Goal: Information Seeking & Learning: Learn about a topic

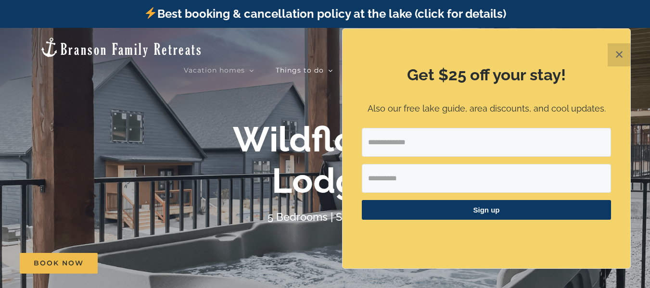
click at [621, 48] on button "✕" at bounding box center [618, 54] width 23 height 23
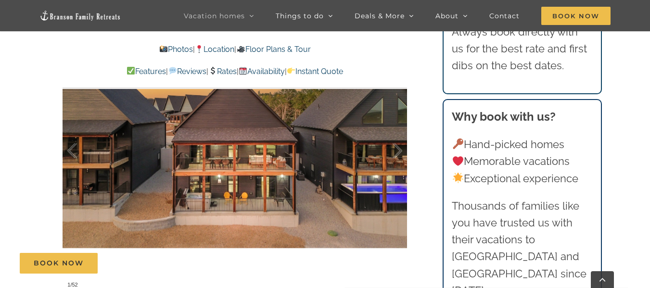
scroll to position [580, 0]
click at [393, 153] on div at bounding box center [387, 151] width 30 height 60
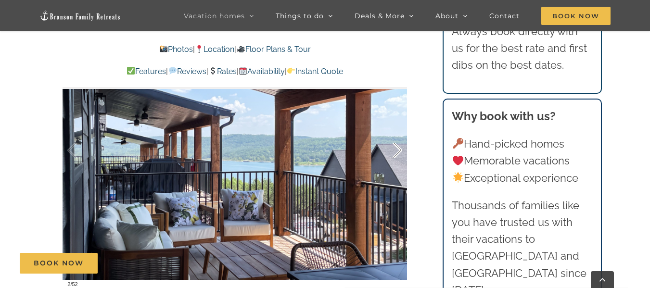
click at [393, 153] on div at bounding box center [387, 151] width 30 height 60
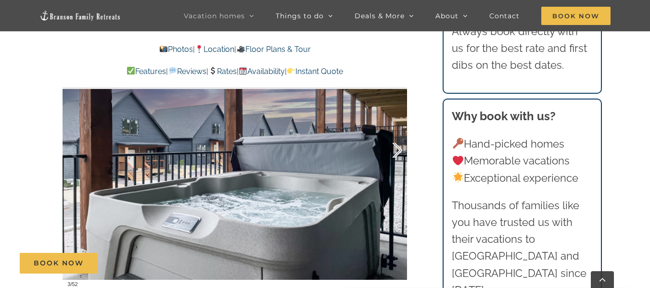
click at [393, 153] on div at bounding box center [387, 151] width 30 height 60
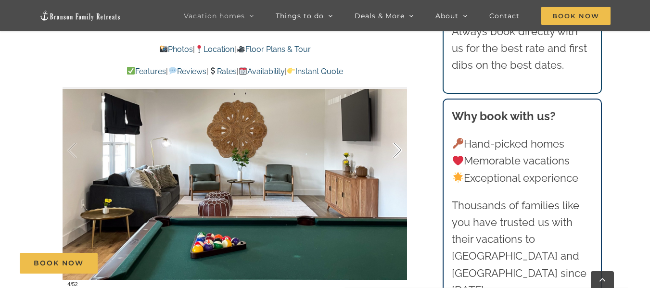
click at [393, 153] on div at bounding box center [387, 151] width 30 height 60
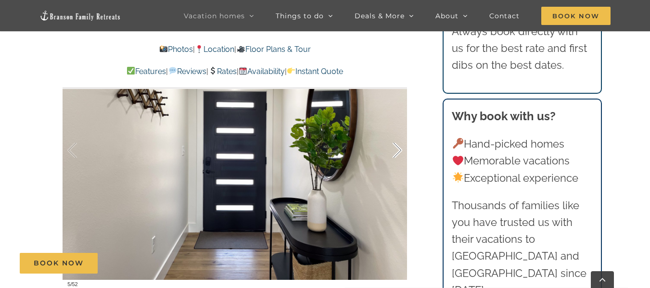
click at [393, 153] on div at bounding box center [387, 151] width 30 height 60
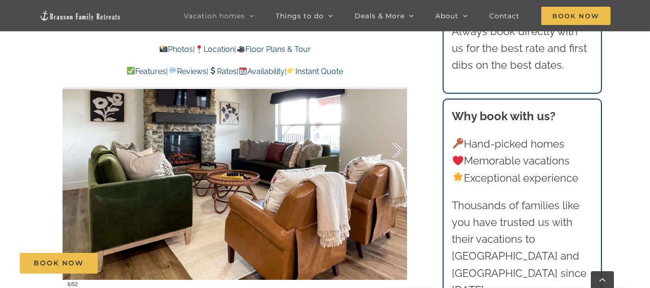
click at [393, 153] on div at bounding box center [387, 151] width 30 height 60
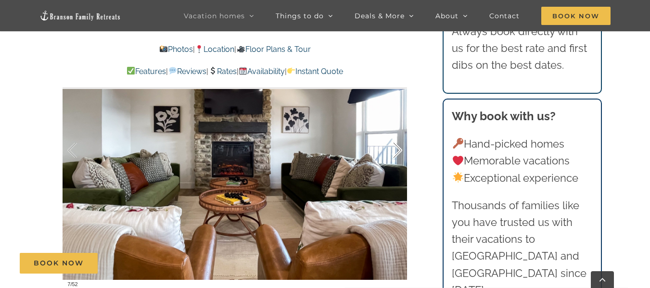
click at [393, 153] on div at bounding box center [387, 151] width 30 height 60
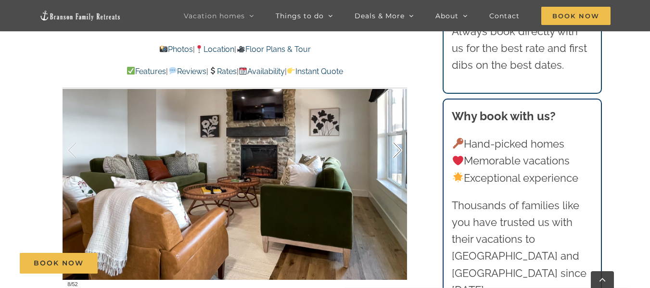
click at [393, 153] on div at bounding box center [387, 151] width 30 height 60
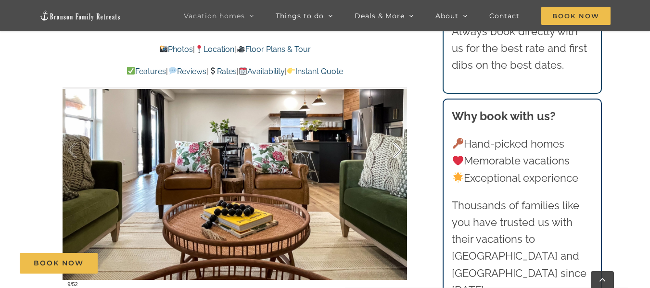
click at [393, 153] on div at bounding box center [387, 151] width 30 height 60
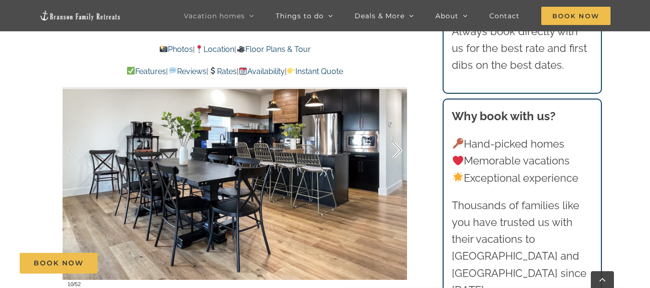
click at [393, 153] on div at bounding box center [387, 151] width 30 height 60
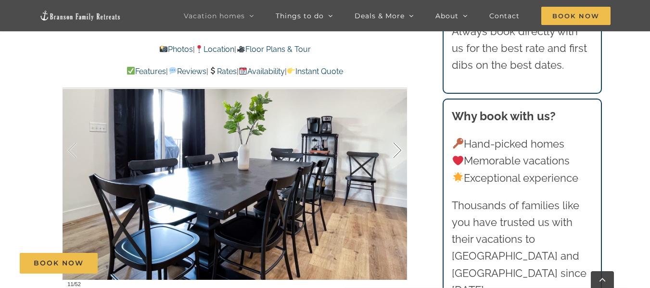
click at [393, 153] on div at bounding box center [387, 151] width 30 height 60
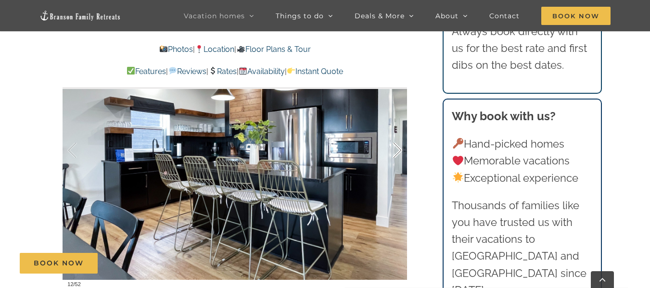
click at [393, 153] on div at bounding box center [387, 151] width 30 height 60
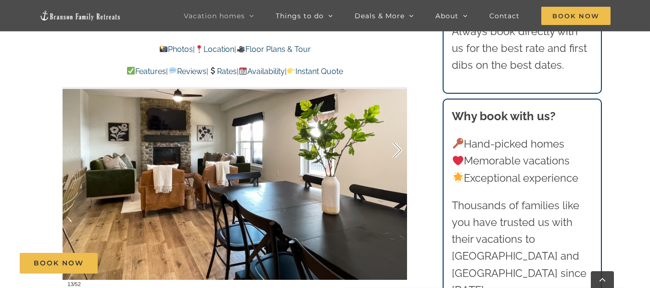
click at [393, 153] on div at bounding box center [387, 151] width 30 height 60
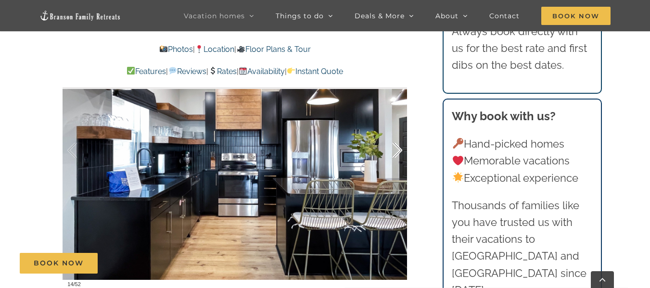
click at [393, 153] on div at bounding box center [387, 151] width 30 height 60
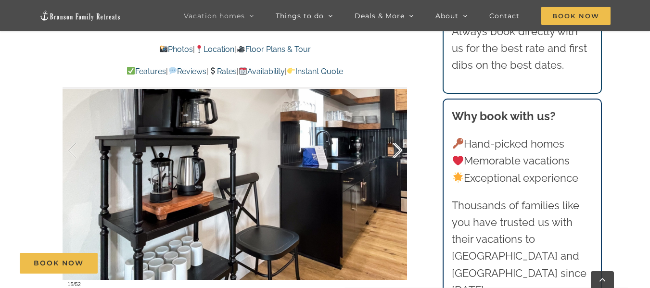
click at [393, 153] on div at bounding box center [387, 151] width 30 height 60
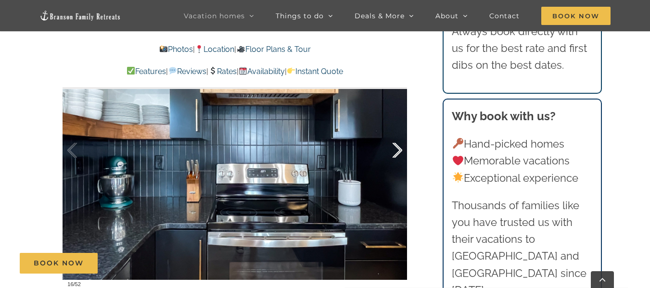
click at [393, 153] on div at bounding box center [387, 151] width 30 height 60
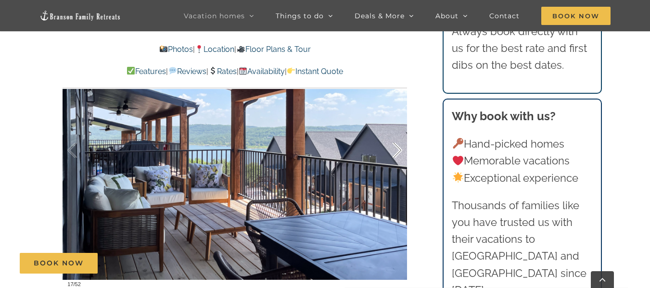
click at [393, 153] on div at bounding box center [387, 151] width 30 height 60
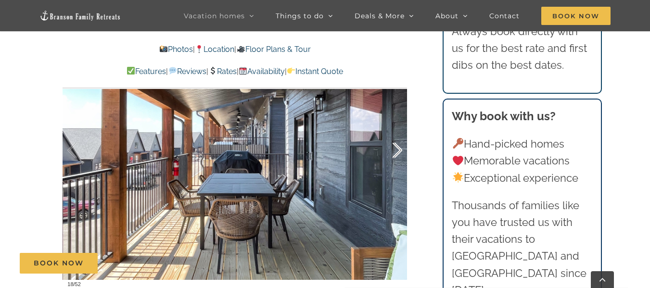
click at [393, 153] on div at bounding box center [387, 151] width 30 height 60
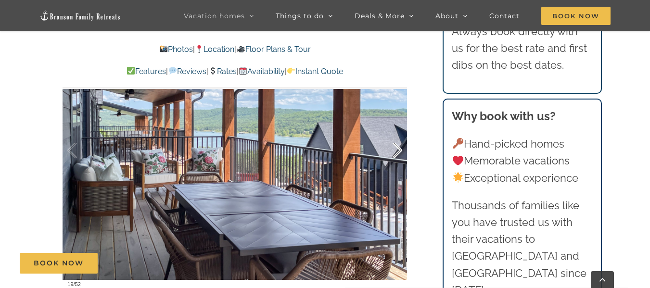
click at [393, 153] on div at bounding box center [387, 151] width 30 height 60
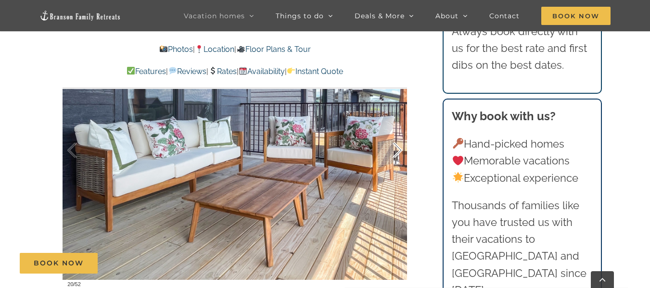
click at [393, 153] on div at bounding box center [387, 151] width 30 height 60
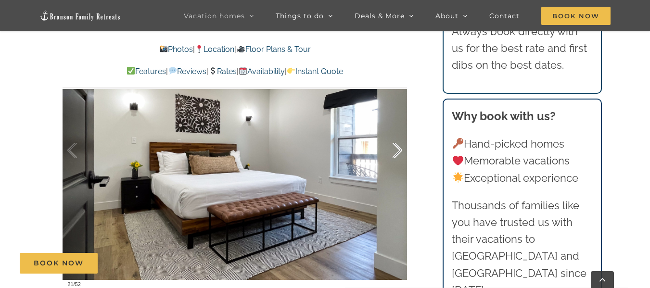
click at [393, 153] on div at bounding box center [387, 151] width 30 height 60
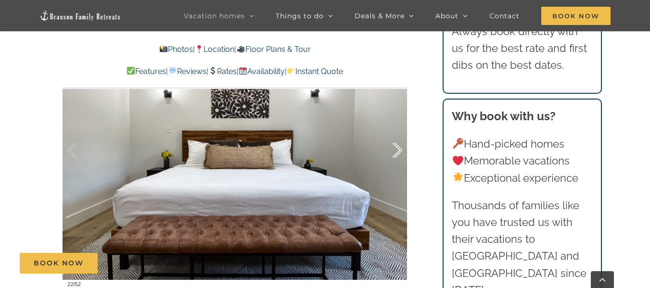
click at [393, 153] on div at bounding box center [387, 151] width 30 height 60
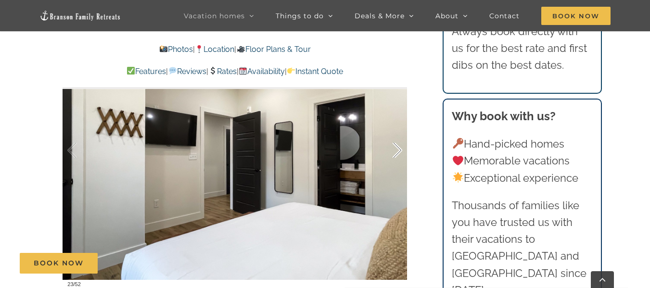
click at [393, 153] on div at bounding box center [387, 151] width 30 height 60
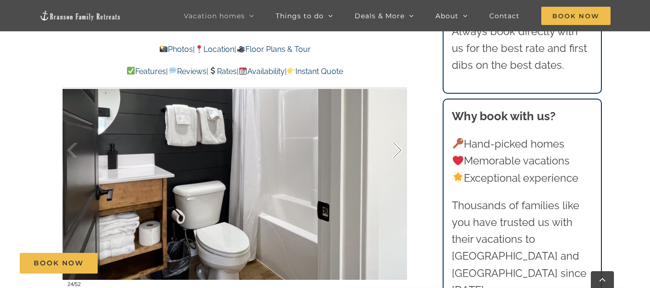
click at [393, 153] on div at bounding box center [387, 151] width 30 height 60
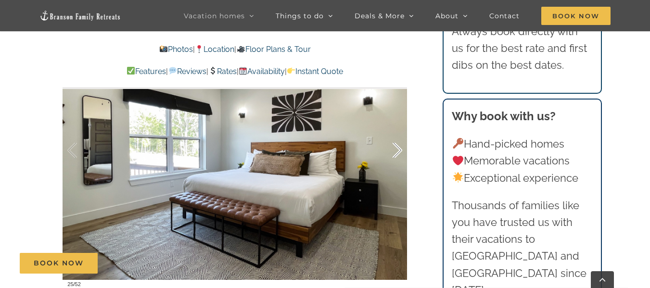
click at [393, 153] on div at bounding box center [387, 151] width 30 height 60
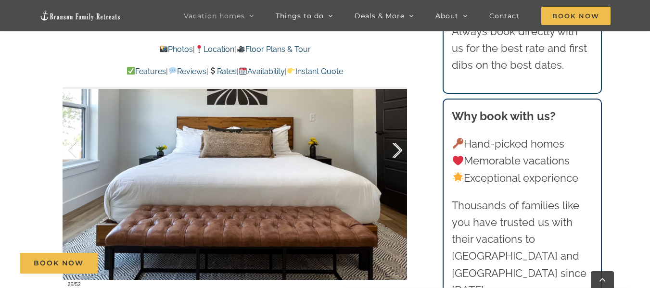
click at [393, 153] on div at bounding box center [387, 151] width 30 height 60
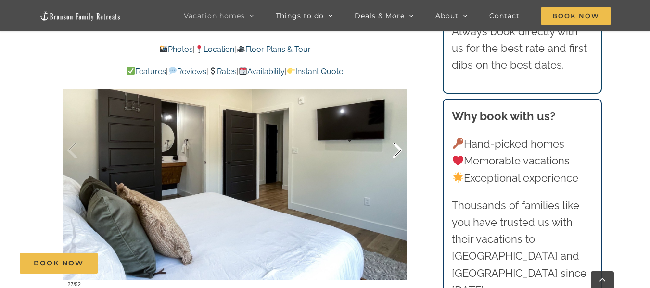
click at [393, 153] on div at bounding box center [387, 151] width 30 height 60
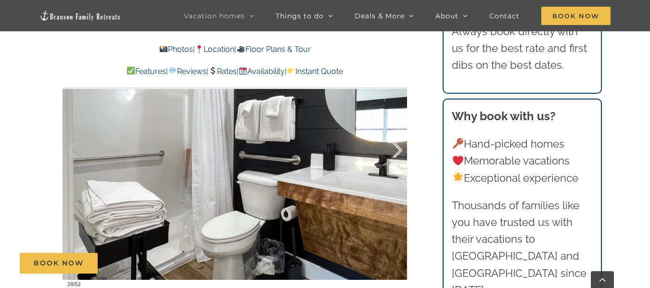
click at [393, 153] on div at bounding box center [387, 151] width 30 height 60
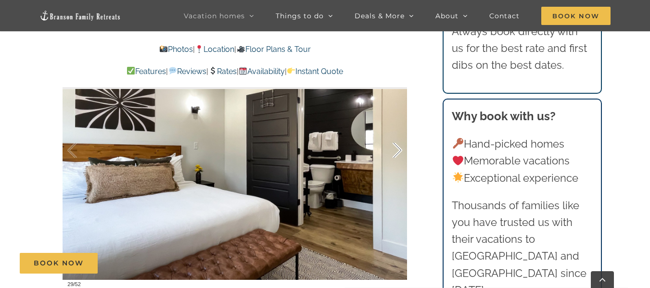
click at [393, 153] on div at bounding box center [387, 151] width 30 height 60
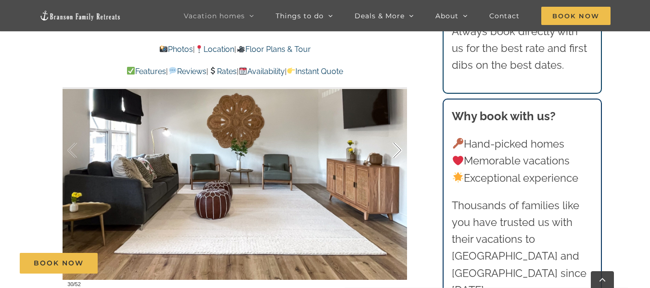
click at [393, 153] on div at bounding box center [387, 151] width 30 height 60
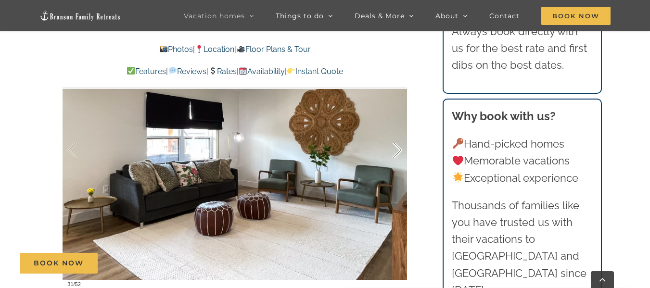
click at [393, 153] on div at bounding box center [387, 151] width 30 height 60
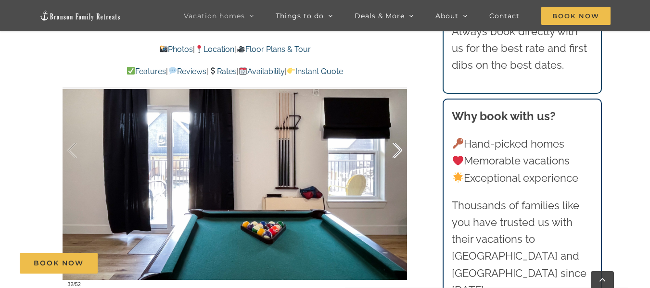
click at [393, 153] on div at bounding box center [387, 151] width 30 height 60
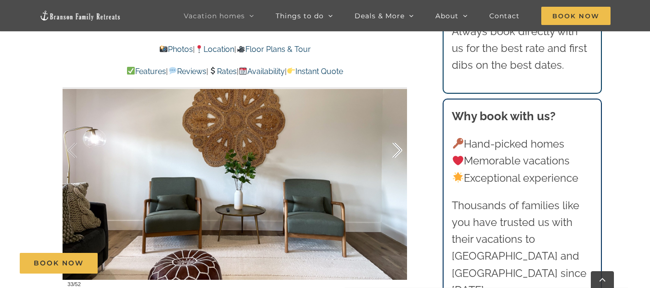
click at [393, 153] on div at bounding box center [387, 151] width 30 height 60
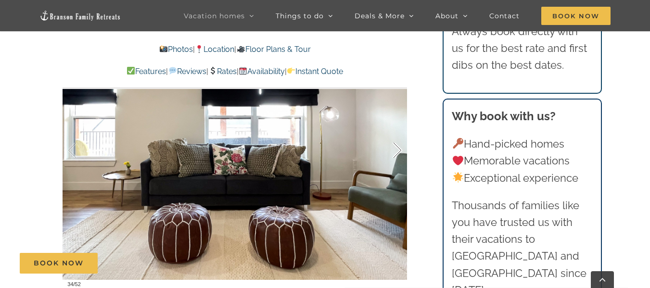
click at [393, 153] on div at bounding box center [387, 151] width 30 height 60
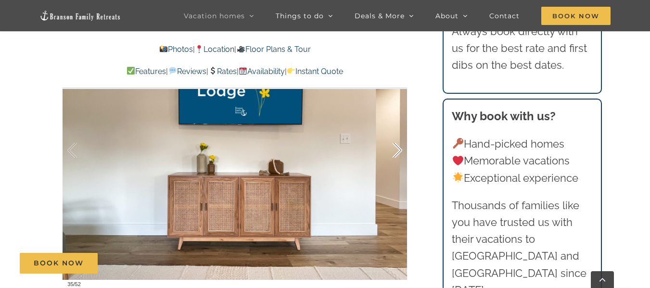
click at [393, 153] on div at bounding box center [387, 151] width 30 height 60
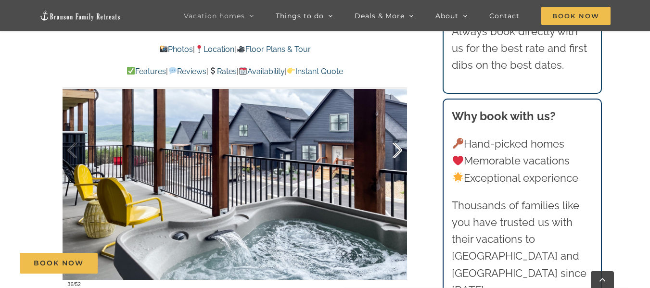
click at [393, 153] on div at bounding box center [387, 151] width 30 height 60
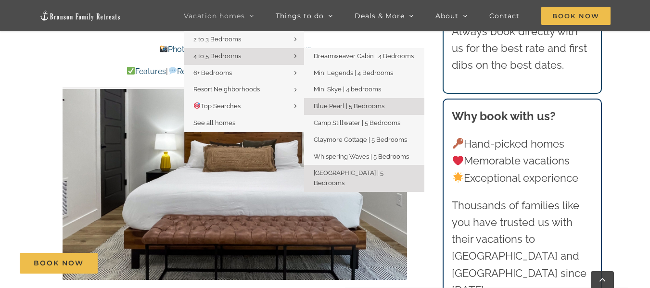
click at [342, 101] on link "Blue Pearl | 5 Bedrooms" at bounding box center [364, 106] width 120 height 17
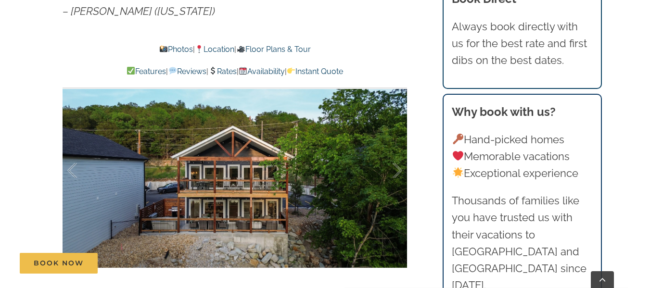
scroll to position [569, 0]
click at [392, 169] on div at bounding box center [387, 170] width 30 height 60
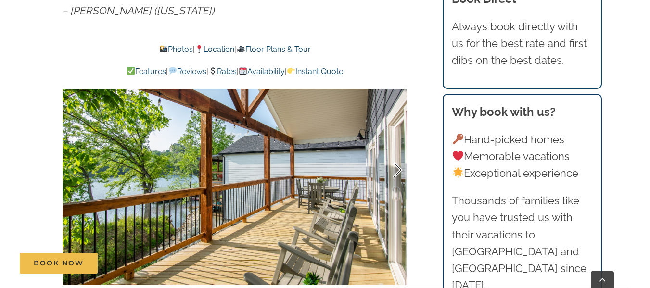
click at [392, 169] on div at bounding box center [387, 170] width 30 height 60
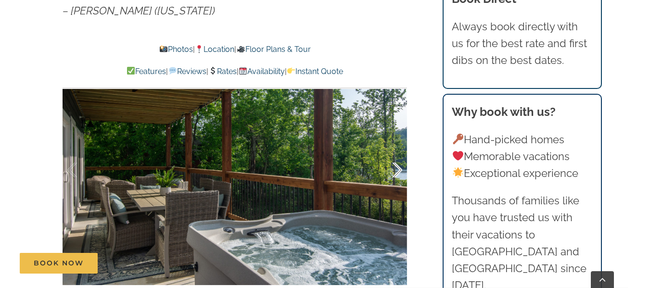
click at [392, 169] on div at bounding box center [387, 170] width 30 height 60
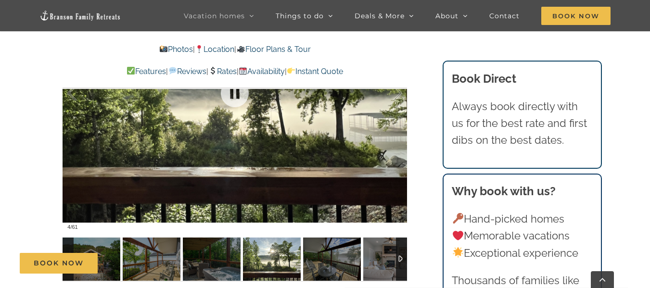
scroll to position [622, 0]
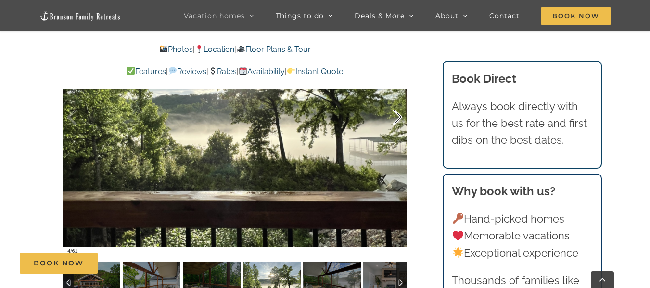
click at [400, 115] on div at bounding box center [387, 118] width 30 height 60
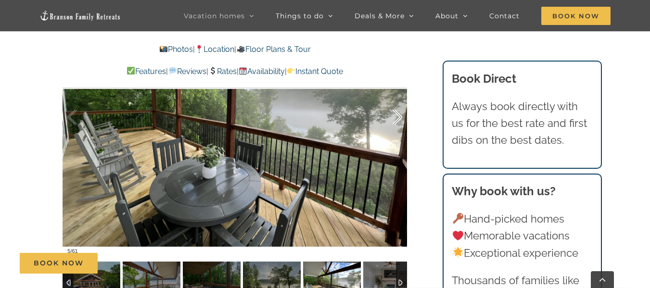
click at [400, 115] on div at bounding box center [387, 118] width 30 height 60
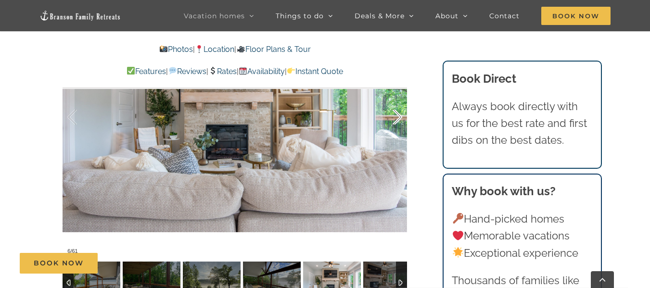
click at [400, 115] on div at bounding box center [387, 118] width 30 height 60
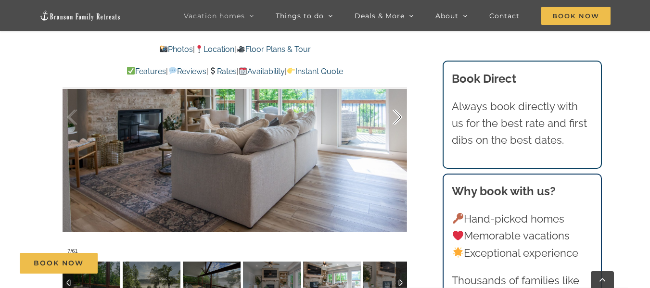
click at [400, 115] on div at bounding box center [387, 118] width 30 height 60
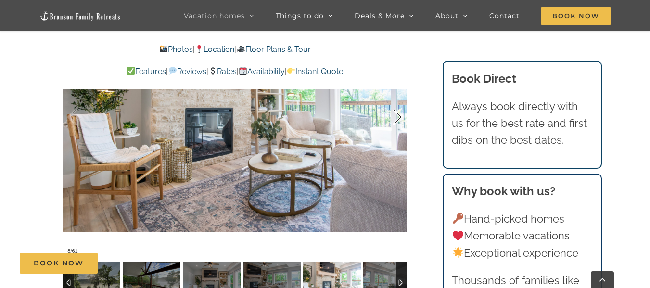
click at [400, 115] on div at bounding box center [387, 118] width 30 height 60
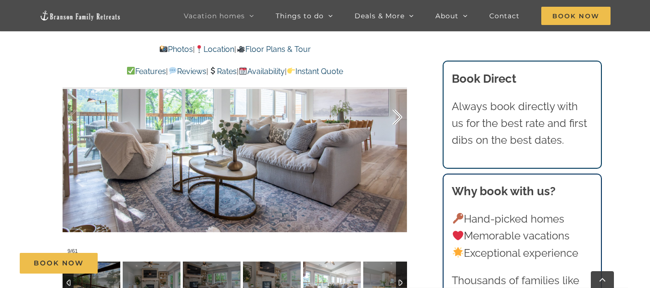
click at [400, 115] on div at bounding box center [387, 118] width 30 height 60
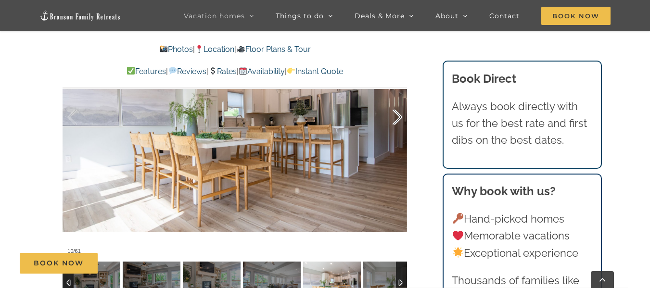
click at [400, 115] on div at bounding box center [387, 118] width 30 height 60
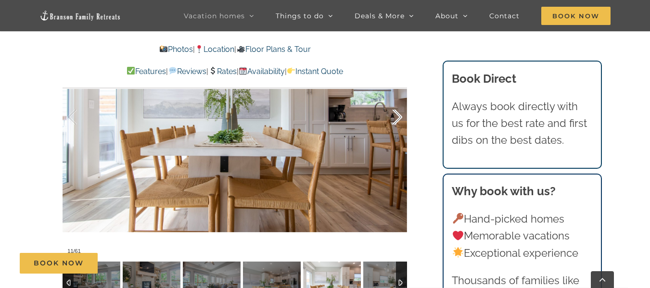
click at [400, 115] on div at bounding box center [387, 118] width 30 height 60
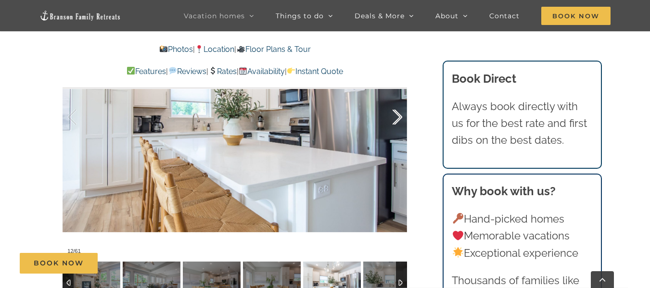
click at [400, 115] on div at bounding box center [387, 118] width 30 height 60
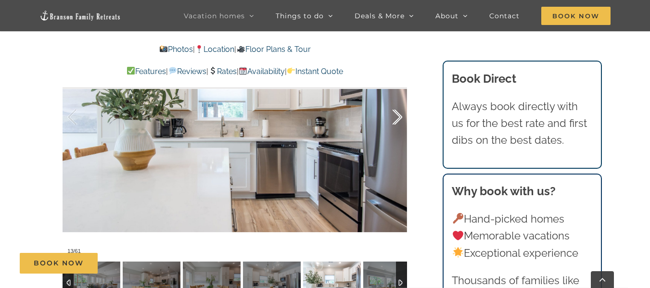
click at [400, 115] on div at bounding box center [387, 118] width 30 height 60
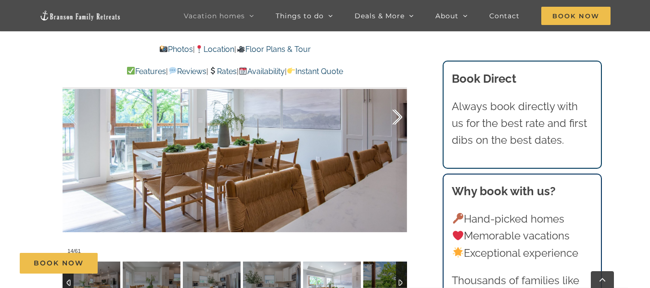
click at [400, 115] on div at bounding box center [387, 118] width 30 height 60
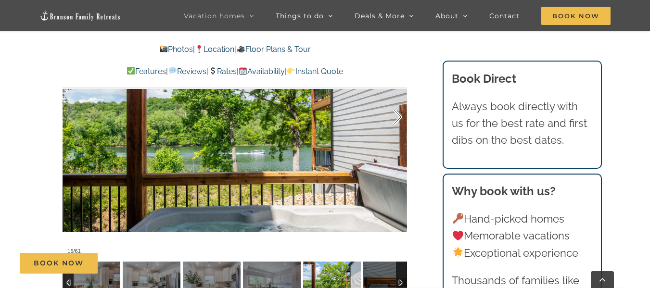
click at [400, 115] on div at bounding box center [387, 118] width 30 height 60
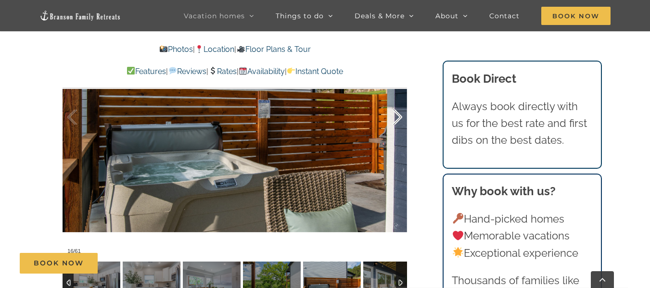
click at [400, 115] on div at bounding box center [387, 118] width 30 height 60
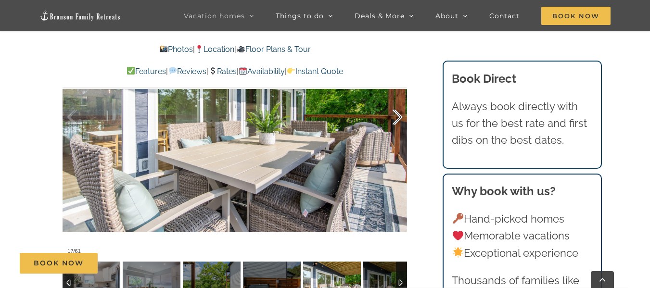
click at [400, 115] on div at bounding box center [387, 118] width 30 height 60
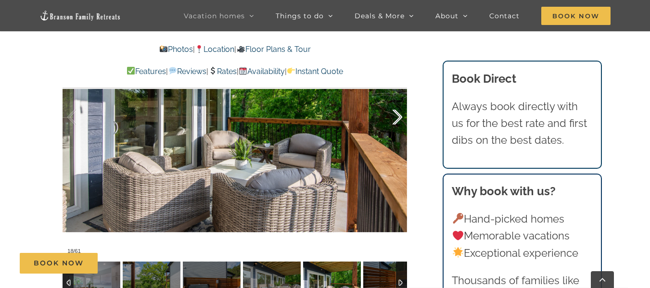
click at [400, 115] on div at bounding box center [387, 118] width 30 height 60
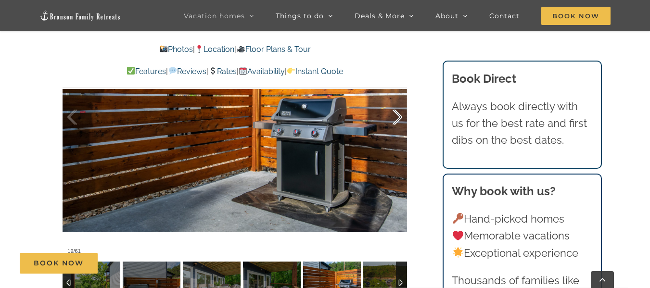
click at [400, 115] on div at bounding box center [387, 118] width 30 height 60
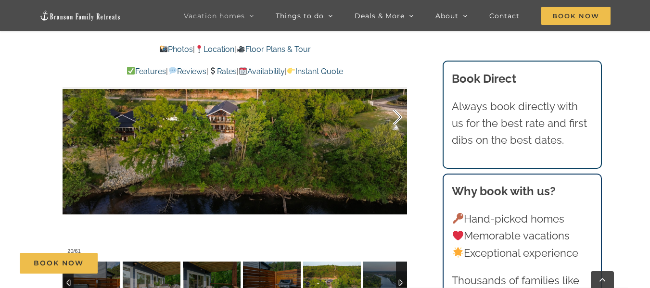
click at [400, 115] on div at bounding box center [387, 118] width 30 height 60
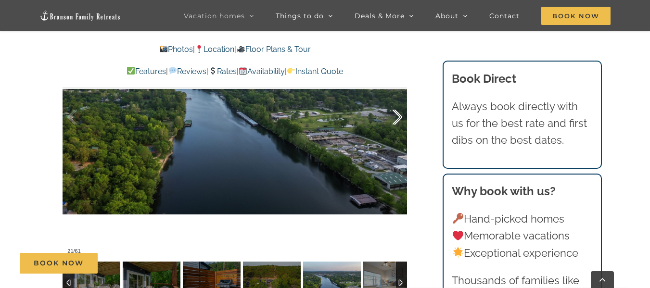
click at [400, 115] on div at bounding box center [387, 118] width 30 height 60
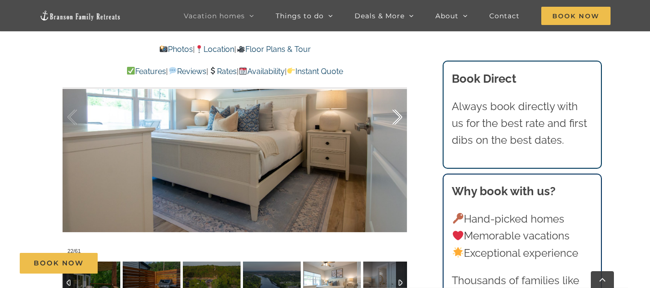
click at [400, 115] on div at bounding box center [387, 118] width 30 height 60
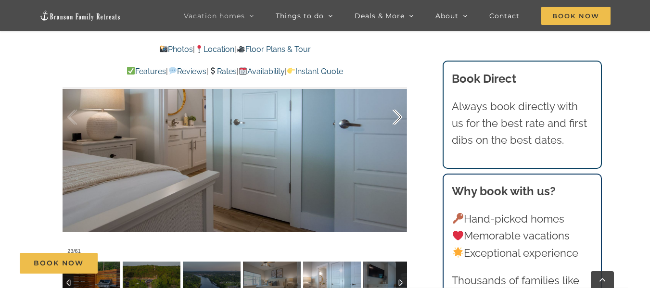
click at [400, 115] on div at bounding box center [387, 118] width 30 height 60
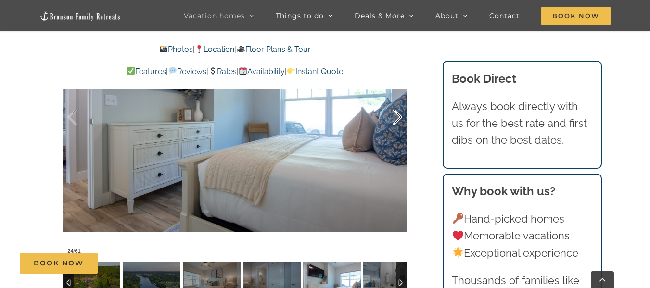
click at [400, 115] on div at bounding box center [387, 118] width 30 height 60
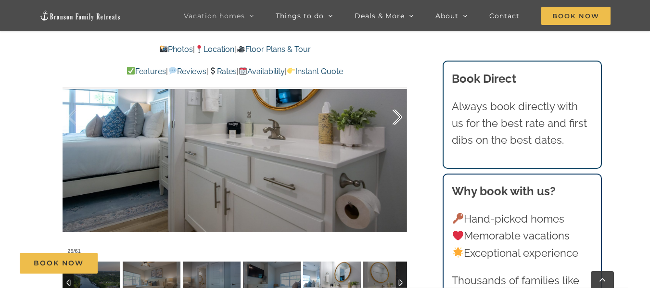
click at [400, 115] on div at bounding box center [387, 118] width 30 height 60
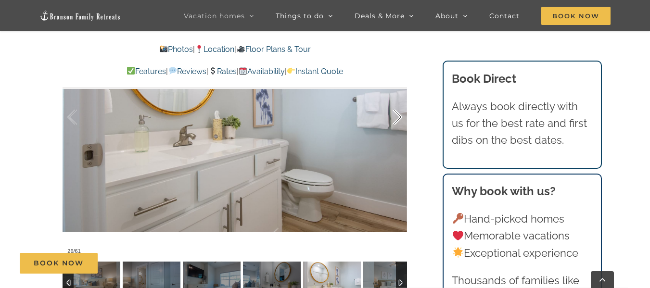
click at [400, 115] on div at bounding box center [387, 118] width 30 height 60
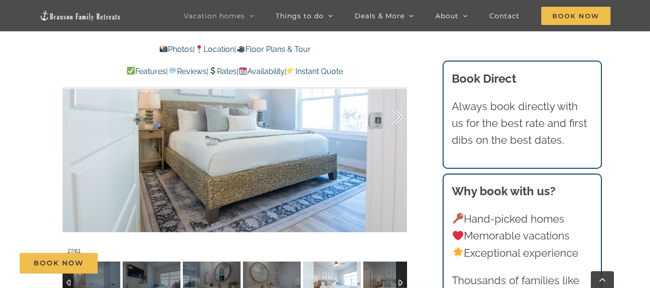
click at [400, 115] on div at bounding box center [387, 118] width 30 height 60
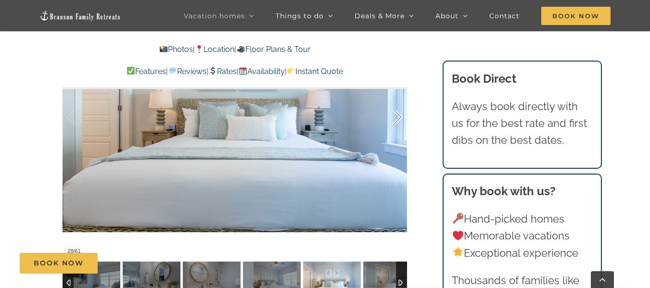
click at [400, 115] on div at bounding box center [387, 118] width 30 height 60
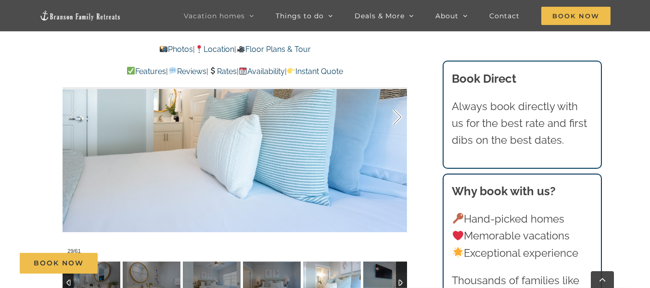
click at [400, 115] on div at bounding box center [387, 118] width 30 height 60
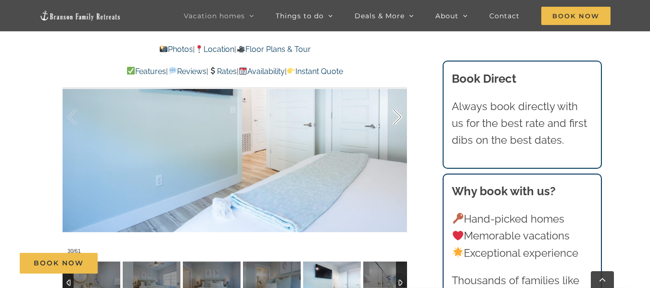
click at [400, 115] on div at bounding box center [387, 118] width 30 height 60
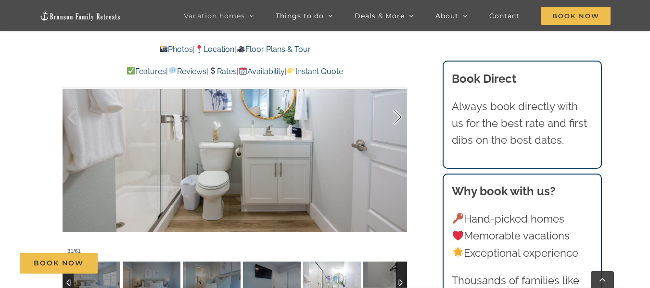
click at [400, 115] on div at bounding box center [387, 118] width 30 height 60
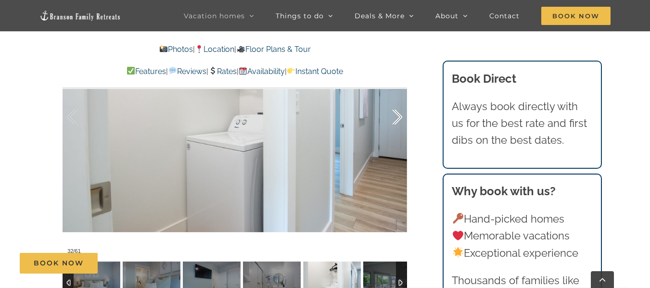
click at [400, 115] on div at bounding box center [387, 118] width 30 height 60
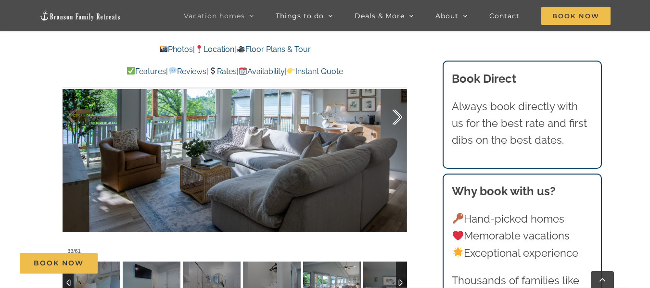
click at [400, 115] on div at bounding box center [387, 118] width 30 height 60
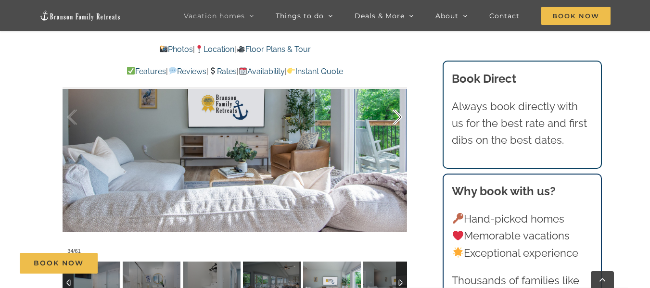
click at [400, 115] on div at bounding box center [387, 118] width 30 height 60
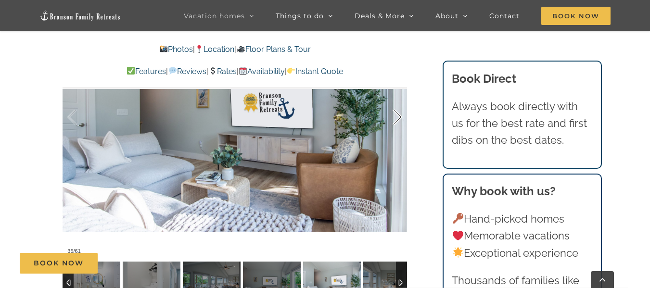
click at [400, 115] on div at bounding box center [387, 118] width 30 height 60
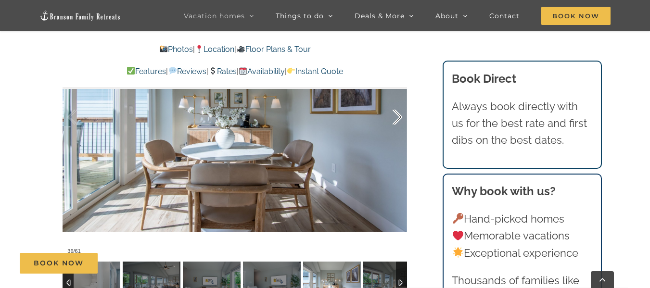
click at [400, 115] on div at bounding box center [387, 118] width 30 height 60
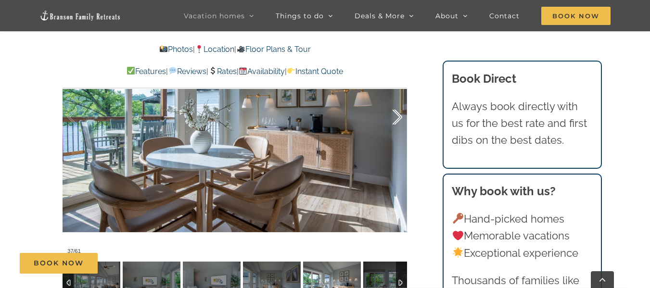
click at [400, 115] on div at bounding box center [387, 118] width 30 height 60
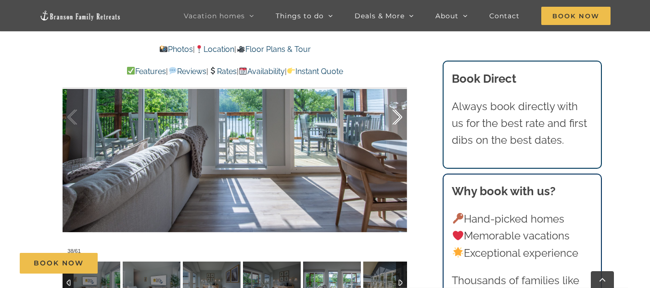
click at [400, 115] on div at bounding box center [387, 118] width 30 height 60
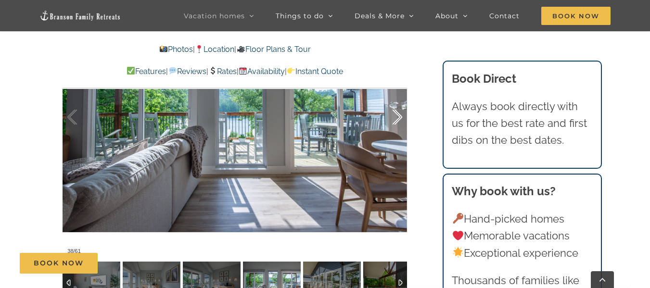
click at [400, 115] on div at bounding box center [387, 118] width 30 height 60
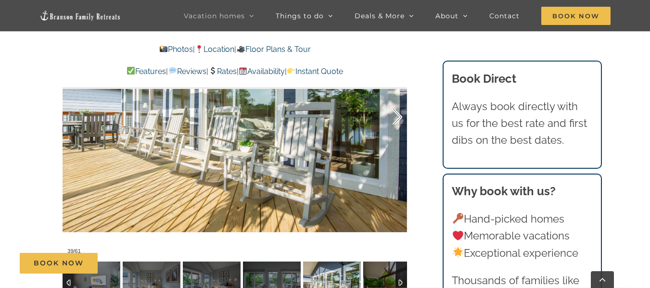
click at [400, 115] on div at bounding box center [387, 118] width 30 height 60
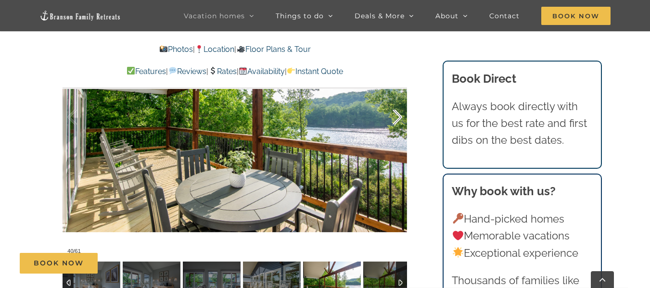
click at [400, 115] on div at bounding box center [387, 118] width 30 height 60
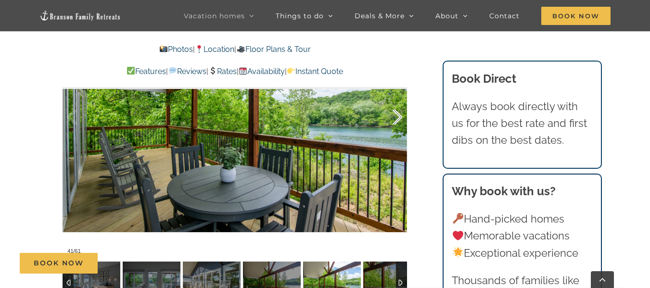
click at [400, 115] on div at bounding box center [387, 118] width 30 height 60
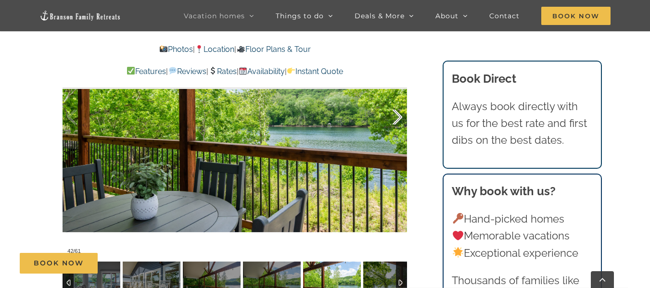
click at [400, 115] on div at bounding box center [387, 118] width 30 height 60
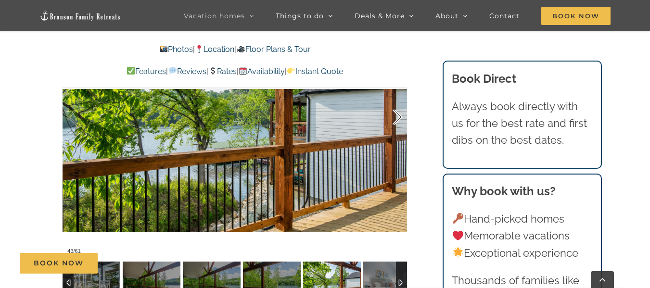
click at [400, 115] on div at bounding box center [387, 118] width 30 height 60
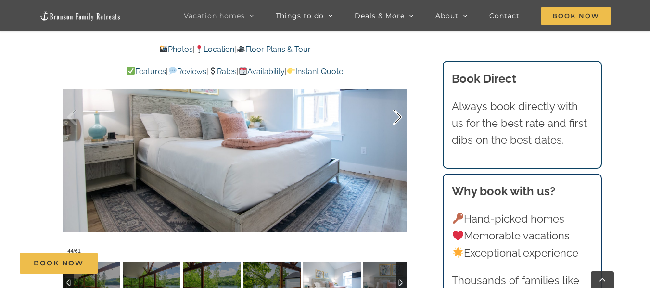
click at [400, 115] on div at bounding box center [387, 118] width 30 height 60
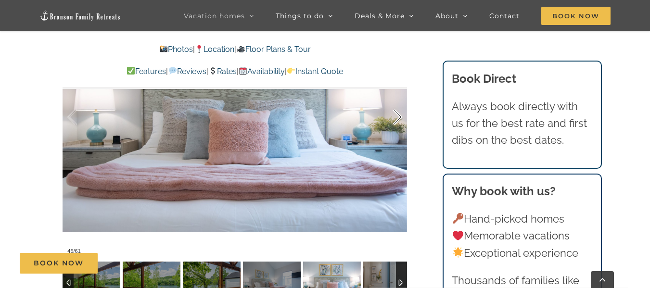
click at [400, 115] on div at bounding box center [387, 118] width 30 height 60
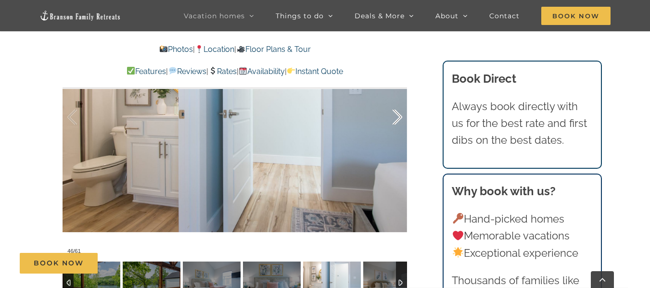
click at [400, 115] on div at bounding box center [387, 118] width 30 height 60
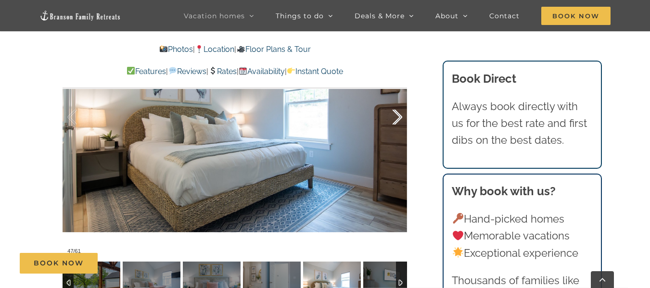
click at [400, 115] on div at bounding box center [387, 118] width 30 height 60
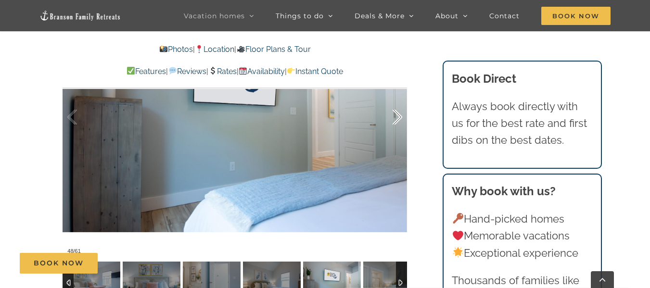
click at [400, 115] on div at bounding box center [387, 118] width 30 height 60
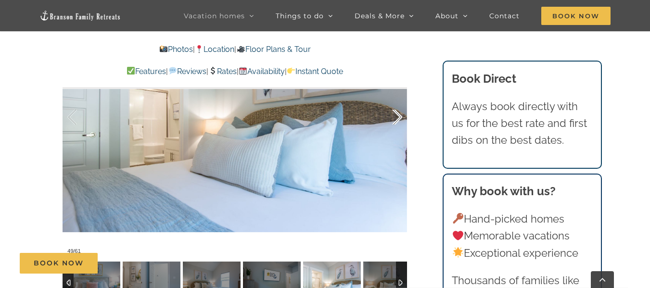
click at [400, 115] on div at bounding box center [387, 118] width 30 height 60
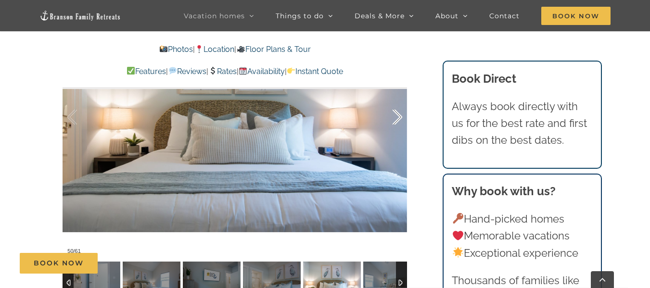
click at [400, 115] on div at bounding box center [387, 118] width 30 height 60
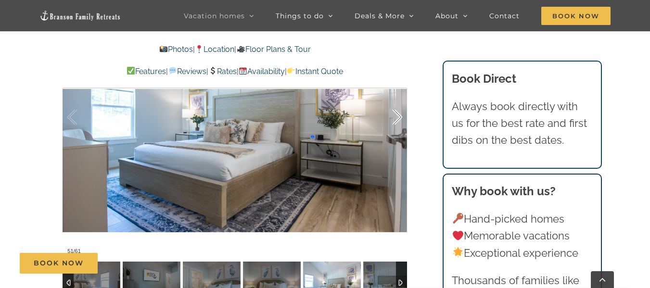
click at [400, 115] on div at bounding box center [387, 118] width 30 height 60
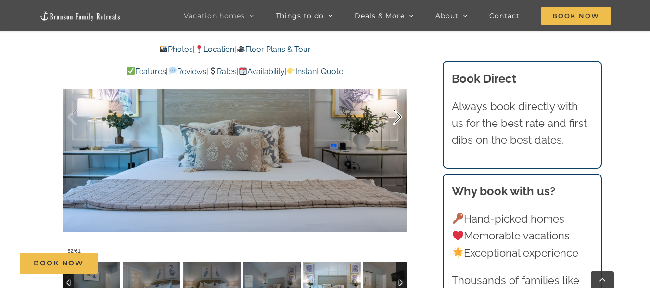
click at [400, 115] on div at bounding box center [387, 118] width 30 height 60
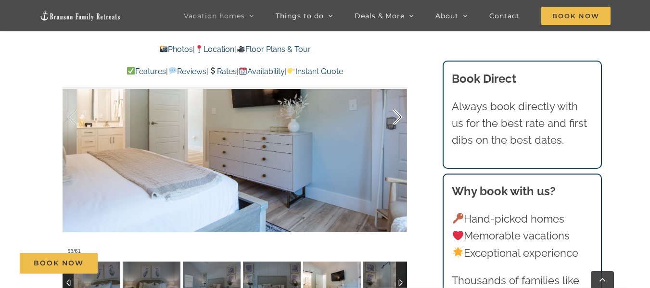
click at [400, 115] on div at bounding box center [387, 118] width 30 height 60
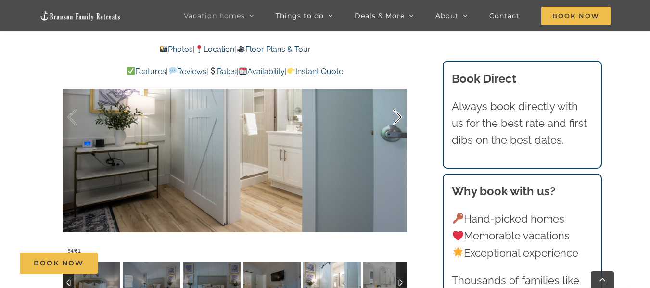
click at [400, 115] on div at bounding box center [387, 118] width 30 height 60
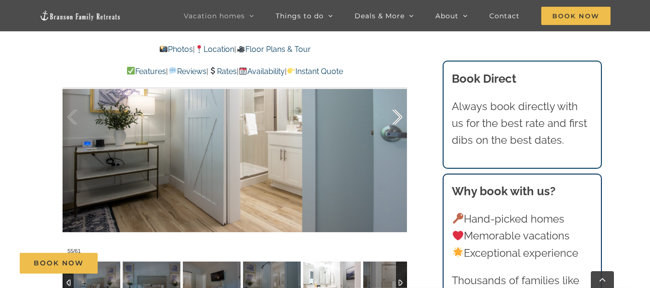
click at [400, 115] on div at bounding box center [387, 118] width 30 height 60
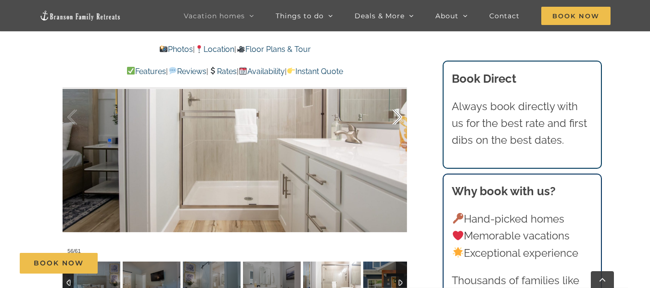
click at [400, 115] on div at bounding box center [387, 118] width 30 height 60
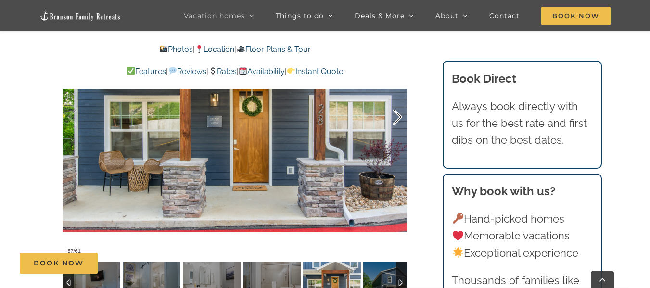
click at [400, 115] on div at bounding box center [387, 118] width 30 height 60
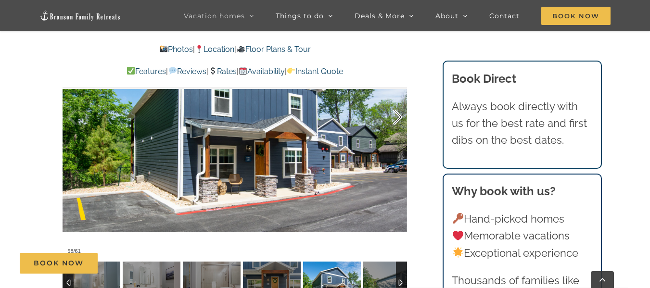
click at [400, 115] on div at bounding box center [387, 118] width 30 height 60
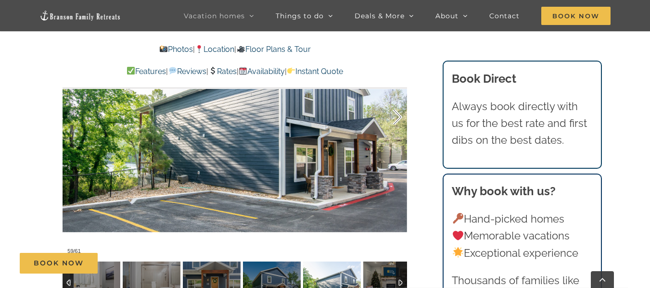
click at [400, 115] on div at bounding box center [387, 118] width 30 height 60
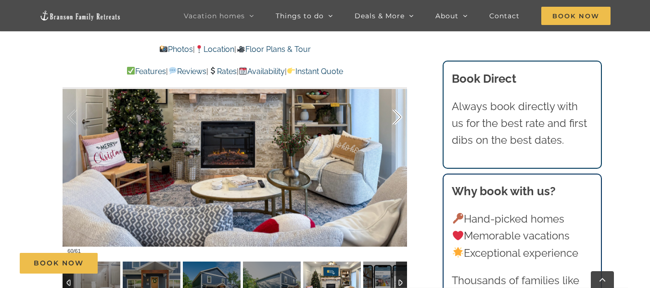
click at [400, 115] on div at bounding box center [387, 118] width 30 height 60
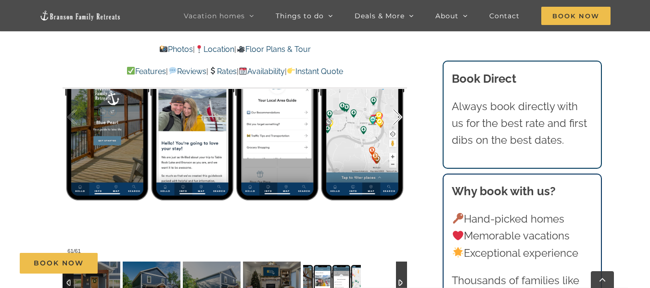
click at [400, 115] on div at bounding box center [387, 118] width 30 height 60
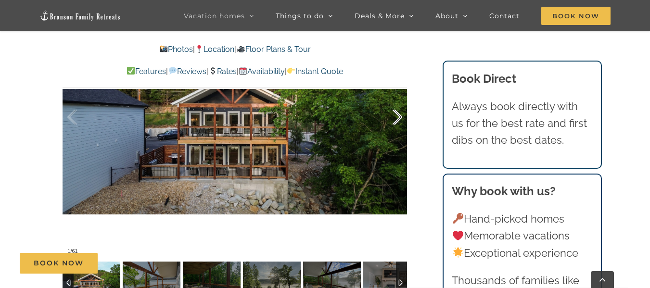
click at [400, 115] on div at bounding box center [387, 118] width 30 height 60
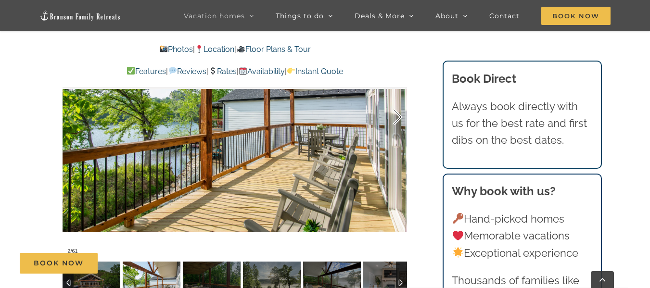
click at [400, 115] on div at bounding box center [387, 118] width 30 height 60
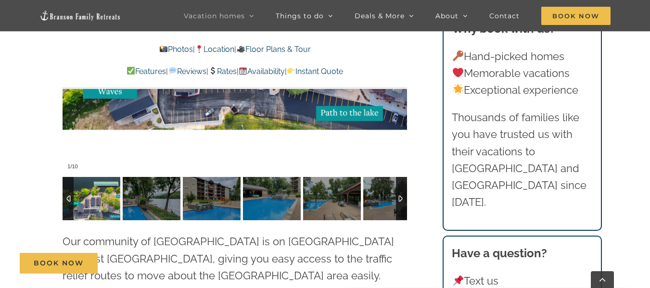
scroll to position [2240, 0]
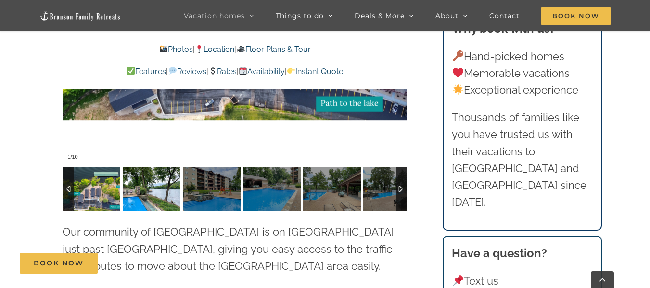
click at [148, 188] on img at bounding box center [152, 188] width 58 height 43
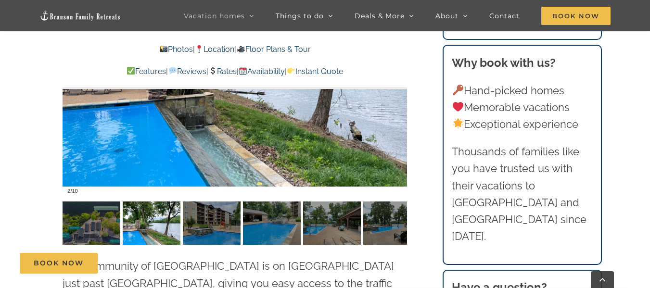
scroll to position [2211, 0]
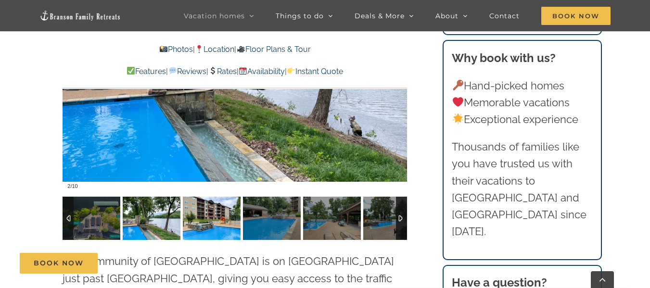
click at [211, 198] on img at bounding box center [212, 218] width 58 height 43
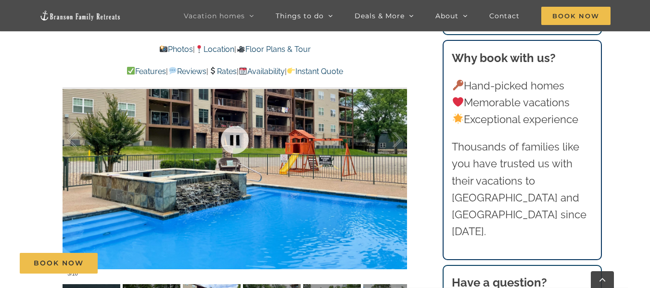
scroll to position [2122, 0]
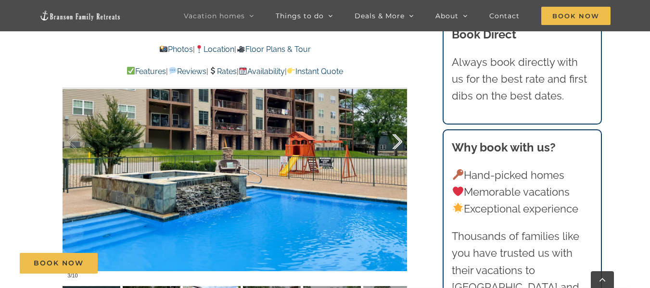
click at [395, 120] on div at bounding box center [387, 142] width 30 height 60
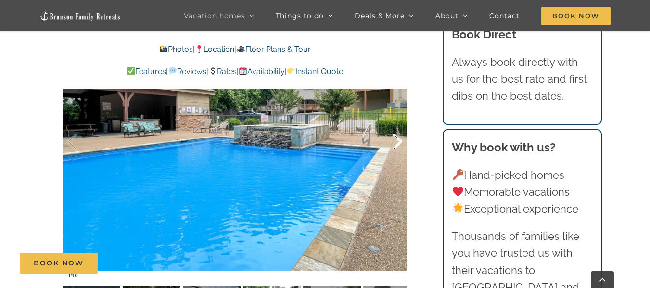
click at [395, 120] on div at bounding box center [387, 142] width 30 height 60
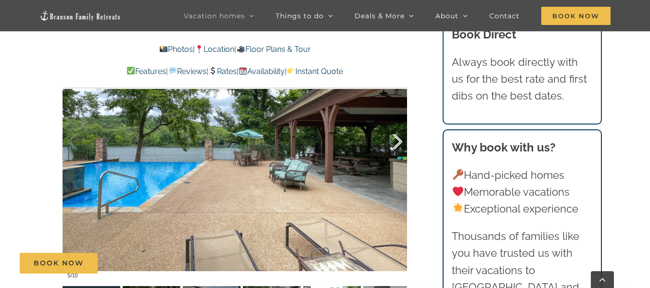
click at [395, 120] on div at bounding box center [387, 142] width 30 height 60
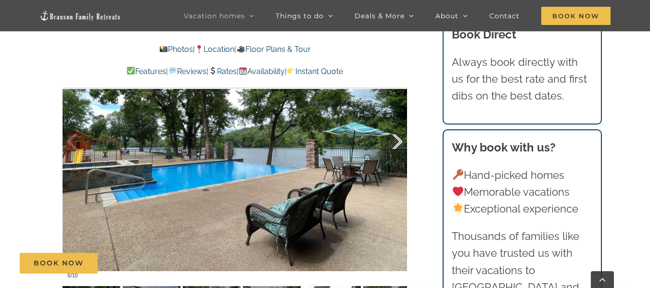
click at [399, 126] on div at bounding box center [387, 142] width 30 height 60
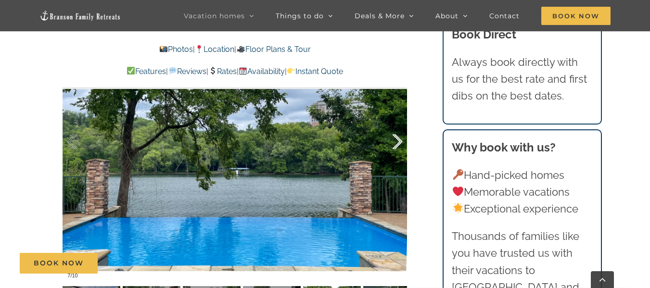
click at [399, 126] on div at bounding box center [387, 142] width 30 height 60
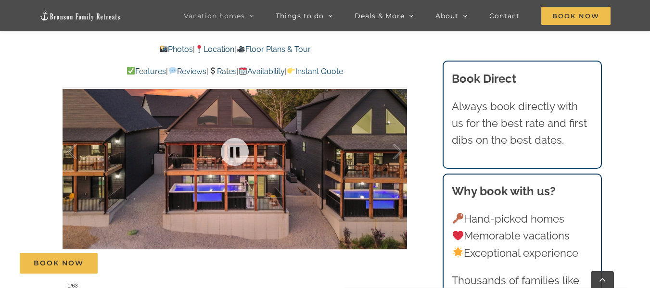
scroll to position [579, 0]
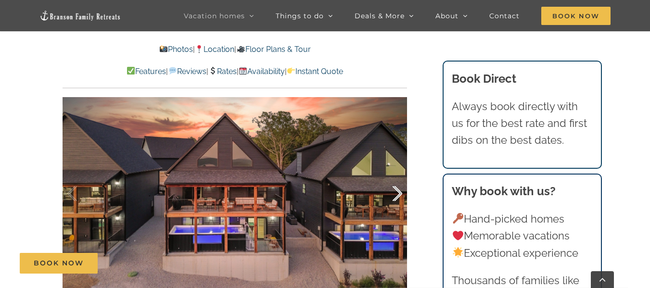
click at [398, 192] on div at bounding box center [387, 194] width 30 height 60
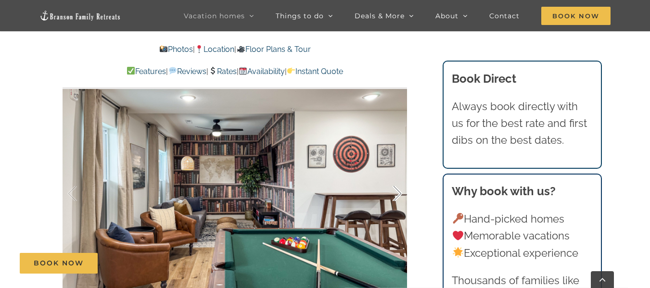
click at [398, 192] on div at bounding box center [387, 194] width 30 height 60
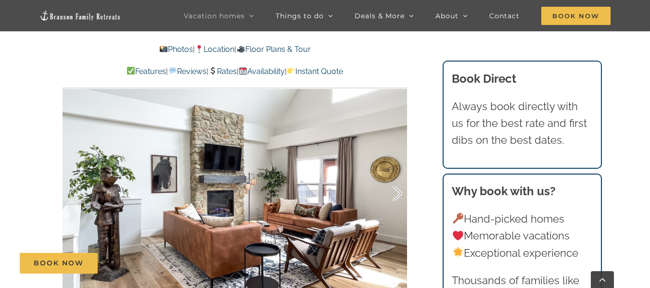
click at [398, 192] on div at bounding box center [387, 194] width 30 height 60
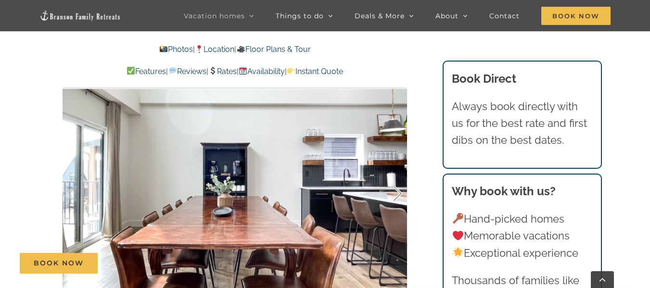
click at [398, 192] on div at bounding box center [387, 194] width 30 height 60
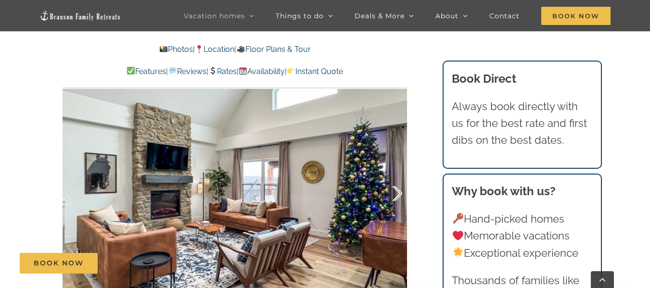
click at [398, 192] on div at bounding box center [387, 194] width 30 height 60
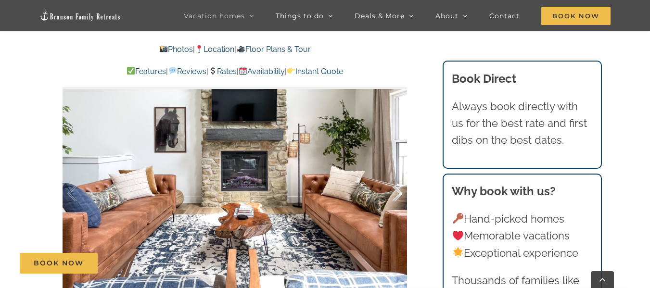
click at [398, 192] on div at bounding box center [387, 194] width 30 height 60
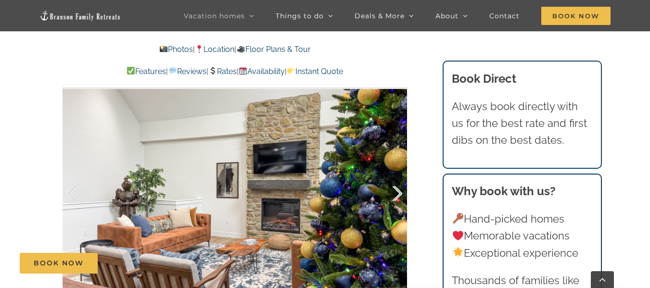
click at [398, 192] on div at bounding box center [387, 194] width 30 height 60
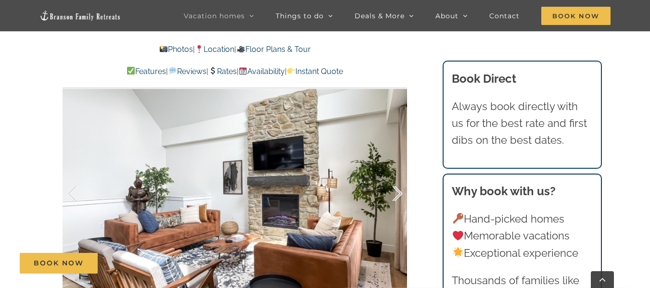
click at [398, 192] on div at bounding box center [387, 194] width 30 height 60
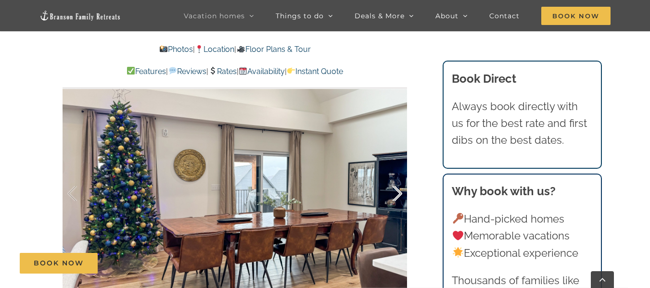
click at [398, 192] on div at bounding box center [387, 194] width 30 height 60
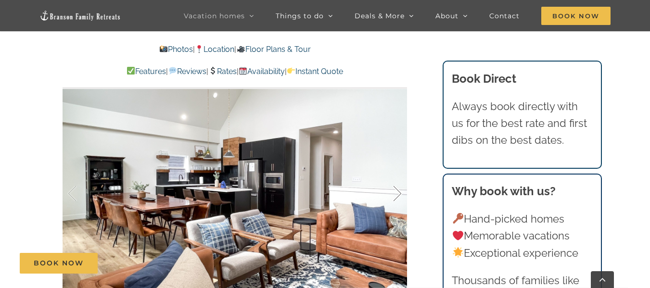
click at [398, 192] on div at bounding box center [387, 194] width 30 height 60
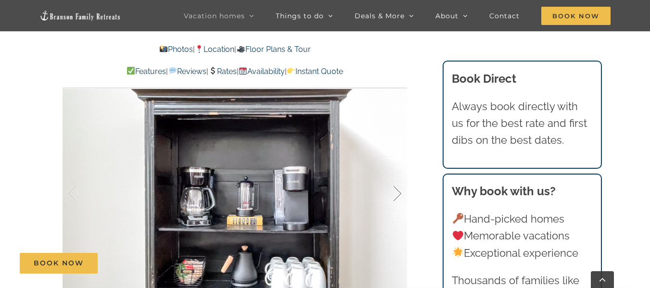
click at [398, 192] on div at bounding box center [387, 194] width 30 height 60
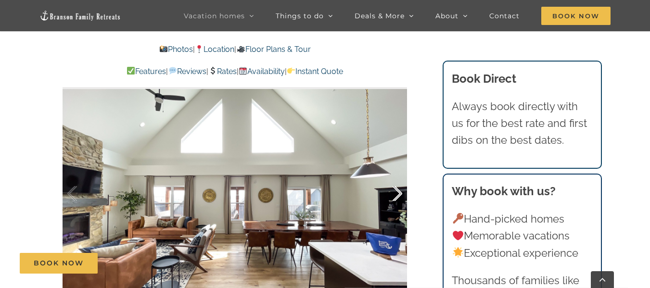
click at [398, 192] on div at bounding box center [387, 194] width 30 height 60
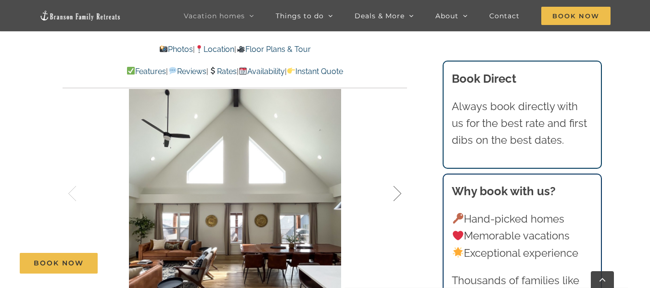
click at [398, 192] on div at bounding box center [387, 194] width 30 height 60
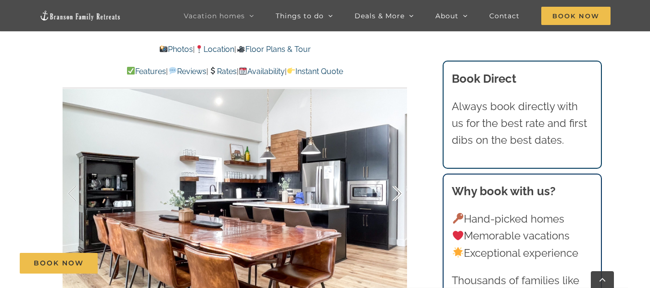
click at [398, 192] on div at bounding box center [387, 194] width 30 height 60
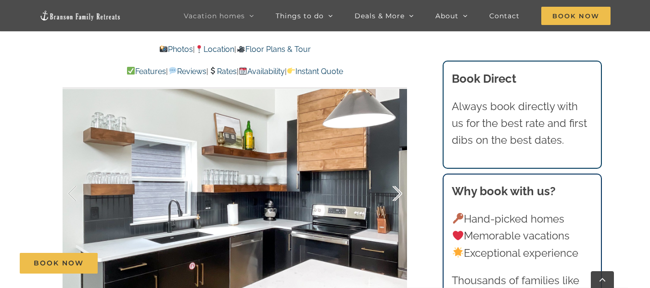
click at [398, 192] on div at bounding box center [387, 194] width 30 height 60
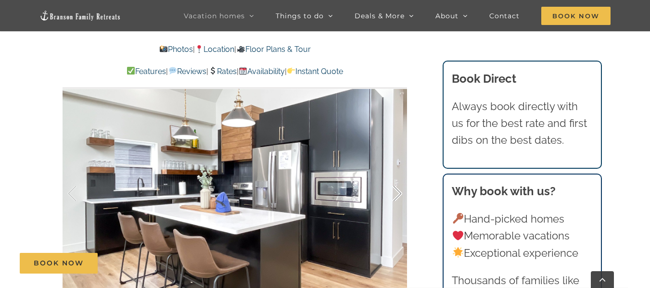
click at [398, 192] on div at bounding box center [387, 194] width 30 height 60
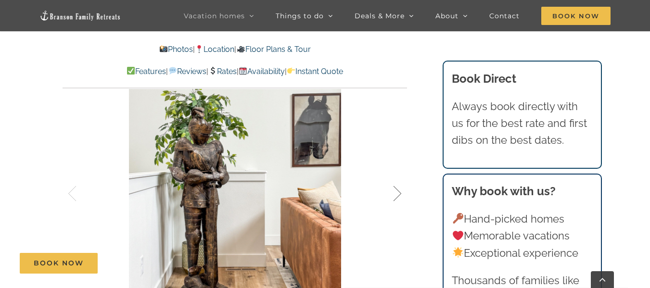
click at [398, 192] on div at bounding box center [387, 194] width 30 height 60
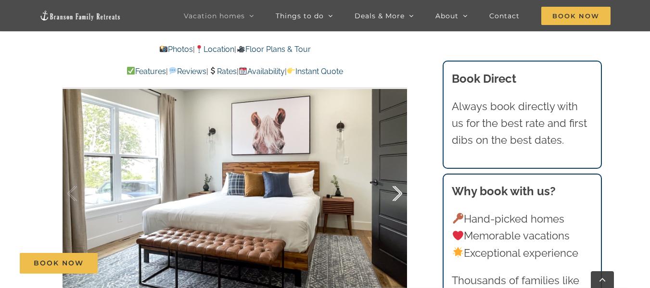
click at [398, 192] on div at bounding box center [387, 194] width 30 height 60
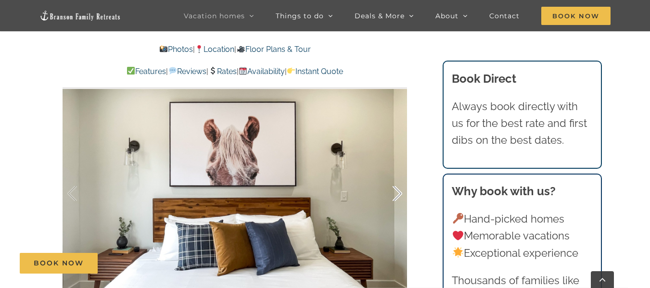
click at [398, 192] on div at bounding box center [387, 194] width 30 height 60
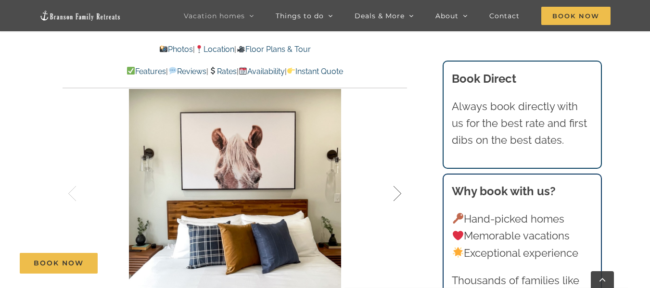
click at [398, 192] on div at bounding box center [387, 194] width 30 height 60
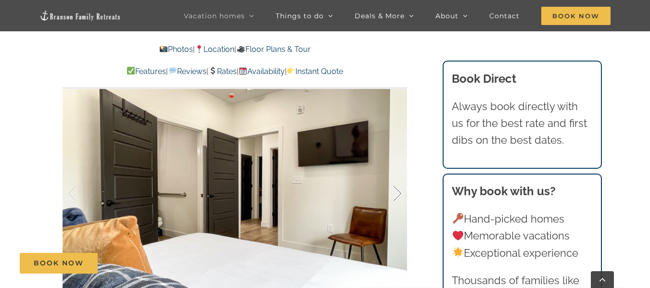
click at [398, 192] on div at bounding box center [387, 194] width 30 height 60
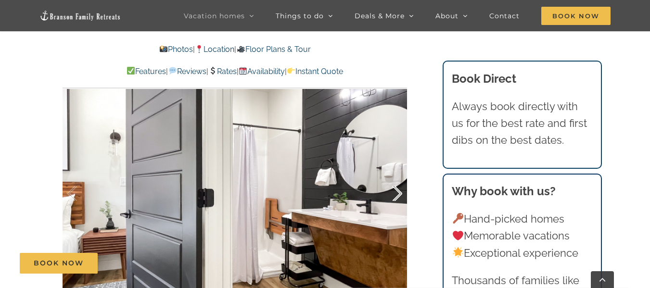
click at [398, 192] on div at bounding box center [387, 194] width 30 height 60
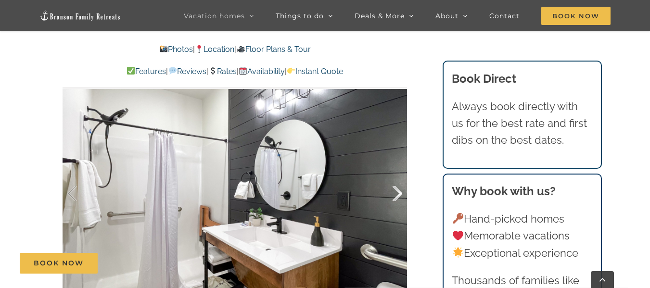
click at [398, 192] on div at bounding box center [387, 194] width 30 height 60
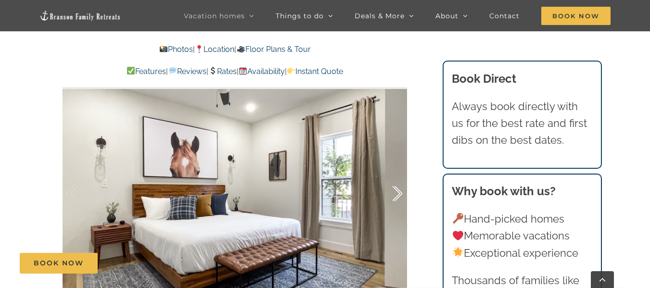
click at [398, 192] on div at bounding box center [387, 194] width 30 height 60
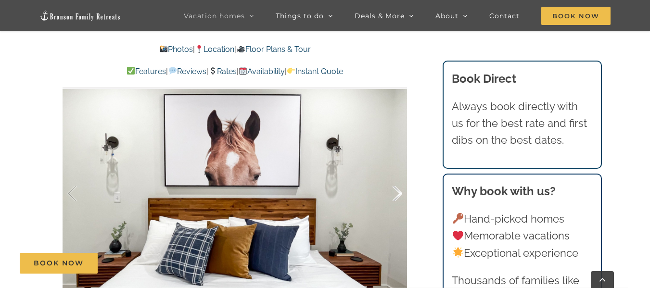
click at [398, 192] on div at bounding box center [387, 194] width 30 height 60
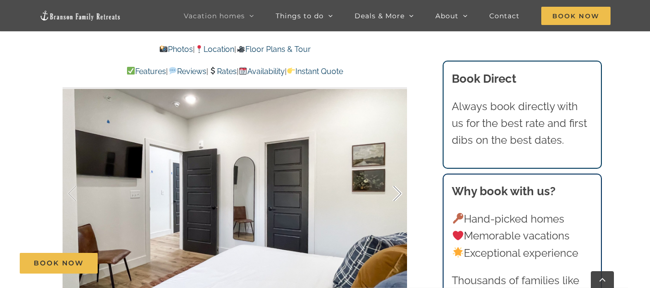
click at [398, 192] on div at bounding box center [387, 194] width 30 height 60
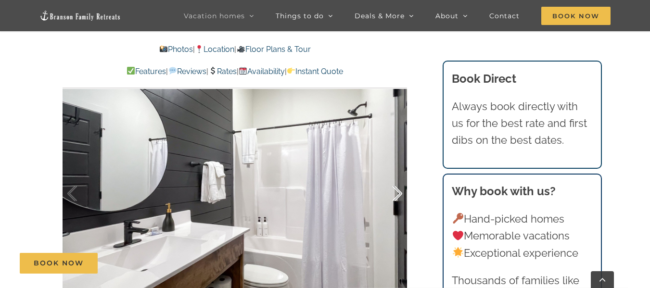
click at [398, 192] on div at bounding box center [387, 194] width 30 height 60
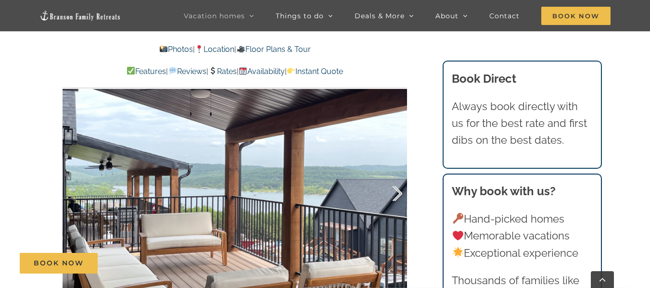
click at [398, 192] on div at bounding box center [387, 194] width 30 height 60
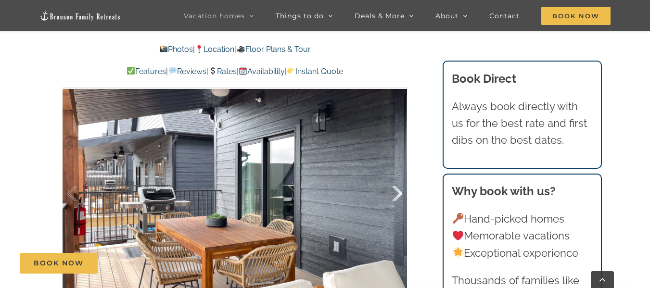
click at [398, 192] on div at bounding box center [387, 194] width 30 height 60
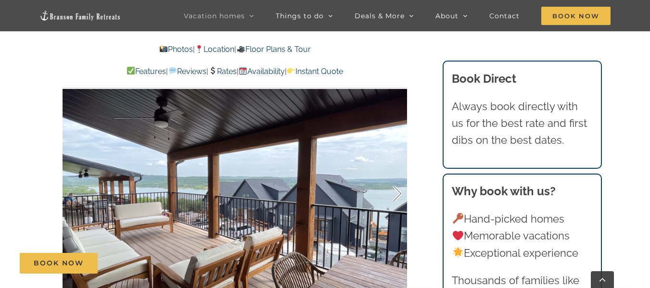
click at [398, 192] on div at bounding box center [387, 194] width 30 height 60
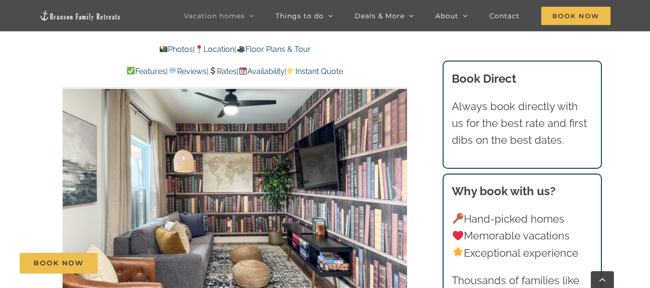
click at [398, 192] on div at bounding box center [387, 194] width 30 height 60
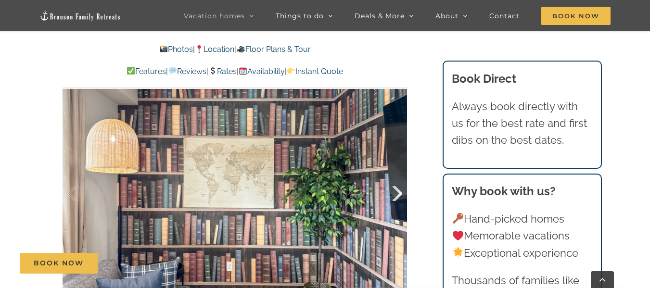
click at [398, 192] on div at bounding box center [387, 194] width 30 height 60
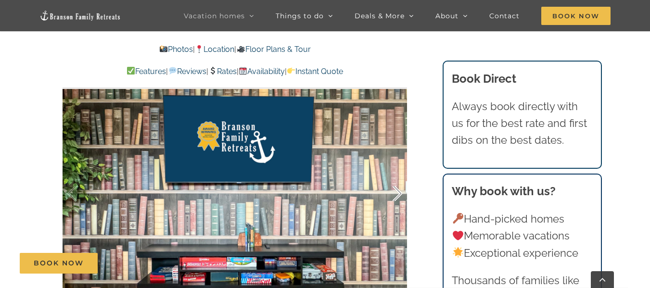
click at [398, 192] on div at bounding box center [387, 194] width 30 height 60
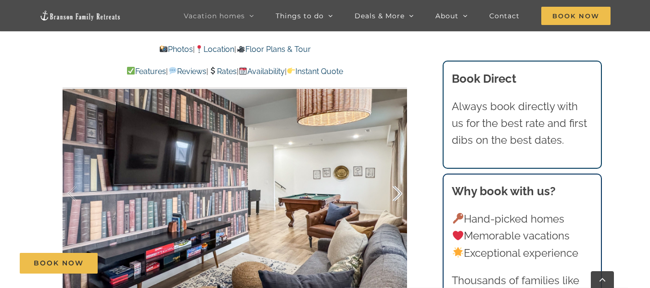
click at [398, 192] on div at bounding box center [387, 194] width 30 height 60
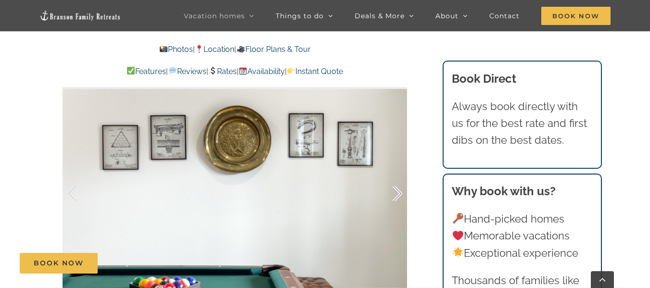
click at [398, 192] on div at bounding box center [387, 194] width 30 height 60
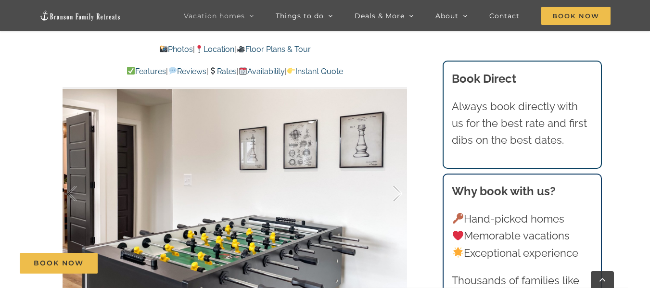
click at [398, 192] on div at bounding box center [387, 194] width 30 height 60
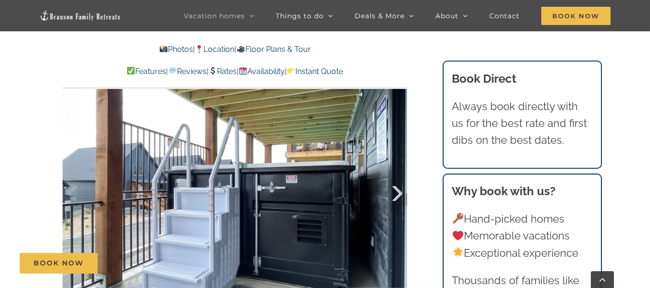
click at [398, 192] on div at bounding box center [387, 194] width 30 height 60
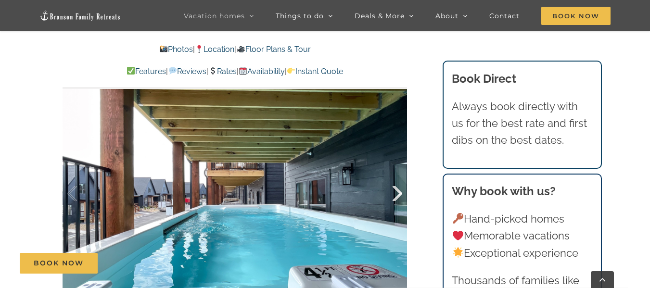
click at [398, 192] on div at bounding box center [387, 194] width 30 height 60
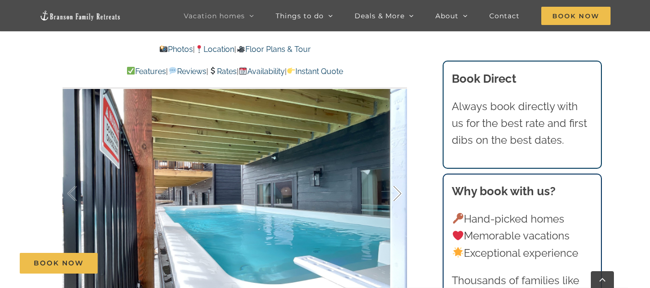
click at [398, 192] on div at bounding box center [387, 194] width 30 height 60
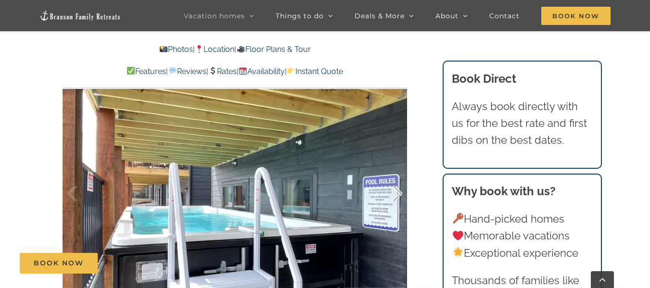
click at [398, 192] on div at bounding box center [387, 194] width 30 height 60
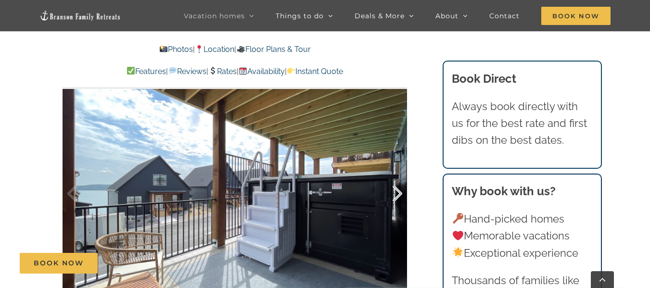
click at [398, 192] on div at bounding box center [387, 194] width 30 height 60
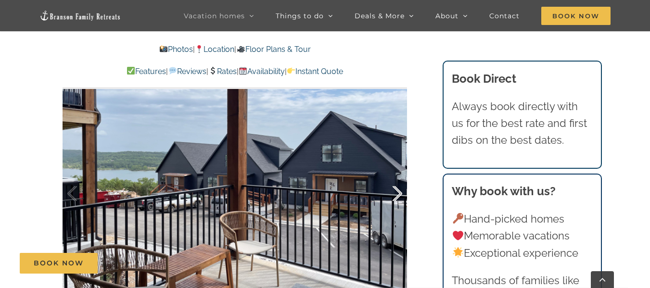
click at [398, 192] on div at bounding box center [387, 194] width 30 height 60
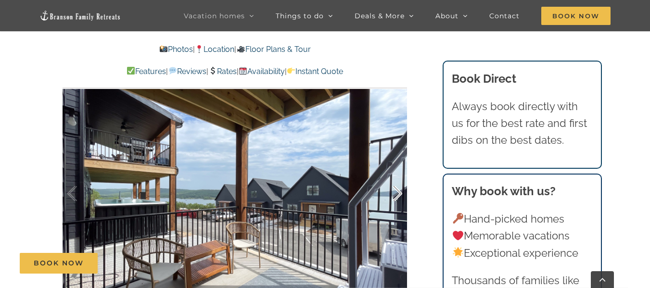
click at [398, 192] on div at bounding box center [387, 194] width 30 height 60
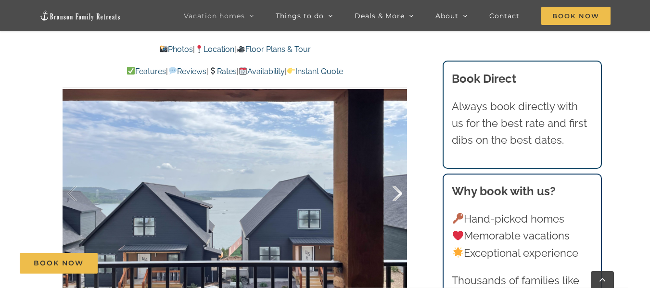
click at [398, 192] on div at bounding box center [387, 194] width 30 height 60
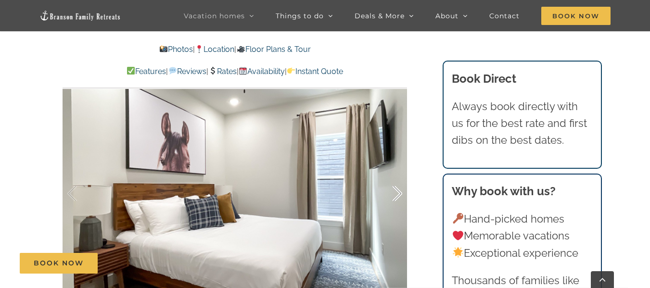
click at [398, 192] on div at bounding box center [387, 194] width 30 height 60
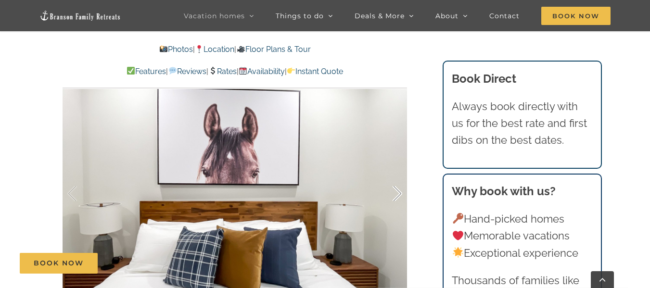
click at [398, 192] on div at bounding box center [387, 194] width 30 height 60
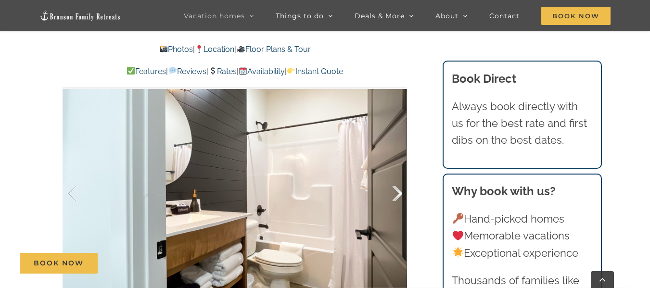
click at [398, 192] on div at bounding box center [387, 194] width 30 height 60
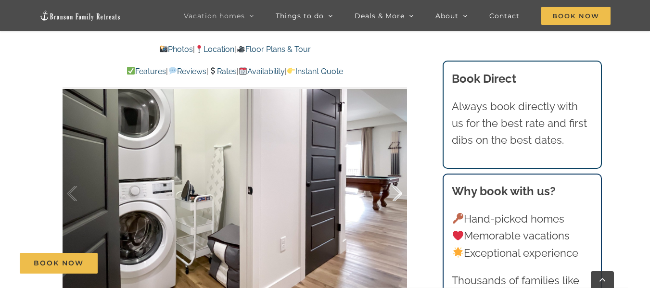
click at [398, 192] on div at bounding box center [387, 194] width 30 height 60
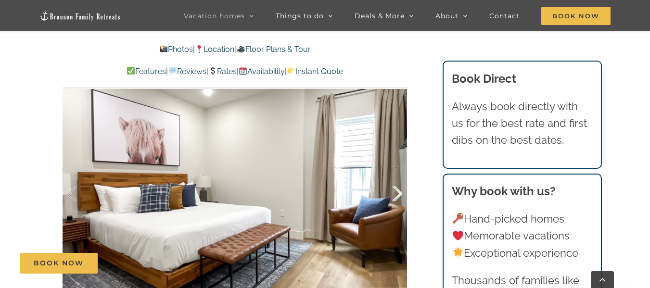
click at [398, 192] on div at bounding box center [387, 194] width 30 height 60
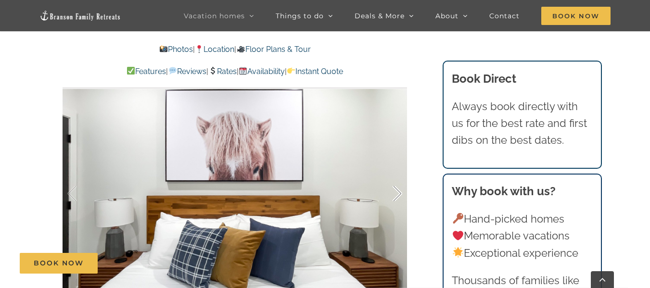
click at [398, 192] on div at bounding box center [387, 194] width 30 height 60
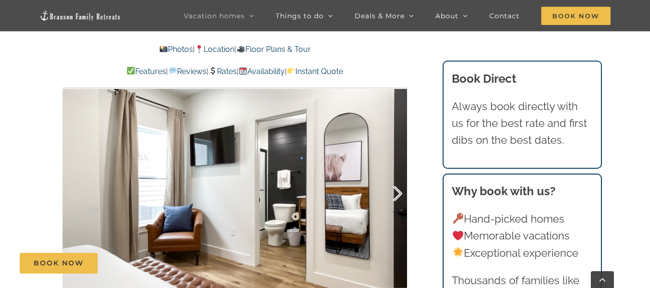
click at [398, 192] on div at bounding box center [387, 194] width 30 height 60
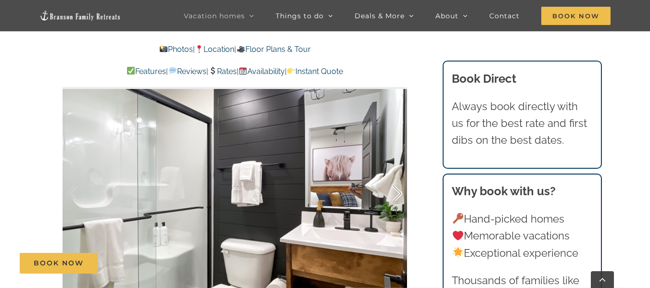
click at [398, 192] on div at bounding box center [387, 194] width 30 height 60
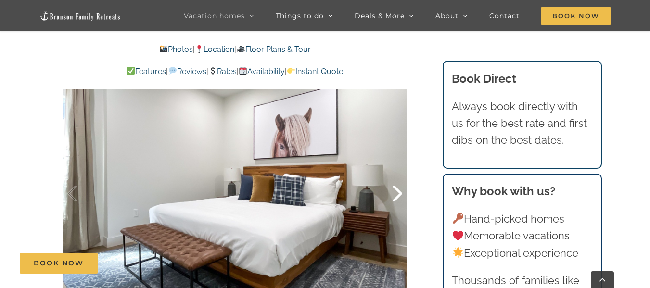
click at [398, 192] on div at bounding box center [387, 194] width 30 height 60
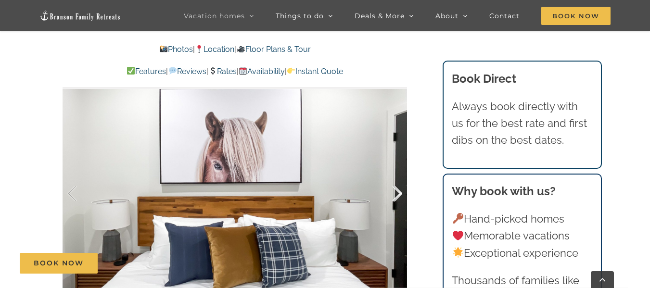
click at [398, 192] on div at bounding box center [387, 194] width 30 height 60
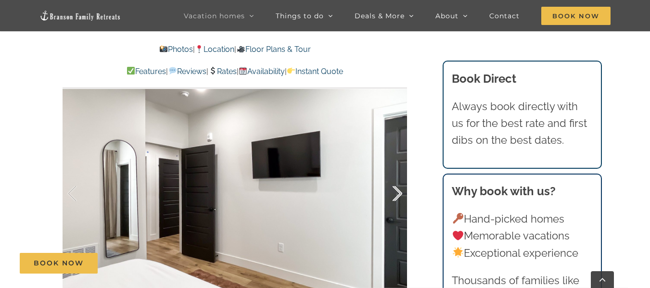
click at [398, 192] on div at bounding box center [387, 194] width 30 height 60
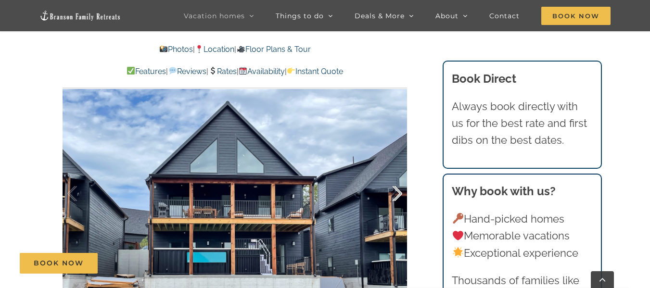
click at [398, 192] on div at bounding box center [387, 194] width 30 height 60
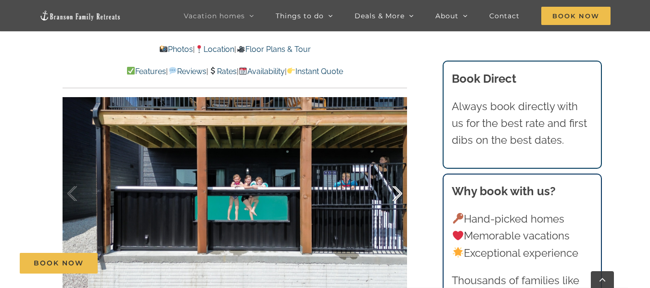
click at [398, 192] on div at bounding box center [387, 194] width 30 height 60
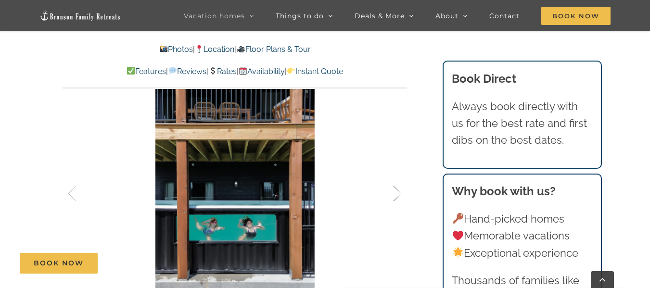
click at [398, 192] on div at bounding box center [387, 194] width 30 height 60
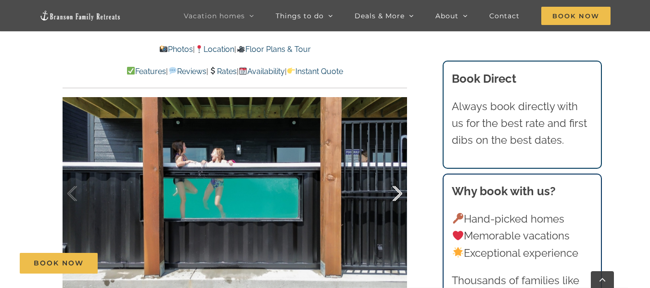
click at [398, 192] on div at bounding box center [387, 194] width 30 height 60
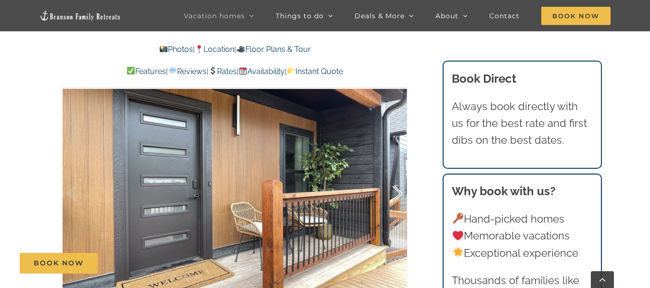
click at [398, 192] on div at bounding box center [387, 194] width 30 height 60
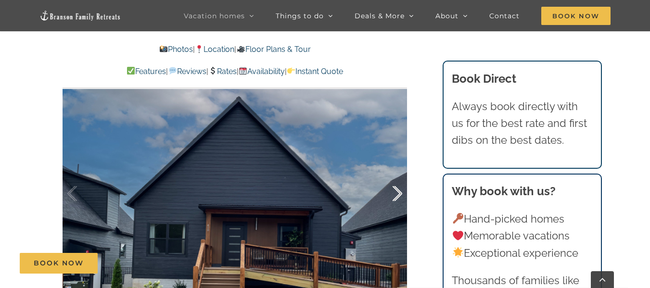
click at [398, 192] on div at bounding box center [387, 194] width 30 height 60
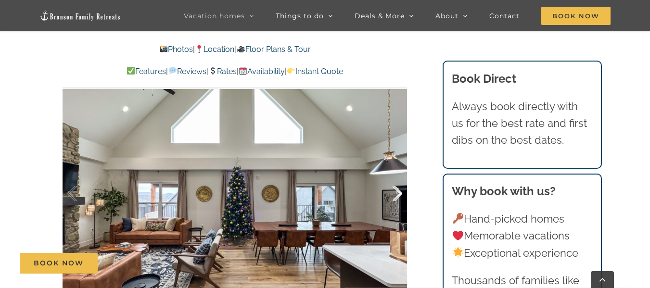
click at [398, 192] on div at bounding box center [387, 194] width 30 height 60
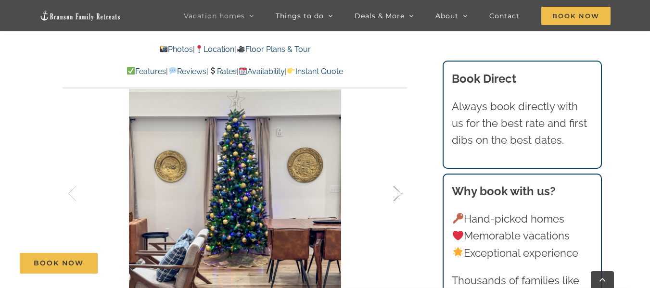
click at [398, 192] on div at bounding box center [387, 194] width 30 height 60
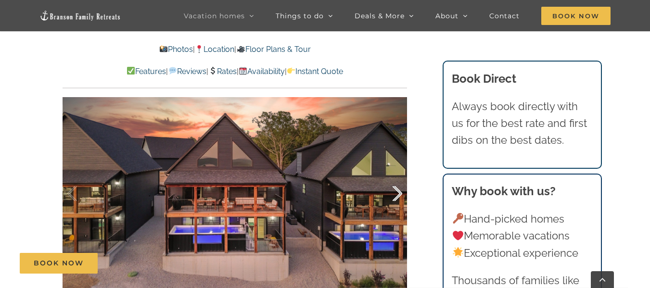
click at [398, 192] on div at bounding box center [387, 194] width 30 height 60
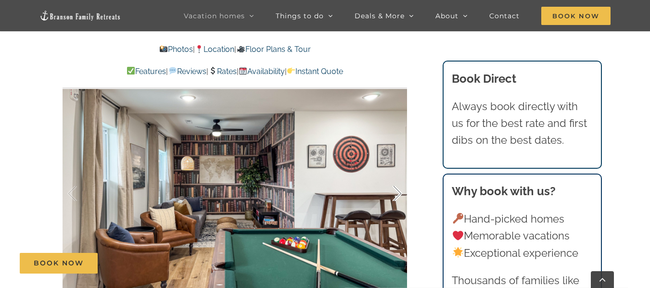
click at [398, 192] on div at bounding box center [387, 194] width 30 height 60
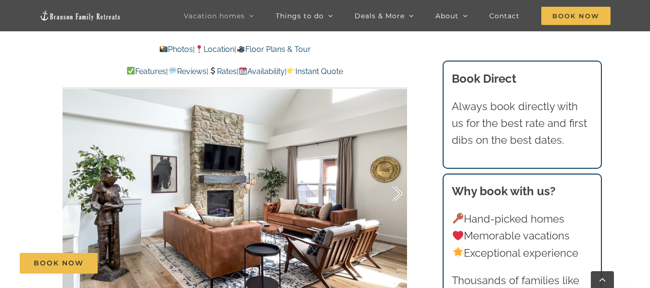
click at [398, 192] on div at bounding box center [387, 194] width 30 height 60
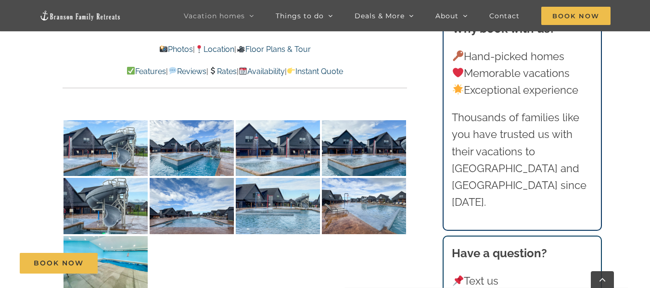
scroll to position [2231, 0]
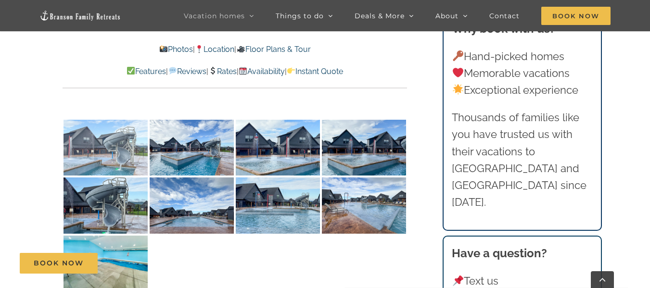
click at [106, 140] on img at bounding box center [105, 148] width 84 height 56
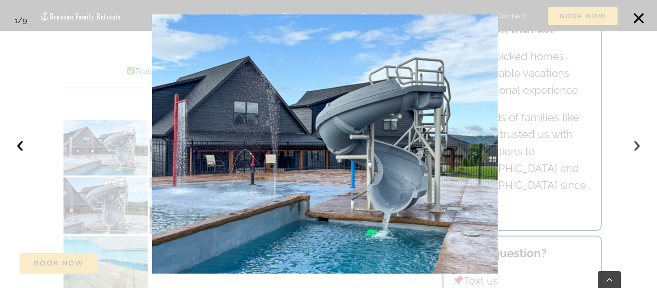
click at [633, 151] on button "›" at bounding box center [636, 144] width 21 height 21
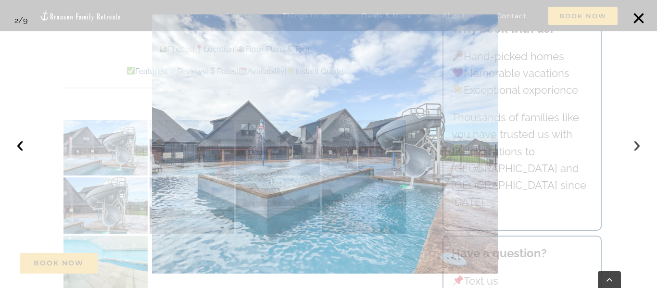
click at [633, 151] on button "›" at bounding box center [636, 144] width 21 height 21
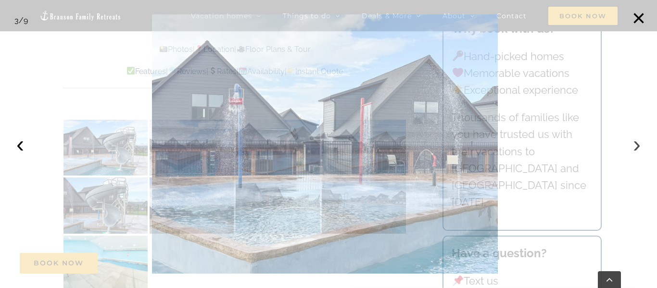
click at [633, 151] on button "›" at bounding box center [636, 144] width 21 height 21
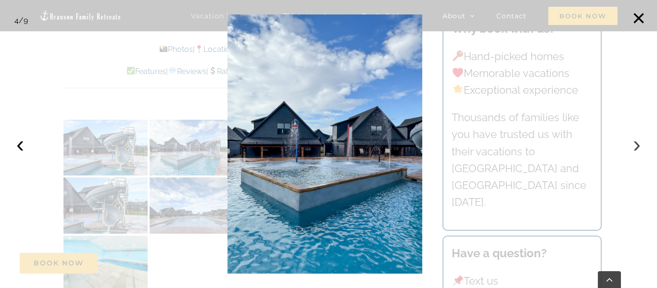
click at [633, 151] on button "›" at bounding box center [636, 144] width 21 height 21
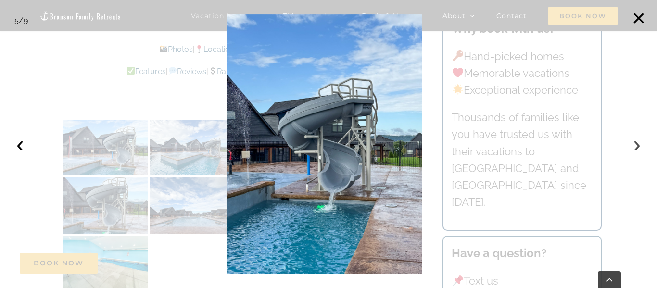
click at [633, 151] on button "›" at bounding box center [636, 144] width 21 height 21
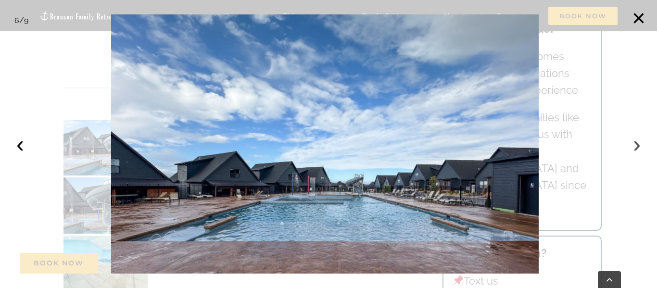
click at [633, 151] on button "›" at bounding box center [636, 144] width 21 height 21
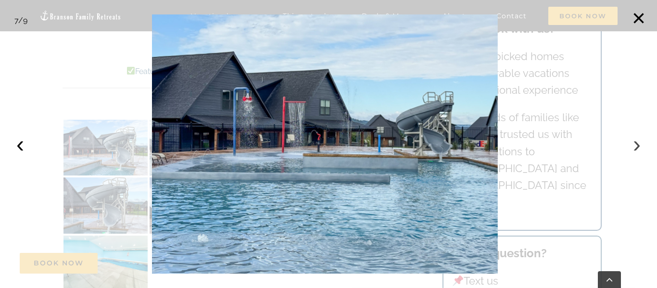
click at [633, 151] on button "›" at bounding box center [636, 144] width 21 height 21
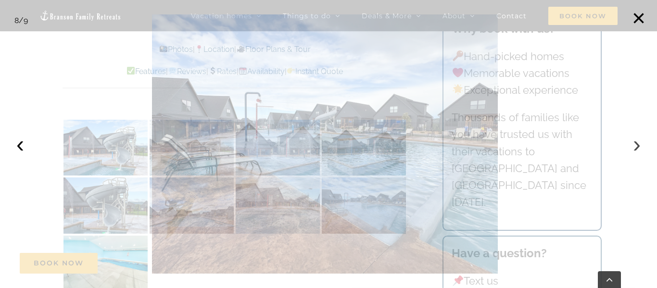
click at [633, 151] on button "›" at bounding box center [636, 144] width 21 height 21
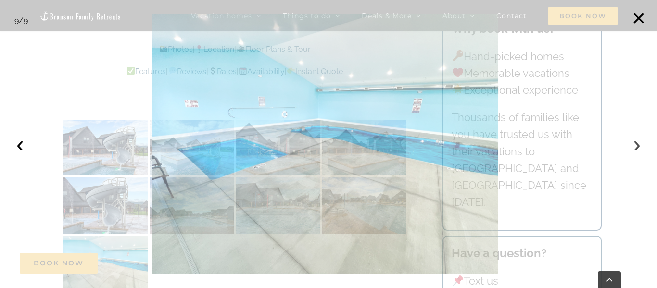
click at [633, 151] on button "›" at bounding box center [636, 144] width 21 height 21
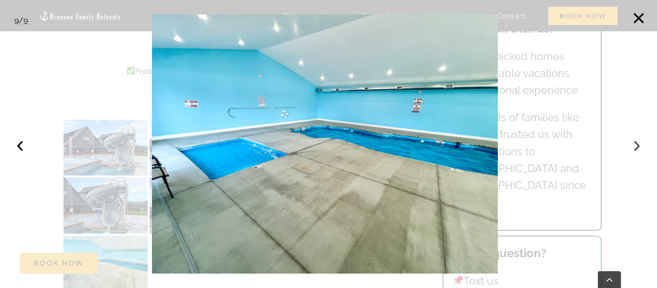
click at [633, 151] on button "›" at bounding box center [636, 144] width 21 height 21
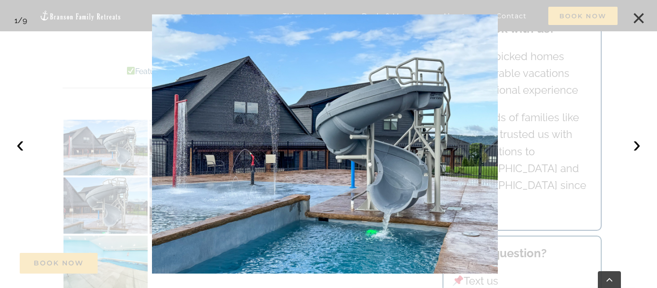
click at [641, 24] on button "×" at bounding box center [638, 18] width 21 height 21
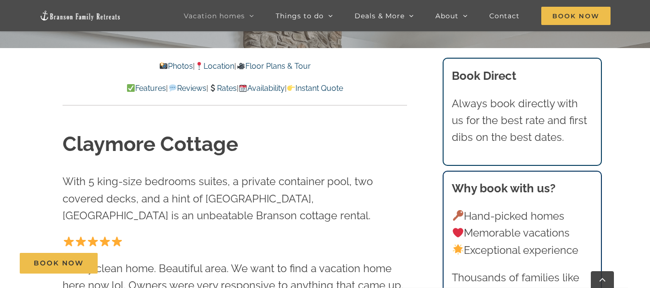
scroll to position [269, 0]
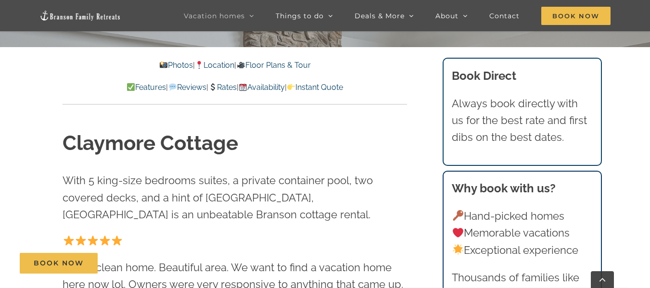
click at [274, 85] on link "Availability" at bounding box center [262, 87] width 46 height 9
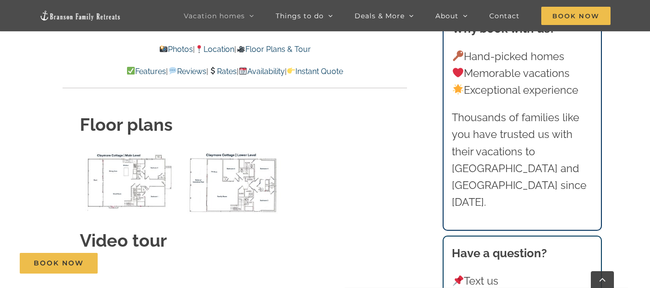
scroll to position [3377, 0]
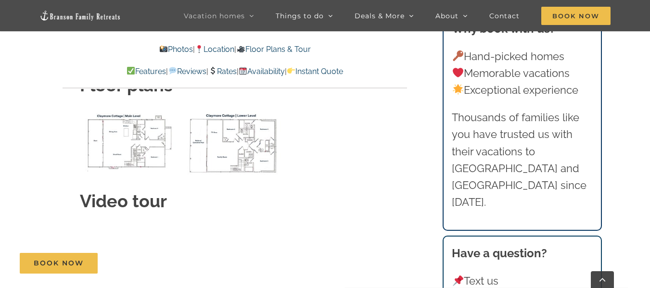
click at [124, 126] on img "Claymore Cottage main level floor plan" at bounding box center [130, 141] width 100 height 61
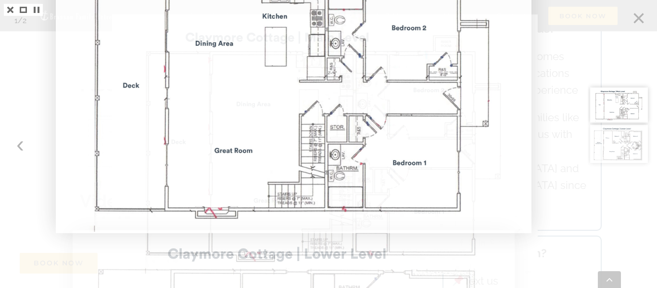
click at [453, 211] on body "Epic Spring Break giveaway [ENTER NOW] Best booking & cancellation policy at th…" at bounding box center [328, 252] width 657 height 7259
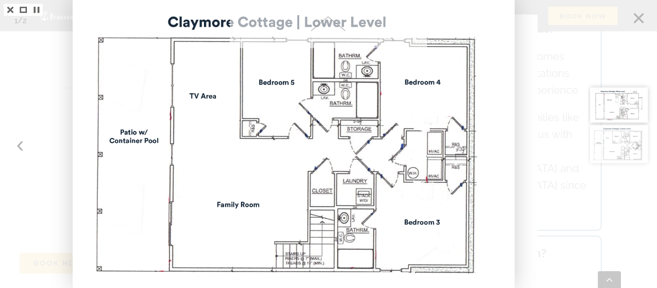
click at [636, 12] on div at bounding box center [622, 144] width 69 height 288
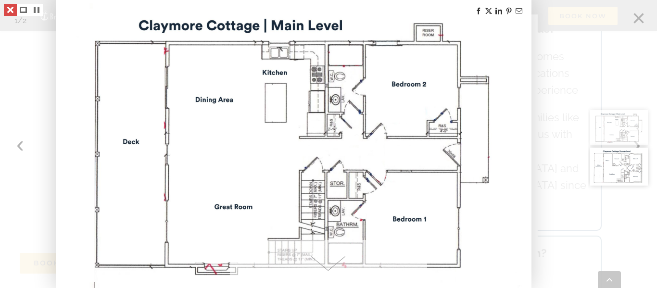
click at [10, 9] on link at bounding box center [10, 10] width 13 height 12
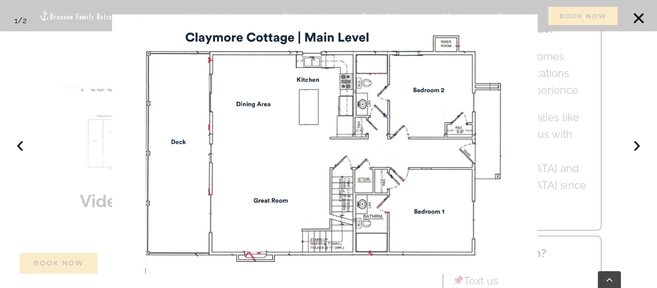
click at [337, 152] on img at bounding box center [325, 143] width 426 height 259
click at [635, 151] on button "›" at bounding box center [636, 144] width 21 height 21
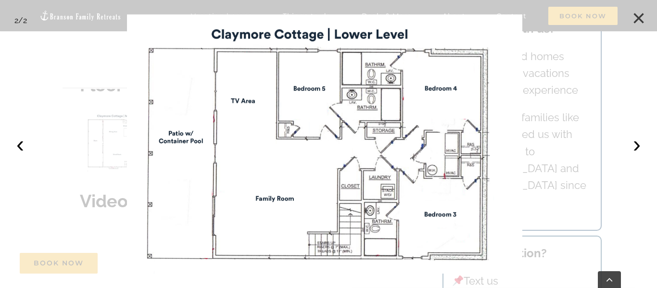
click at [642, 17] on button "×" at bounding box center [638, 18] width 21 height 21
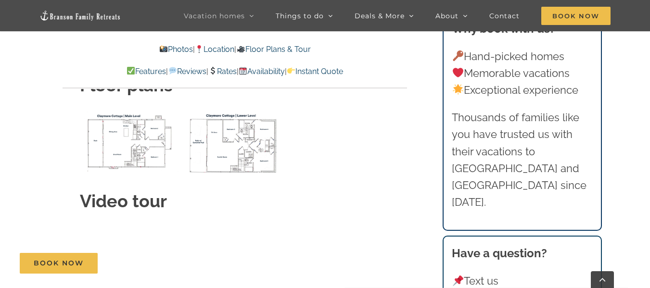
click at [85, 111] on img "Claymore Cottage main level floor plan" at bounding box center [130, 141] width 100 height 61
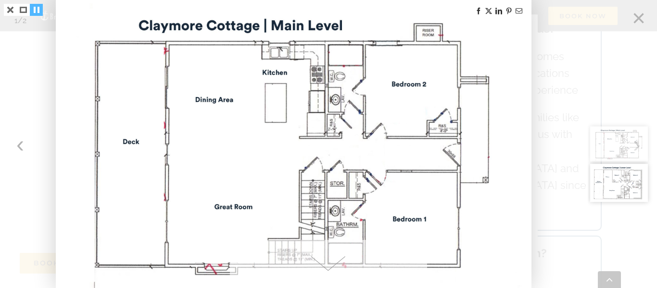
click at [41, 11] on link at bounding box center [36, 10] width 13 height 12
click at [10, 11] on link at bounding box center [10, 10] width 13 height 12
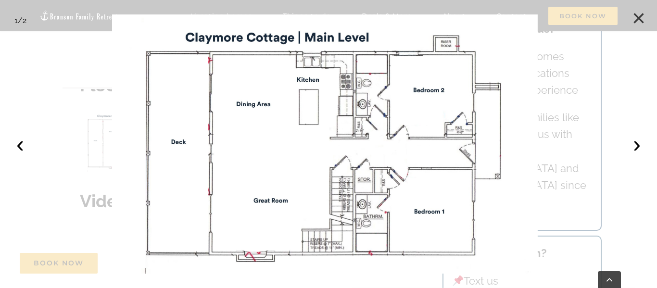
click at [636, 27] on button "×" at bounding box center [638, 18] width 21 height 21
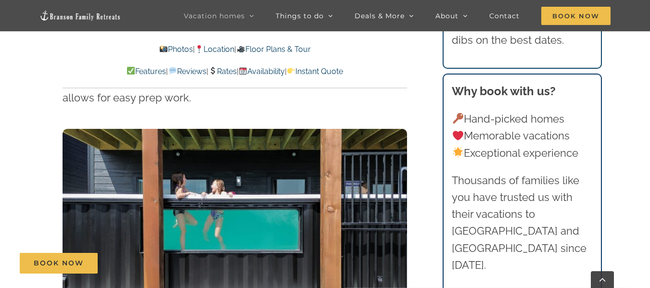
scroll to position [1527, 0]
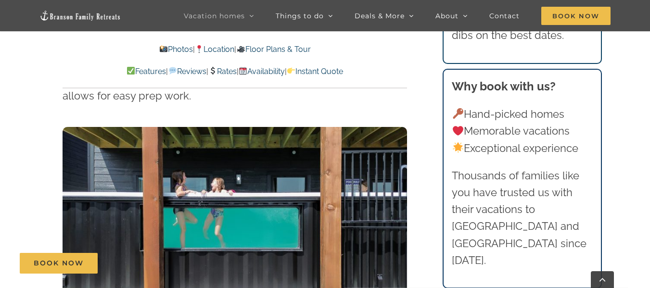
click at [376, 194] on img at bounding box center [235, 224] width 344 height 194
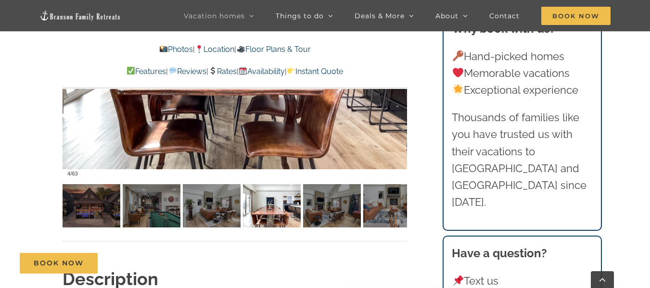
scroll to position [734, 0]
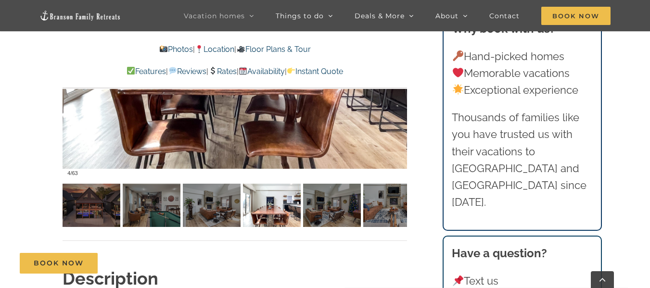
click at [74, 210] on div at bounding box center [68, 205] width 11 height 43
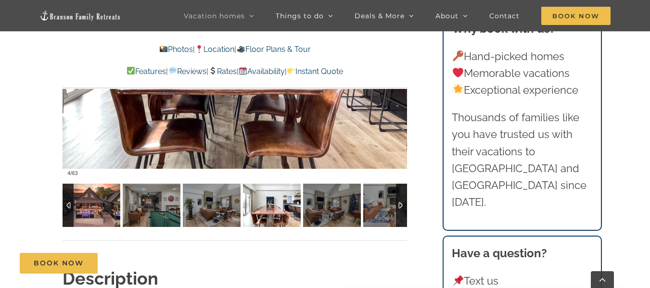
click at [99, 202] on img at bounding box center [92, 205] width 58 height 43
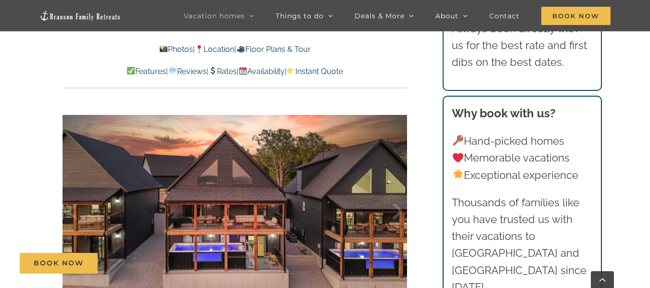
scroll to position [563, 0]
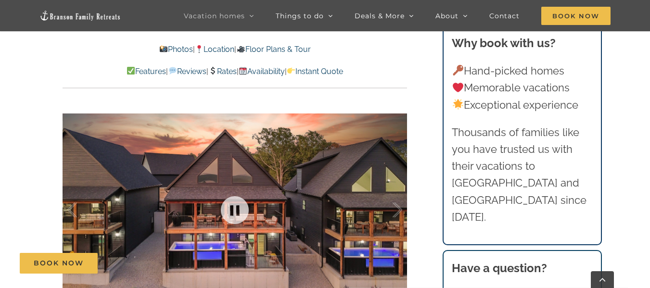
click at [348, 192] on div at bounding box center [235, 210] width 344 height 283
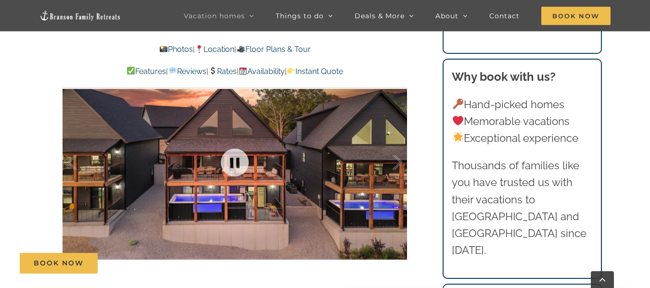
scroll to position [604, 0]
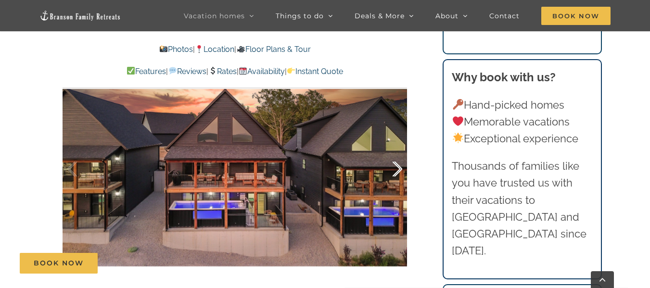
click at [396, 173] on div at bounding box center [387, 169] width 30 height 60
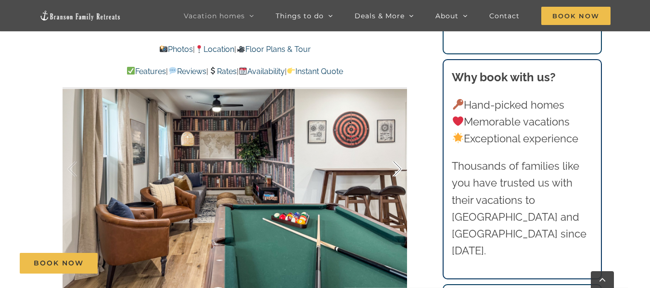
click at [396, 171] on div at bounding box center [387, 169] width 30 height 60
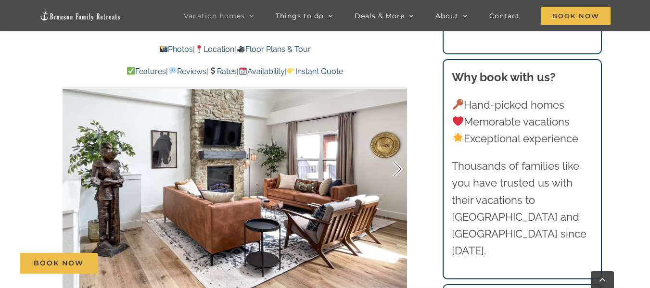
click at [396, 171] on div at bounding box center [387, 169] width 30 height 60
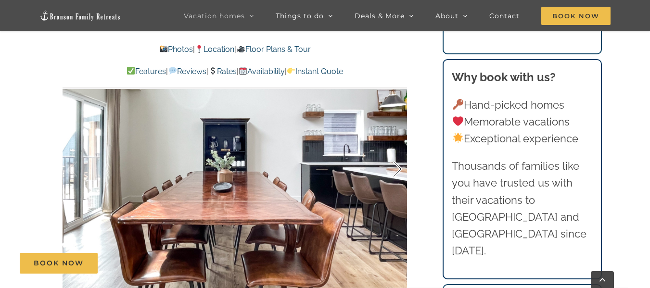
click at [396, 171] on div at bounding box center [387, 169] width 30 height 60
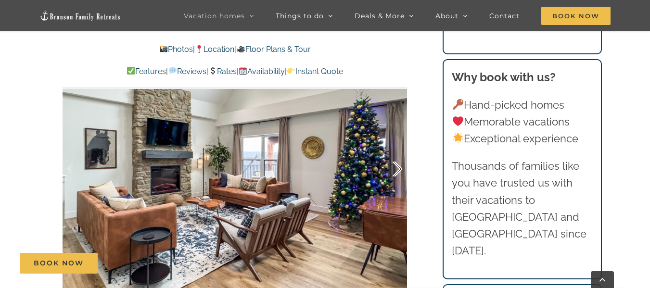
click at [396, 171] on div at bounding box center [387, 169] width 30 height 60
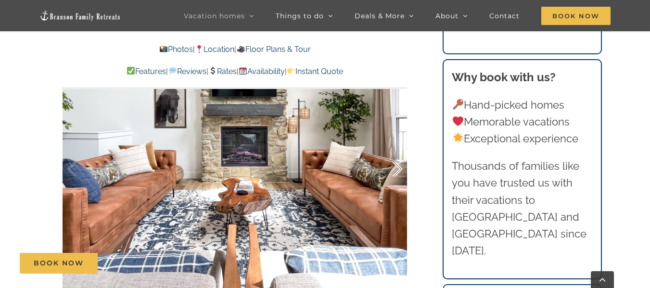
click at [396, 171] on div at bounding box center [387, 169] width 30 height 60
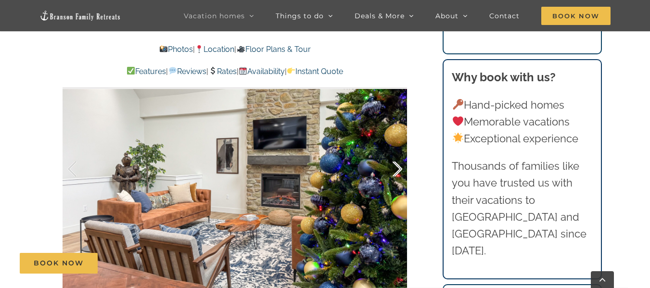
click at [396, 171] on div at bounding box center [387, 169] width 30 height 60
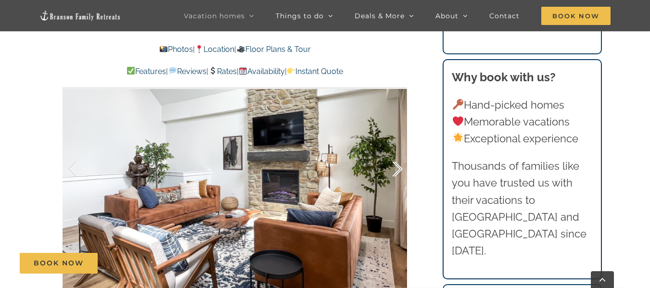
click at [396, 171] on div at bounding box center [387, 169] width 30 height 60
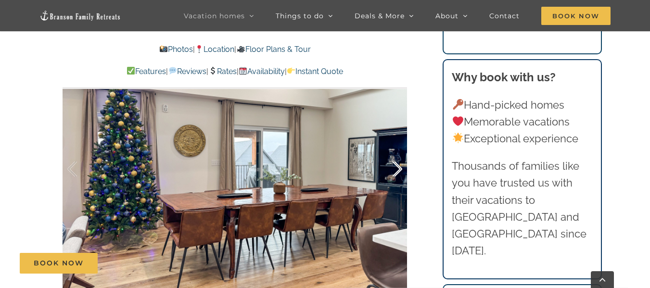
click at [396, 171] on div at bounding box center [387, 169] width 30 height 60
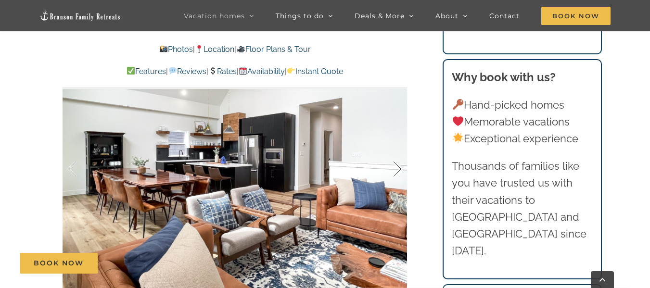
click at [396, 171] on div at bounding box center [387, 169] width 30 height 60
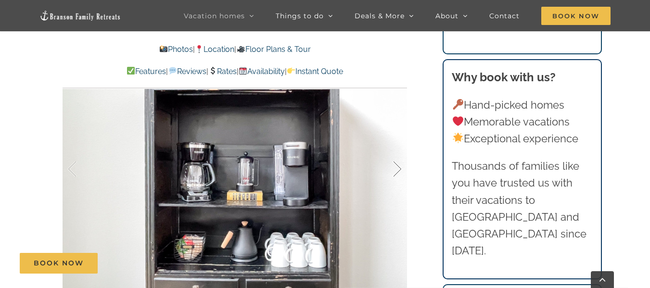
click at [396, 171] on div at bounding box center [387, 169] width 30 height 60
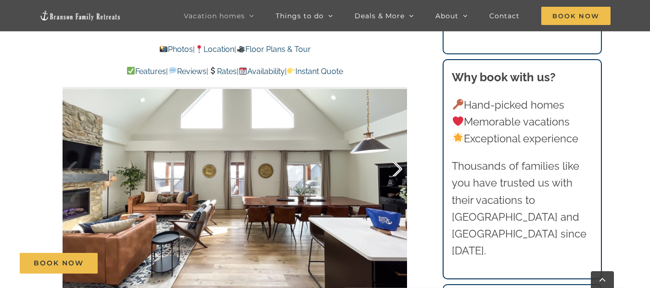
click at [396, 171] on div at bounding box center [387, 169] width 30 height 60
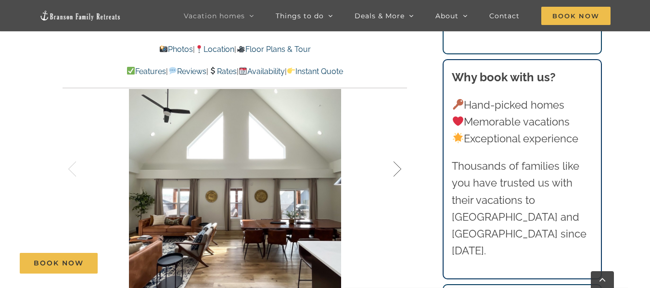
click at [396, 171] on div at bounding box center [387, 169] width 30 height 60
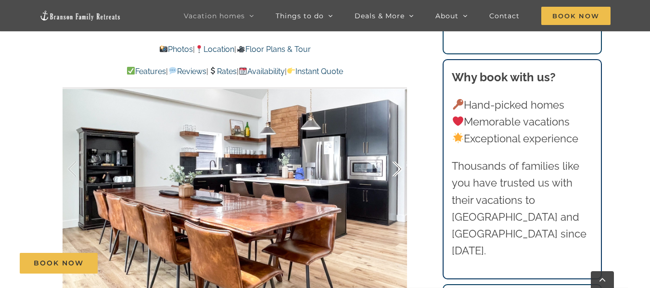
click at [396, 171] on div at bounding box center [387, 169] width 30 height 60
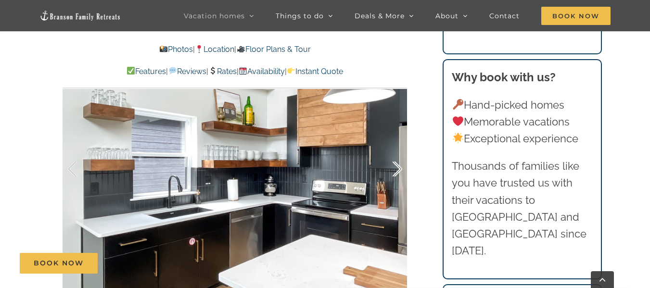
click at [396, 171] on div at bounding box center [387, 169] width 30 height 60
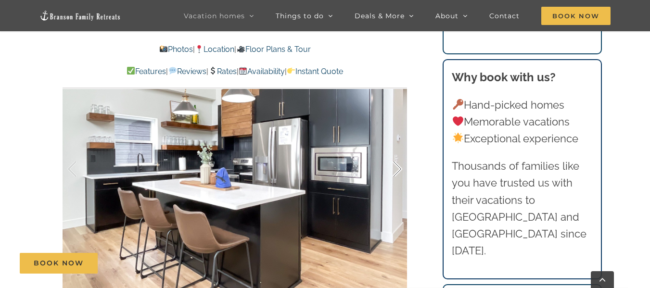
click at [396, 171] on div at bounding box center [387, 169] width 30 height 60
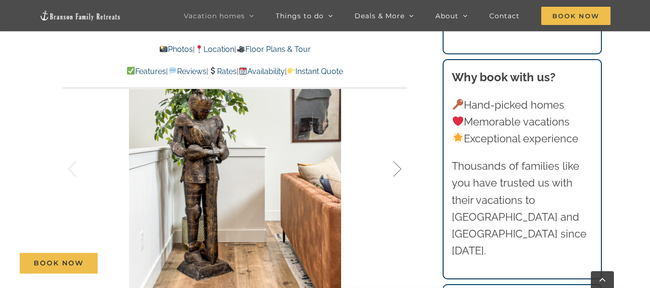
click at [396, 171] on div at bounding box center [387, 169] width 30 height 60
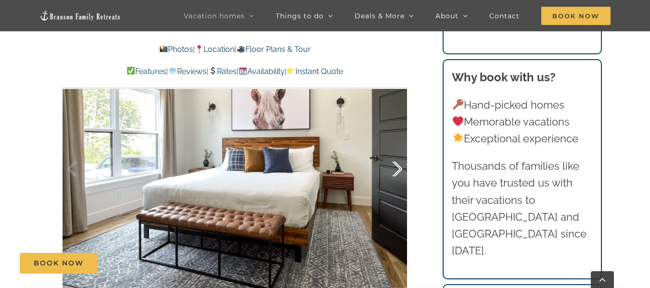
click at [396, 171] on div at bounding box center [387, 169] width 30 height 60
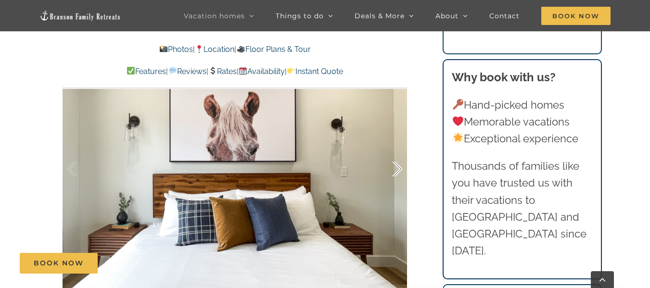
click at [396, 171] on div at bounding box center [387, 169] width 30 height 60
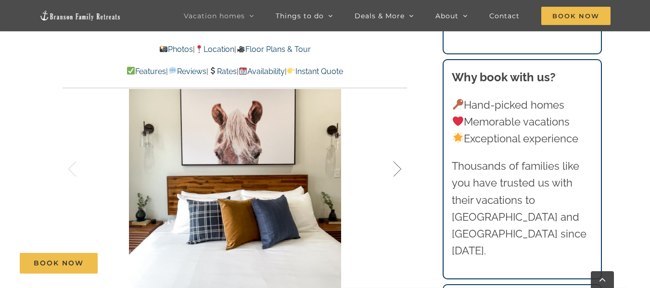
click at [396, 171] on div at bounding box center [387, 169] width 30 height 60
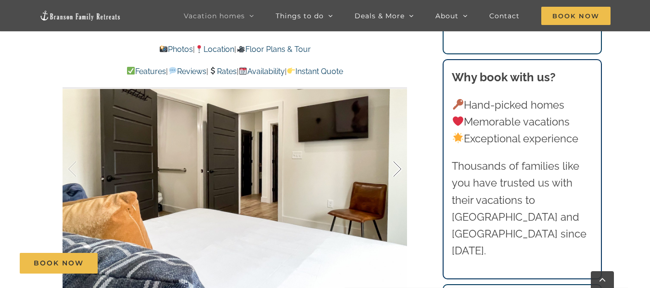
click at [396, 171] on div at bounding box center [387, 169] width 30 height 60
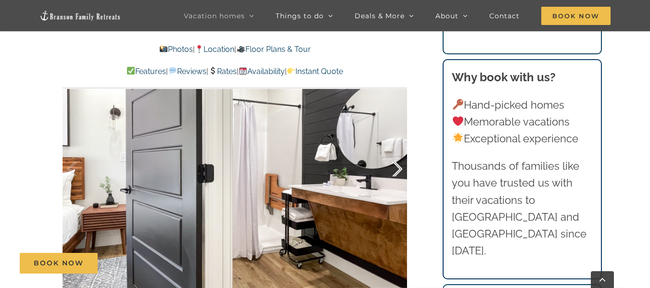
click at [396, 171] on div at bounding box center [387, 169] width 30 height 60
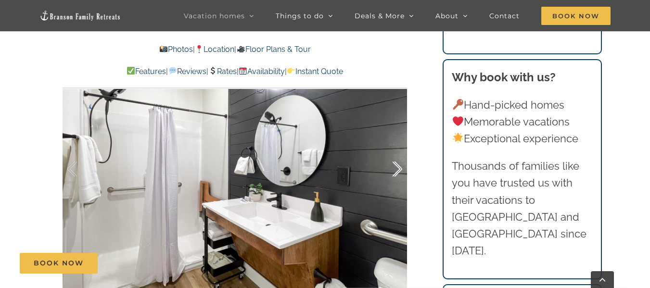
click at [396, 171] on div at bounding box center [387, 169] width 30 height 60
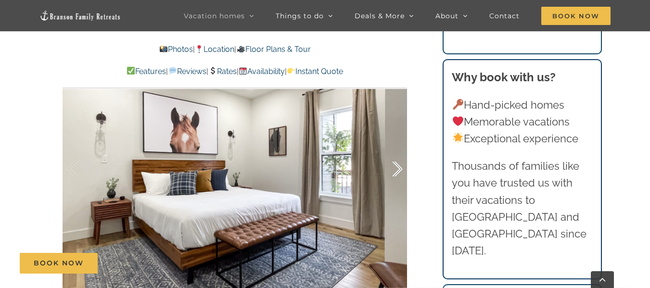
click at [396, 171] on div at bounding box center [387, 169] width 30 height 60
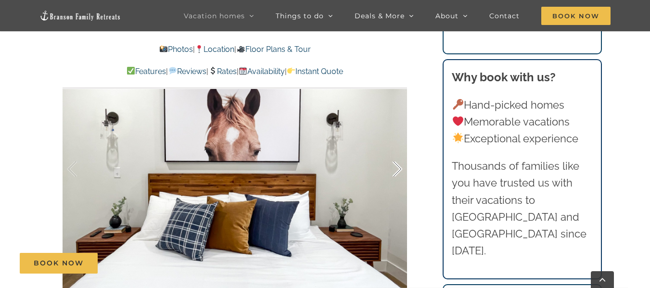
click at [396, 171] on div at bounding box center [387, 169] width 30 height 60
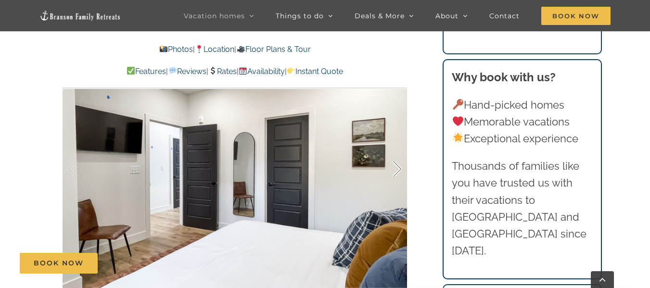
click at [396, 171] on div at bounding box center [387, 169] width 30 height 60
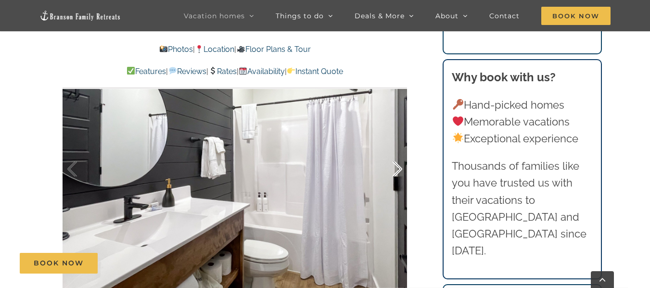
click at [396, 171] on div at bounding box center [387, 169] width 30 height 60
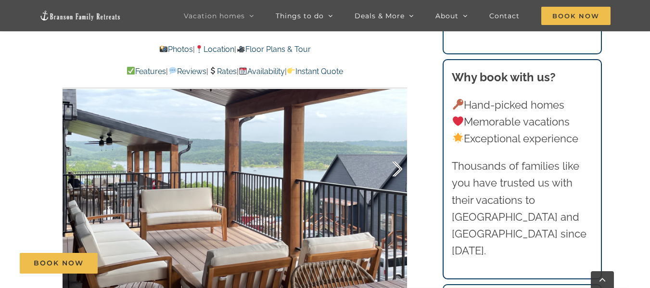
click at [396, 171] on div at bounding box center [387, 169] width 30 height 60
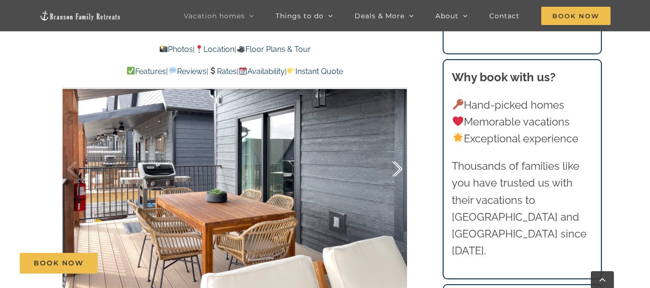
click at [396, 171] on div at bounding box center [387, 169] width 30 height 60
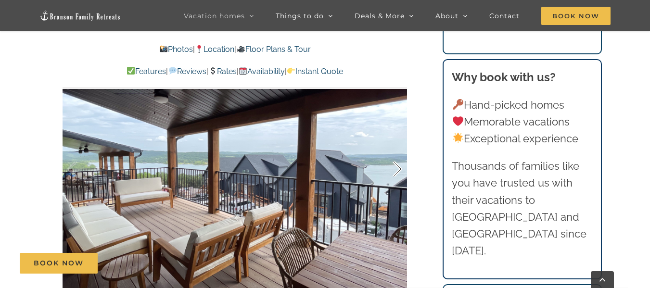
click at [396, 171] on div at bounding box center [387, 169] width 30 height 60
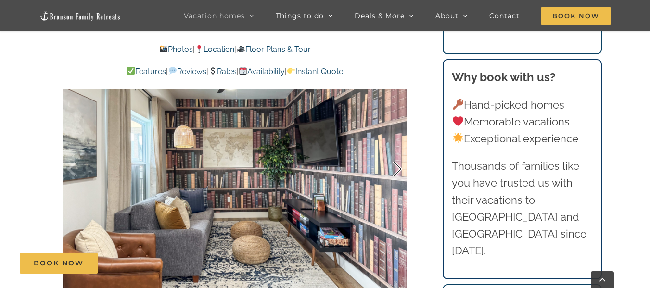
click at [396, 171] on div at bounding box center [387, 169] width 30 height 60
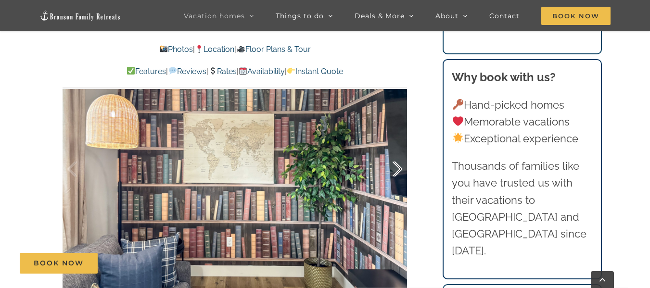
click at [396, 171] on div at bounding box center [387, 169] width 30 height 60
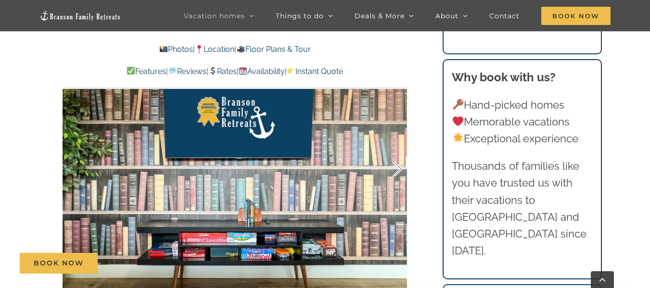
click at [396, 171] on div at bounding box center [387, 169] width 30 height 60
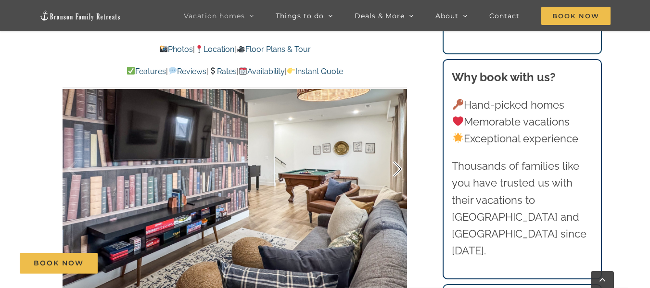
click at [396, 171] on div at bounding box center [387, 169] width 30 height 60
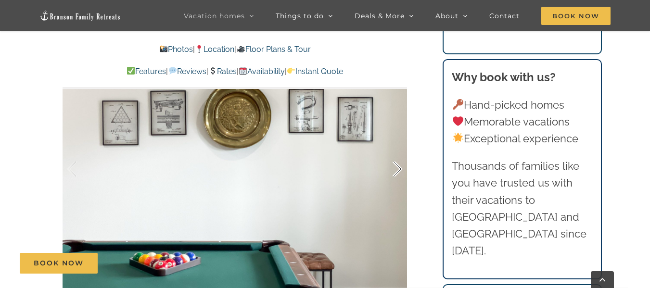
click at [396, 171] on div at bounding box center [387, 169] width 30 height 60
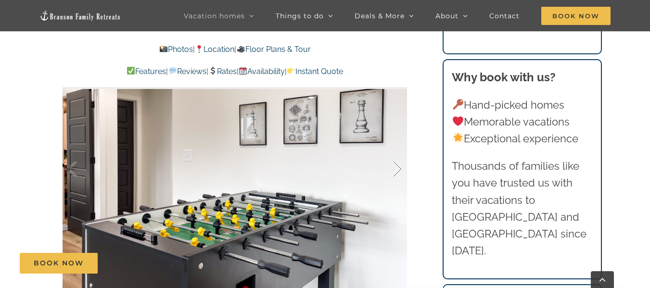
click at [396, 171] on div at bounding box center [387, 169] width 30 height 60
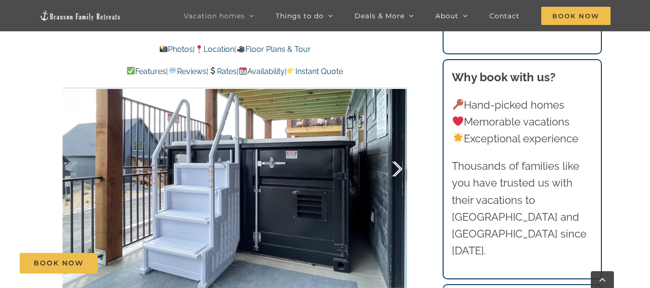
click at [396, 171] on div at bounding box center [387, 169] width 30 height 60
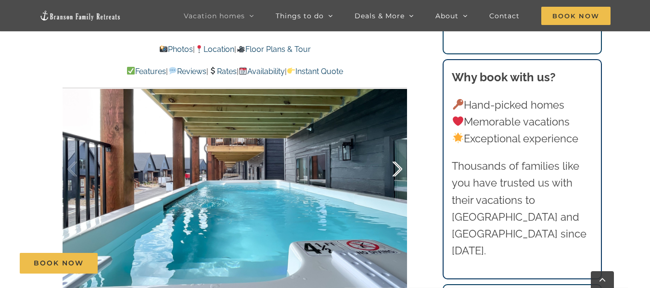
click at [396, 171] on div at bounding box center [387, 169] width 30 height 60
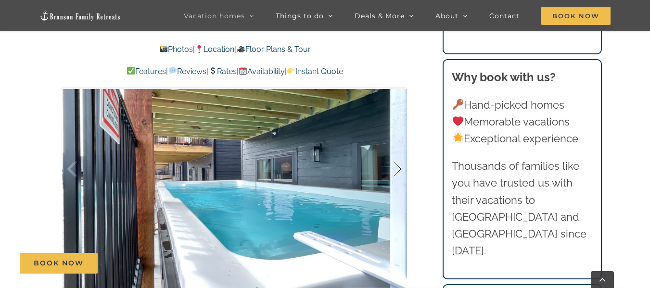
click at [396, 171] on div at bounding box center [387, 169] width 30 height 60
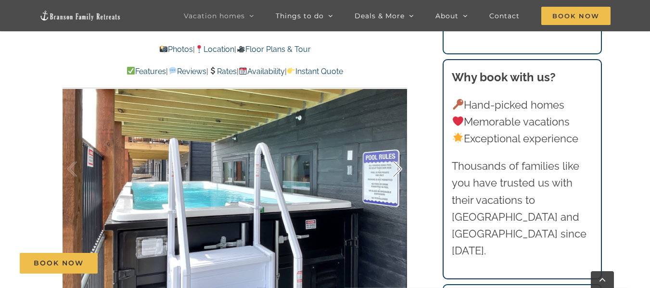
click at [396, 171] on div at bounding box center [387, 169] width 30 height 60
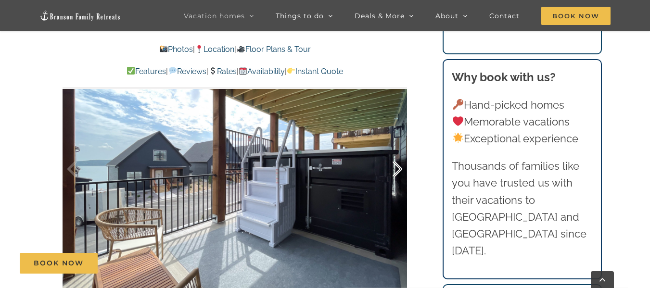
click at [396, 171] on div at bounding box center [387, 169] width 30 height 60
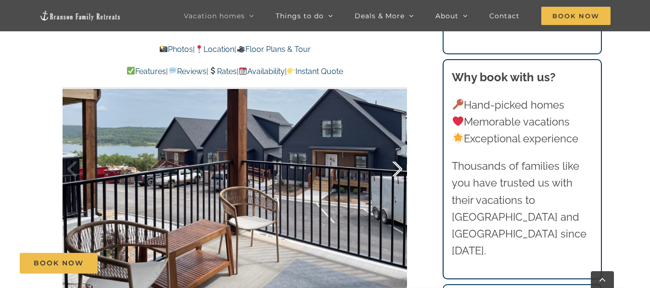
click at [396, 171] on div at bounding box center [387, 169] width 30 height 60
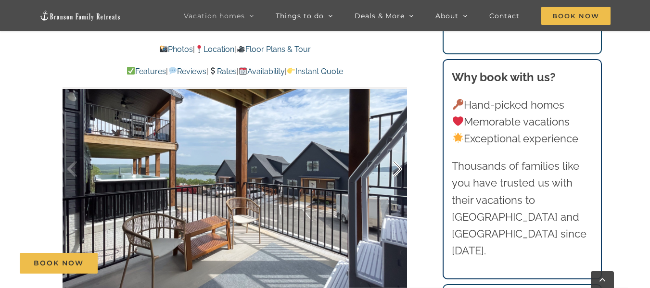
click at [396, 171] on div at bounding box center [387, 169] width 30 height 60
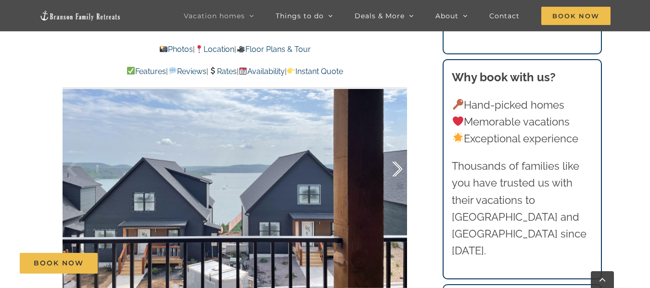
click at [396, 171] on div at bounding box center [387, 169] width 30 height 60
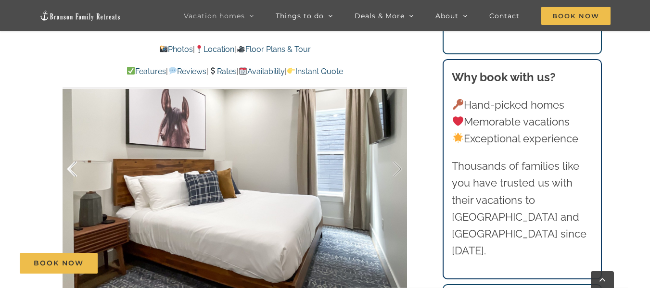
click at [74, 173] on div at bounding box center [82, 169] width 30 height 60
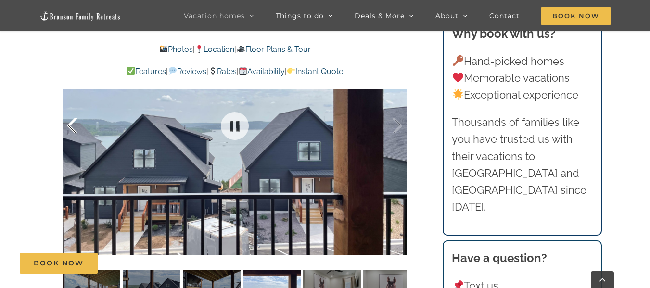
scroll to position [648, 0]
click at [402, 129] on div at bounding box center [387, 126] width 30 height 60
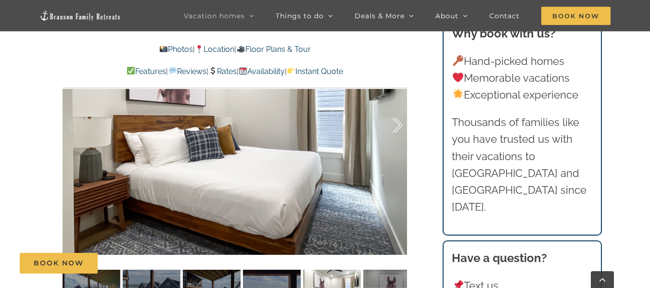
click at [402, 129] on div at bounding box center [387, 126] width 30 height 60
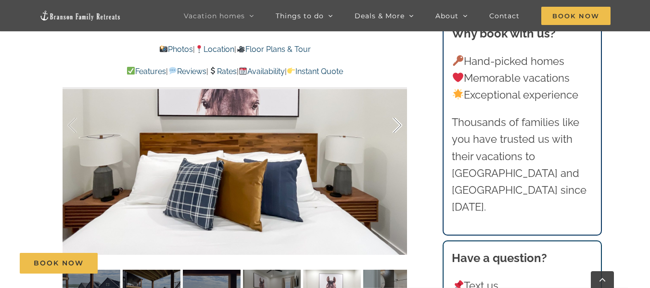
click at [402, 129] on div at bounding box center [387, 126] width 30 height 60
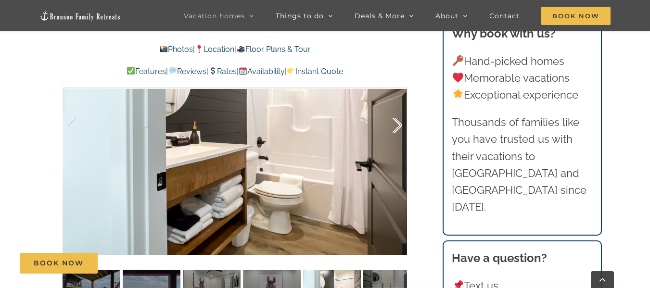
click at [402, 129] on div at bounding box center [387, 126] width 30 height 60
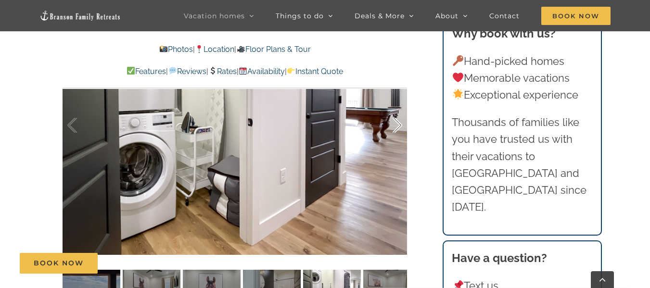
click at [402, 129] on div at bounding box center [387, 126] width 30 height 60
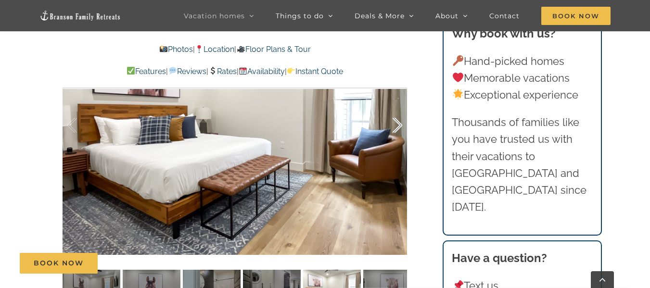
click at [402, 129] on div at bounding box center [387, 126] width 30 height 60
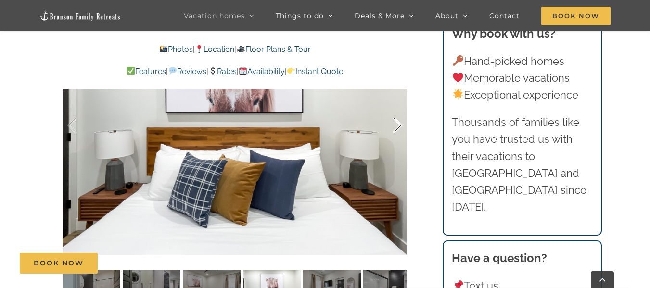
click at [402, 129] on div at bounding box center [387, 126] width 30 height 60
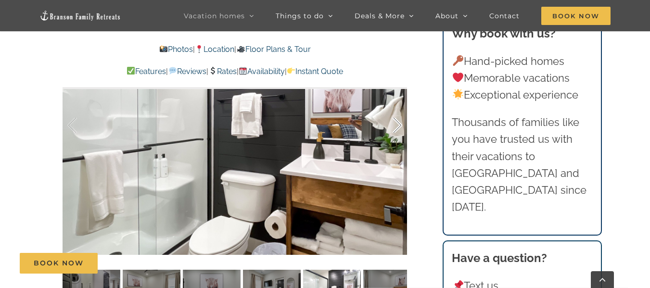
click at [402, 129] on div at bounding box center [387, 126] width 30 height 60
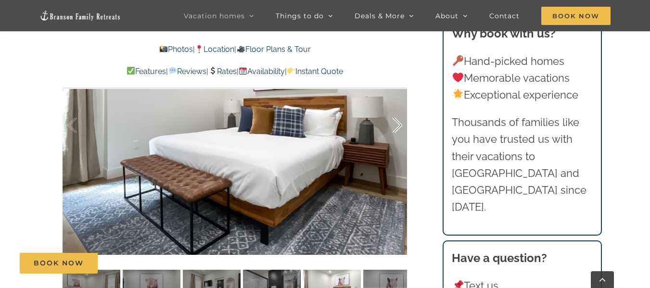
click at [402, 129] on div at bounding box center [387, 126] width 30 height 60
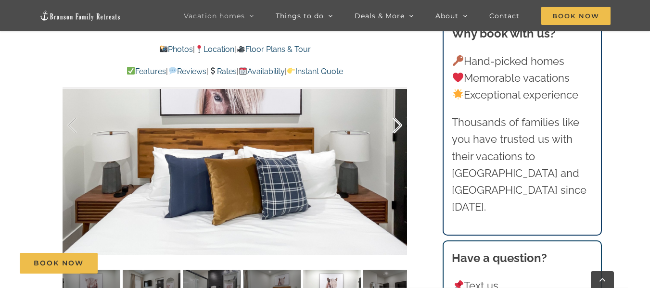
click at [402, 129] on div at bounding box center [387, 126] width 30 height 60
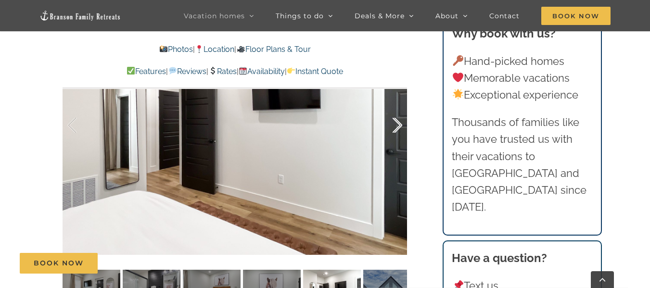
click at [402, 129] on div at bounding box center [387, 126] width 30 height 60
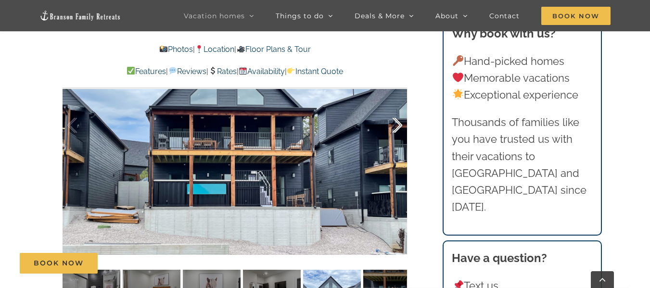
click at [402, 129] on div at bounding box center [387, 126] width 30 height 60
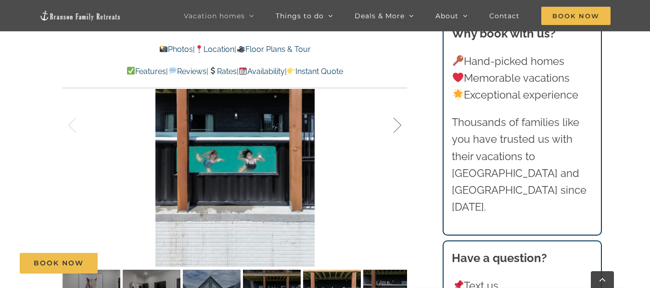
click at [402, 129] on div at bounding box center [387, 126] width 30 height 60
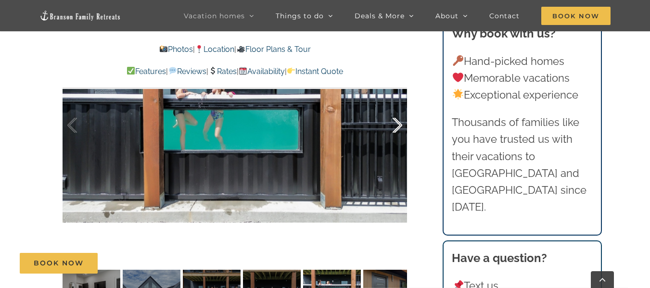
click at [402, 129] on div at bounding box center [387, 126] width 30 height 60
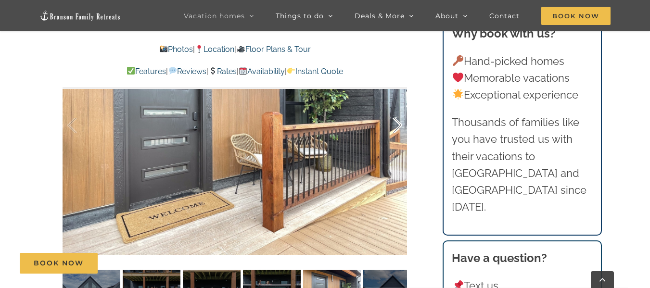
click at [402, 129] on div at bounding box center [387, 126] width 30 height 60
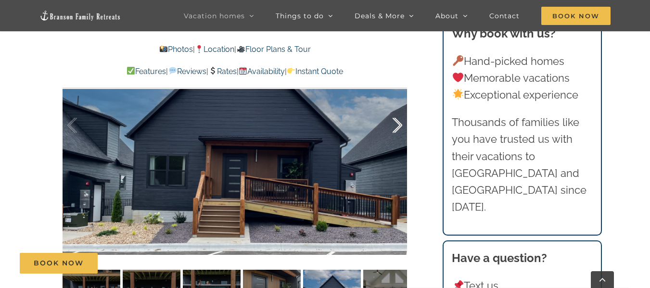
click at [402, 129] on div at bounding box center [387, 126] width 30 height 60
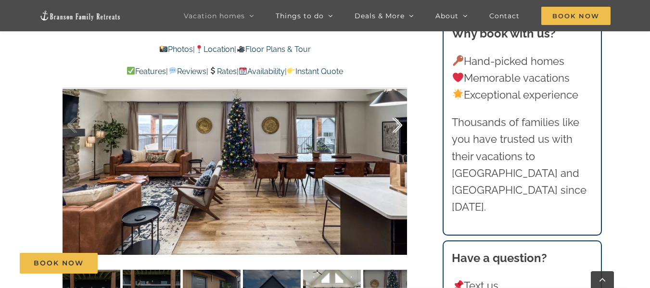
click at [402, 129] on div at bounding box center [387, 126] width 30 height 60
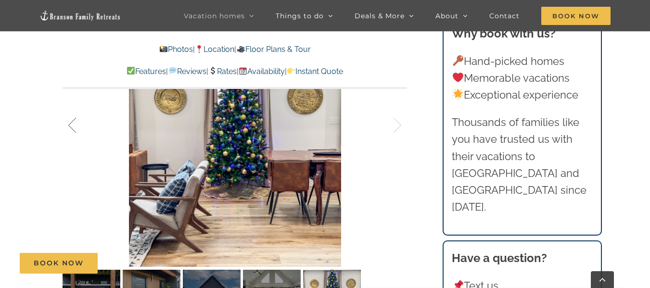
click at [70, 127] on div at bounding box center [82, 126] width 30 height 60
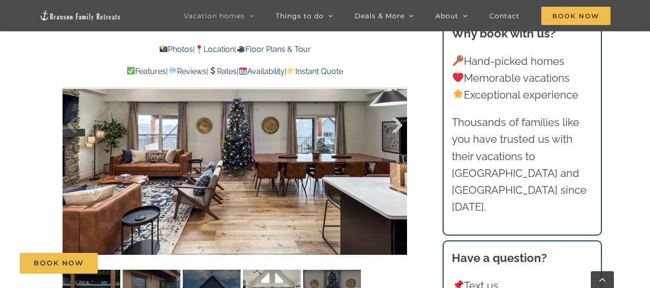
click at [397, 124] on div at bounding box center [387, 126] width 30 height 60
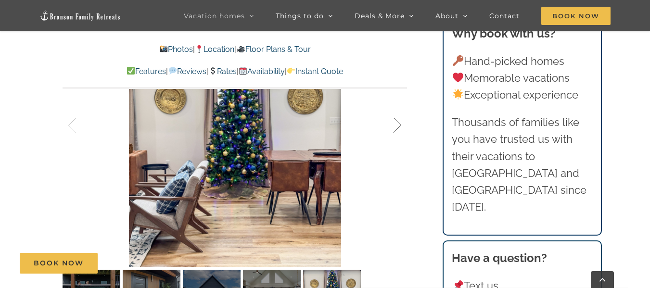
click at [397, 124] on div at bounding box center [387, 126] width 30 height 60
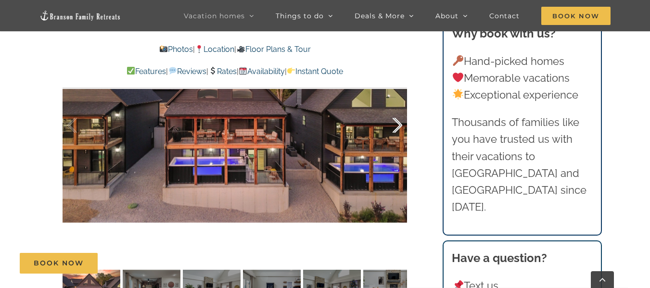
click at [397, 124] on div at bounding box center [387, 126] width 30 height 60
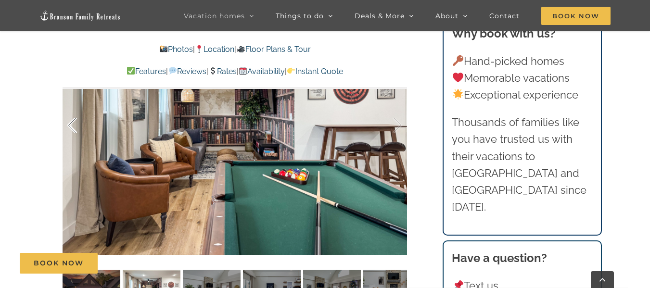
click at [71, 122] on div at bounding box center [82, 126] width 30 height 60
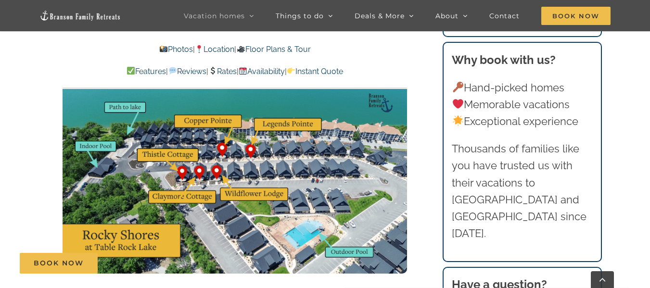
scroll to position [2493, 0]
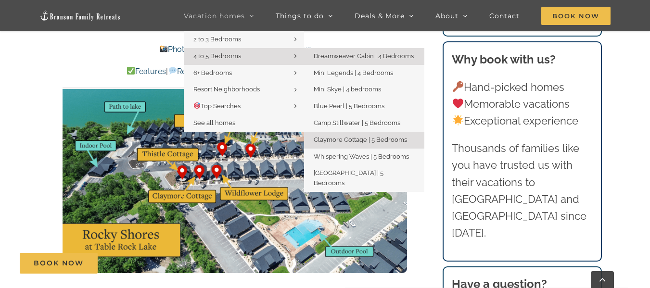
click at [334, 57] on span "Dreamweaver Cabin | 4 Bedrooms" at bounding box center [364, 55] width 100 height 7
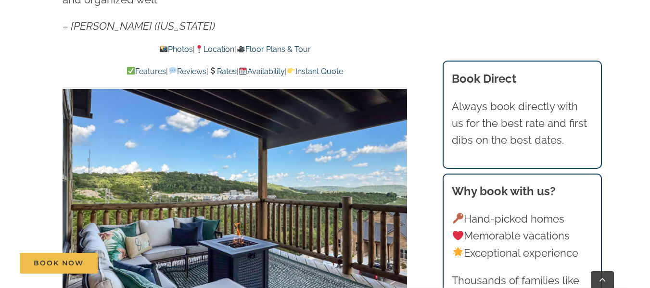
scroll to position [587, 0]
click at [395, 181] on div at bounding box center [387, 200] width 30 height 60
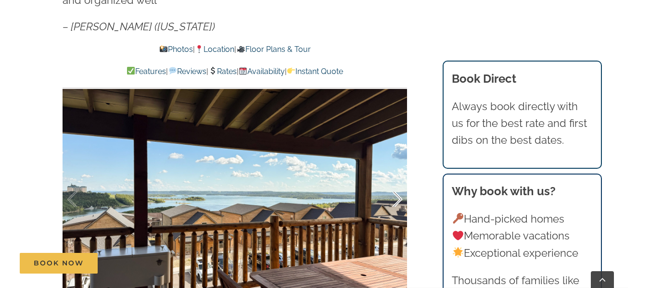
click at [395, 181] on div at bounding box center [387, 200] width 30 height 60
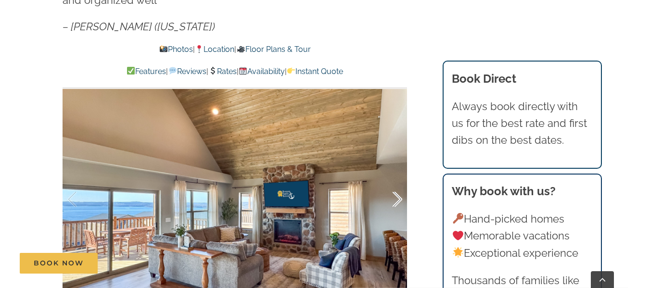
click at [395, 181] on div at bounding box center [387, 200] width 30 height 60
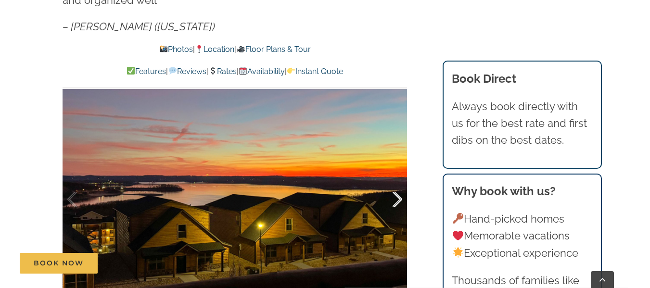
click at [395, 181] on div at bounding box center [387, 200] width 30 height 60
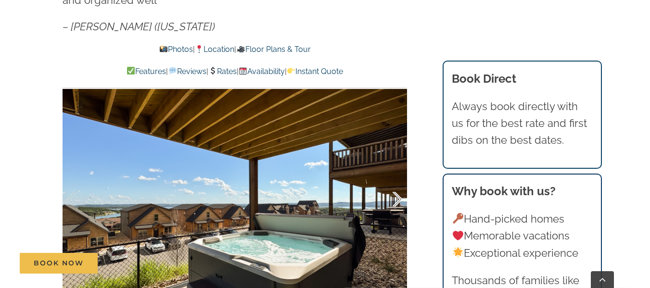
click at [395, 181] on div at bounding box center [387, 200] width 30 height 60
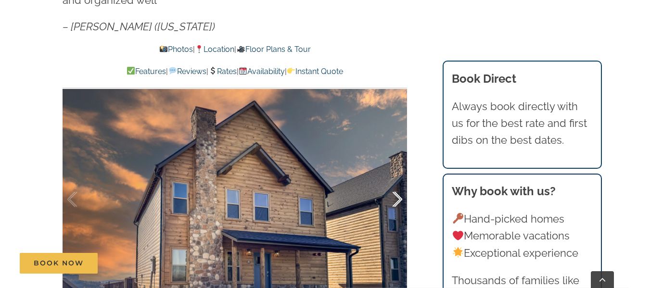
click at [395, 181] on div at bounding box center [387, 200] width 30 height 60
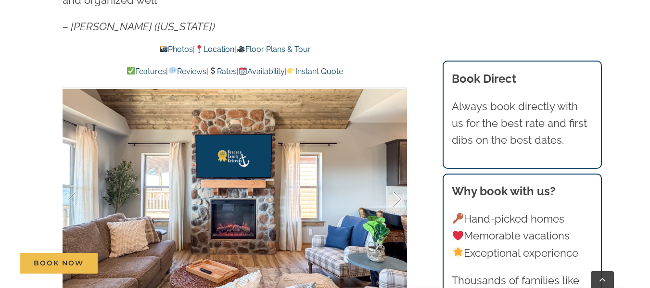
click at [395, 181] on div at bounding box center [387, 200] width 30 height 60
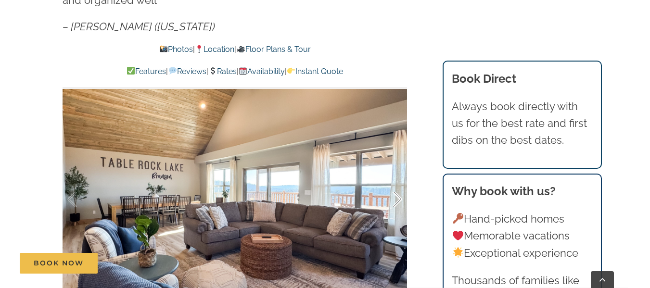
click at [395, 181] on div at bounding box center [387, 200] width 30 height 60
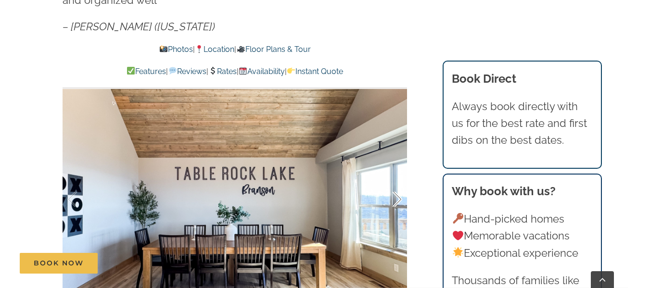
click at [395, 181] on div at bounding box center [387, 200] width 30 height 60
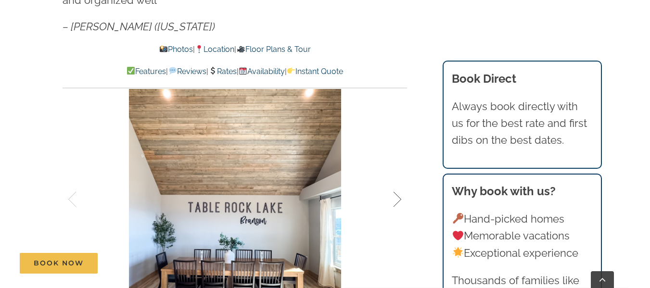
click at [395, 181] on div at bounding box center [387, 200] width 30 height 60
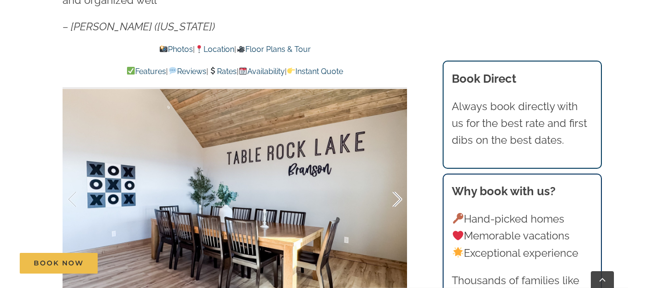
click at [395, 181] on div at bounding box center [387, 200] width 30 height 60
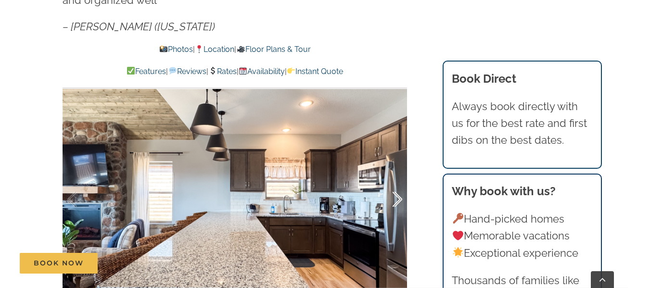
click at [395, 181] on div at bounding box center [387, 200] width 30 height 60
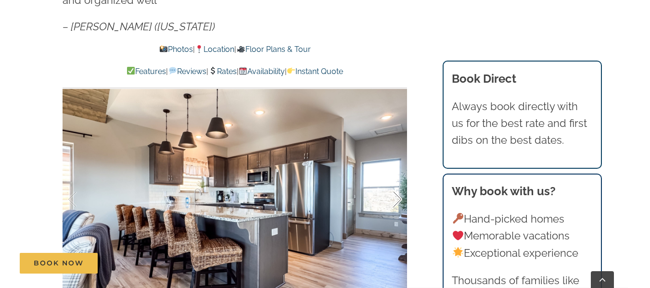
click at [395, 181] on div at bounding box center [387, 200] width 30 height 60
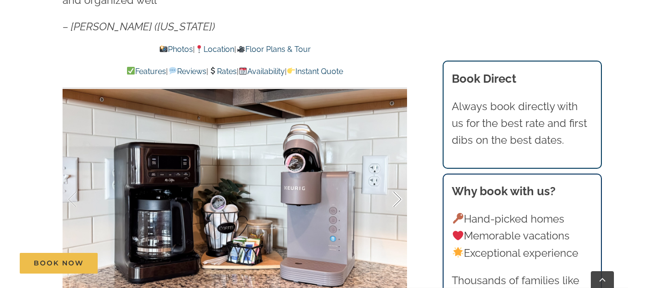
click at [395, 181] on div at bounding box center [387, 200] width 30 height 60
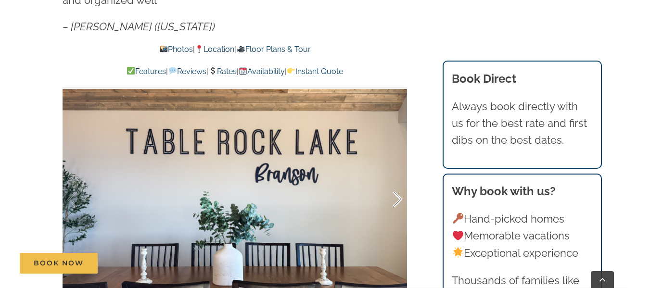
click at [395, 181] on div at bounding box center [387, 200] width 30 height 60
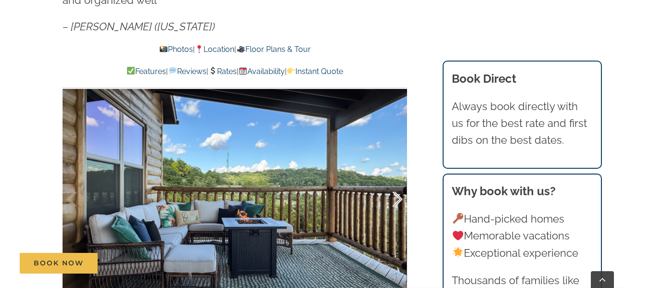
click at [395, 181] on div at bounding box center [387, 200] width 30 height 60
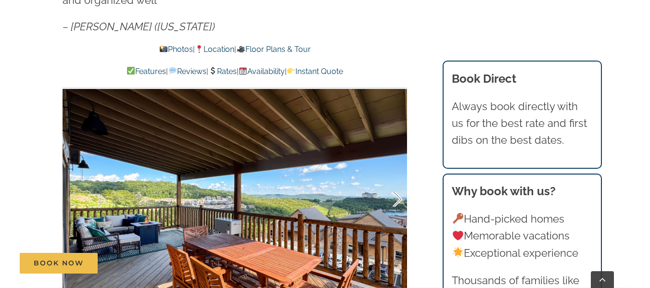
click at [395, 181] on div at bounding box center [387, 200] width 30 height 60
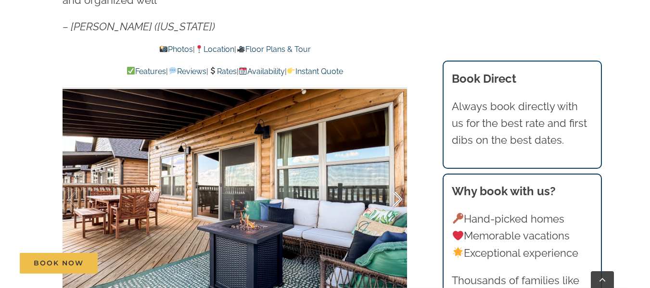
click at [395, 181] on div at bounding box center [387, 200] width 30 height 60
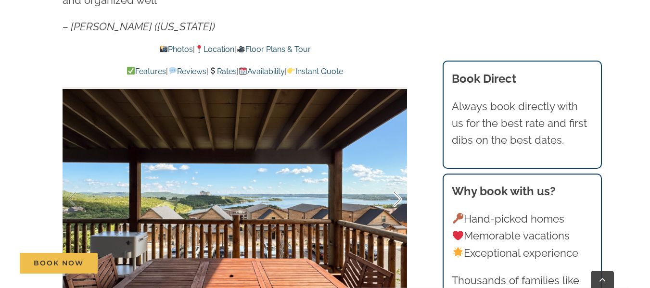
click at [395, 181] on div at bounding box center [387, 200] width 30 height 60
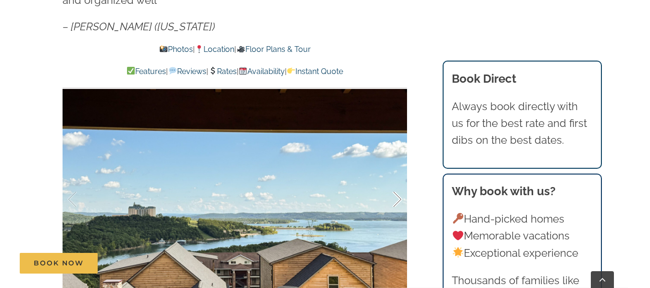
click at [395, 181] on div at bounding box center [387, 200] width 30 height 60
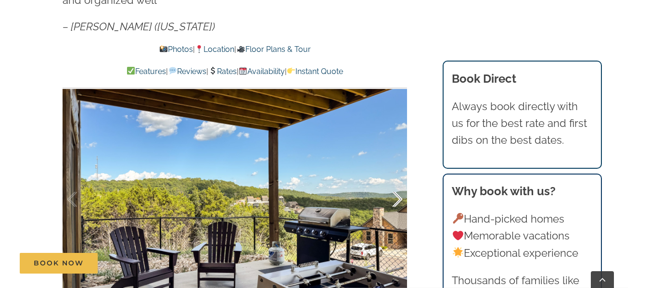
click at [395, 181] on div at bounding box center [387, 200] width 30 height 60
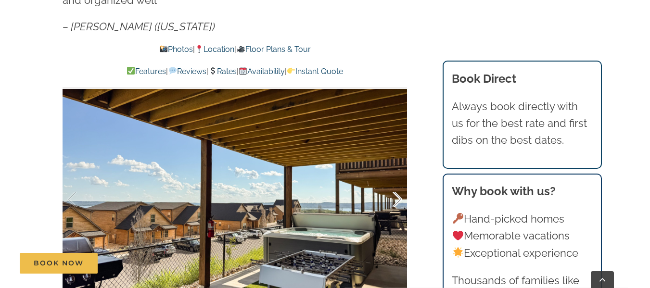
click at [395, 181] on div at bounding box center [387, 200] width 30 height 60
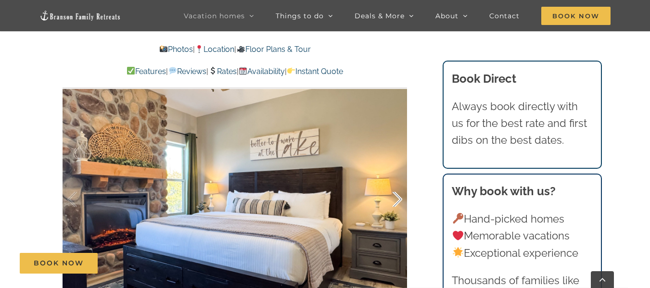
click at [395, 181] on div at bounding box center [387, 200] width 30 height 60
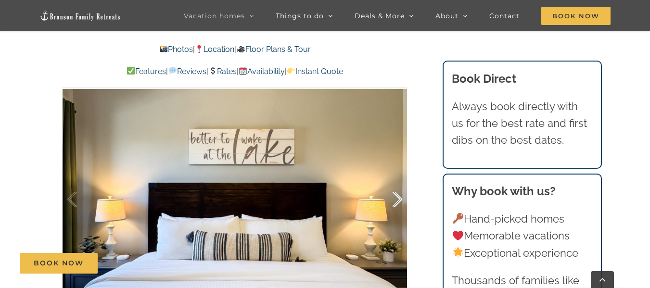
click at [395, 181] on div at bounding box center [387, 200] width 30 height 60
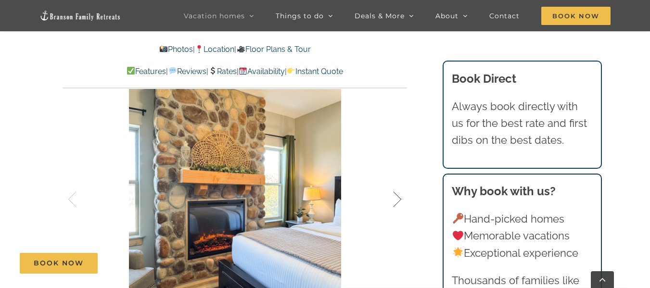
click at [395, 181] on div at bounding box center [387, 200] width 30 height 60
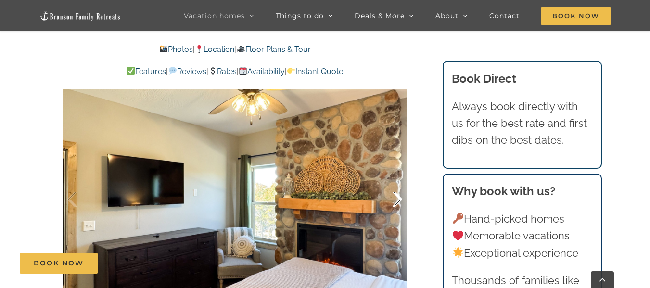
click at [395, 181] on div at bounding box center [387, 200] width 30 height 60
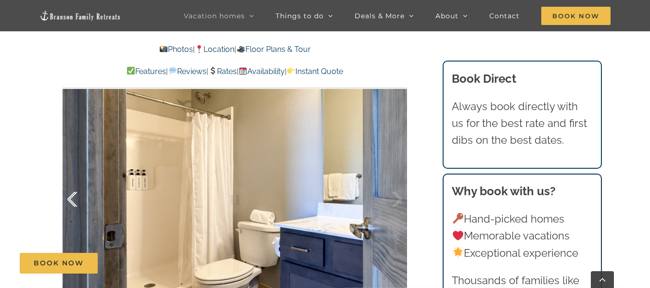
click at [76, 189] on div at bounding box center [82, 200] width 30 height 60
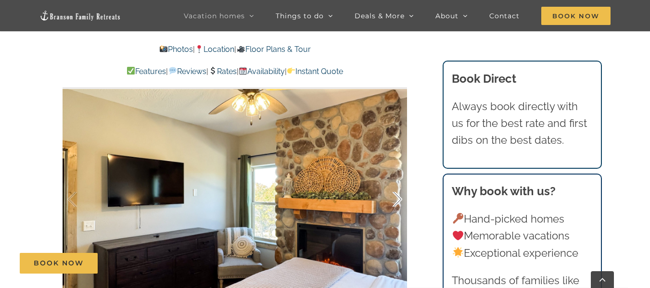
click at [402, 176] on div at bounding box center [387, 200] width 30 height 60
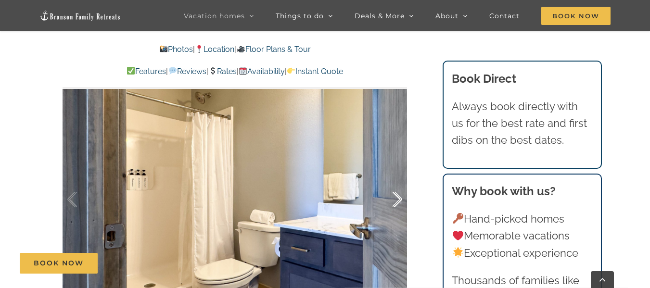
click at [402, 176] on div at bounding box center [387, 200] width 30 height 60
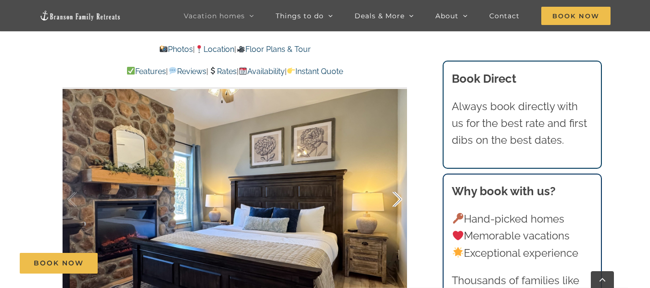
click at [402, 176] on div at bounding box center [387, 200] width 30 height 60
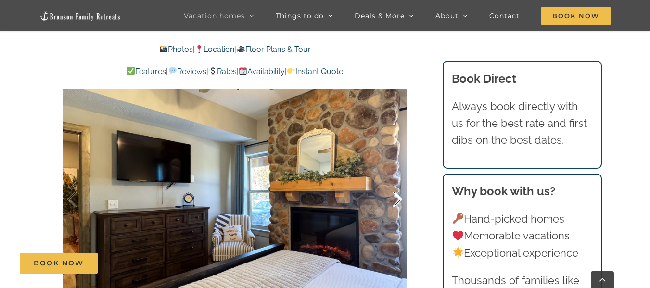
click at [402, 176] on div at bounding box center [387, 200] width 30 height 60
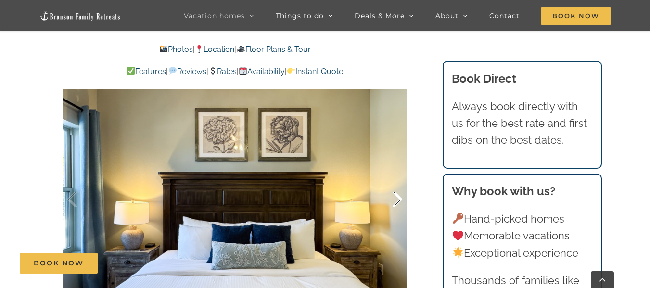
click at [402, 176] on div at bounding box center [387, 200] width 30 height 60
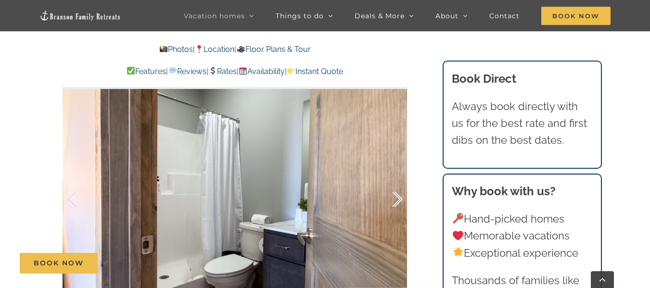
click at [402, 176] on div at bounding box center [387, 200] width 30 height 60
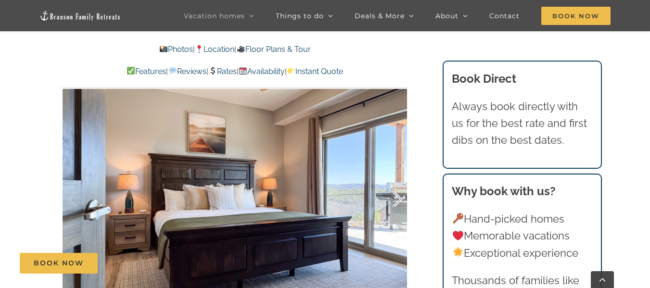
click at [402, 176] on div at bounding box center [387, 200] width 30 height 60
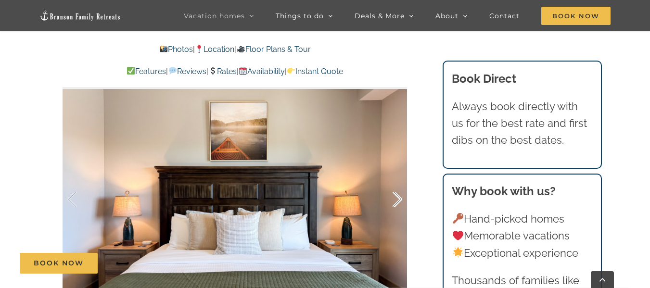
click at [395, 186] on div at bounding box center [387, 200] width 30 height 60
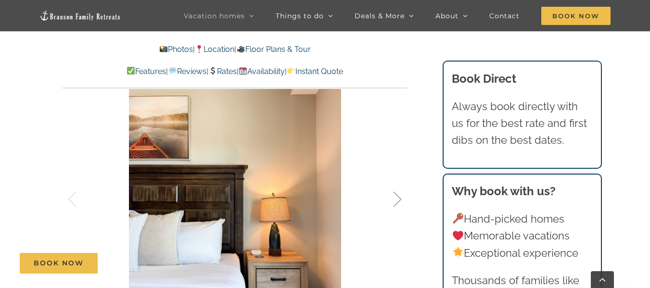
click at [395, 186] on div at bounding box center [387, 200] width 30 height 60
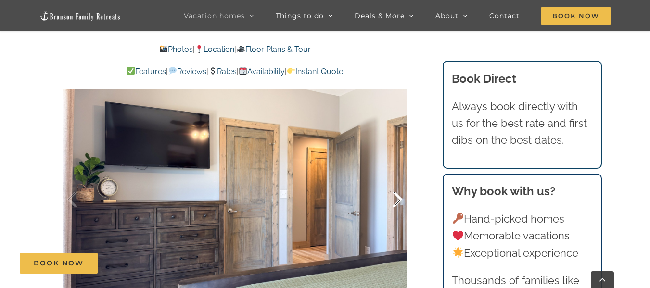
click at [395, 186] on div at bounding box center [387, 200] width 30 height 60
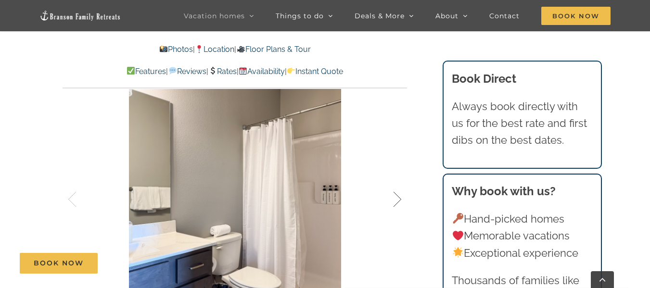
click at [395, 186] on div at bounding box center [387, 200] width 30 height 60
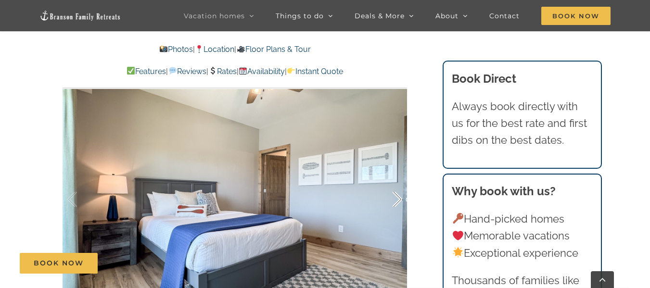
click at [395, 186] on div at bounding box center [387, 200] width 30 height 60
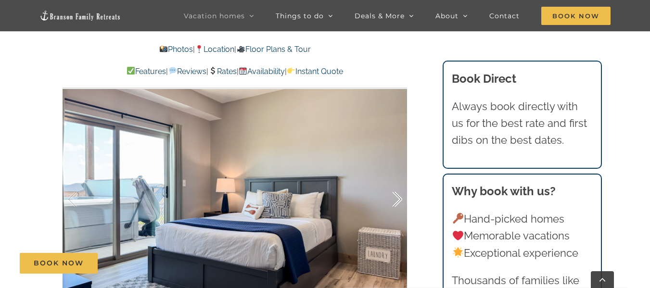
click at [395, 186] on div at bounding box center [387, 200] width 30 height 60
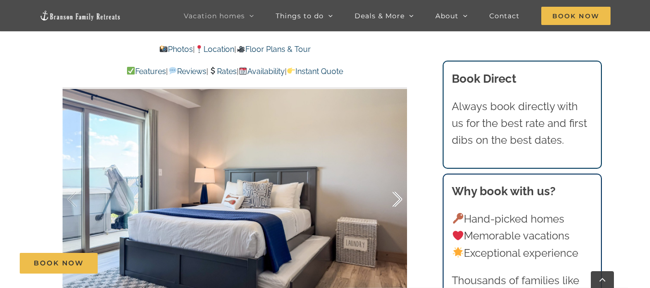
click at [395, 186] on div at bounding box center [387, 200] width 30 height 60
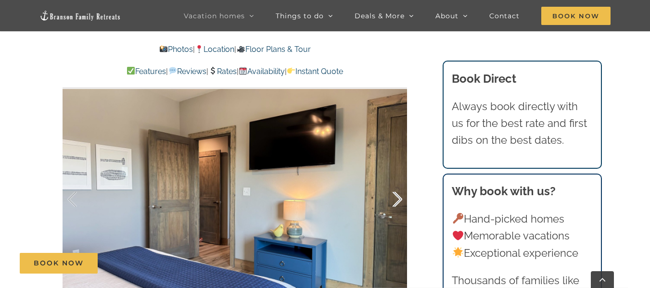
click at [395, 186] on div at bounding box center [387, 200] width 30 height 60
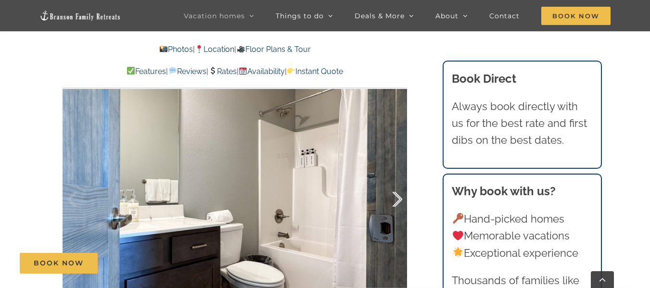
click at [395, 186] on div at bounding box center [387, 200] width 30 height 60
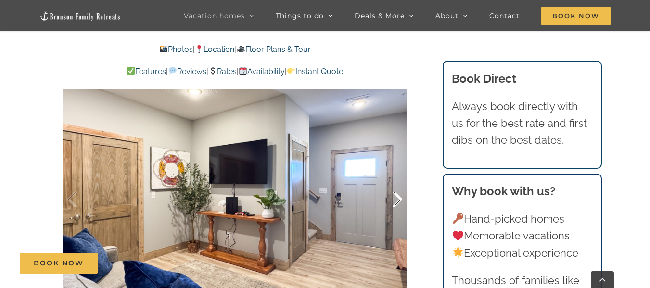
click at [395, 186] on div at bounding box center [387, 200] width 30 height 60
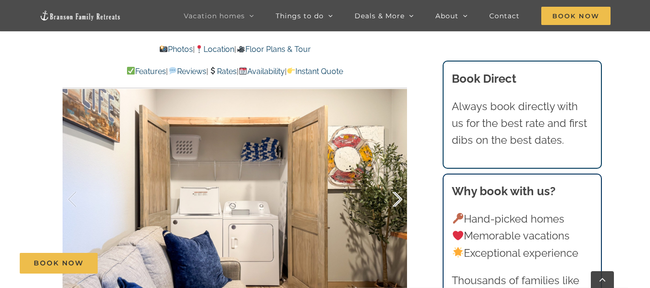
click at [395, 186] on div at bounding box center [387, 200] width 30 height 60
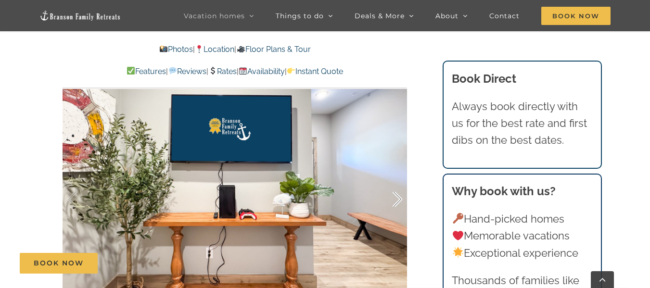
click at [395, 186] on div at bounding box center [387, 200] width 30 height 60
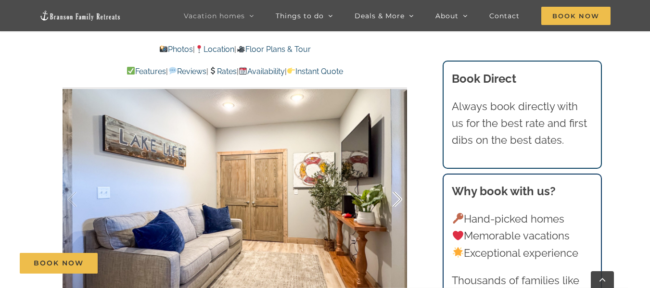
click at [395, 186] on div at bounding box center [387, 200] width 30 height 60
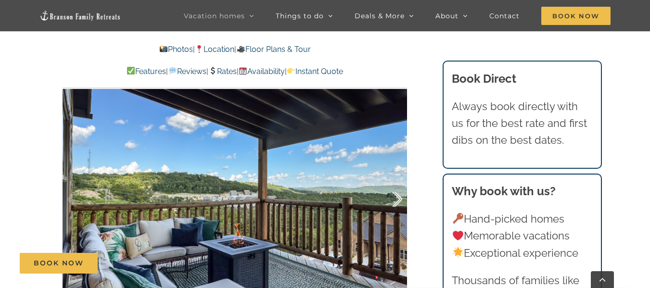
click at [395, 186] on div at bounding box center [387, 200] width 30 height 60
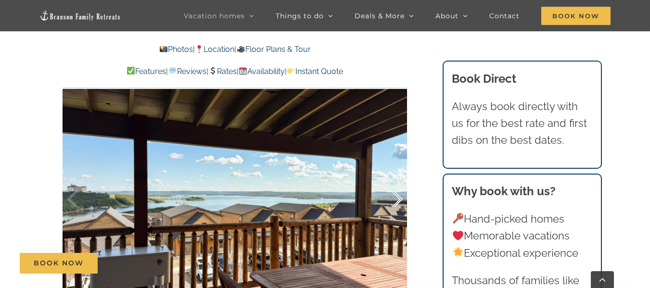
click at [395, 186] on div at bounding box center [387, 200] width 30 height 60
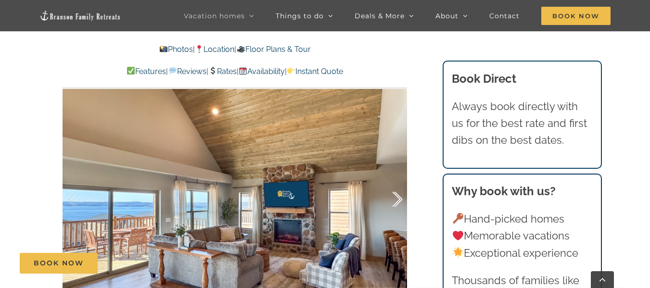
click at [395, 186] on div at bounding box center [387, 200] width 30 height 60
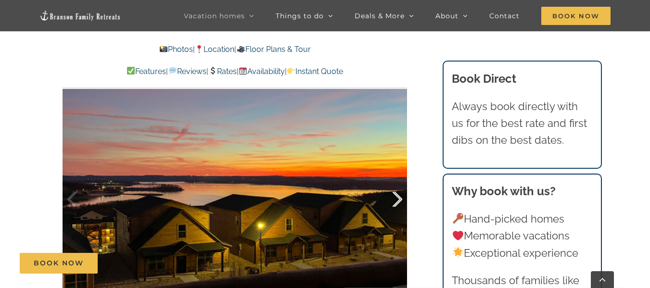
click at [395, 186] on div at bounding box center [387, 200] width 30 height 60
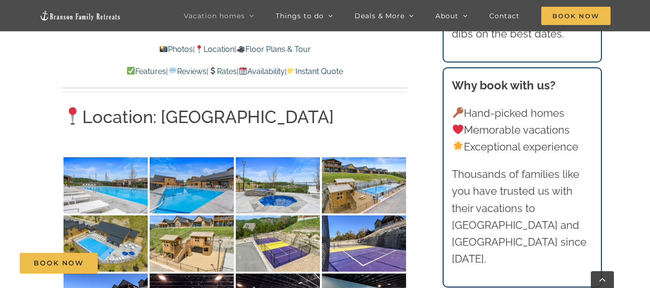
scroll to position [1800, 0]
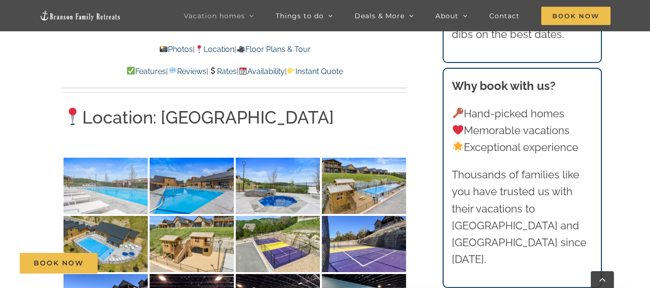
click at [120, 158] on img at bounding box center [105, 186] width 84 height 56
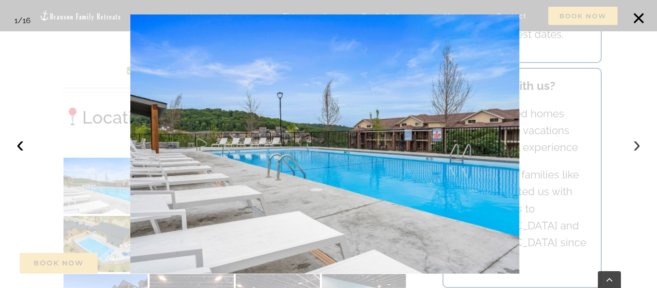
click at [630, 149] on button "›" at bounding box center [636, 144] width 21 height 21
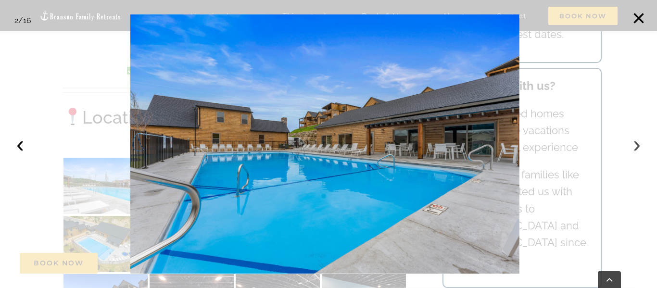
click at [630, 149] on button "›" at bounding box center [636, 144] width 21 height 21
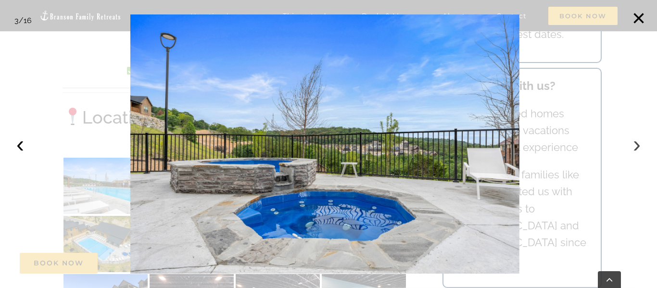
click at [630, 149] on button "›" at bounding box center [636, 144] width 21 height 21
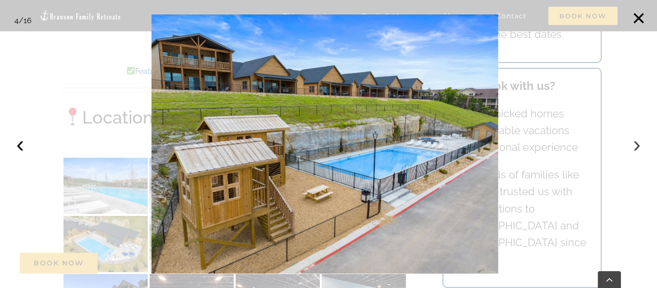
click at [630, 149] on button "›" at bounding box center [636, 144] width 21 height 21
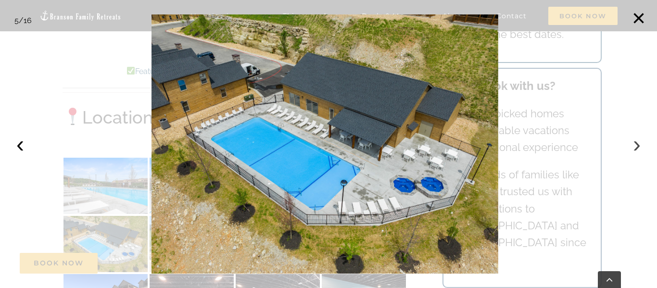
click at [630, 149] on button "›" at bounding box center [636, 144] width 21 height 21
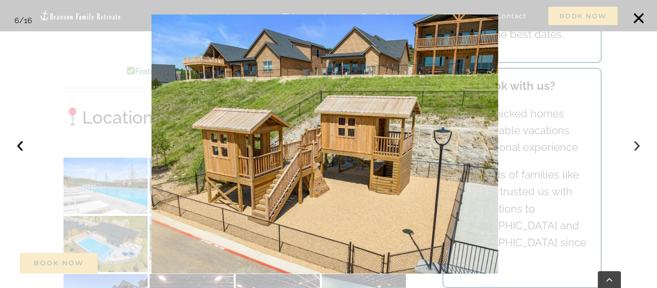
click at [630, 149] on button "›" at bounding box center [636, 144] width 21 height 21
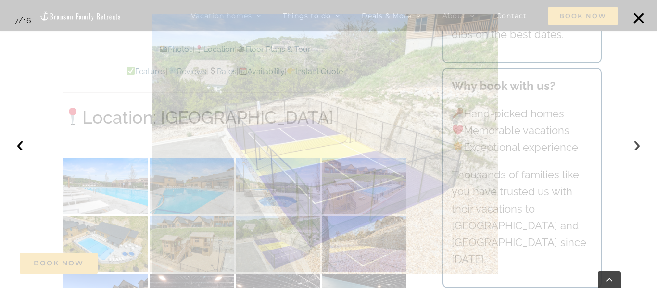
click at [630, 149] on button "›" at bounding box center [636, 144] width 21 height 21
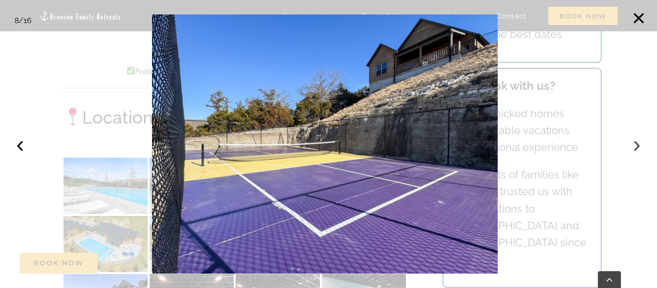
click at [630, 149] on button "›" at bounding box center [636, 144] width 21 height 21
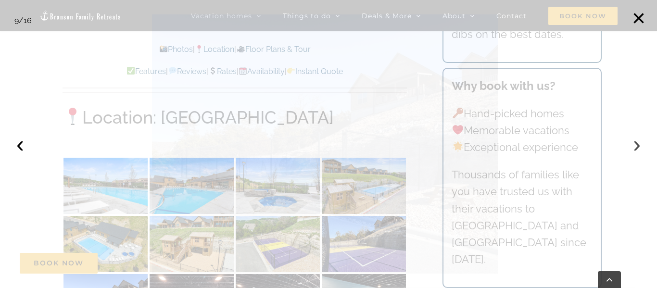
click at [630, 149] on button "›" at bounding box center [636, 144] width 21 height 21
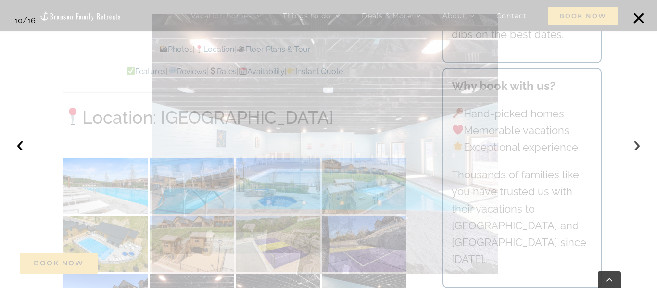
click at [630, 149] on button "›" at bounding box center [636, 144] width 21 height 21
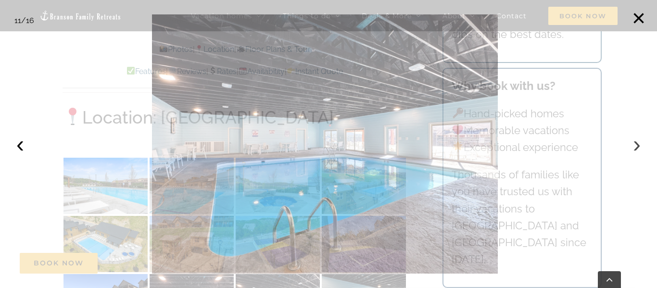
click at [630, 149] on button "›" at bounding box center [636, 144] width 21 height 21
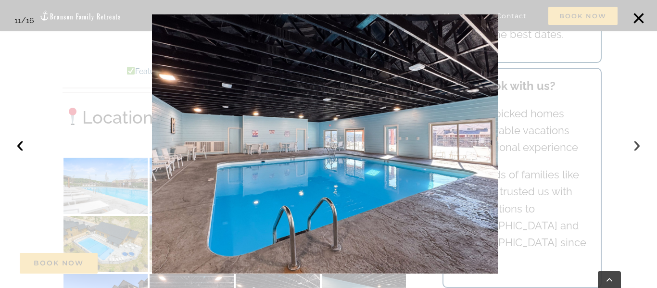
click at [630, 149] on button "›" at bounding box center [636, 144] width 21 height 21
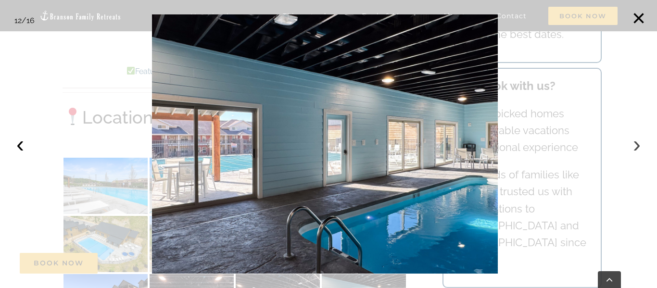
click at [630, 149] on button "›" at bounding box center [636, 144] width 21 height 21
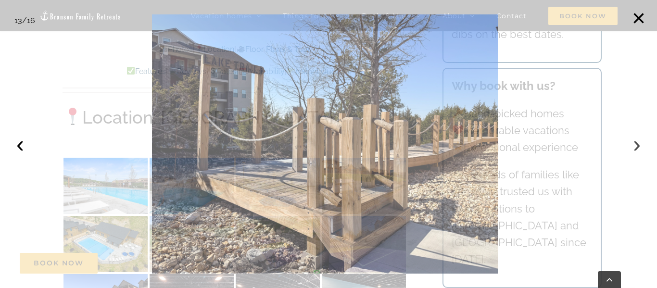
click at [630, 149] on button "›" at bounding box center [636, 144] width 21 height 21
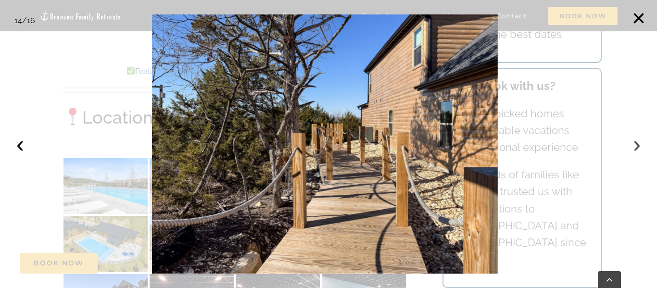
click at [630, 149] on button "›" at bounding box center [636, 144] width 21 height 21
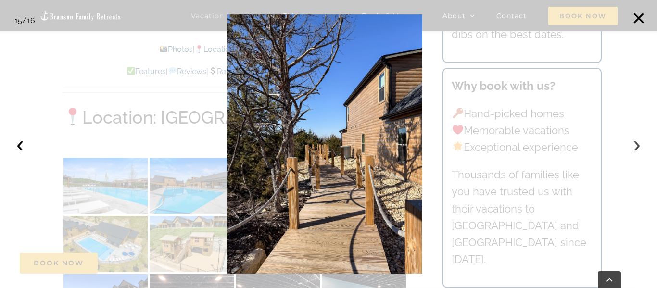
click at [630, 149] on button "›" at bounding box center [636, 144] width 21 height 21
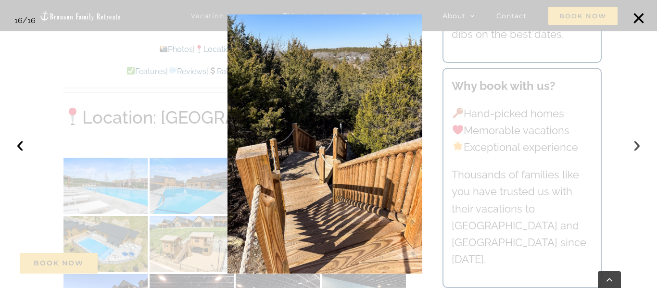
click at [629, 147] on button "›" at bounding box center [636, 144] width 21 height 21
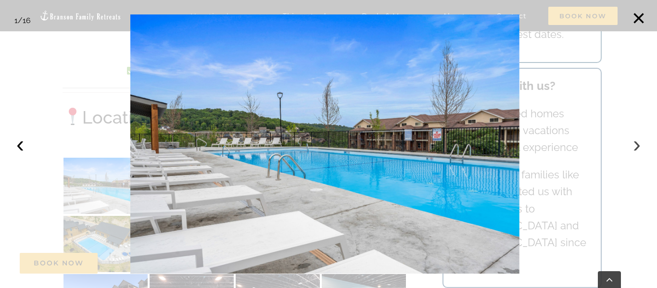
click at [629, 147] on button "›" at bounding box center [636, 144] width 21 height 21
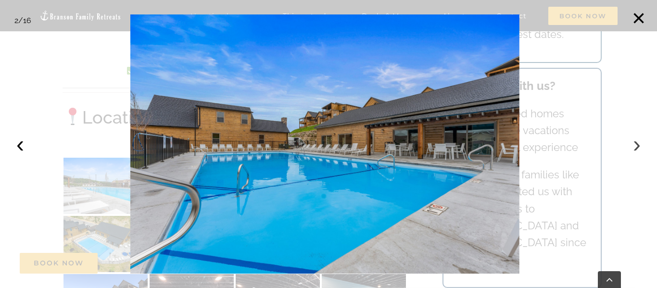
click at [629, 147] on button "›" at bounding box center [636, 144] width 21 height 21
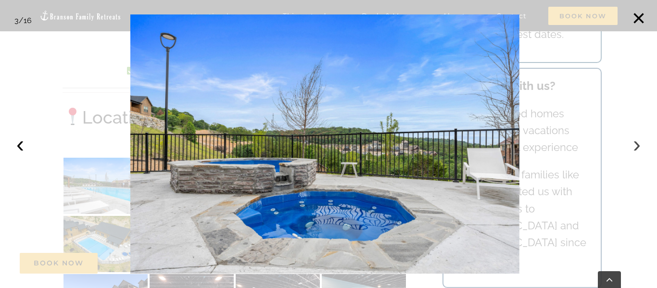
click at [629, 147] on button "›" at bounding box center [636, 144] width 21 height 21
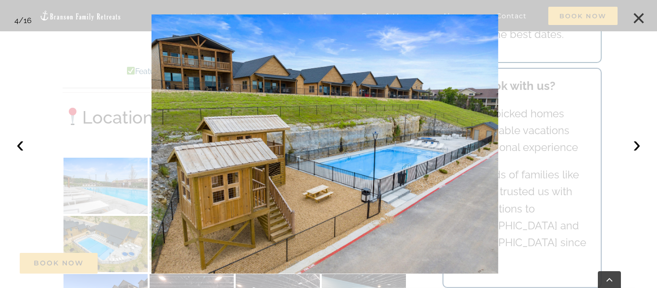
click at [644, 17] on button "×" at bounding box center [638, 18] width 21 height 21
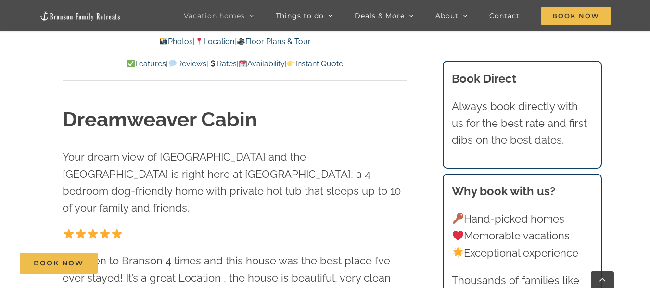
scroll to position [0, 0]
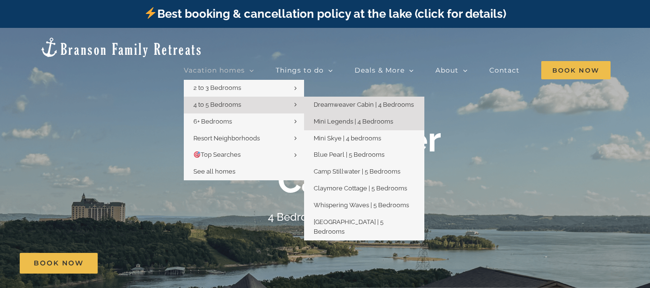
click at [369, 118] on span "Mini Legends | 4 Bedrooms" at bounding box center [353, 121] width 79 height 7
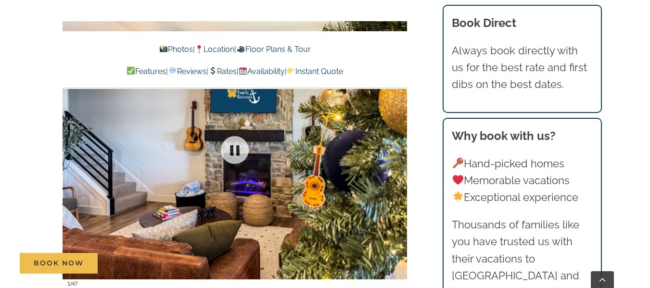
scroll to position [589, 0]
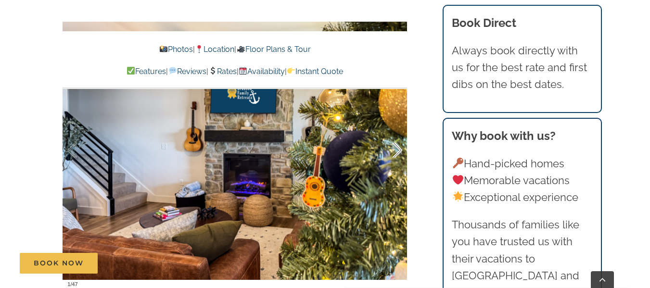
click at [396, 150] on div at bounding box center [387, 151] width 30 height 60
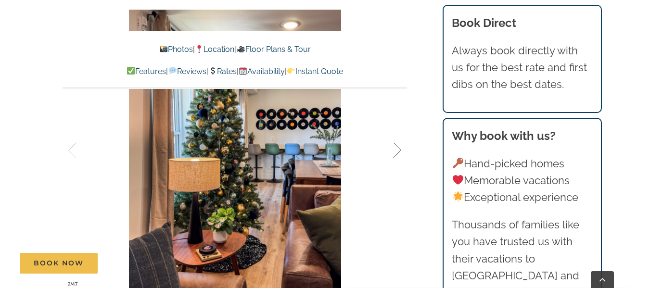
click at [396, 150] on div at bounding box center [387, 151] width 30 height 60
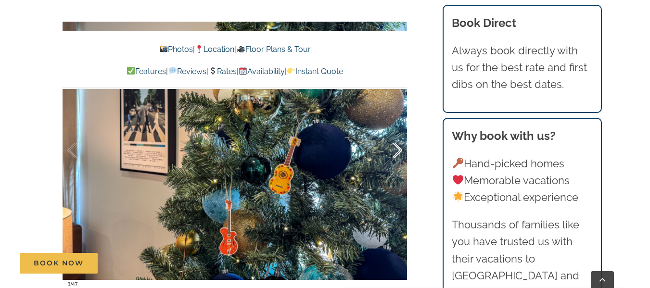
click at [396, 150] on div at bounding box center [387, 151] width 30 height 60
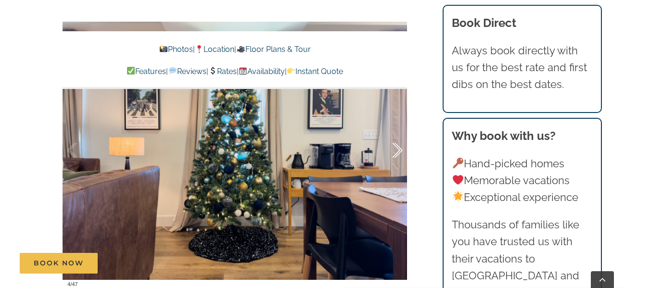
click at [396, 150] on div at bounding box center [387, 151] width 30 height 60
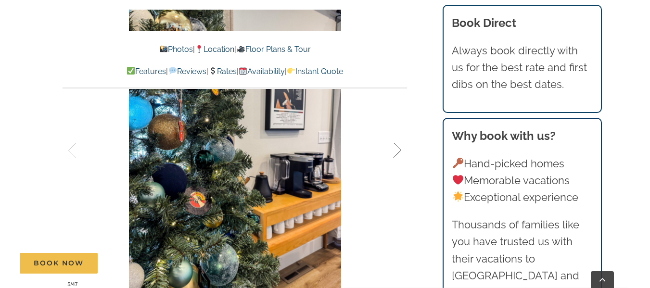
click at [396, 150] on div at bounding box center [387, 151] width 30 height 60
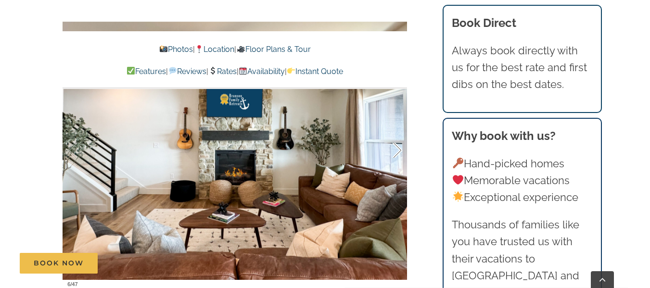
click at [396, 150] on div at bounding box center [387, 151] width 30 height 60
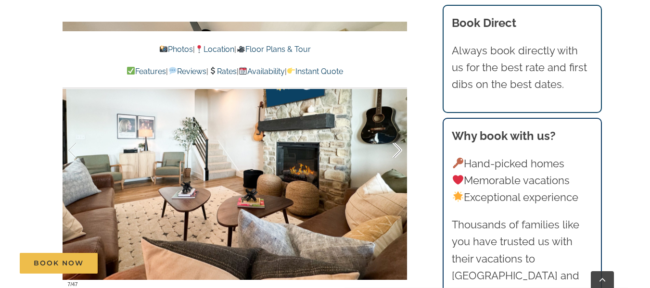
click at [396, 150] on div at bounding box center [387, 151] width 30 height 60
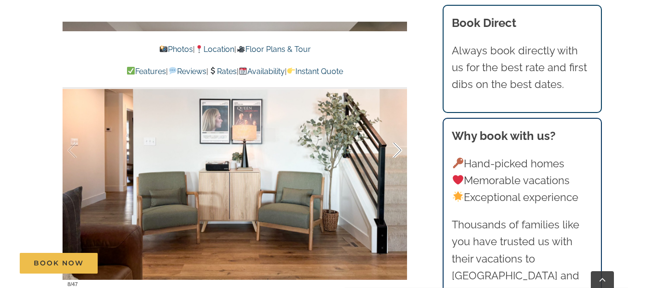
click at [396, 150] on div at bounding box center [387, 151] width 30 height 60
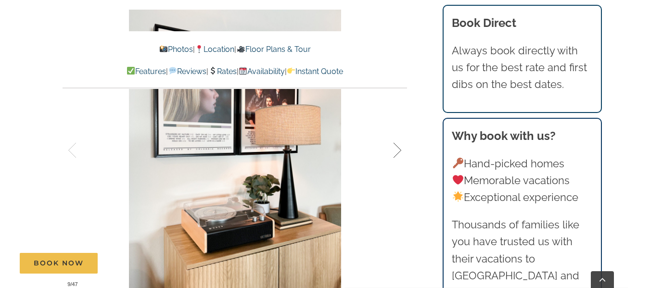
click at [396, 150] on div at bounding box center [387, 151] width 30 height 60
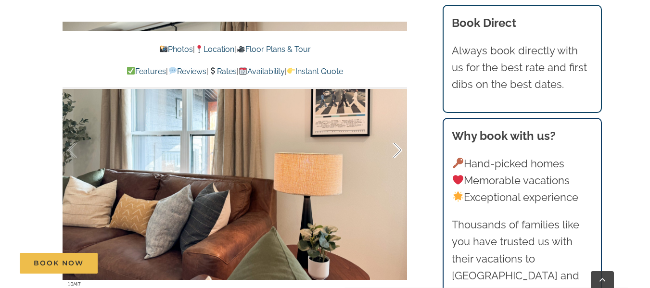
click at [396, 150] on div at bounding box center [387, 151] width 30 height 60
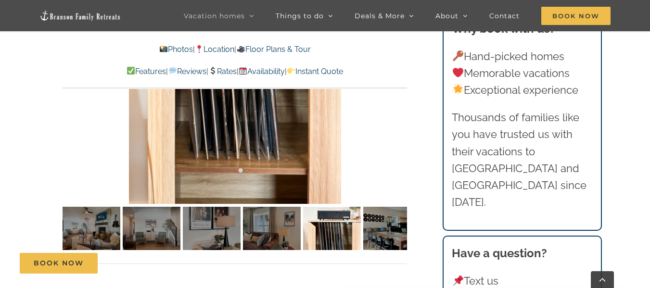
scroll to position [678, 0]
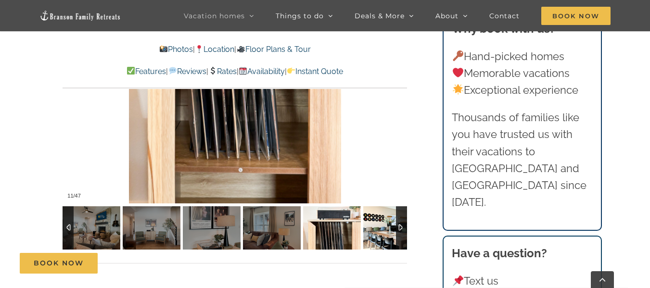
click at [384, 228] on img at bounding box center [392, 227] width 58 height 43
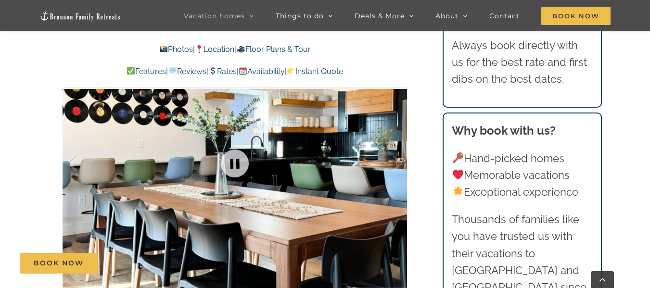
scroll to position [577, 0]
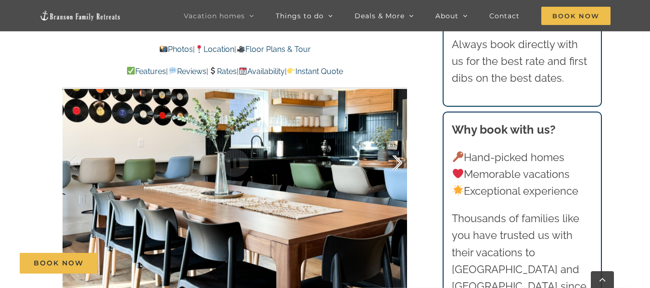
click at [399, 164] on div at bounding box center [387, 163] width 30 height 60
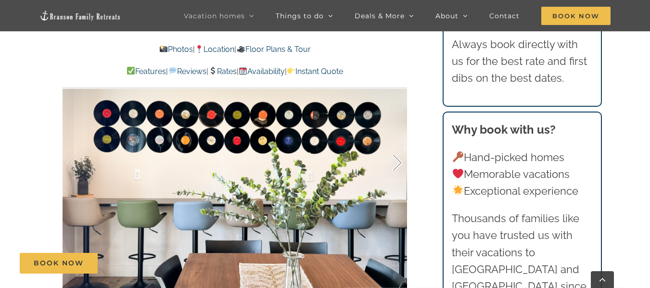
click at [399, 164] on div at bounding box center [387, 163] width 30 height 60
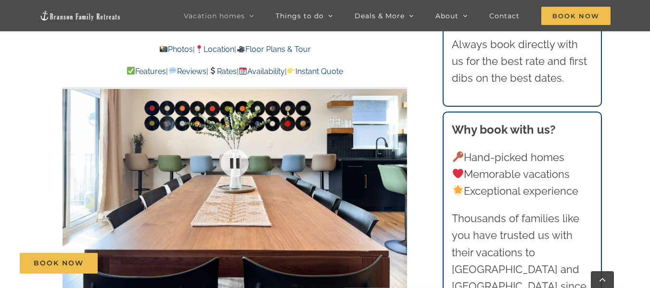
click at [399, 164] on div at bounding box center [235, 163] width 344 height 283
click at [399, 164] on div at bounding box center [387, 163] width 30 height 60
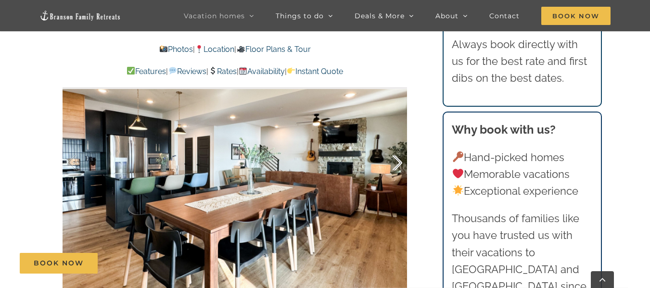
click at [399, 164] on div at bounding box center [387, 163] width 30 height 60
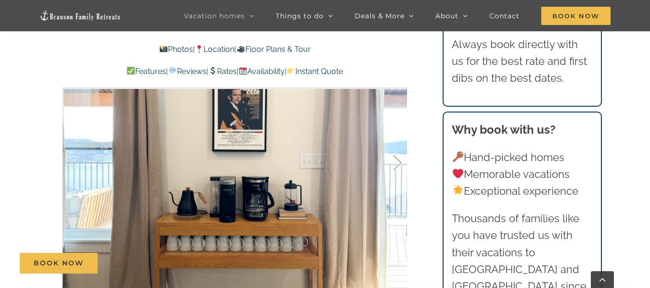
click at [399, 164] on div at bounding box center [387, 163] width 30 height 60
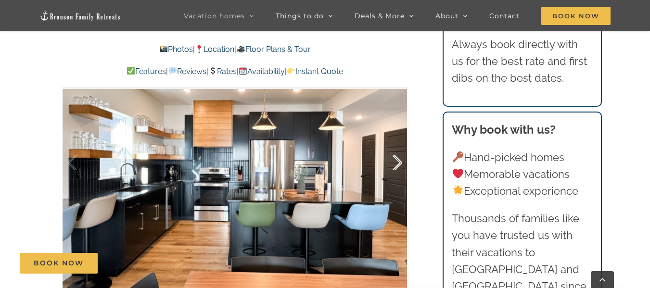
click at [399, 164] on div at bounding box center [387, 163] width 30 height 60
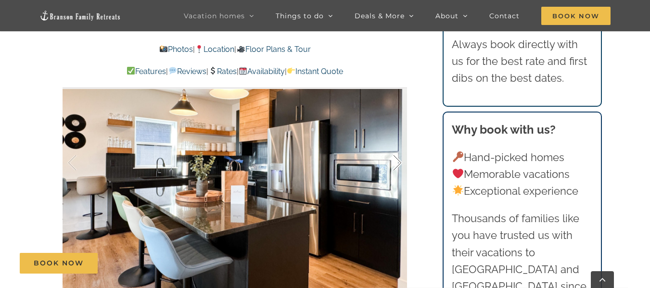
click at [399, 164] on div at bounding box center [387, 163] width 30 height 60
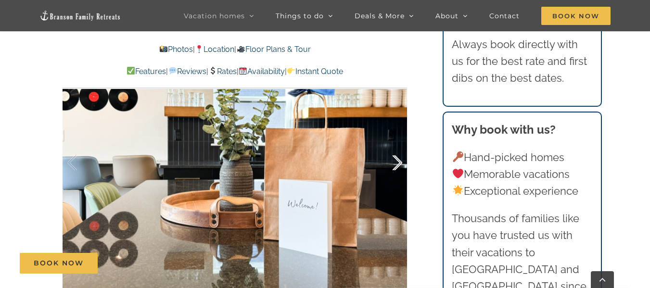
click at [399, 164] on div at bounding box center [387, 163] width 30 height 60
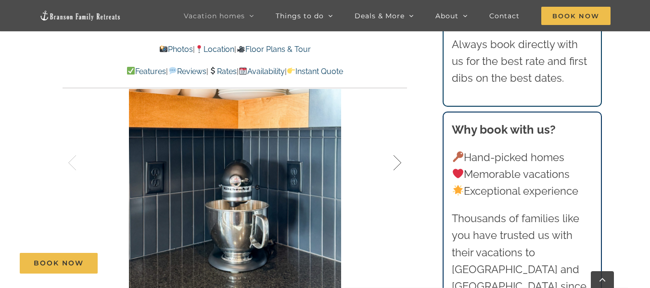
click at [399, 164] on div at bounding box center [387, 163] width 30 height 60
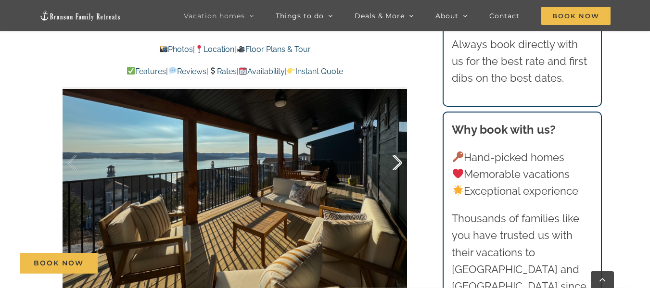
click at [399, 164] on div at bounding box center [387, 163] width 30 height 60
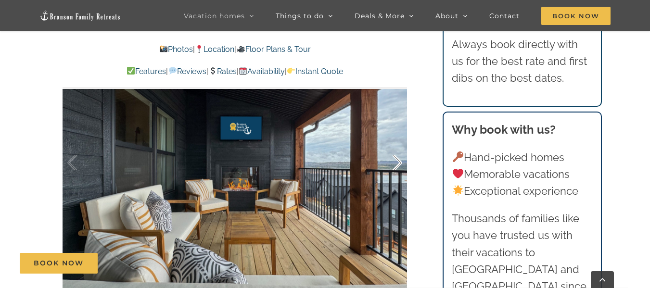
click at [399, 164] on div at bounding box center [387, 163] width 30 height 60
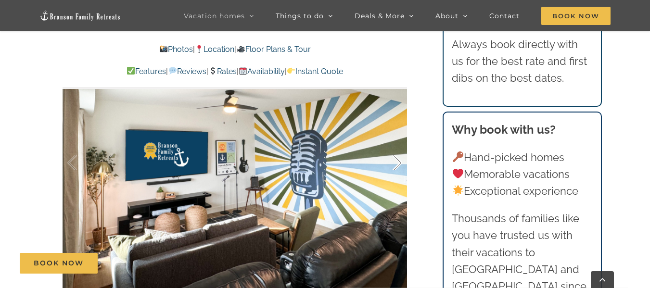
click at [399, 164] on div at bounding box center [387, 163] width 30 height 60
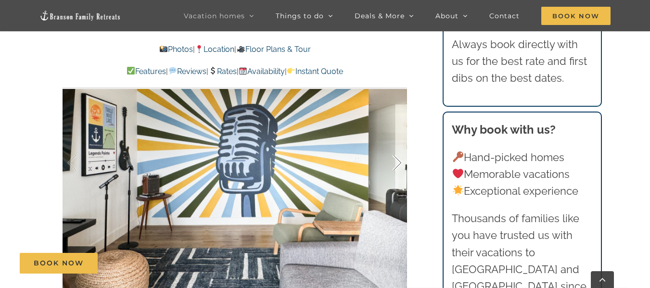
click at [399, 164] on div at bounding box center [387, 163] width 30 height 60
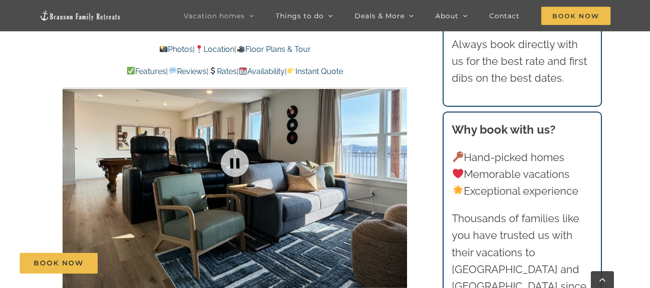
click at [399, 164] on div at bounding box center [235, 163] width 344 height 283
click at [399, 164] on div at bounding box center [387, 163] width 30 height 60
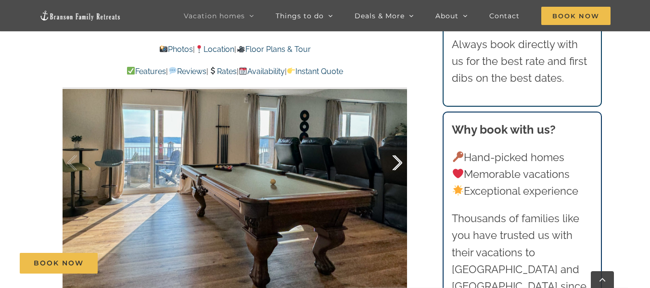
click at [399, 164] on div at bounding box center [387, 163] width 30 height 60
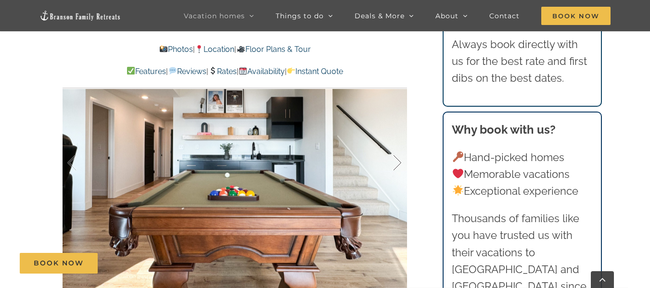
click at [399, 164] on div at bounding box center [387, 163] width 30 height 60
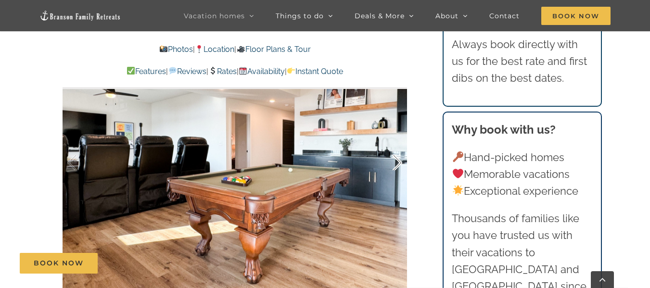
click at [399, 164] on div at bounding box center [387, 163] width 30 height 60
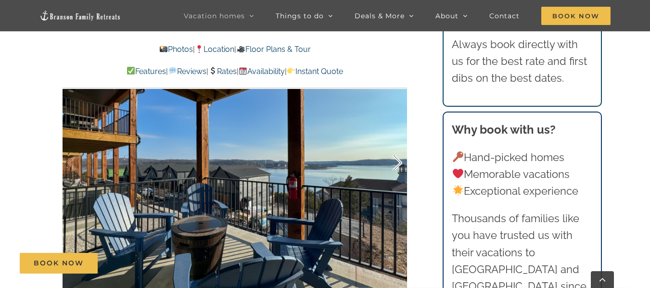
click at [399, 164] on div at bounding box center [387, 163] width 30 height 60
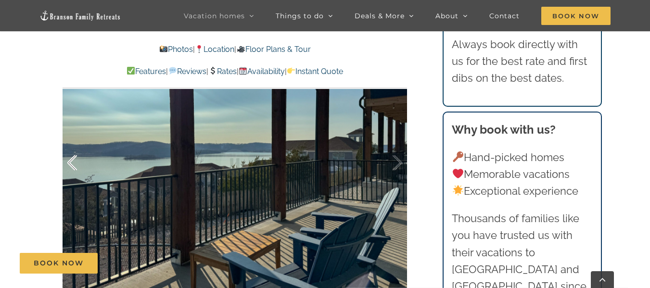
click at [72, 170] on div at bounding box center [82, 163] width 30 height 60
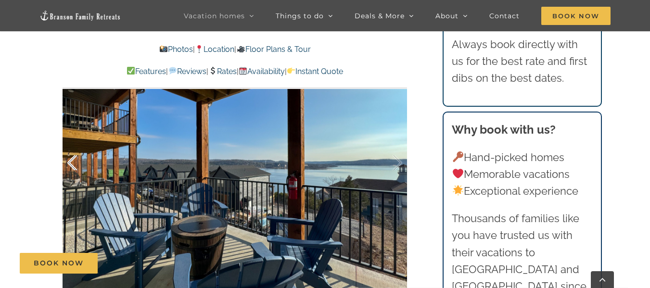
click at [72, 170] on div at bounding box center [82, 163] width 30 height 60
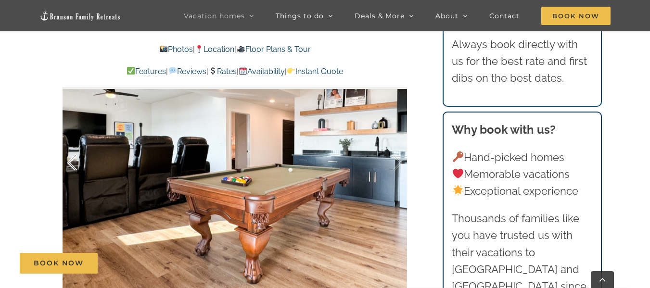
click at [72, 170] on div at bounding box center [82, 163] width 30 height 60
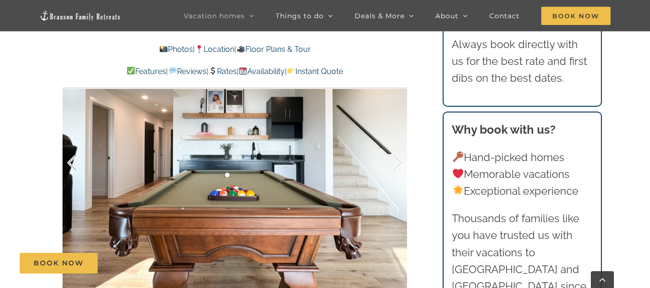
click at [72, 170] on div at bounding box center [82, 163] width 30 height 60
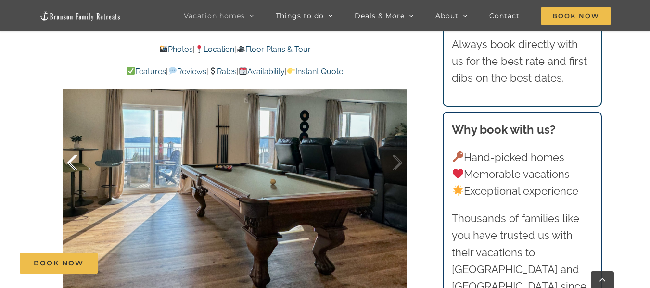
click at [72, 170] on div at bounding box center [82, 163] width 30 height 60
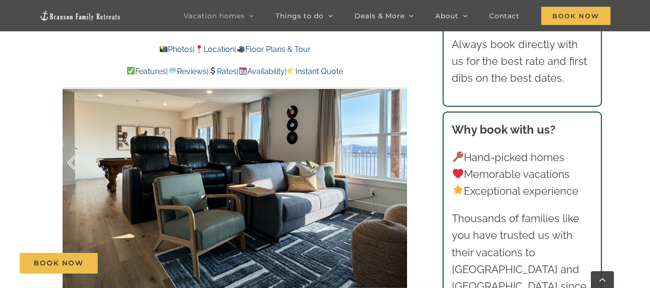
click at [72, 170] on div at bounding box center [82, 163] width 30 height 60
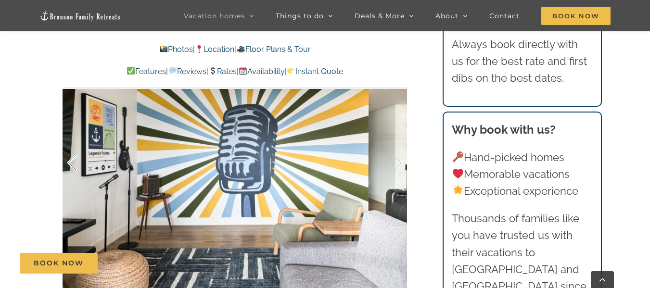
click at [72, 170] on div at bounding box center [82, 163] width 30 height 60
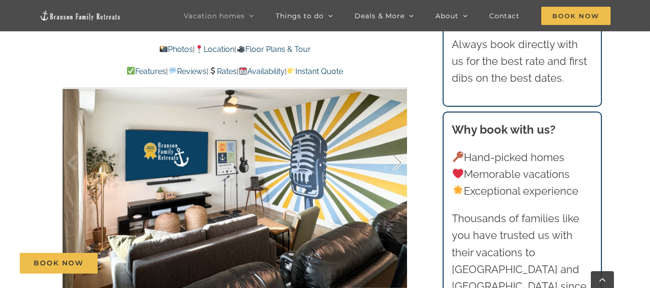
click at [395, 162] on div at bounding box center [387, 163] width 30 height 60
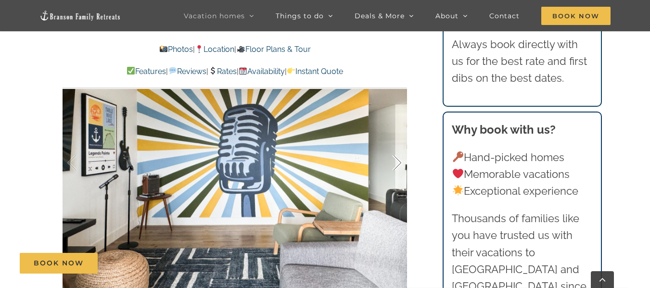
click at [395, 162] on div at bounding box center [387, 163] width 30 height 60
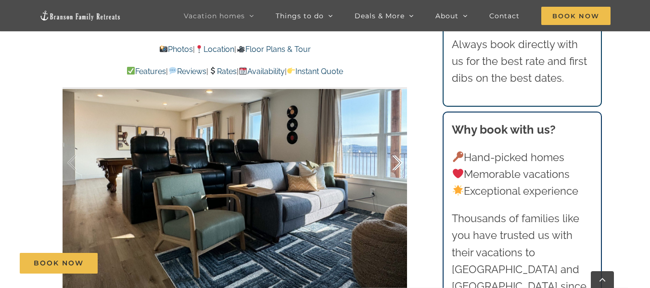
click at [395, 162] on div at bounding box center [387, 163] width 30 height 60
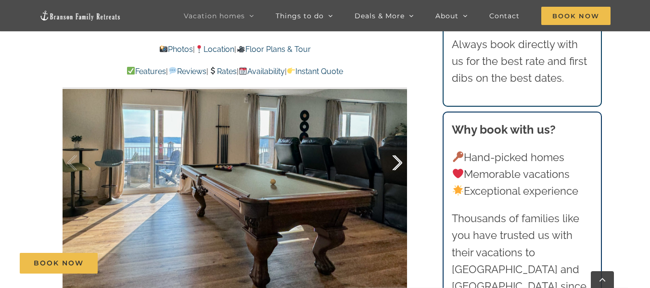
click at [395, 162] on div at bounding box center [387, 163] width 30 height 60
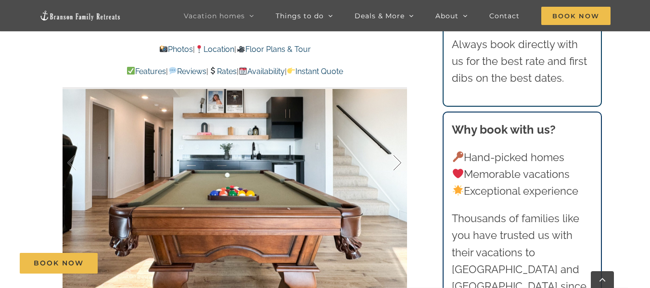
click at [395, 162] on div at bounding box center [387, 163] width 30 height 60
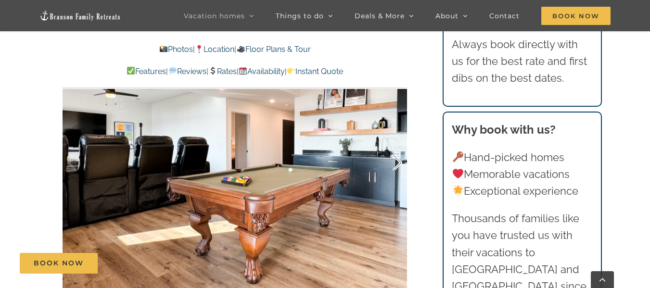
click at [395, 162] on div at bounding box center [387, 163] width 30 height 60
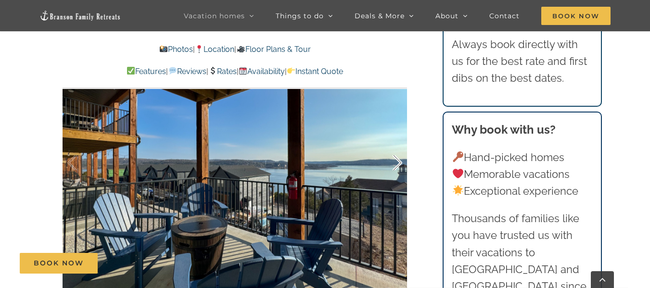
click at [395, 162] on div at bounding box center [387, 163] width 30 height 60
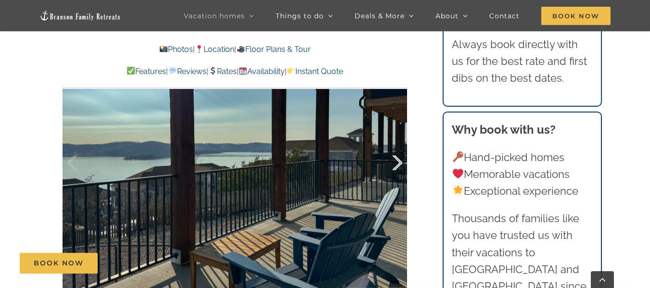
click at [395, 162] on div at bounding box center [387, 163] width 30 height 60
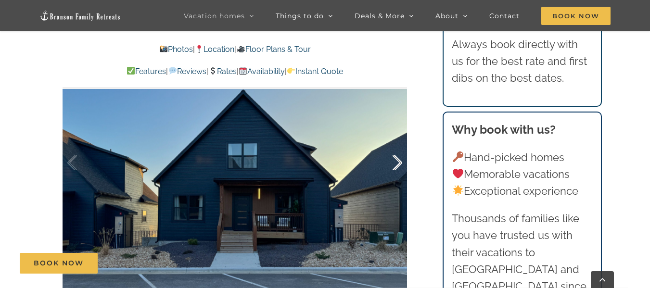
click at [395, 162] on div at bounding box center [387, 163] width 30 height 60
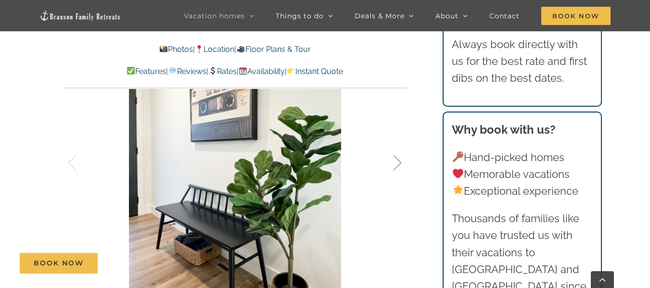
click at [395, 162] on div at bounding box center [387, 163] width 30 height 60
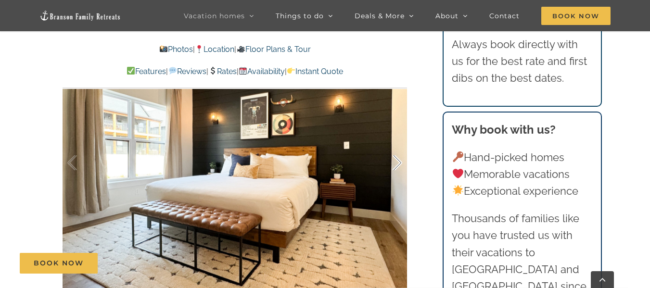
click at [395, 162] on div at bounding box center [387, 163] width 30 height 60
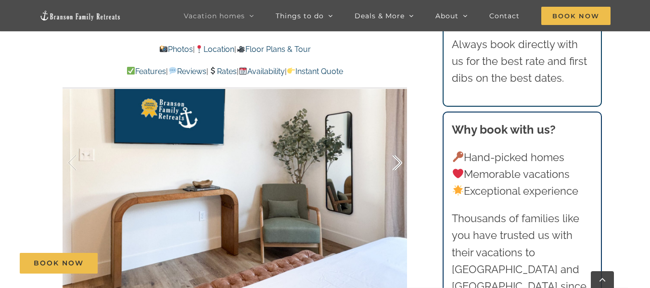
click at [395, 162] on div at bounding box center [387, 163] width 30 height 60
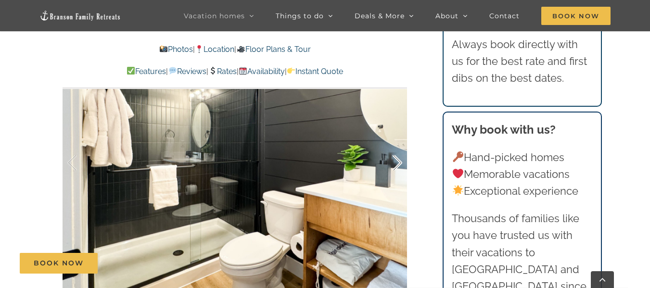
click at [395, 162] on div at bounding box center [387, 163] width 30 height 60
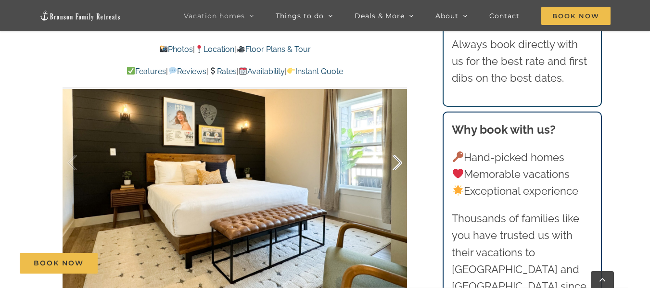
click at [395, 162] on div at bounding box center [387, 163] width 30 height 60
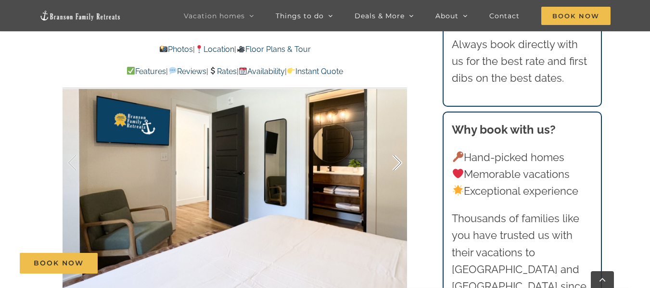
click at [395, 162] on div at bounding box center [387, 163] width 30 height 60
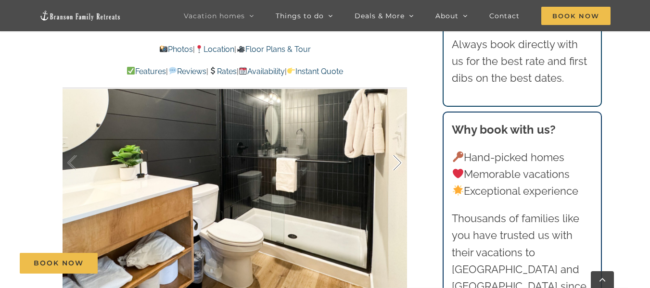
click at [395, 162] on div at bounding box center [387, 163] width 30 height 60
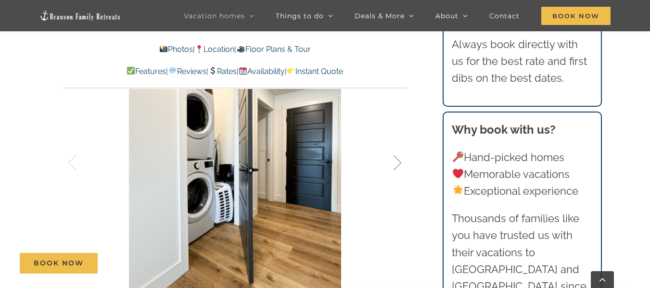
click at [395, 162] on div at bounding box center [387, 163] width 30 height 60
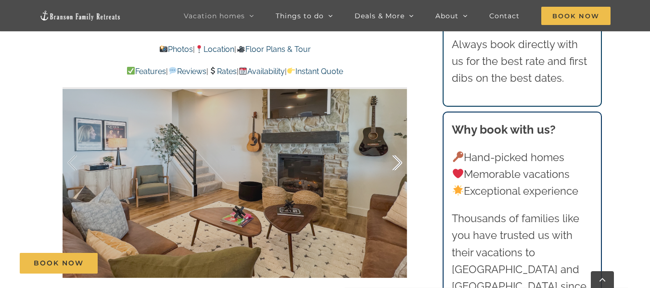
click at [395, 162] on div at bounding box center [387, 163] width 30 height 60
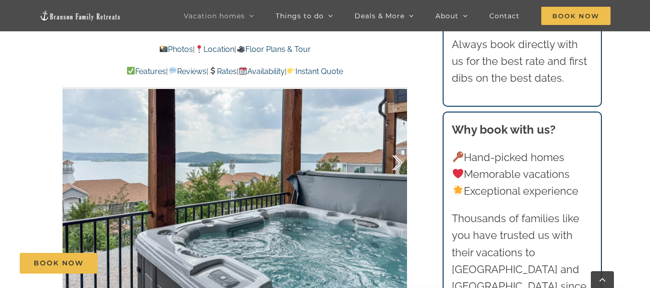
click at [395, 162] on div at bounding box center [387, 163] width 30 height 60
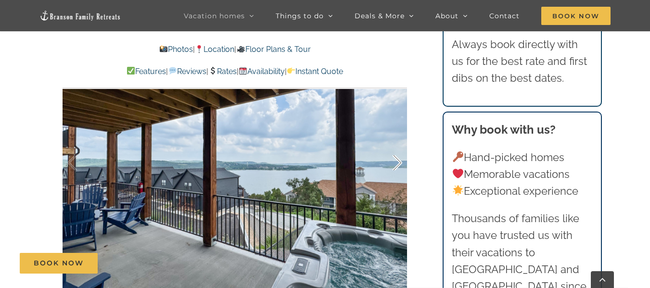
click at [395, 162] on div at bounding box center [387, 163] width 30 height 60
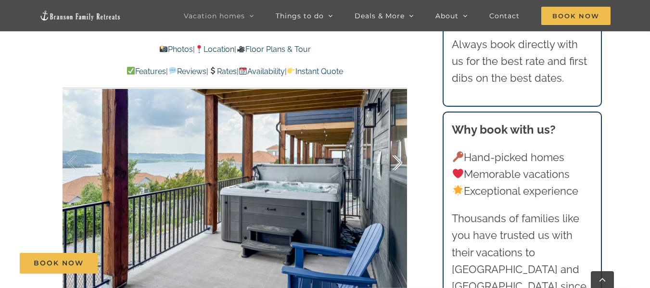
click at [395, 162] on div at bounding box center [387, 163] width 30 height 60
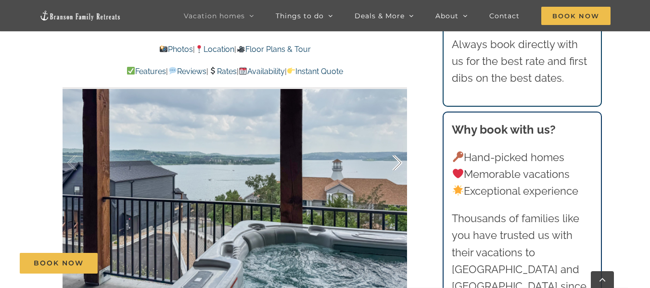
click at [395, 162] on div at bounding box center [387, 163] width 30 height 60
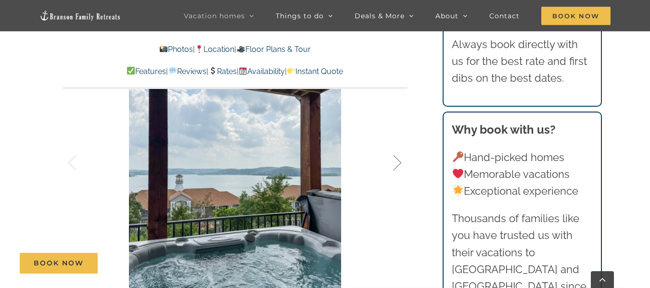
click at [395, 162] on div at bounding box center [387, 163] width 30 height 60
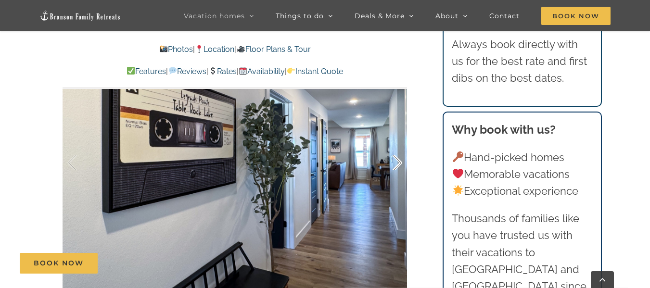
click at [395, 162] on div at bounding box center [387, 163] width 30 height 60
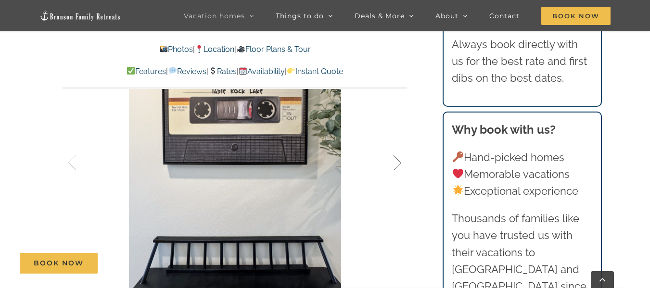
click at [395, 162] on div at bounding box center [387, 163] width 30 height 60
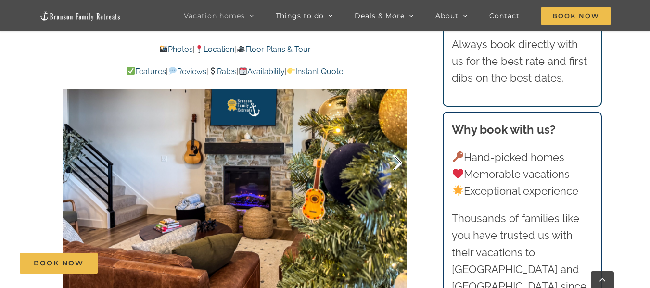
click at [395, 162] on div at bounding box center [387, 163] width 30 height 60
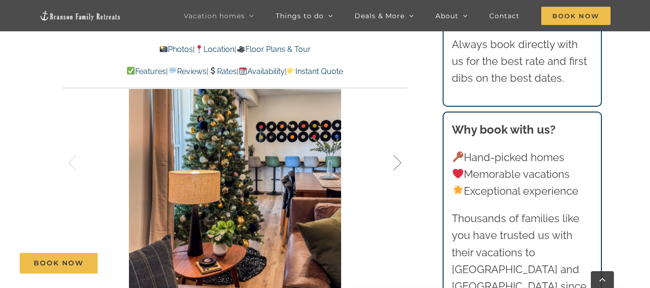
click at [395, 162] on div at bounding box center [387, 163] width 30 height 60
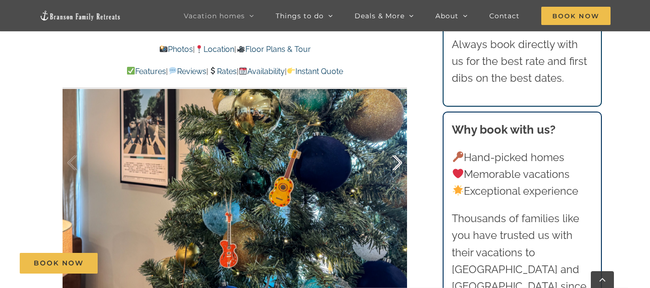
click at [395, 162] on div at bounding box center [387, 163] width 30 height 60
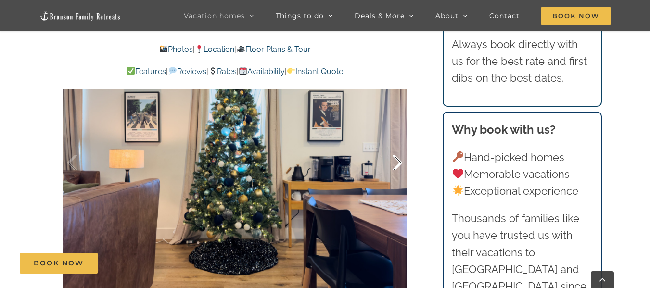
click at [395, 162] on div at bounding box center [387, 163] width 30 height 60
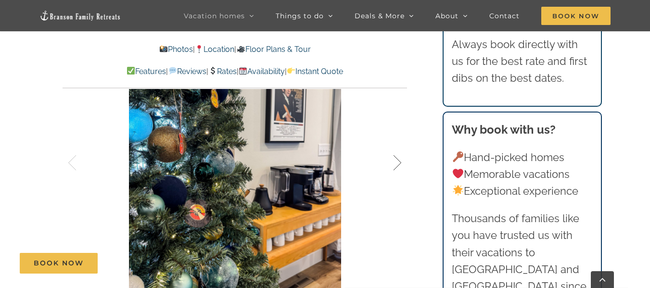
click at [395, 162] on div at bounding box center [387, 163] width 30 height 60
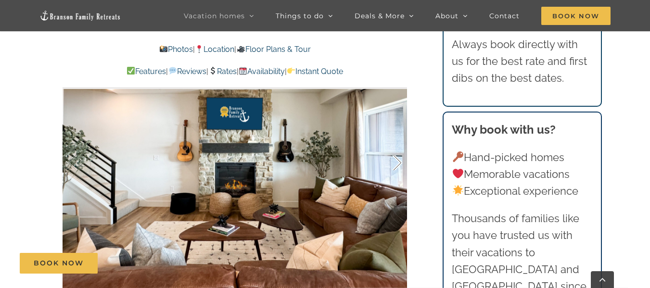
click at [395, 162] on div at bounding box center [387, 163] width 30 height 60
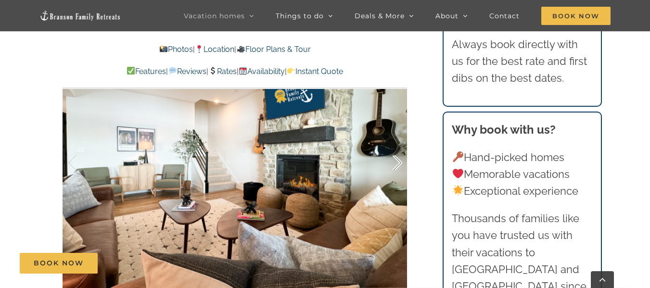
click at [395, 162] on div at bounding box center [387, 163] width 30 height 60
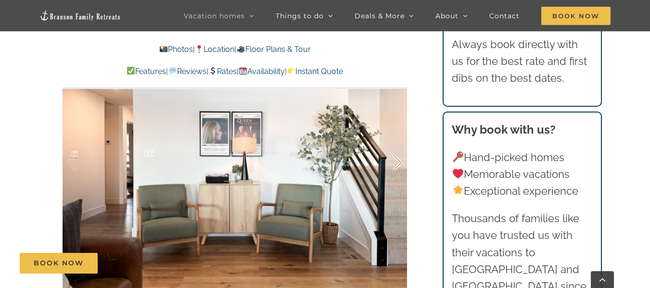
click at [395, 162] on div at bounding box center [387, 163] width 30 height 60
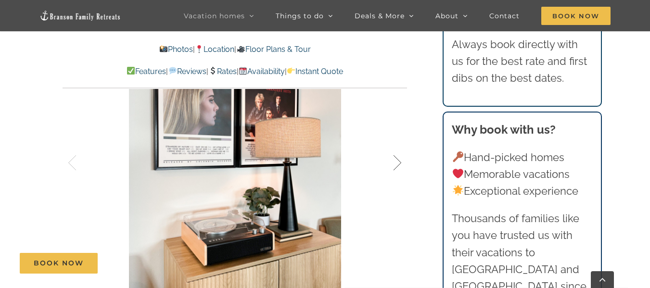
click at [395, 162] on div at bounding box center [387, 163] width 30 height 60
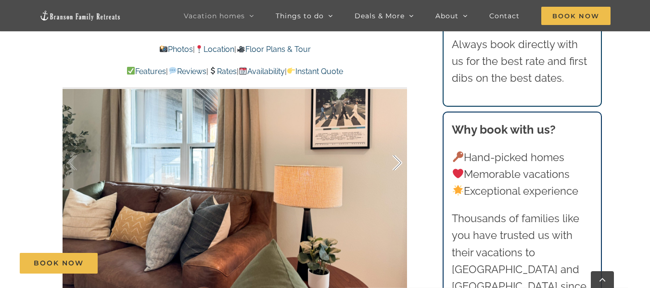
click at [395, 162] on div at bounding box center [387, 163] width 30 height 60
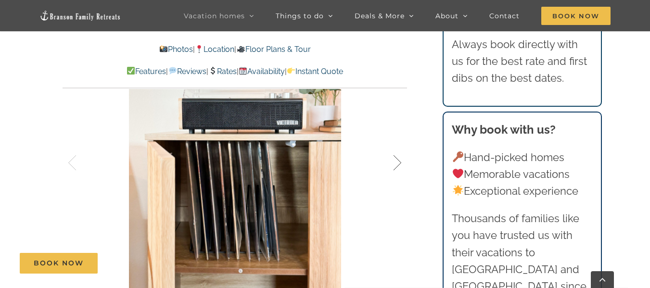
click at [395, 162] on div at bounding box center [387, 163] width 30 height 60
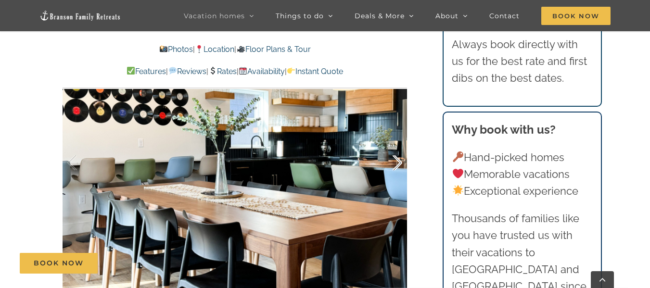
click at [395, 162] on div at bounding box center [387, 163] width 30 height 60
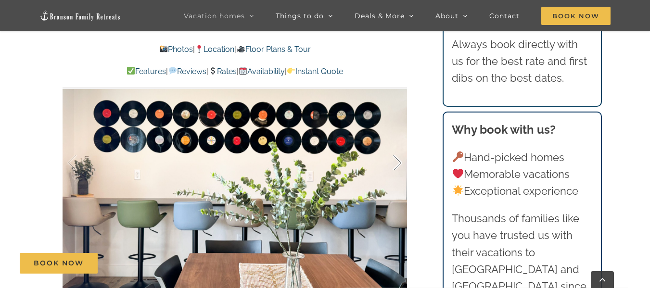
click at [395, 162] on div at bounding box center [387, 163] width 30 height 60
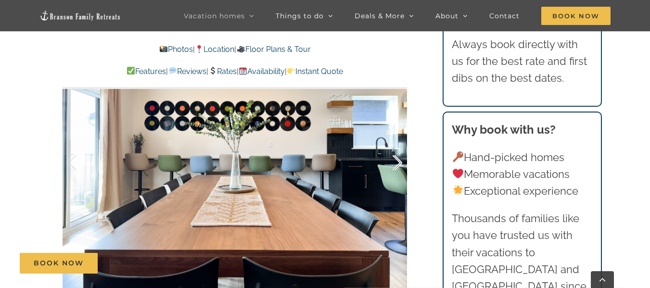
click at [395, 162] on div at bounding box center [387, 163] width 30 height 60
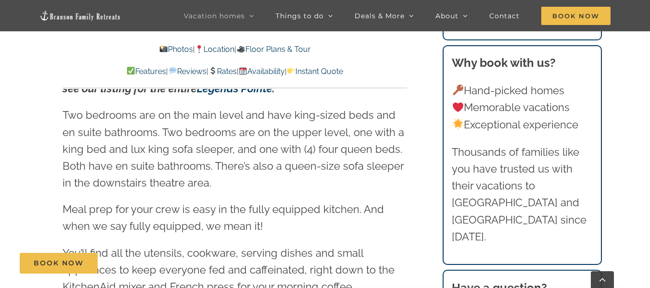
scroll to position [1345, 0]
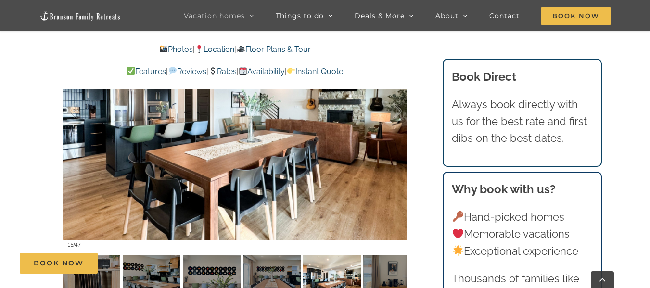
click at [293, 50] on link "Floor Plans & Tour" at bounding box center [273, 49] width 74 height 9
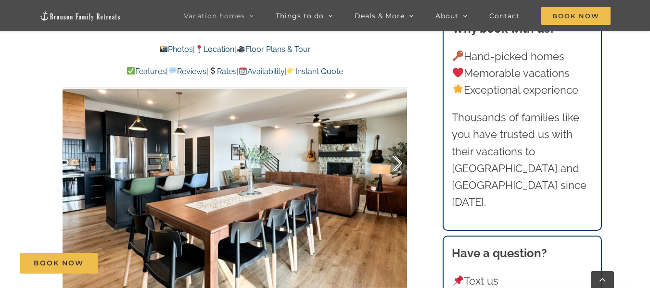
scroll to position [605, 0]
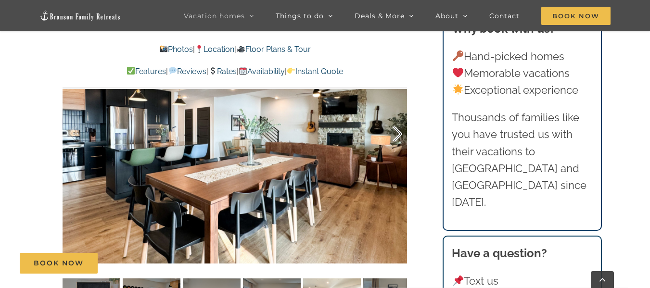
click at [398, 142] on div at bounding box center [387, 134] width 30 height 60
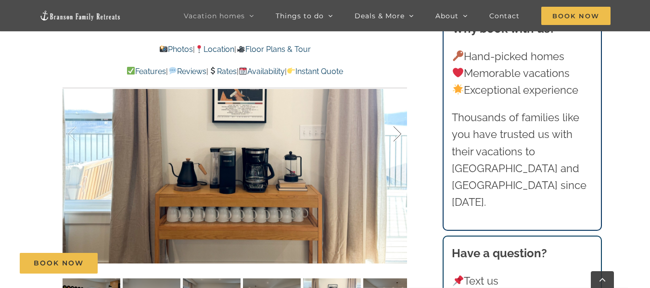
click at [398, 142] on div at bounding box center [387, 134] width 30 height 60
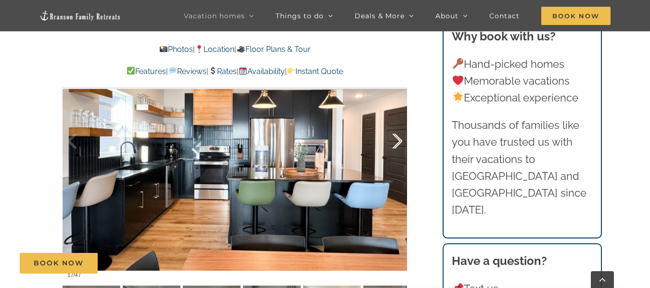
scroll to position [597, 0]
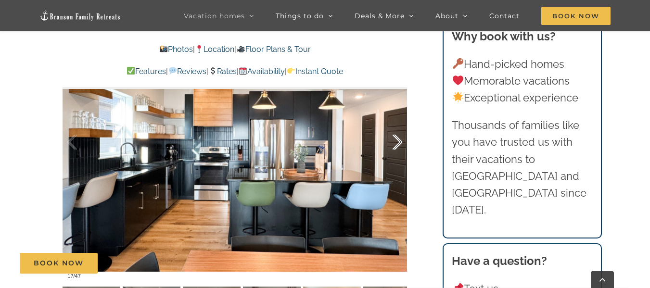
click at [398, 142] on div at bounding box center [387, 143] width 30 height 60
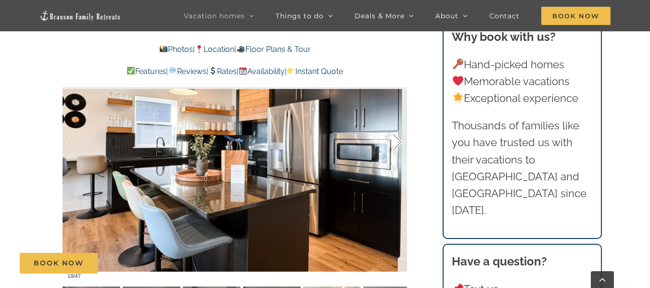
click at [398, 142] on div at bounding box center [387, 143] width 30 height 60
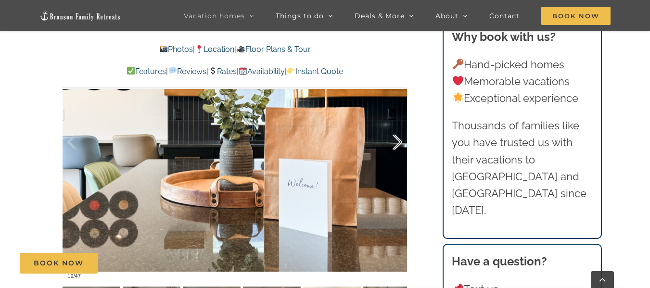
click at [398, 142] on div at bounding box center [387, 143] width 30 height 60
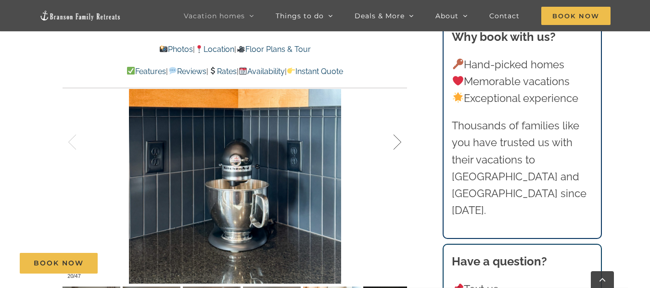
click at [398, 142] on div at bounding box center [387, 143] width 30 height 60
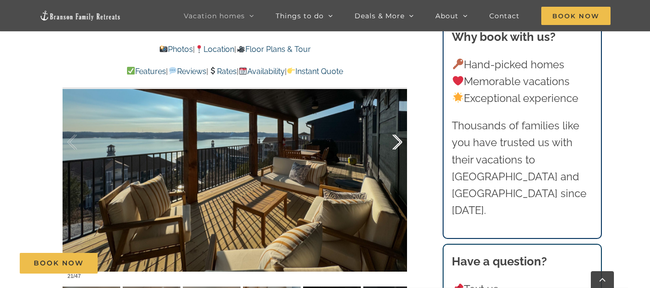
click at [398, 142] on div at bounding box center [387, 143] width 30 height 60
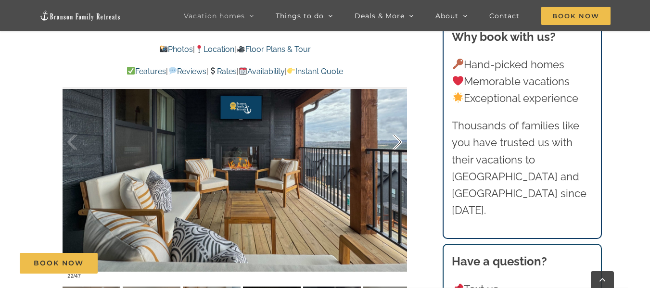
click at [398, 142] on div at bounding box center [387, 143] width 30 height 60
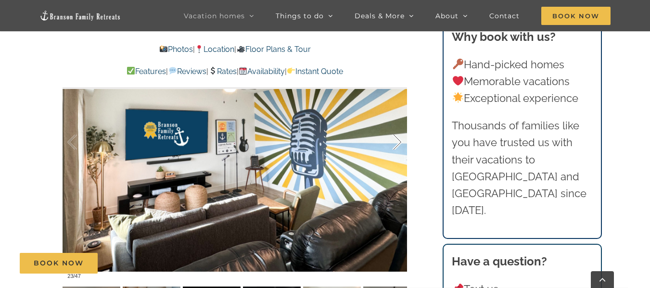
click at [398, 142] on div at bounding box center [387, 143] width 30 height 60
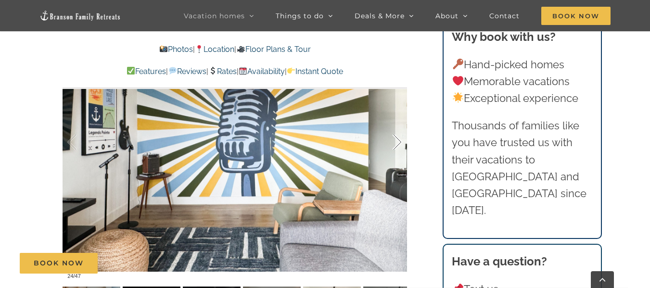
click at [398, 142] on div at bounding box center [387, 143] width 30 height 60
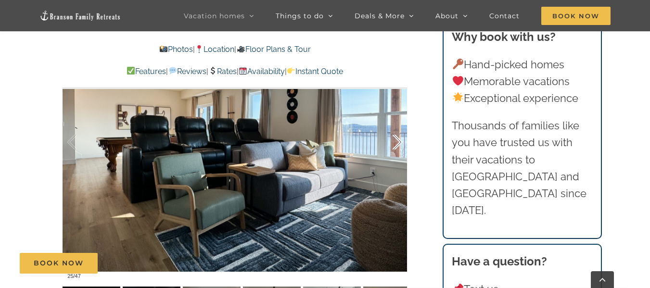
click at [398, 142] on div at bounding box center [387, 143] width 30 height 60
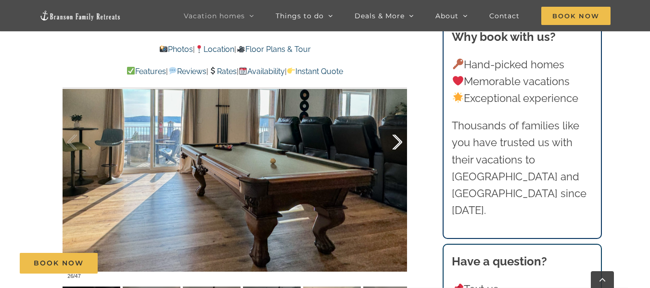
click at [398, 142] on div at bounding box center [387, 143] width 30 height 60
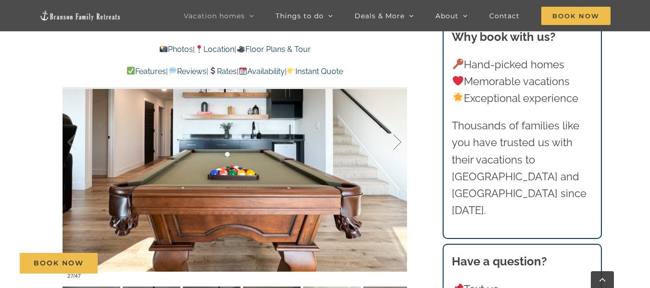
click at [398, 142] on div at bounding box center [387, 143] width 30 height 60
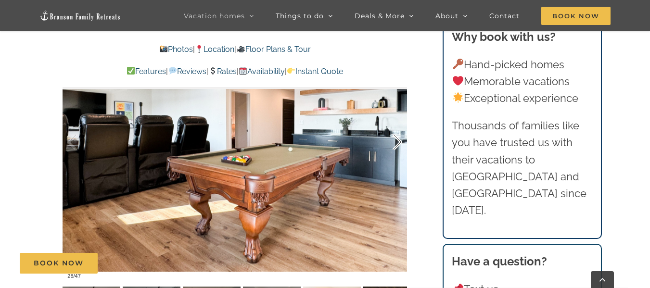
click at [398, 142] on div at bounding box center [387, 143] width 30 height 60
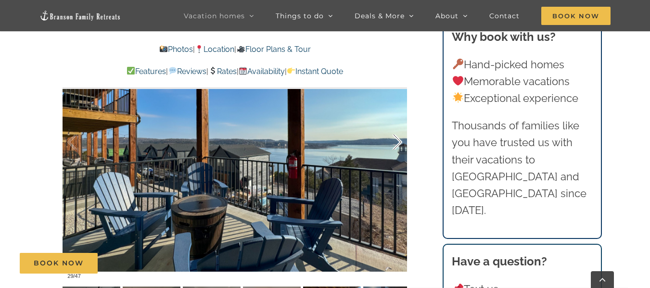
click at [398, 142] on div at bounding box center [387, 143] width 30 height 60
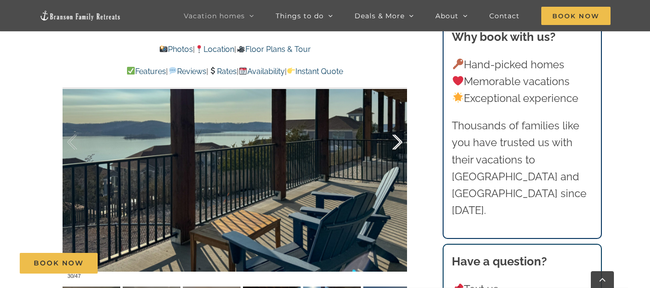
click at [398, 142] on div at bounding box center [387, 143] width 30 height 60
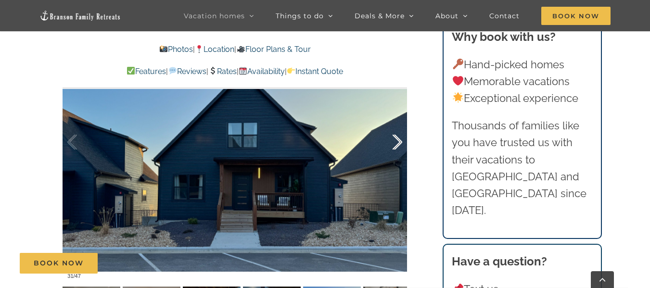
click at [398, 142] on div at bounding box center [387, 143] width 30 height 60
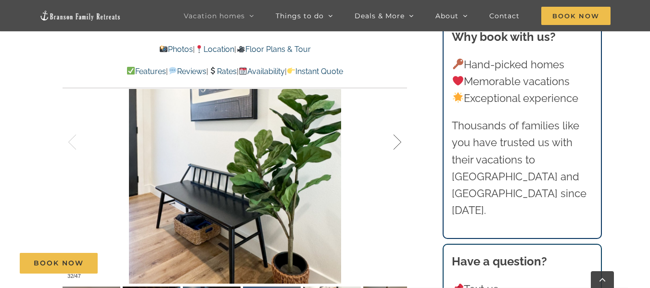
click at [398, 142] on div at bounding box center [387, 143] width 30 height 60
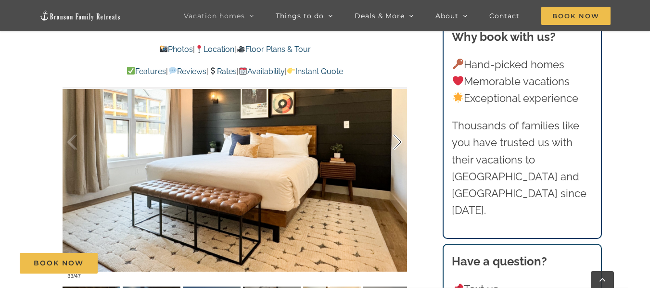
click at [398, 142] on div at bounding box center [387, 143] width 30 height 60
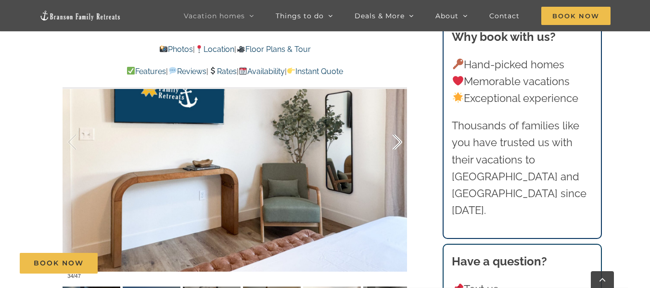
click at [398, 142] on div at bounding box center [387, 143] width 30 height 60
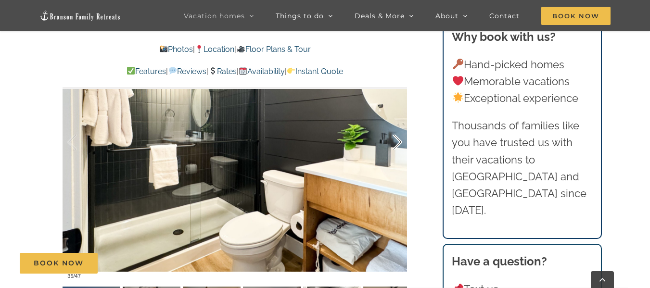
click at [398, 142] on div at bounding box center [387, 143] width 30 height 60
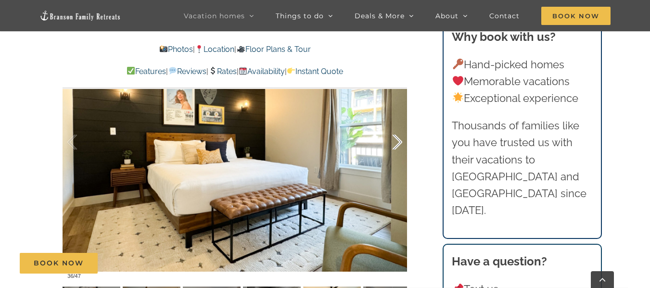
click at [398, 142] on div at bounding box center [387, 143] width 30 height 60
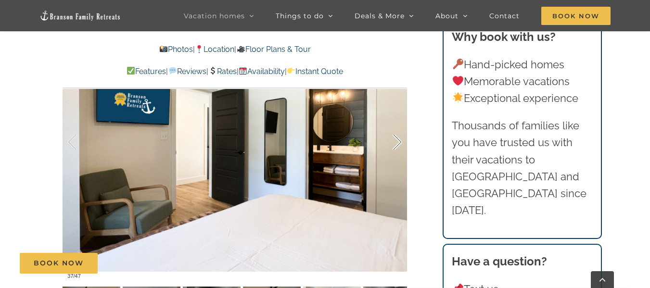
click at [398, 142] on div at bounding box center [387, 143] width 30 height 60
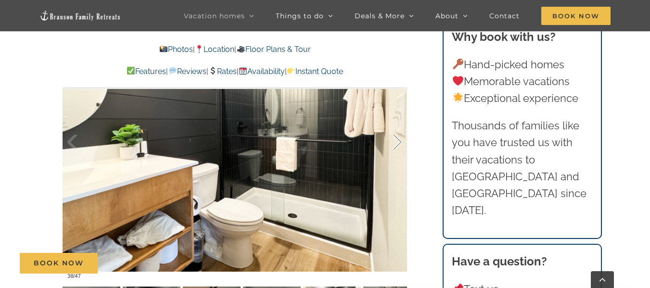
click at [398, 142] on div at bounding box center [387, 143] width 30 height 60
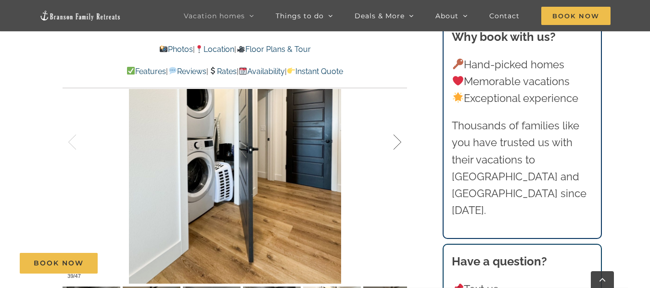
click at [398, 142] on div at bounding box center [387, 143] width 30 height 60
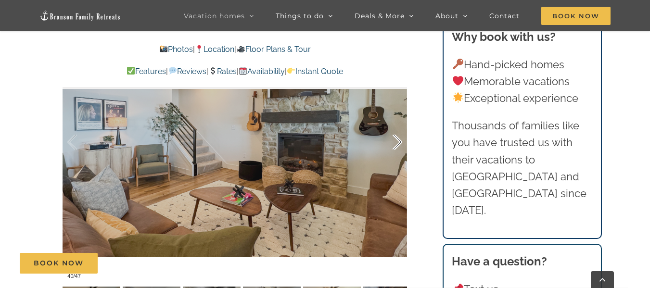
click at [398, 142] on div at bounding box center [387, 143] width 30 height 60
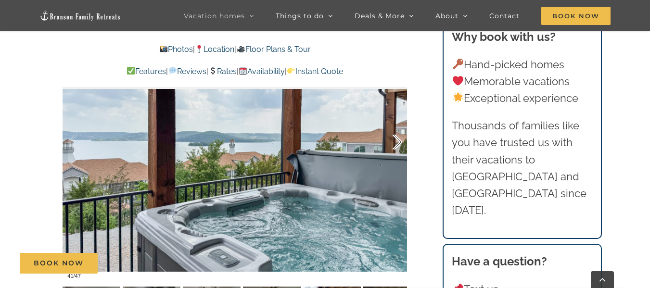
click at [398, 142] on div at bounding box center [387, 143] width 30 height 60
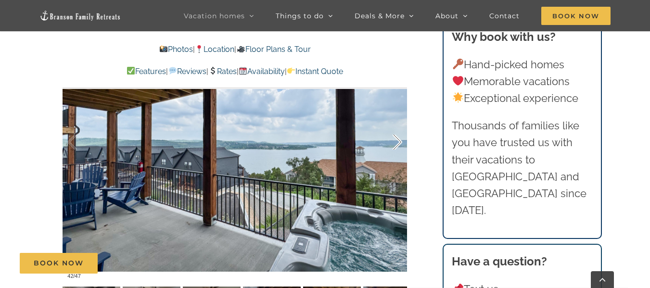
click at [398, 142] on div at bounding box center [387, 143] width 30 height 60
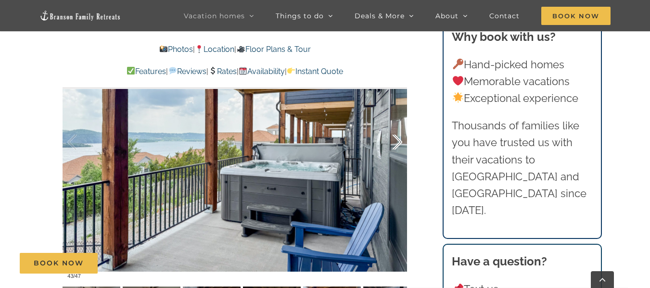
click at [398, 142] on div at bounding box center [387, 143] width 30 height 60
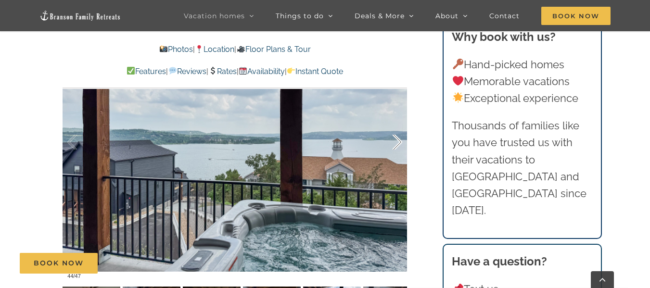
click at [398, 142] on div at bounding box center [387, 143] width 30 height 60
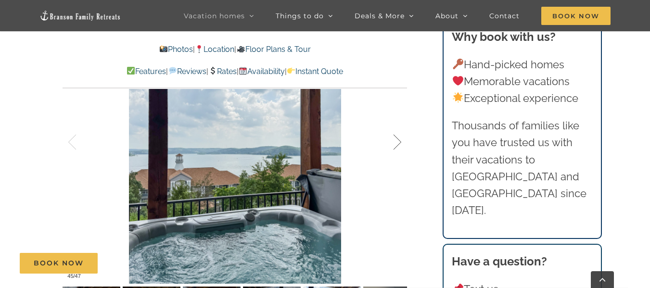
click at [398, 142] on div at bounding box center [387, 143] width 30 height 60
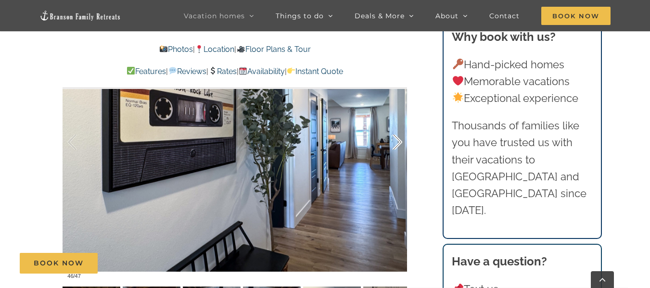
click at [398, 142] on div at bounding box center [387, 143] width 30 height 60
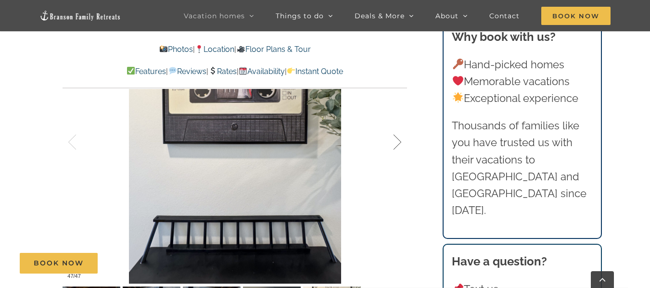
click at [398, 142] on div at bounding box center [387, 143] width 30 height 60
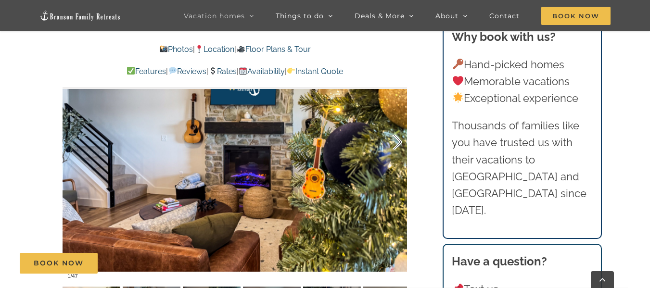
click at [398, 142] on div at bounding box center [387, 143] width 30 height 60
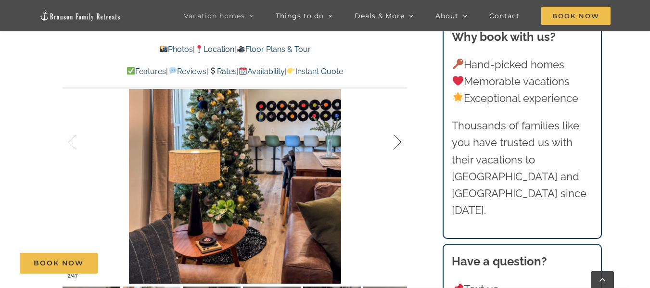
click at [398, 142] on div at bounding box center [387, 143] width 30 height 60
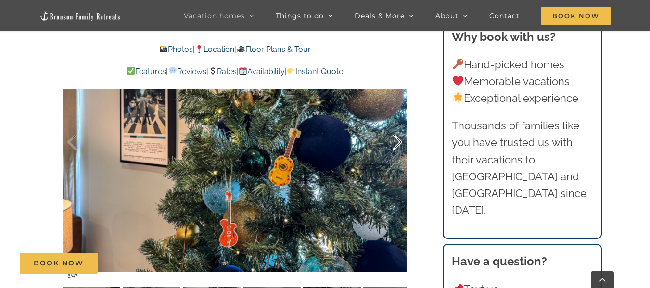
click at [398, 142] on div at bounding box center [387, 143] width 30 height 60
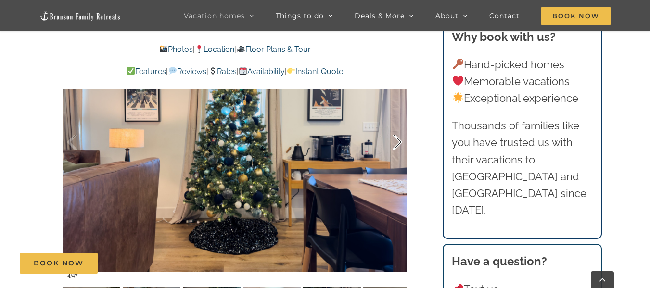
click at [398, 142] on div at bounding box center [387, 143] width 30 height 60
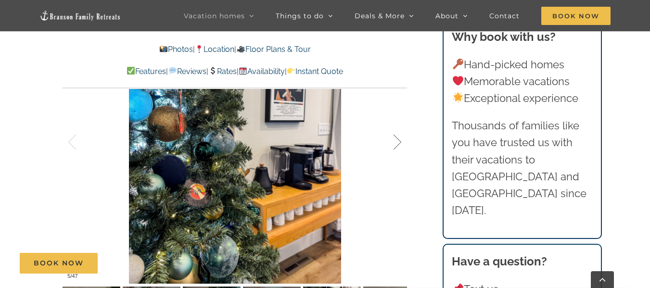
click at [398, 142] on div at bounding box center [387, 143] width 30 height 60
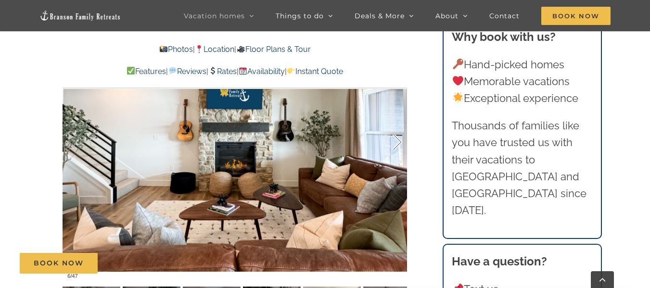
click at [398, 142] on div at bounding box center [387, 143] width 30 height 60
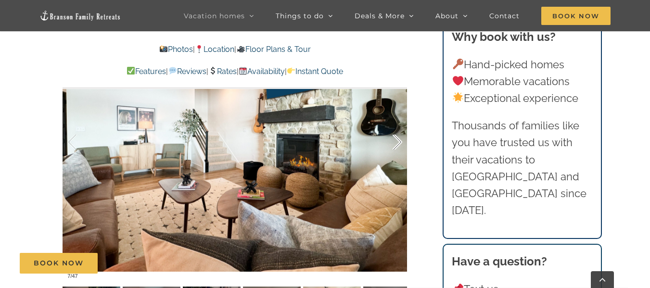
click at [398, 142] on div at bounding box center [387, 143] width 30 height 60
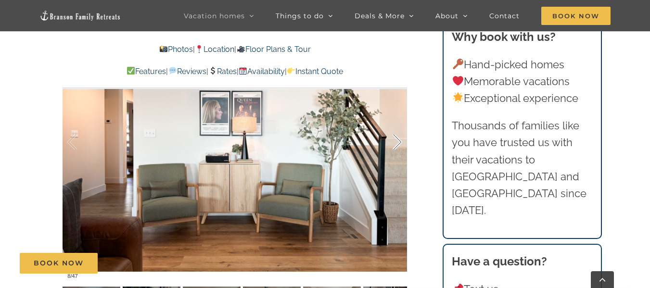
click at [398, 142] on div at bounding box center [387, 143] width 30 height 60
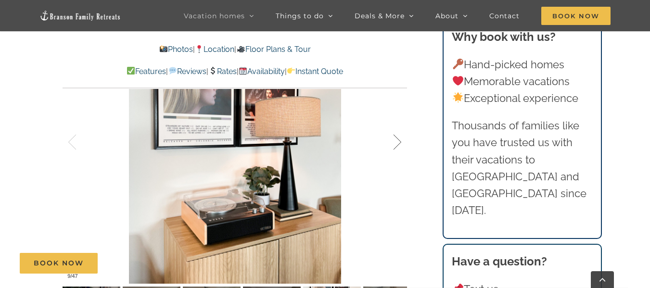
click at [398, 142] on div at bounding box center [387, 143] width 30 height 60
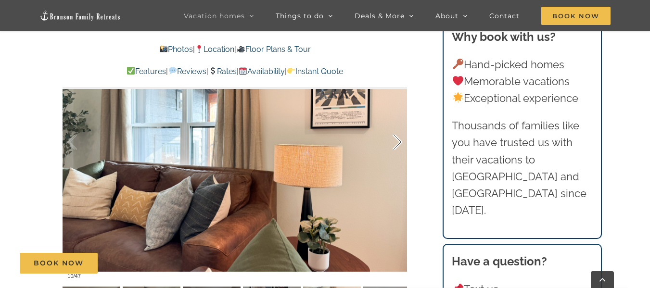
click at [398, 142] on div at bounding box center [387, 143] width 30 height 60
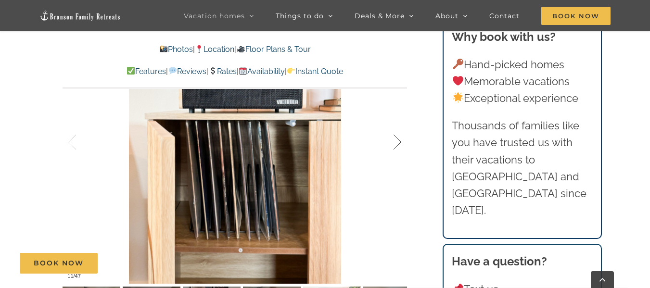
click at [398, 142] on div at bounding box center [387, 143] width 30 height 60
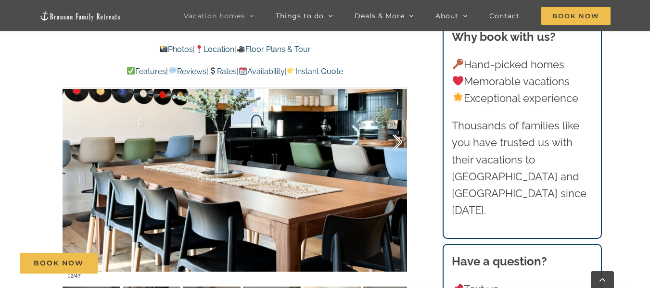
click at [398, 142] on div at bounding box center [387, 143] width 30 height 60
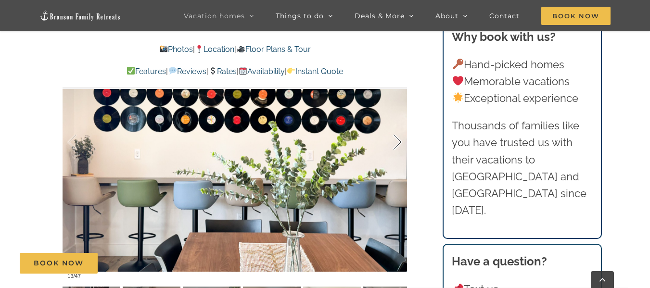
click at [398, 142] on div at bounding box center [387, 143] width 30 height 60
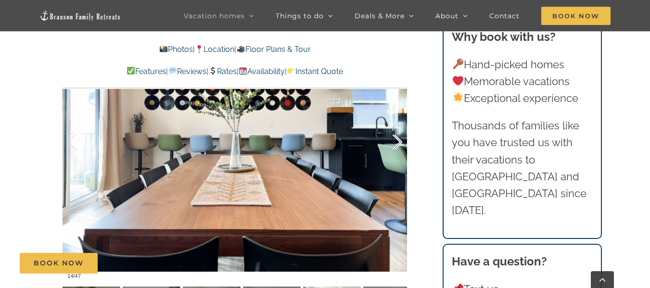
click at [398, 142] on div at bounding box center [387, 143] width 30 height 60
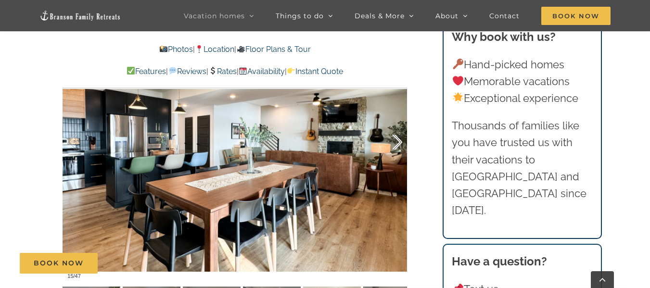
click at [398, 142] on div at bounding box center [387, 143] width 30 height 60
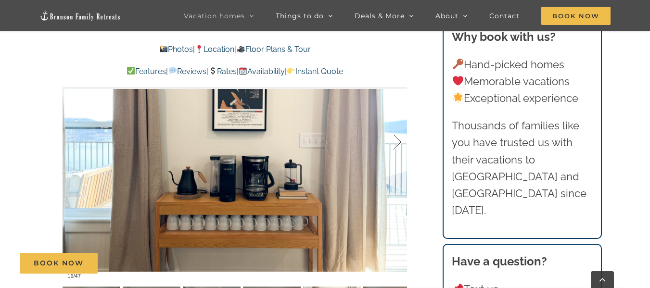
click at [398, 142] on div at bounding box center [387, 143] width 30 height 60
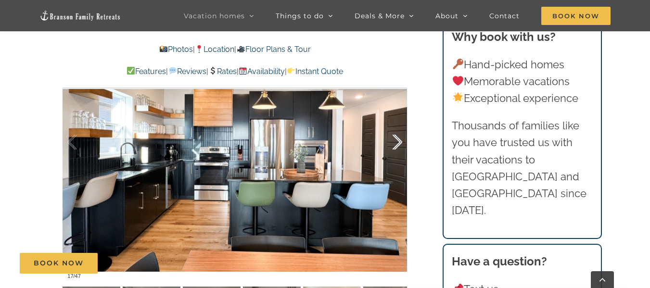
click at [398, 142] on div at bounding box center [387, 143] width 30 height 60
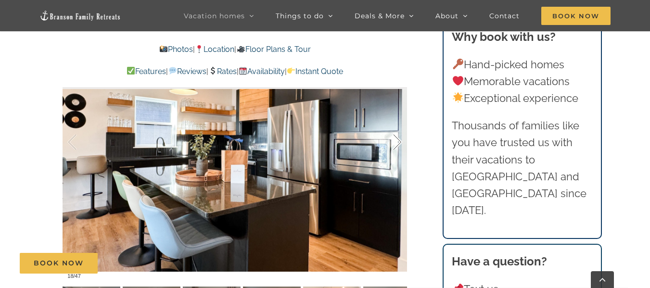
click at [398, 142] on div at bounding box center [387, 143] width 30 height 60
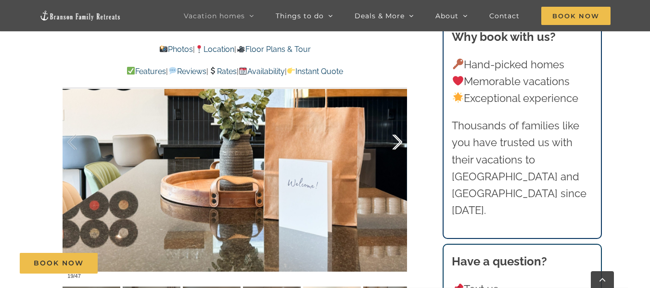
click at [398, 142] on div at bounding box center [387, 143] width 30 height 60
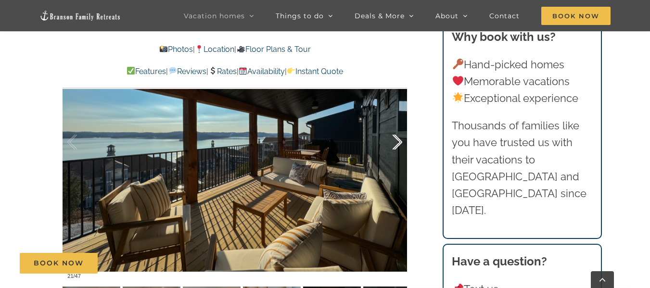
click at [398, 142] on div at bounding box center [387, 143] width 30 height 60
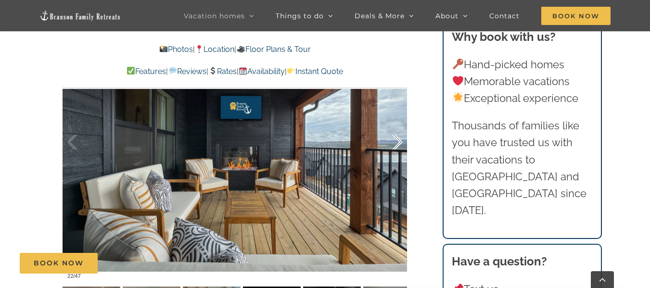
click at [398, 142] on div at bounding box center [387, 143] width 30 height 60
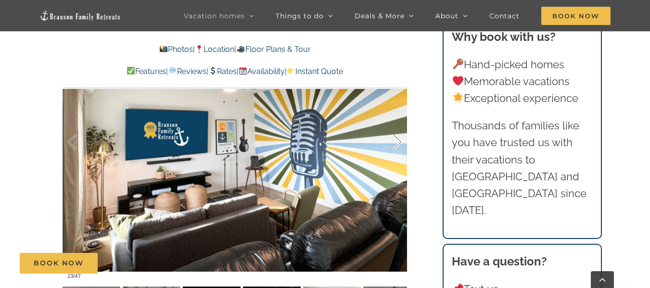
click at [398, 142] on div at bounding box center [387, 143] width 30 height 60
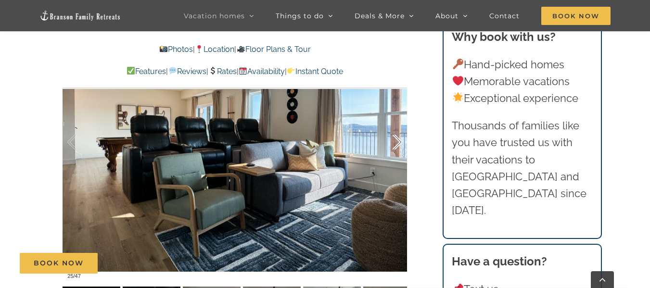
click at [398, 142] on div at bounding box center [387, 143] width 30 height 60
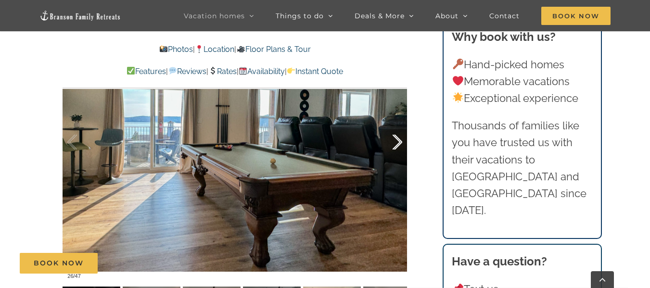
click at [398, 142] on div at bounding box center [387, 143] width 30 height 60
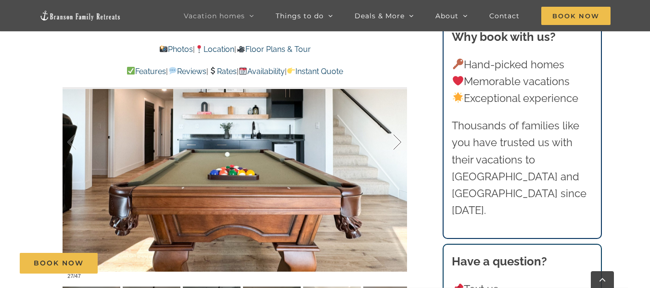
click at [398, 142] on div at bounding box center [387, 143] width 30 height 60
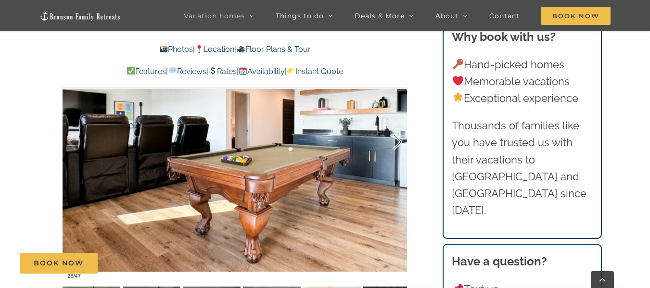
click at [398, 142] on div at bounding box center [387, 143] width 30 height 60
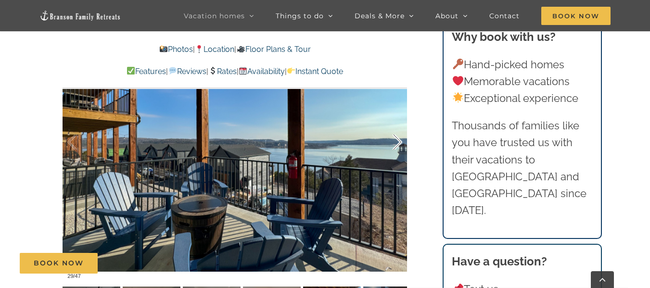
click at [398, 142] on div at bounding box center [387, 143] width 30 height 60
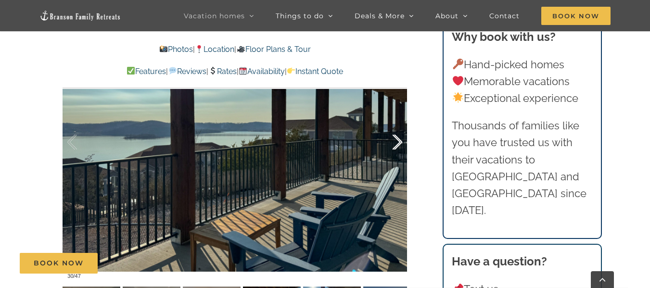
click at [398, 142] on div at bounding box center [387, 143] width 30 height 60
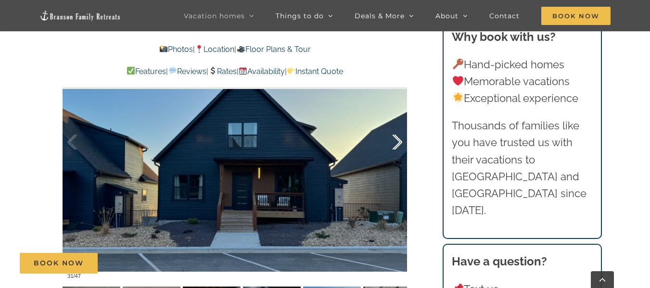
click at [398, 142] on div at bounding box center [387, 143] width 30 height 60
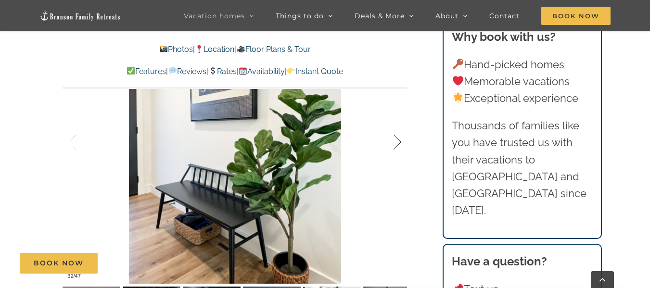
click at [398, 142] on div at bounding box center [387, 143] width 30 height 60
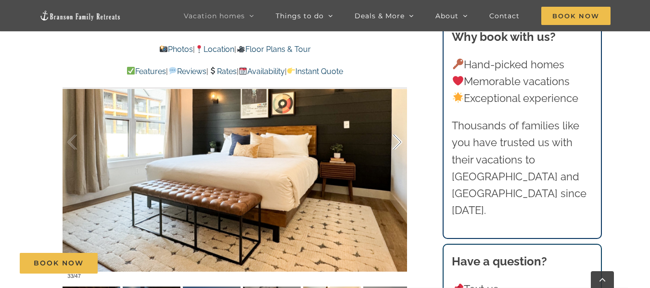
click at [398, 142] on div at bounding box center [387, 143] width 30 height 60
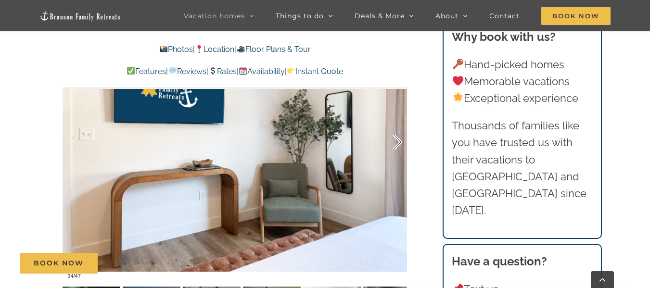
click at [398, 142] on div at bounding box center [387, 143] width 30 height 60
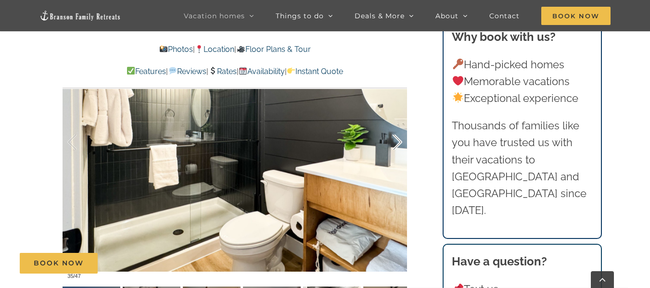
click at [398, 142] on div at bounding box center [387, 143] width 30 height 60
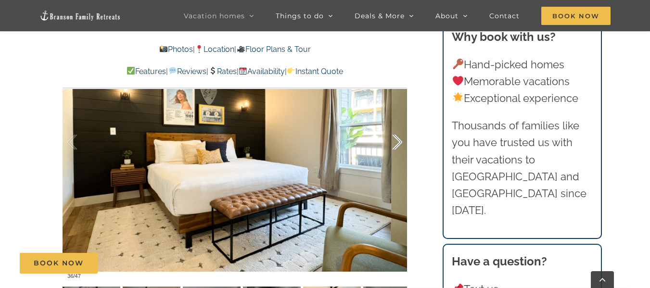
click at [398, 142] on div at bounding box center [387, 143] width 30 height 60
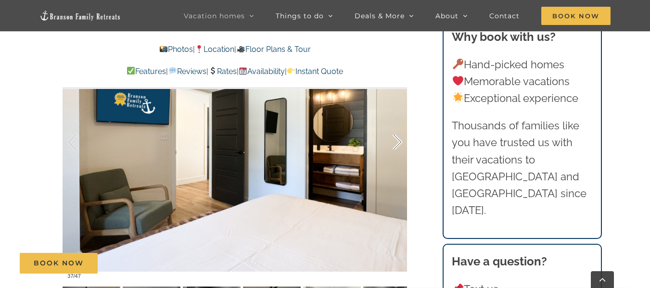
click at [398, 142] on div at bounding box center [387, 143] width 30 height 60
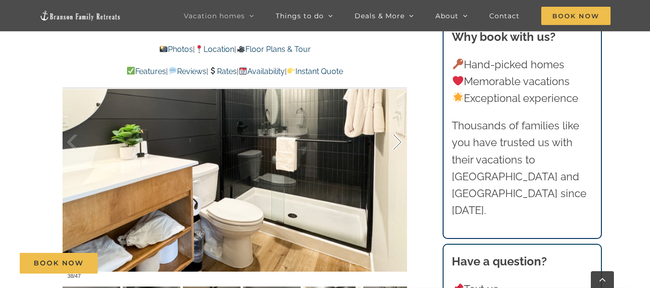
click at [398, 142] on div at bounding box center [387, 143] width 30 height 60
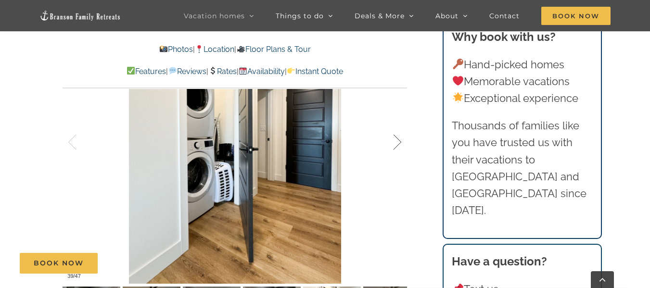
click at [398, 142] on div at bounding box center [387, 143] width 30 height 60
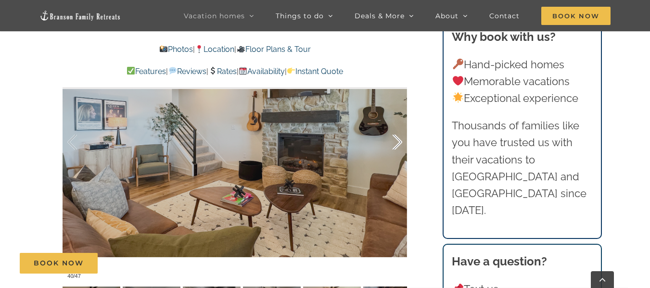
click at [398, 142] on div at bounding box center [387, 143] width 30 height 60
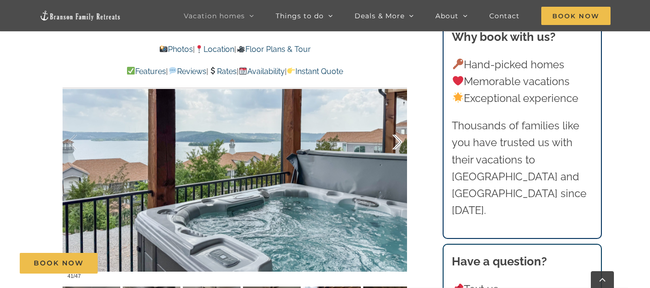
click at [398, 142] on div at bounding box center [387, 143] width 30 height 60
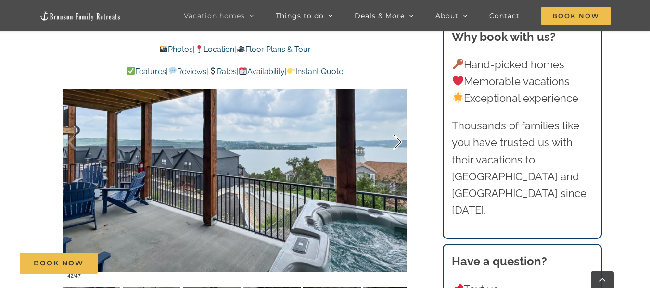
click at [398, 142] on div at bounding box center [387, 143] width 30 height 60
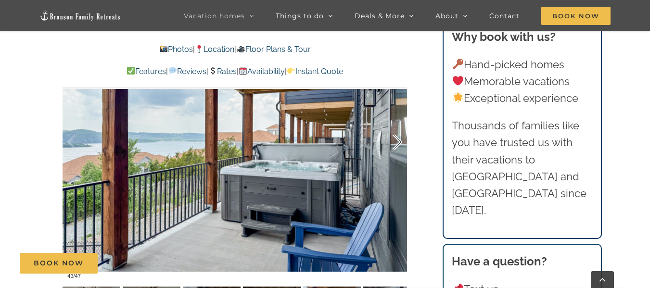
click at [398, 142] on div at bounding box center [387, 143] width 30 height 60
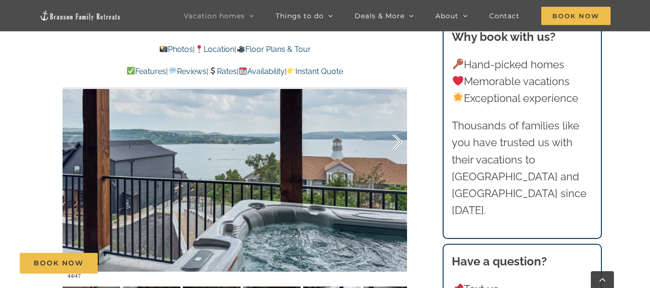
click at [398, 142] on div at bounding box center [387, 143] width 30 height 60
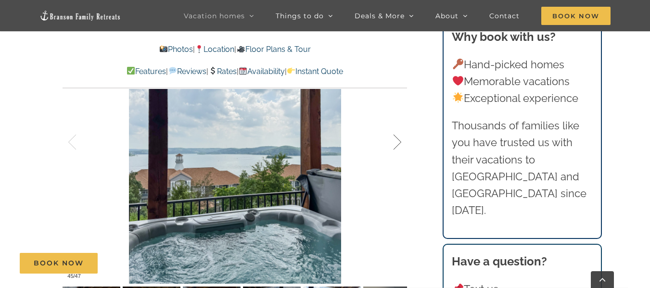
click at [398, 142] on div at bounding box center [387, 143] width 30 height 60
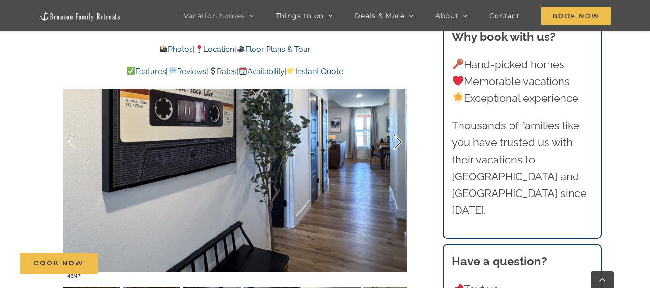
click at [398, 142] on div at bounding box center [387, 143] width 30 height 60
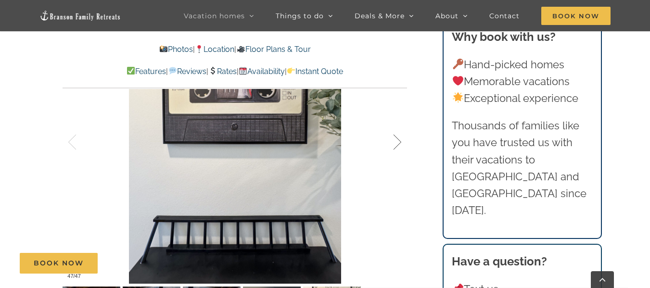
click at [398, 142] on div at bounding box center [387, 143] width 30 height 60
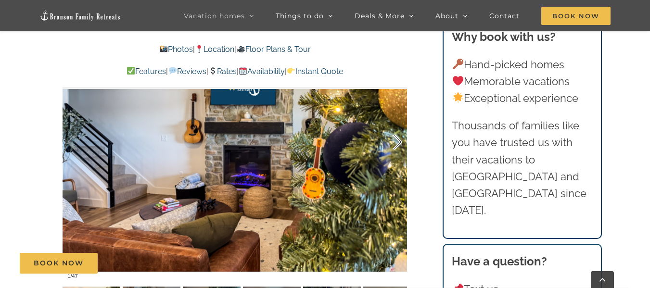
click at [398, 142] on div at bounding box center [387, 143] width 30 height 60
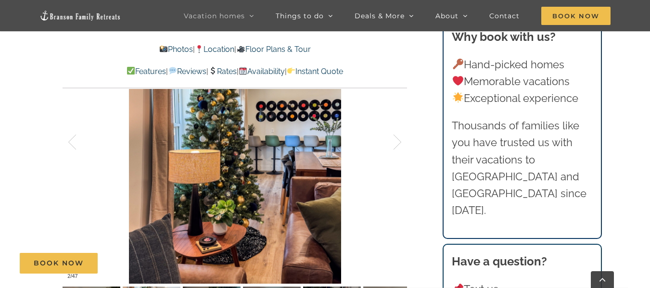
click at [286, 47] on link "Floor Plans & Tour" at bounding box center [273, 49] width 74 height 9
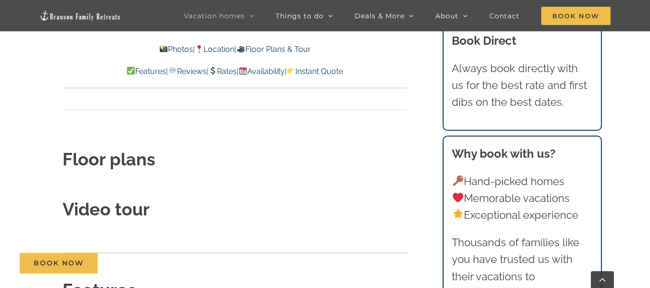
scroll to position [3134, 0]
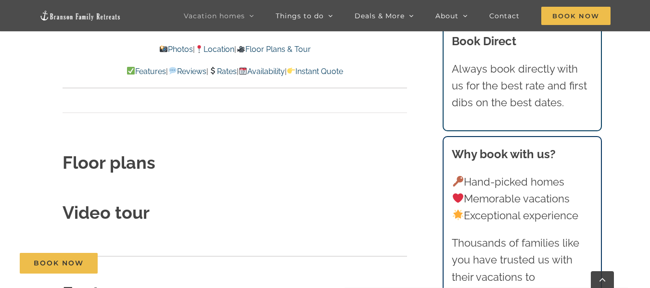
click at [125, 152] on strong "Floor plans" at bounding box center [109, 162] width 93 height 20
click at [122, 202] on strong "Video tour" at bounding box center [106, 212] width 87 height 20
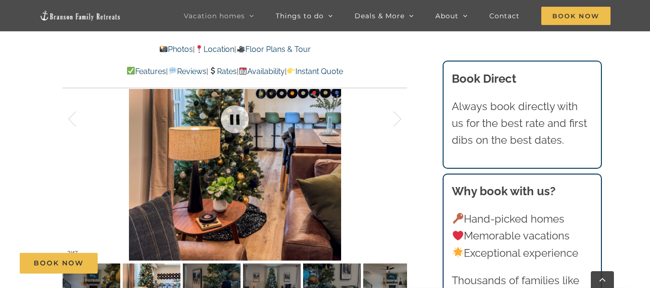
scroll to position [619, 0]
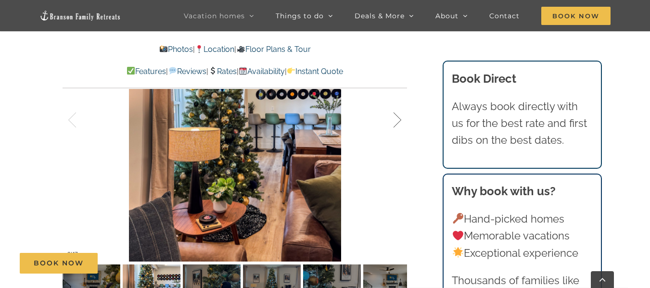
click at [393, 121] on div at bounding box center [387, 120] width 30 height 60
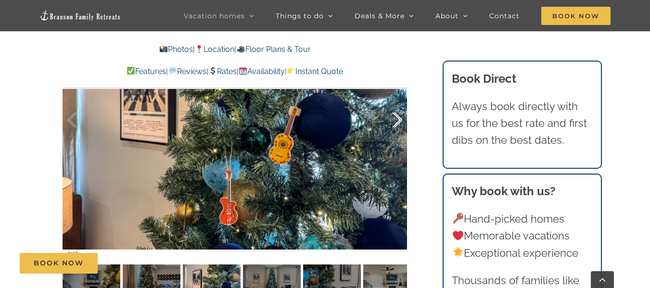
click at [393, 121] on div at bounding box center [387, 120] width 30 height 60
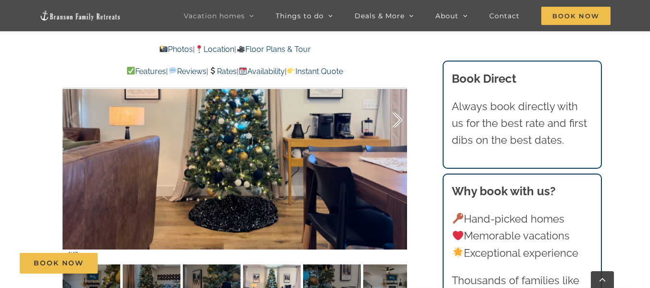
click at [393, 121] on div at bounding box center [387, 120] width 30 height 60
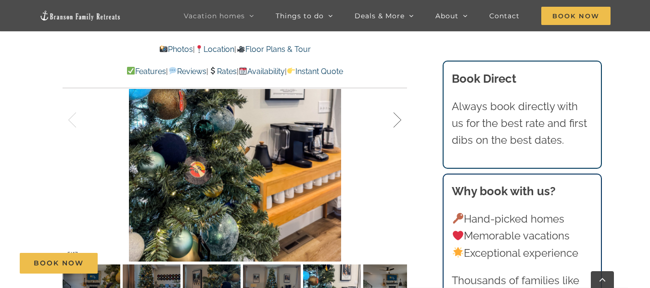
click at [393, 121] on div at bounding box center [387, 120] width 30 height 60
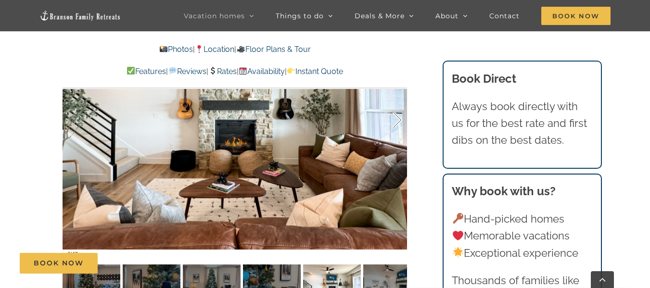
click at [393, 121] on div at bounding box center [387, 120] width 30 height 60
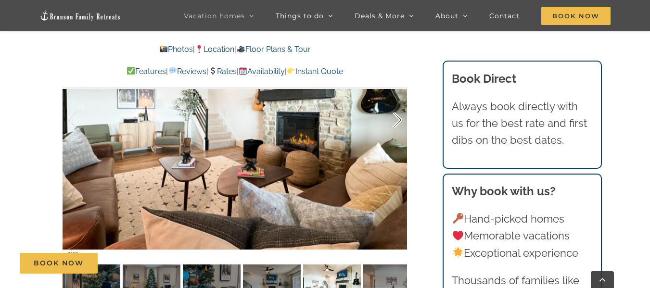
click at [393, 121] on div at bounding box center [387, 120] width 30 height 60
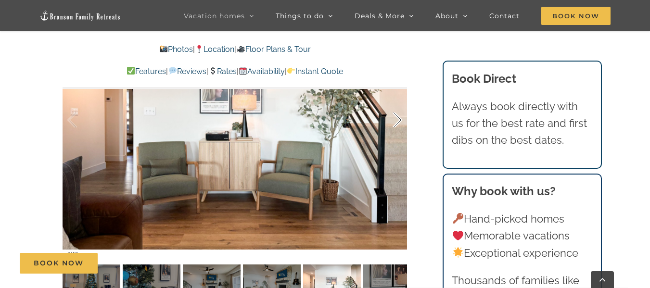
click at [393, 121] on div at bounding box center [387, 120] width 30 height 60
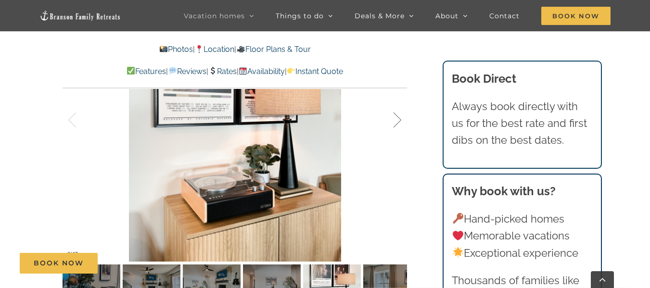
click at [393, 121] on div at bounding box center [387, 120] width 30 height 60
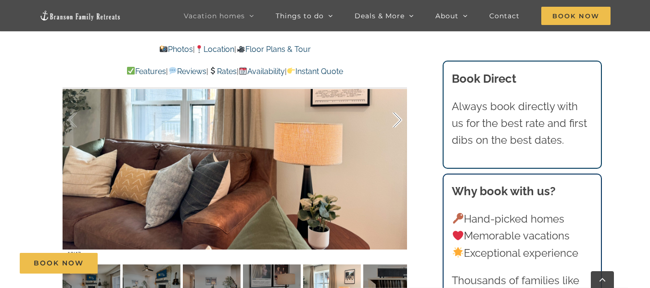
click at [393, 121] on div at bounding box center [387, 120] width 30 height 60
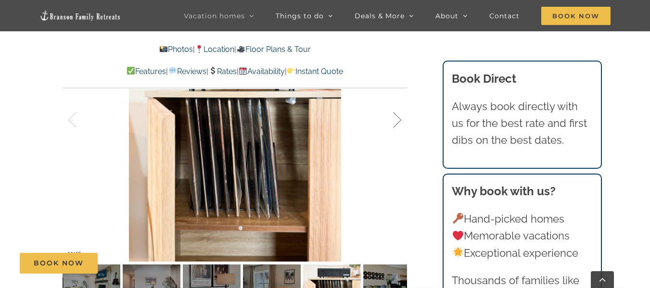
click at [393, 121] on div at bounding box center [387, 120] width 30 height 60
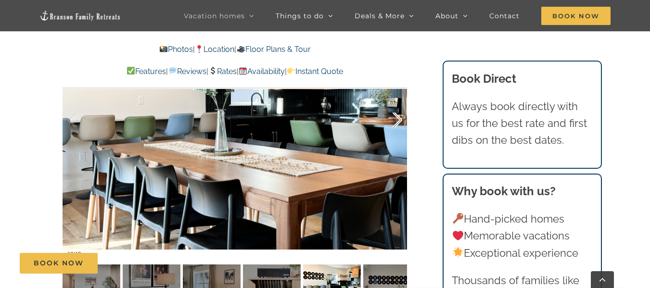
click at [393, 121] on div at bounding box center [387, 120] width 30 height 60
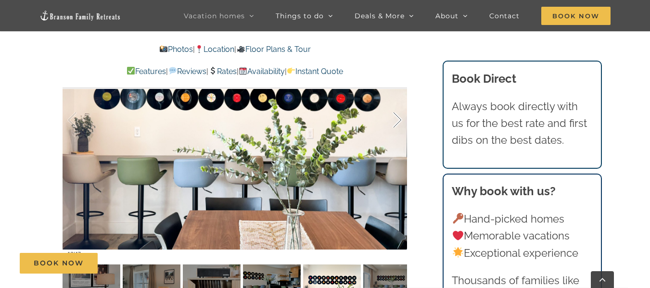
click at [393, 121] on div at bounding box center [387, 120] width 30 height 60
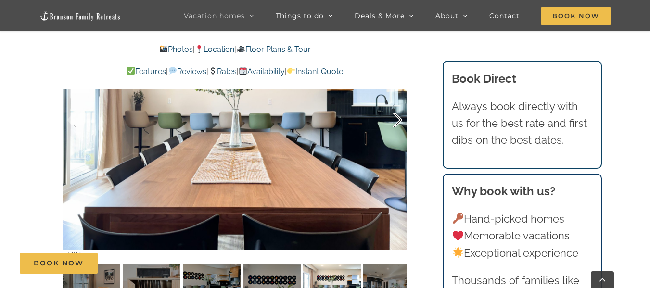
click at [393, 121] on div at bounding box center [387, 120] width 30 height 60
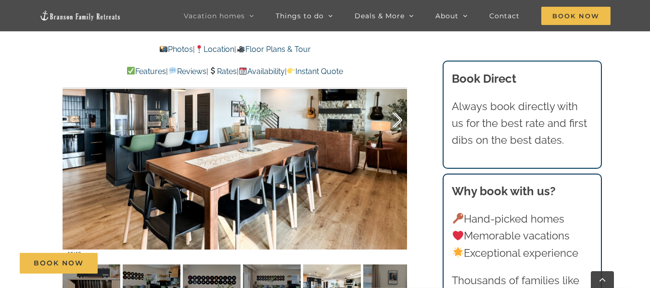
click at [393, 121] on div at bounding box center [387, 120] width 30 height 60
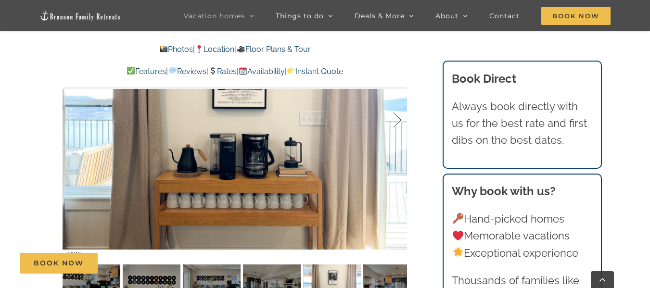
click at [393, 121] on div at bounding box center [387, 120] width 30 height 60
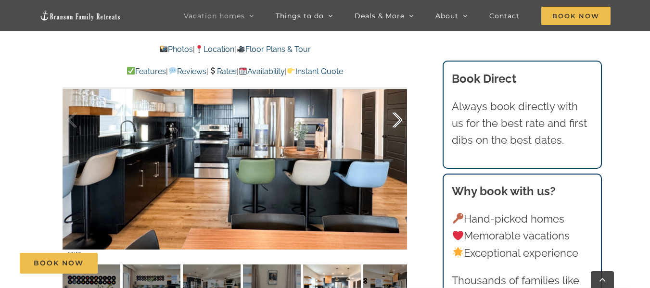
click at [393, 121] on div at bounding box center [387, 120] width 30 height 60
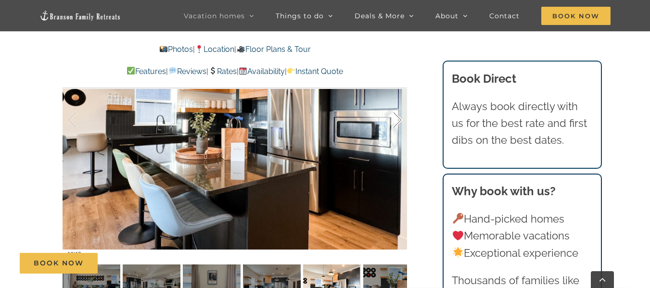
click at [393, 121] on div at bounding box center [387, 120] width 30 height 60
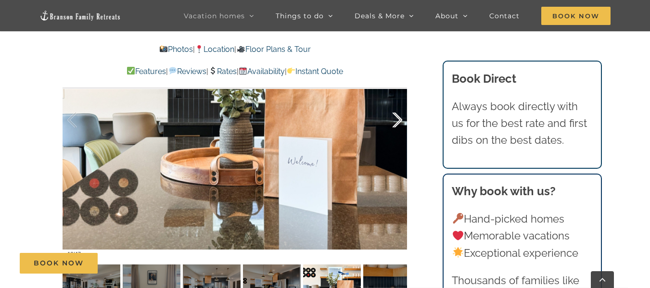
click at [393, 121] on div at bounding box center [387, 120] width 30 height 60
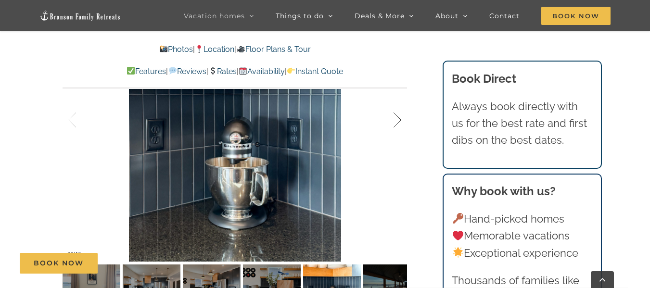
click at [393, 121] on div at bounding box center [387, 120] width 30 height 60
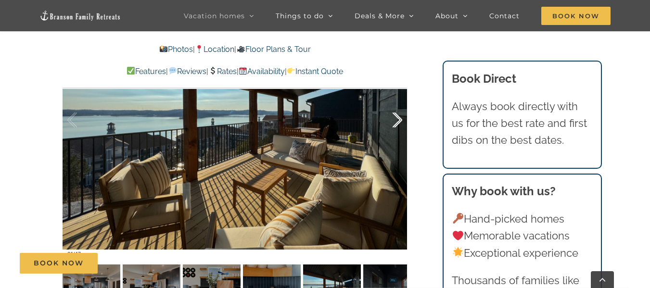
click at [393, 121] on div at bounding box center [387, 120] width 30 height 60
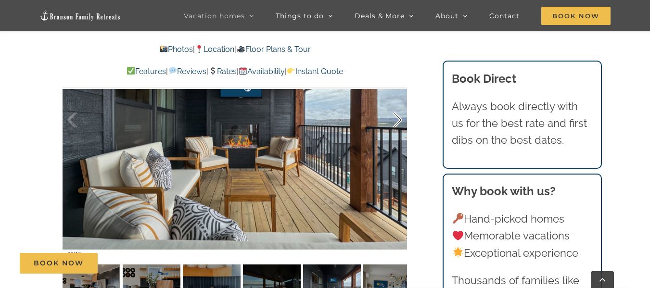
click at [393, 121] on div at bounding box center [387, 120] width 30 height 60
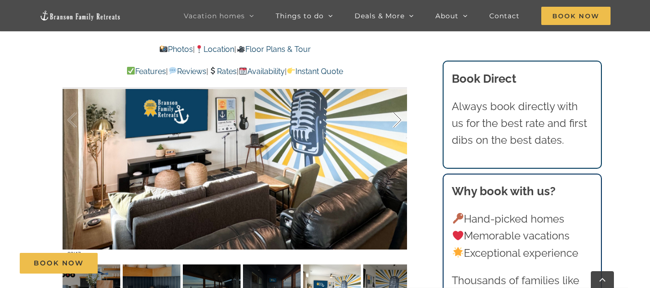
click at [393, 121] on div at bounding box center [387, 120] width 30 height 60
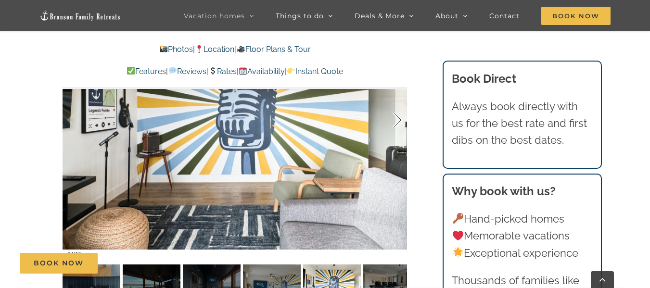
click at [393, 121] on div at bounding box center [387, 120] width 30 height 60
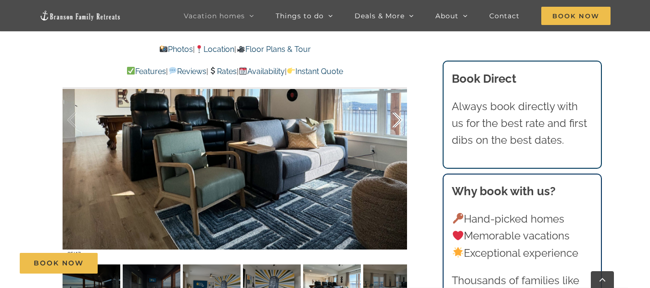
click at [393, 121] on div at bounding box center [387, 120] width 30 height 60
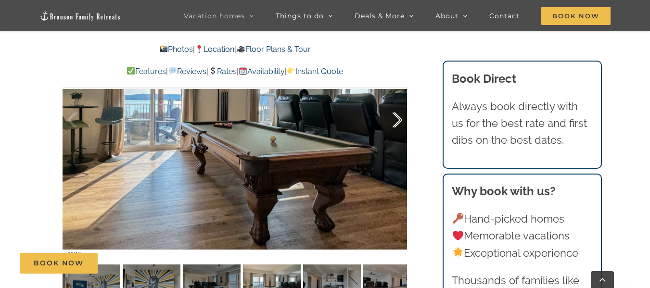
click at [393, 121] on div at bounding box center [387, 120] width 30 height 60
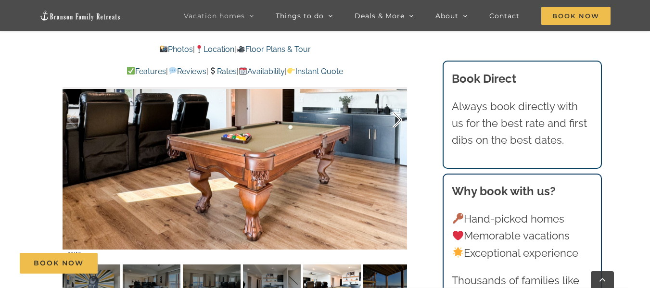
click at [393, 121] on div at bounding box center [387, 120] width 30 height 60
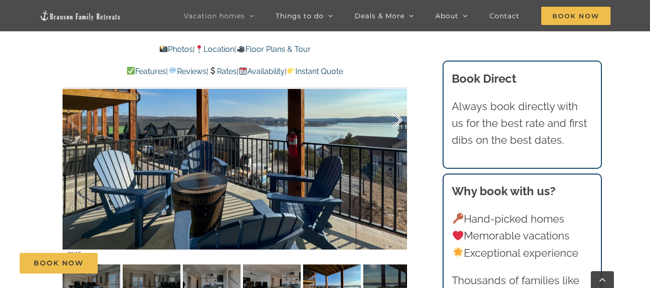
click at [393, 121] on div at bounding box center [387, 120] width 30 height 60
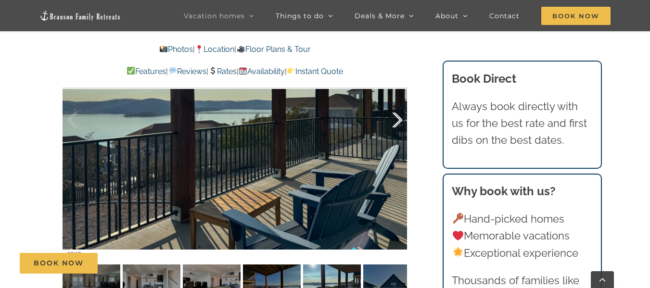
click at [393, 121] on div at bounding box center [387, 120] width 30 height 60
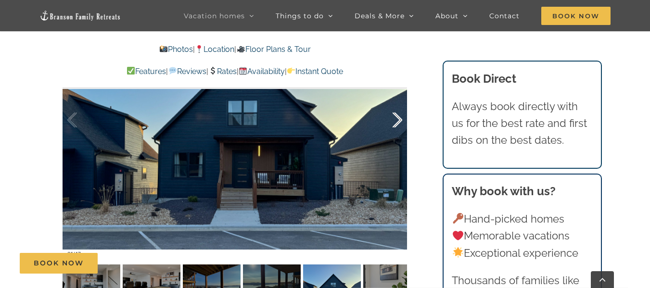
click at [393, 121] on div at bounding box center [387, 120] width 30 height 60
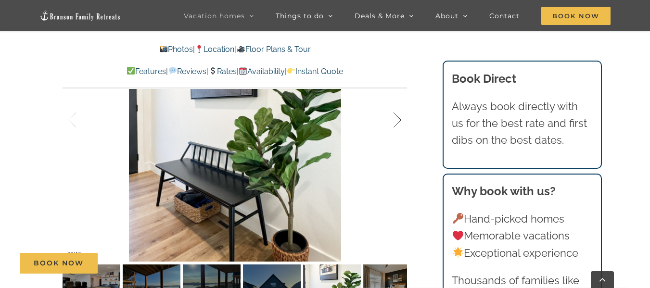
click at [393, 121] on div at bounding box center [387, 120] width 30 height 60
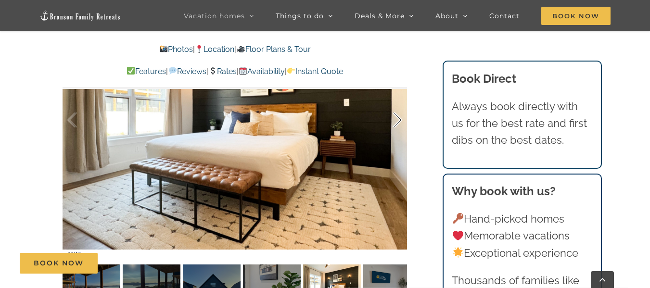
click at [393, 121] on div at bounding box center [387, 120] width 30 height 60
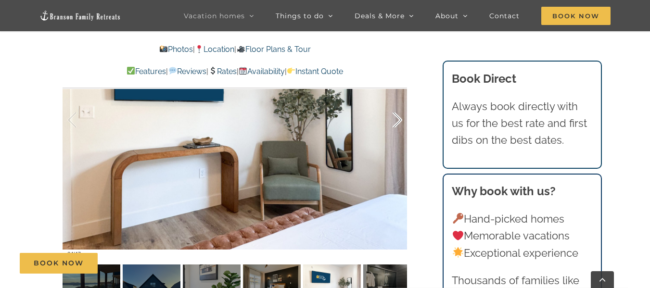
click at [393, 121] on div at bounding box center [387, 120] width 30 height 60
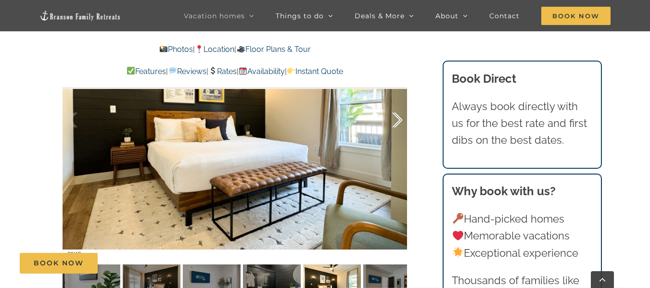
click at [393, 121] on div at bounding box center [387, 120] width 30 height 60
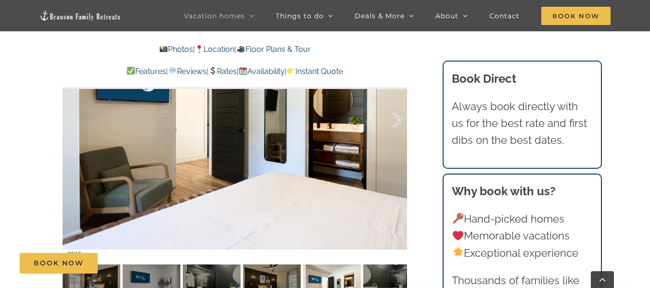
click at [393, 121] on div at bounding box center [387, 120] width 30 height 60
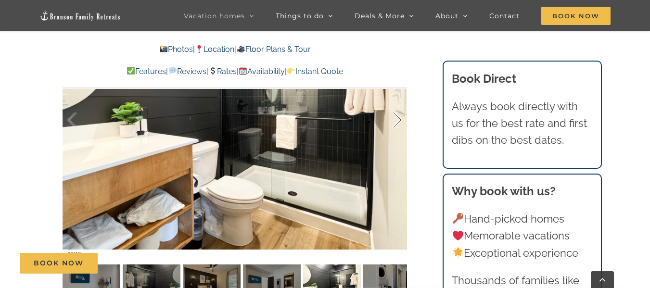
click at [393, 121] on div at bounding box center [387, 120] width 30 height 60
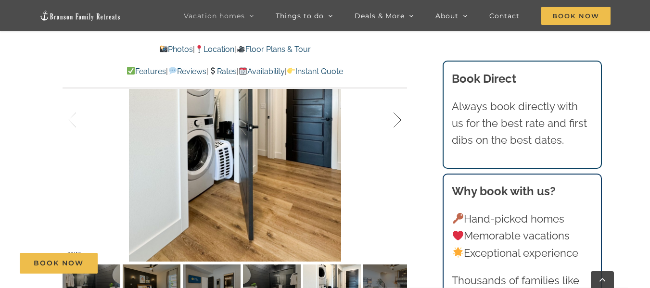
click at [393, 121] on div at bounding box center [387, 120] width 30 height 60
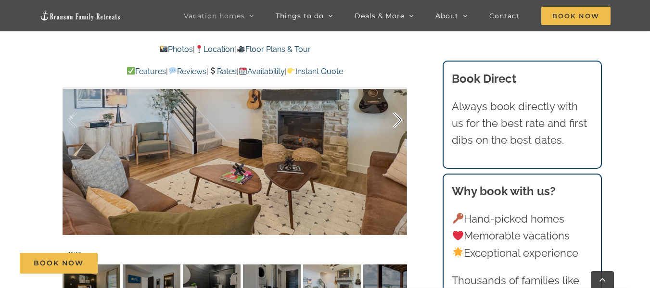
click at [393, 121] on div at bounding box center [387, 120] width 30 height 60
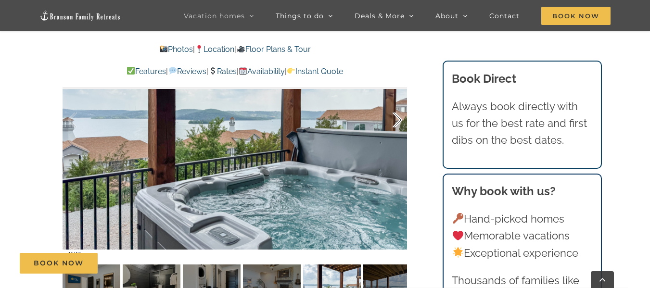
click at [393, 121] on div at bounding box center [387, 120] width 30 height 60
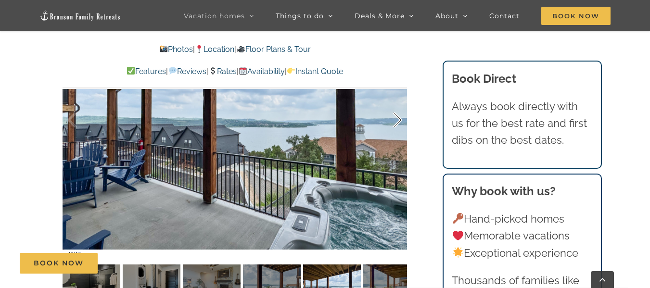
click at [393, 121] on div at bounding box center [387, 120] width 30 height 60
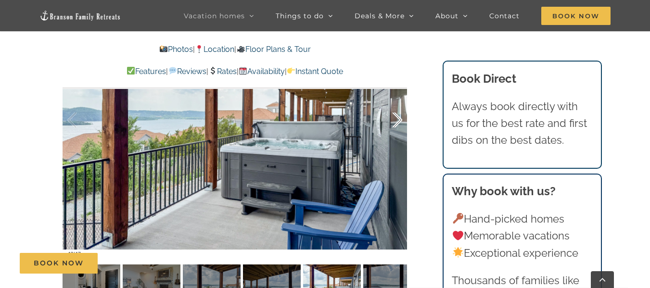
click at [393, 121] on div at bounding box center [387, 120] width 30 height 60
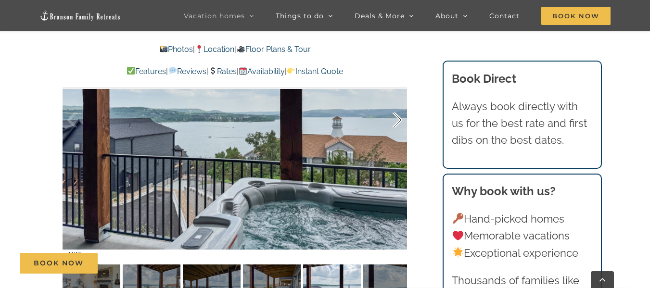
click at [393, 121] on div at bounding box center [387, 120] width 30 height 60
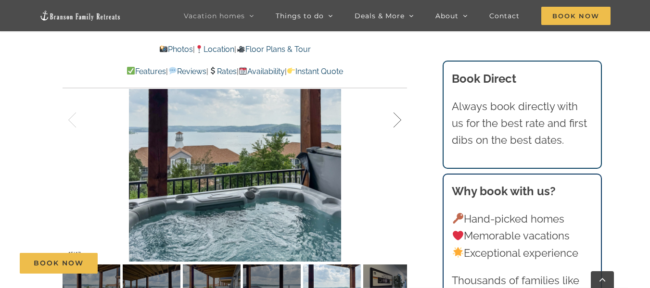
click at [393, 121] on div at bounding box center [387, 120] width 30 height 60
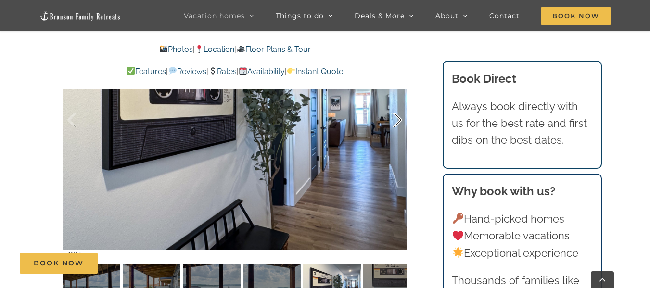
click at [393, 121] on div at bounding box center [387, 120] width 30 height 60
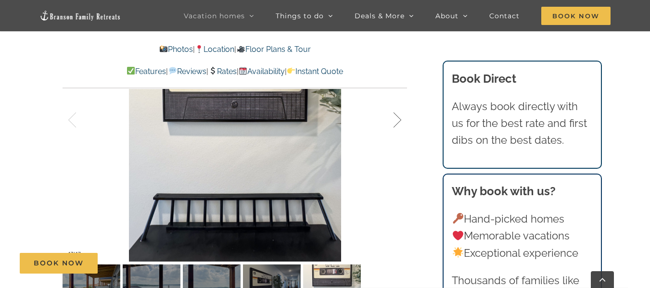
click at [393, 121] on div at bounding box center [387, 120] width 30 height 60
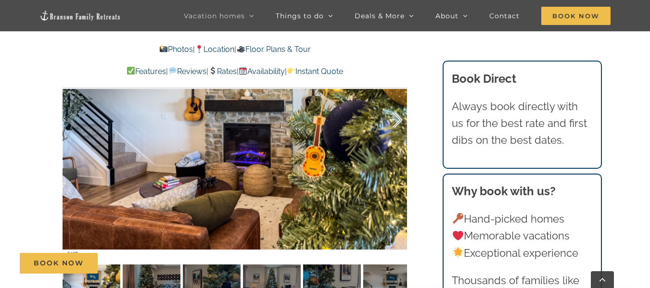
click at [393, 121] on div at bounding box center [387, 120] width 30 height 60
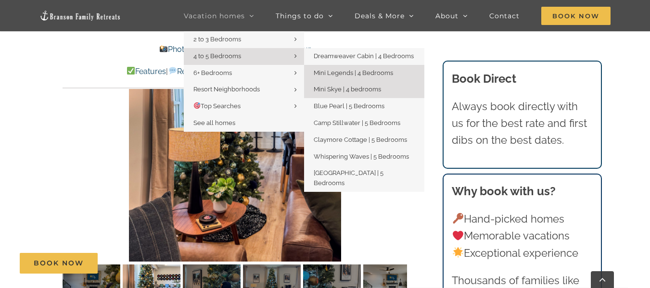
click at [348, 83] on link "Mini Skye | 4 bedrooms" at bounding box center [364, 89] width 120 height 17
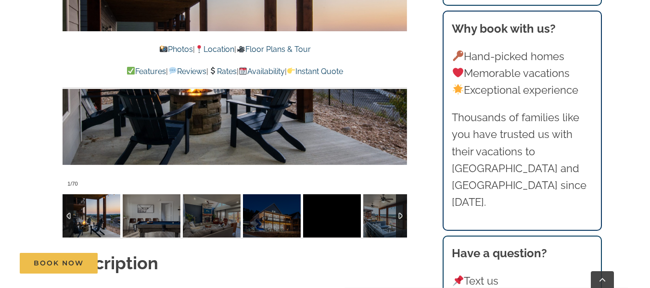
scroll to position [747, 0]
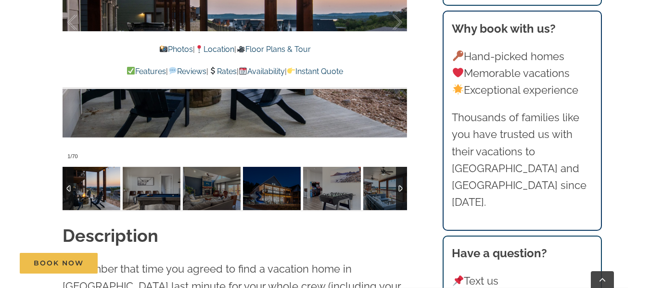
click at [222, 78] on div "Photos | Location | Floor Plans & Tour Features | Reviews | Rates | Availabilit…" at bounding box center [235, 66] width 344 height 46
click at [222, 76] on p "Features | Reviews | Rates | Availability | Instant Quote" at bounding box center [235, 71] width 344 height 13
click at [221, 73] on link "Rates" at bounding box center [222, 71] width 28 height 9
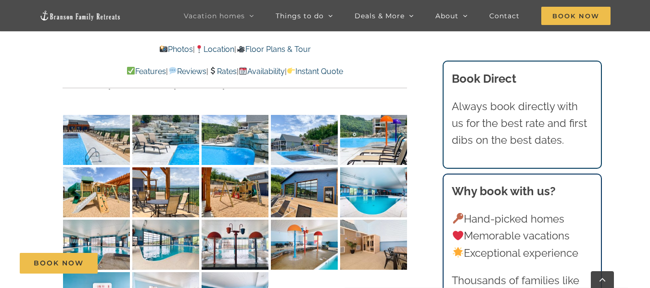
scroll to position [2445, 0]
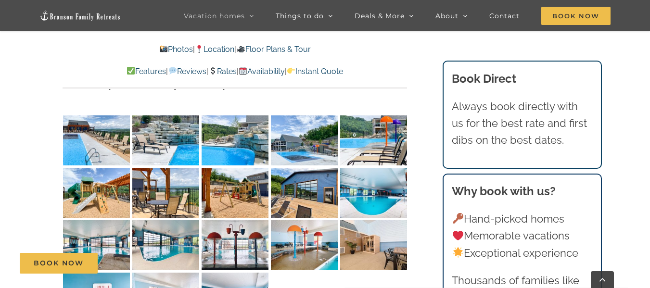
click at [107, 126] on img "Skye-Retreat-1051" at bounding box center [96, 140] width 67 height 50
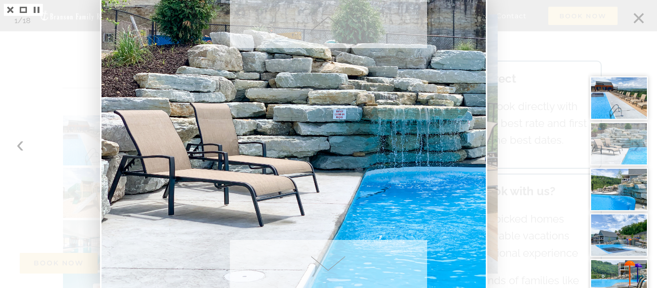
click at [330, 259] on span at bounding box center [328, 264] width 197 height 48
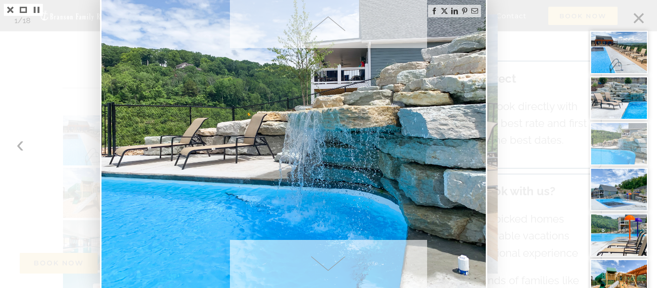
click at [330, 259] on span at bounding box center [328, 264] width 197 height 48
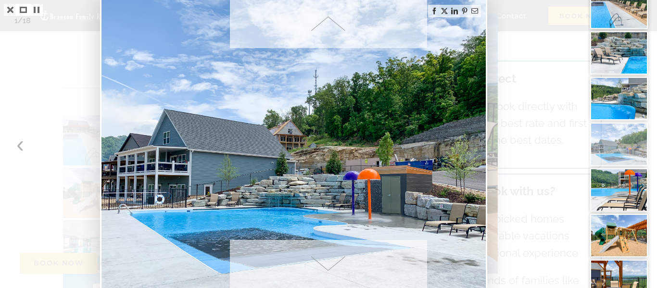
click at [330, 259] on span at bounding box center [328, 264] width 197 height 48
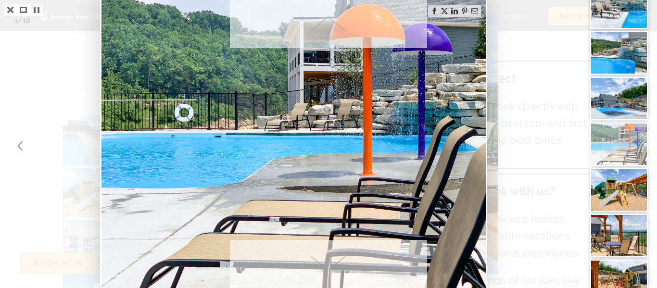
click at [330, 259] on span at bounding box center [328, 264] width 197 height 48
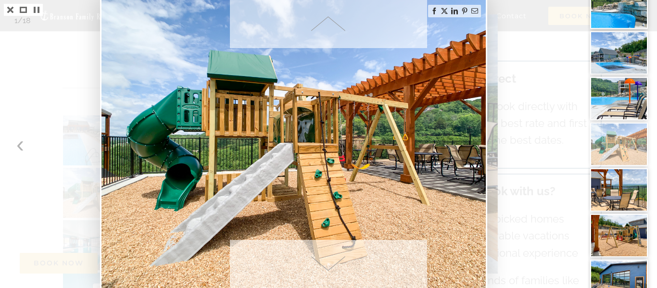
click at [330, 259] on span at bounding box center [328, 264] width 197 height 48
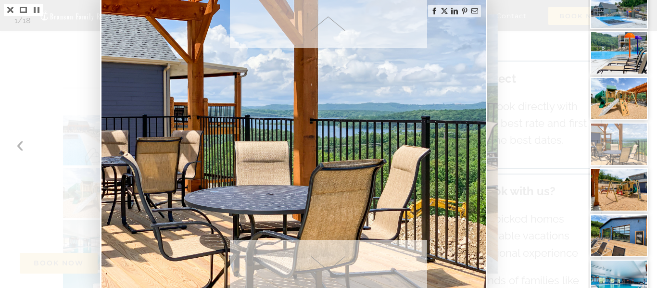
click at [330, 259] on span at bounding box center [328, 264] width 197 height 48
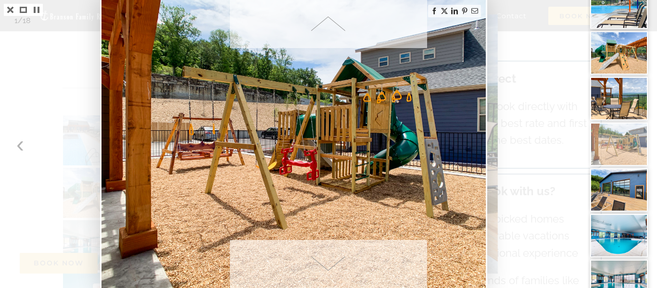
click at [330, 259] on span at bounding box center [328, 264] width 197 height 48
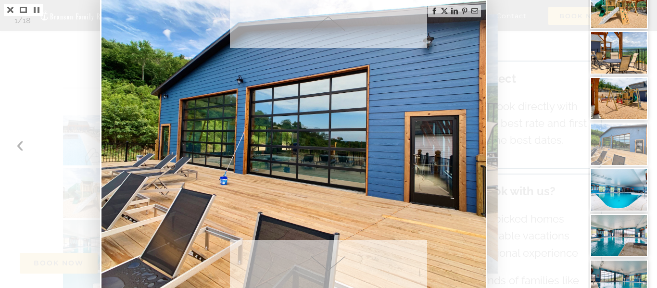
click at [330, 259] on span at bounding box center [328, 264] width 197 height 48
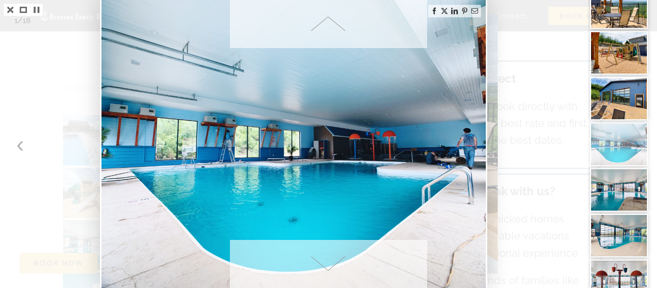
click at [330, 259] on span at bounding box center [328, 264] width 197 height 48
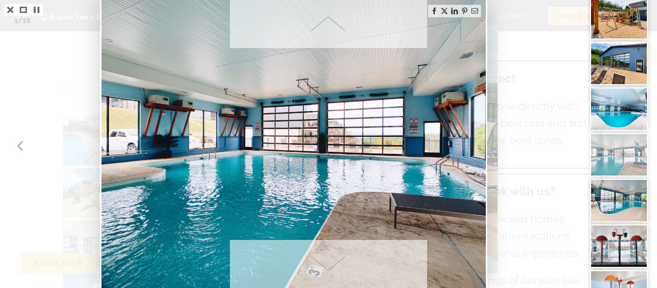
click at [330, 259] on span at bounding box center [328, 264] width 197 height 48
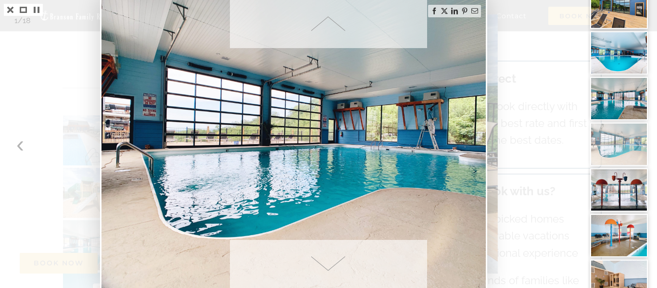
click at [330, 259] on span at bounding box center [328, 264] width 197 height 48
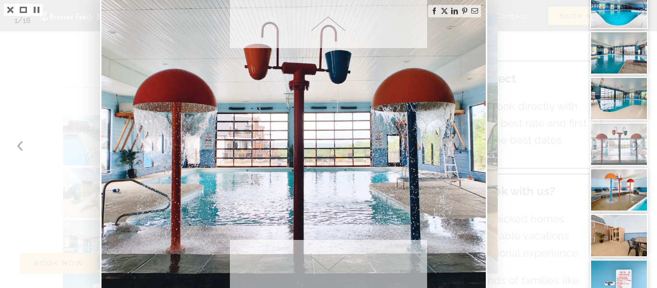
click at [330, 259] on span at bounding box center [328, 264] width 197 height 48
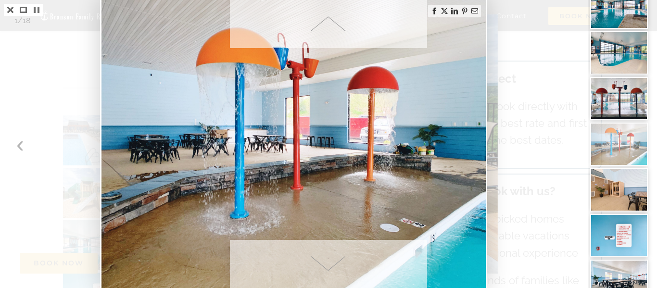
click at [330, 259] on span at bounding box center [328, 264] width 197 height 48
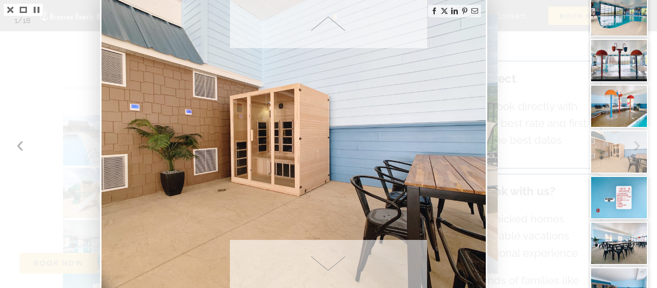
click at [330, 259] on span at bounding box center [328, 264] width 197 height 48
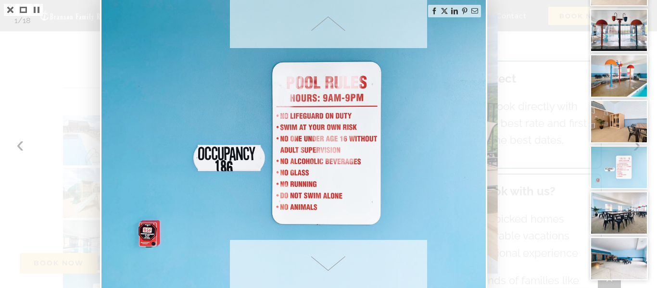
click at [330, 259] on span at bounding box center [328, 264] width 197 height 48
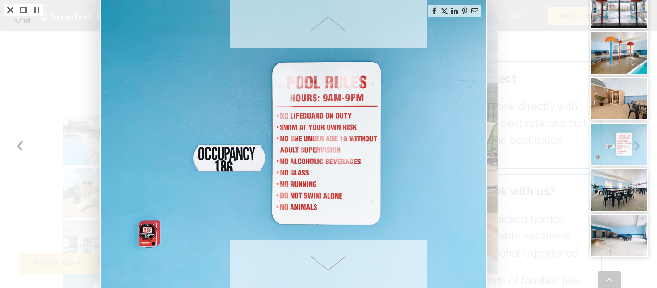
click at [330, 259] on span at bounding box center [328, 264] width 197 height 48
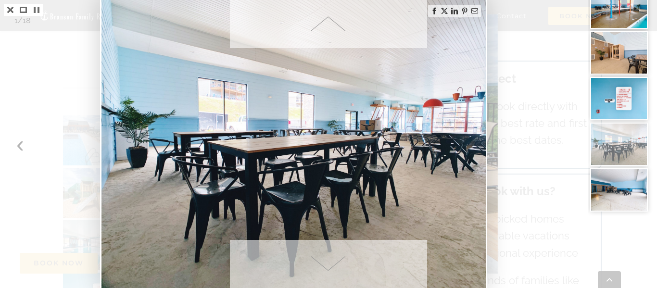
click at [330, 259] on span at bounding box center [328, 264] width 197 height 48
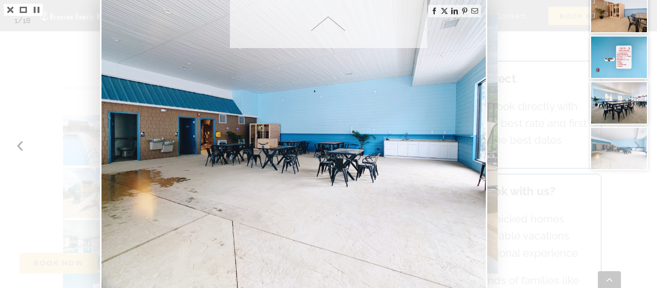
click at [330, 259] on img at bounding box center [293, 144] width 384 height 288
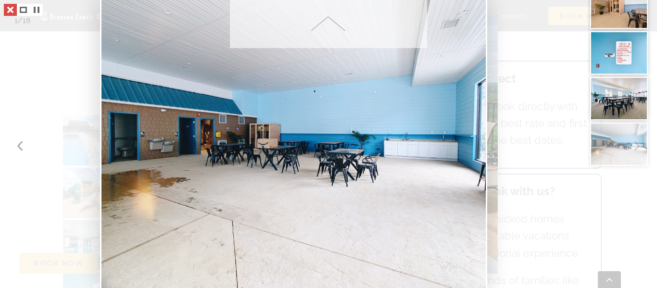
click at [9, 10] on link at bounding box center [10, 10] width 13 height 12
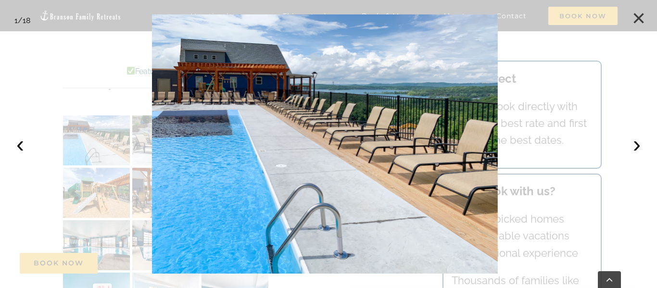
click at [639, 17] on button "×" at bounding box center [638, 18] width 21 height 21
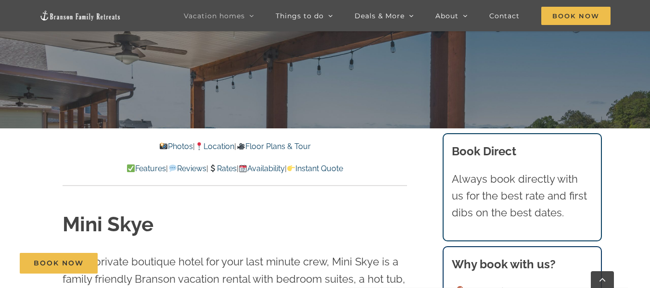
scroll to position [188, 0]
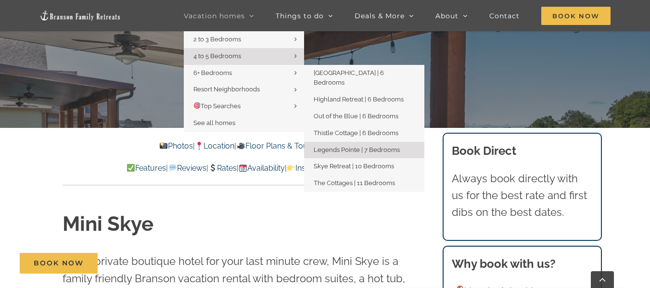
click at [337, 146] on span "Legends Pointe | 7 Bedrooms" at bounding box center [357, 149] width 86 height 7
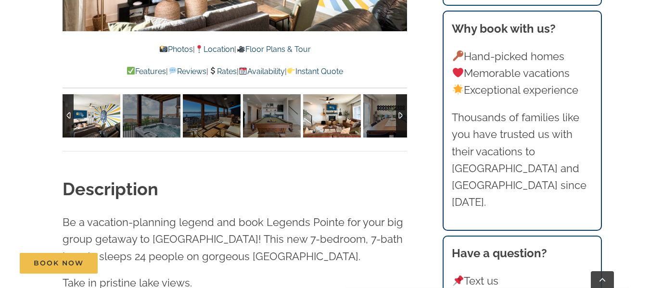
scroll to position [791, 0]
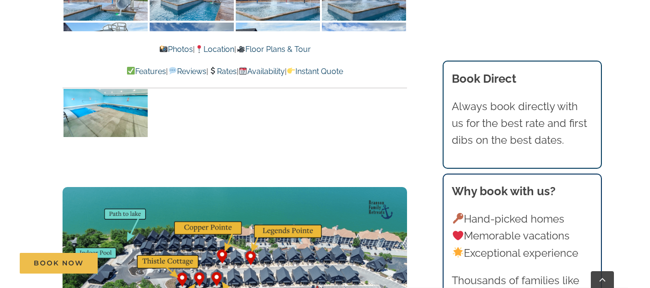
click at [226, 72] on link "Rates" at bounding box center [222, 71] width 28 height 9
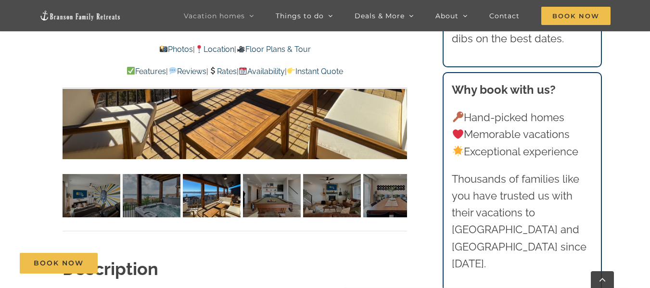
scroll to position [709, 0]
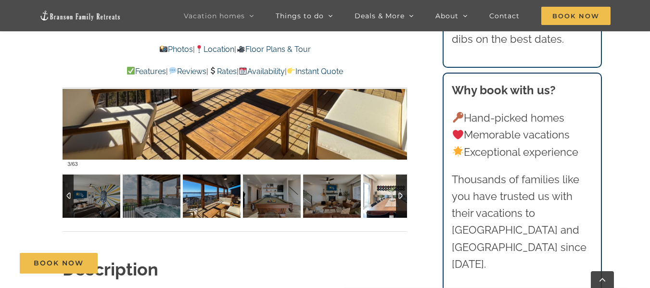
click at [390, 205] on img at bounding box center [392, 196] width 58 height 43
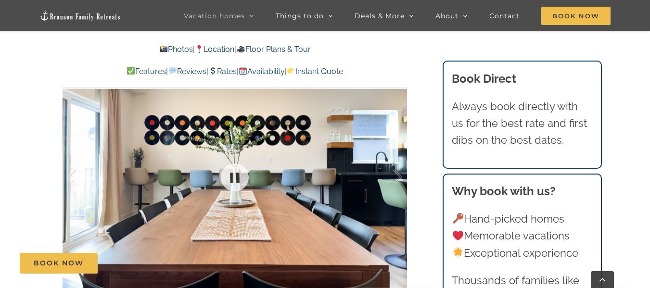
scroll to position [558, 0]
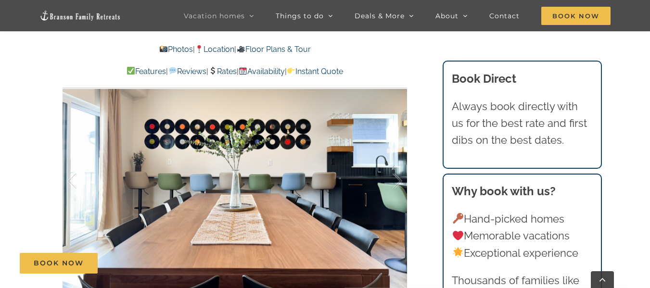
click at [403, 184] on div at bounding box center [235, 181] width 344 height 283
click at [400, 184] on div at bounding box center [387, 181] width 30 height 60
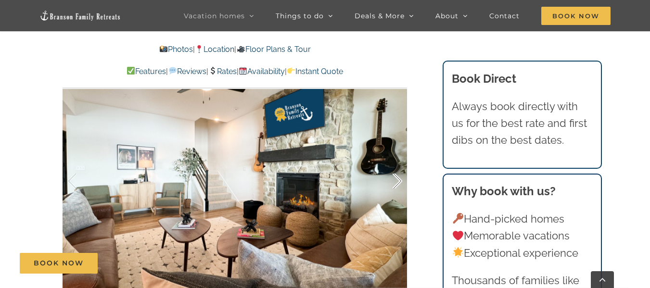
click at [400, 184] on div at bounding box center [387, 181] width 30 height 60
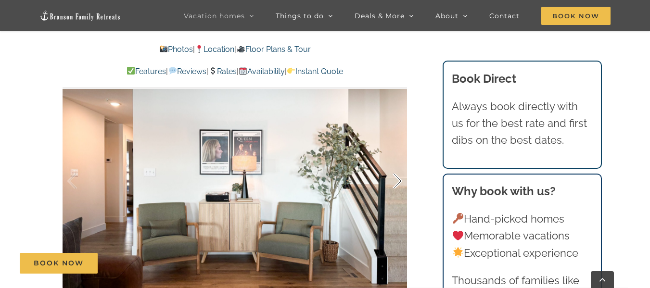
click at [400, 184] on div at bounding box center [387, 181] width 30 height 60
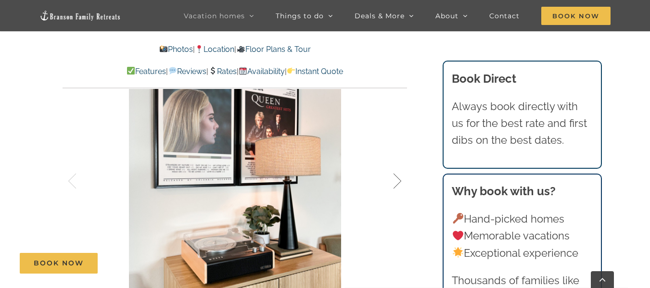
click at [400, 184] on div at bounding box center [387, 181] width 30 height 60
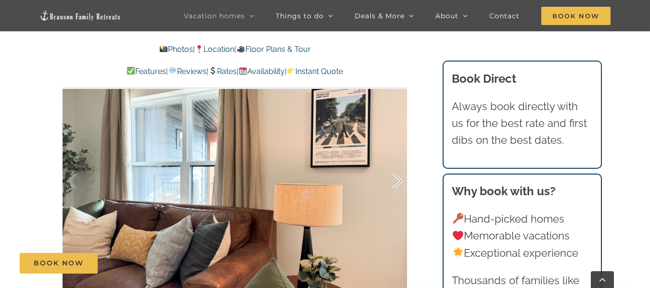
click at [400, 184] on div at bounding box center [387, 181] width 30 height 60
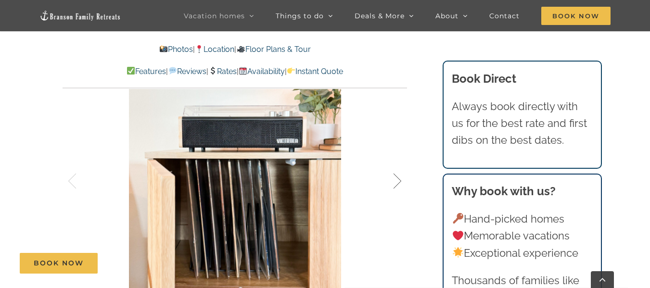
click at [400, 184] on div at bounding box center [387, 181] width 30 height 60
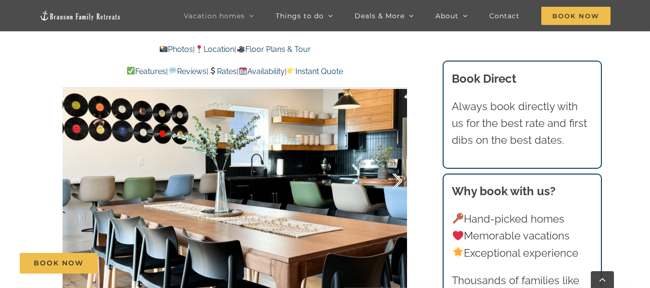
click at [400, 184] on div at bounding box center [387, 181] width 30 height 60
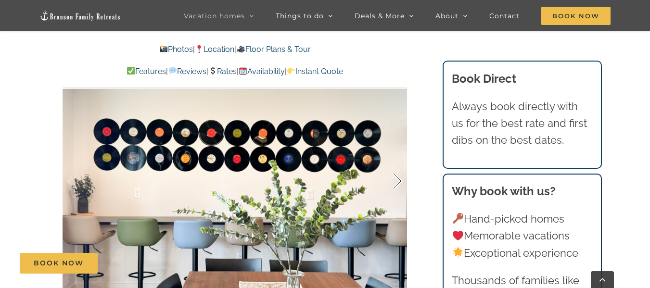
click at [400, 184] on div at bounding box center [387, 181] width 30 height 60
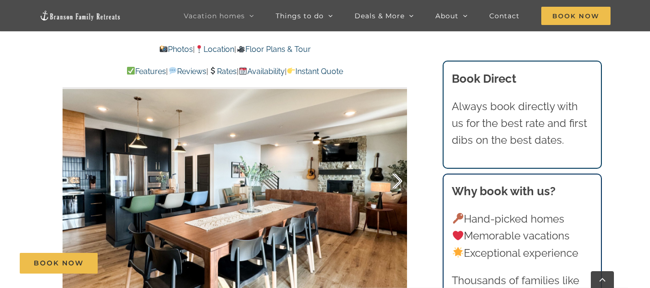
click at [400, 184] on div at bounding box center [387, 181] width 30 height 60
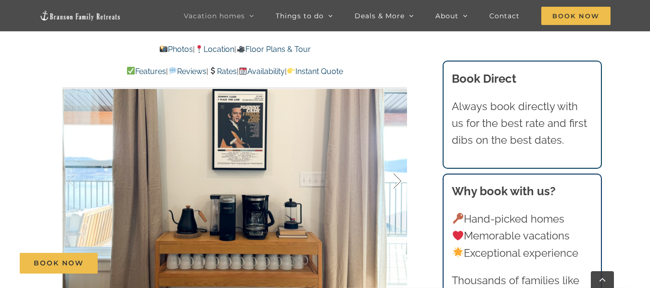
click at [400, 184] on div at bounding box center [387, 181] width 30 height 60
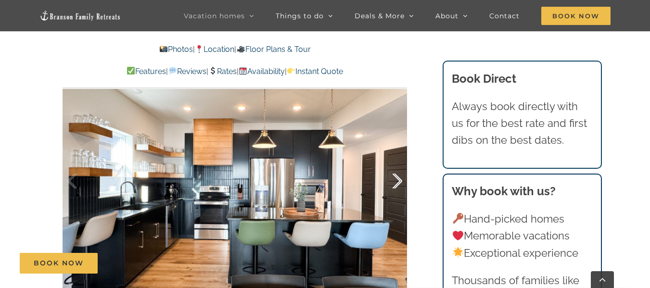
click at [400, 184] on div at bounding box center [387, 181] width 30 height 60
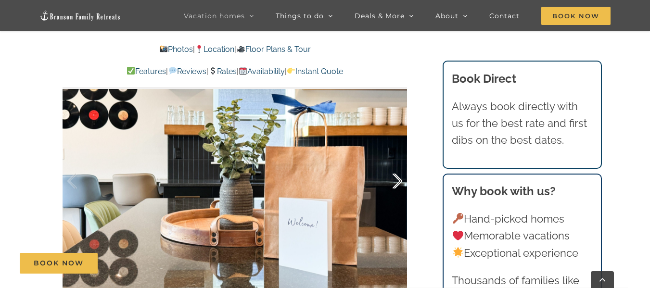
click at [400, 184] on div at bounding box center [387, 181] width 30 height 60
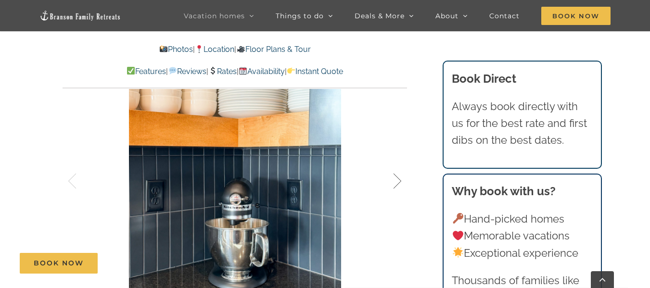
click at [400, 184] on div at bounding box center [387, 181] width 30 height 60
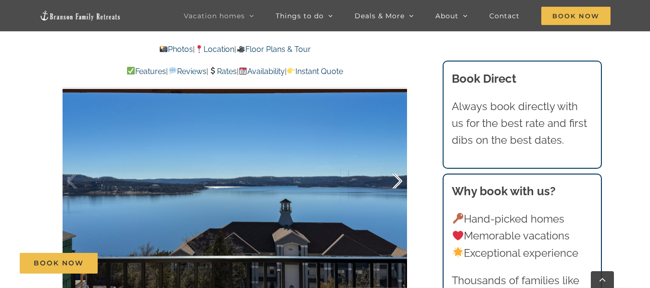
click at [400, 184] on div at bounding box center [387, 181] width 30 height 60
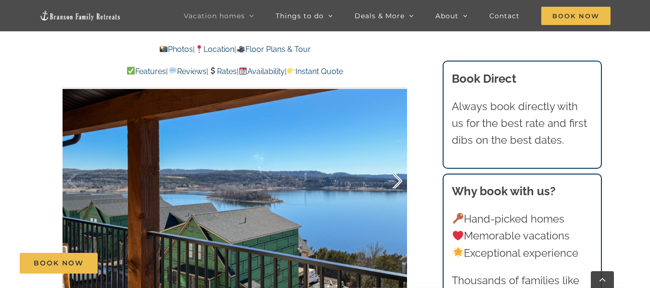
click at [400, 184] on div at bounding box center [387, 181] width 30 height 60
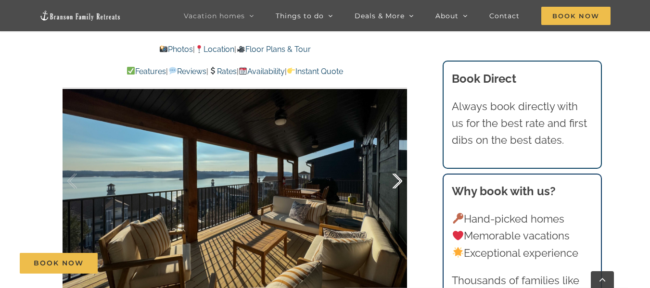
click at [400, 184] on div at bounding box center [387, 181] width 30 height 60
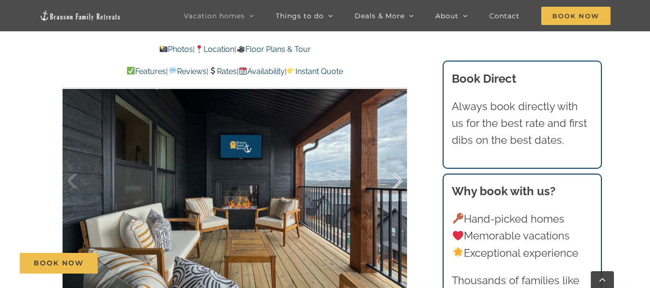
click at [400, 184] on div at bounding box center [387, 181] width 30 height 60
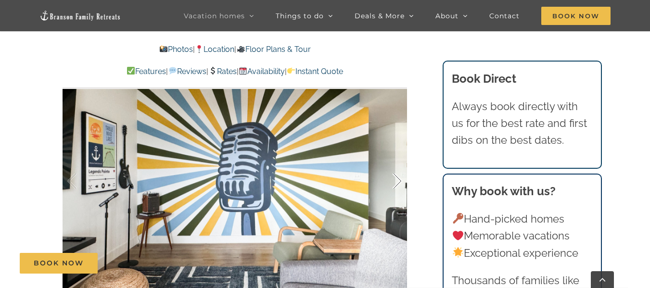
click at [400, 184] on div at bounding box center [387, 181] width 30 height 60
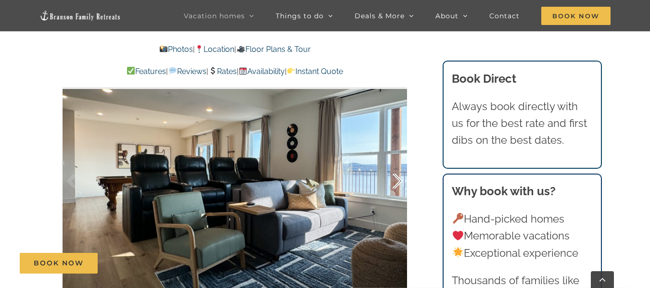
click at [400, 184] on div at bounding box center [387, 181] width 30 height 60
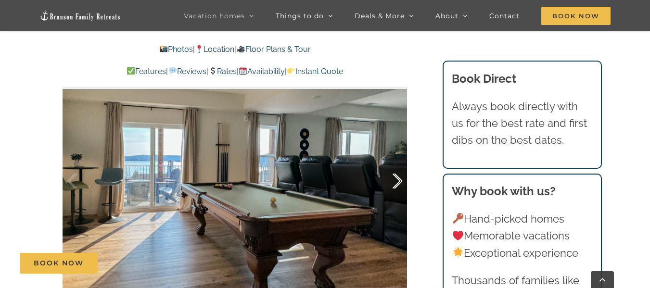
click at [400, 184] on div at bounding box center [387, 181] width 30 height 60
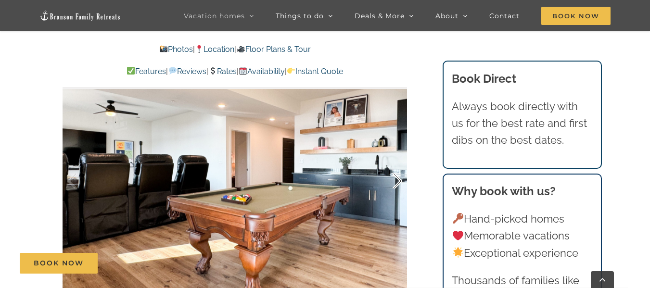
click at [400, 184] on div at bounding box center [387, 181] width 30 height 60
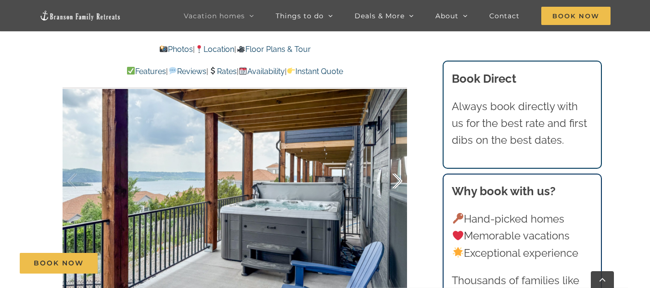
click at [400, 184] on div at bounding box center [387, 181] width 30 height 60
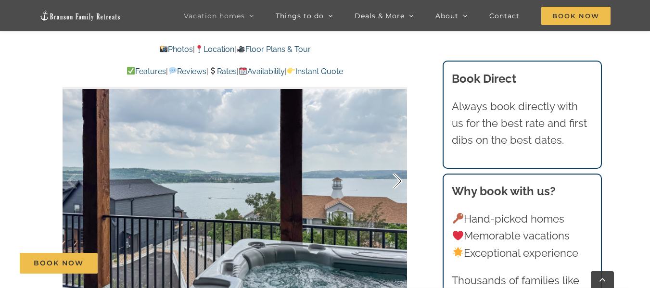
click at [400, 184] on div at bounding box center [387, 181] width 30 height 60
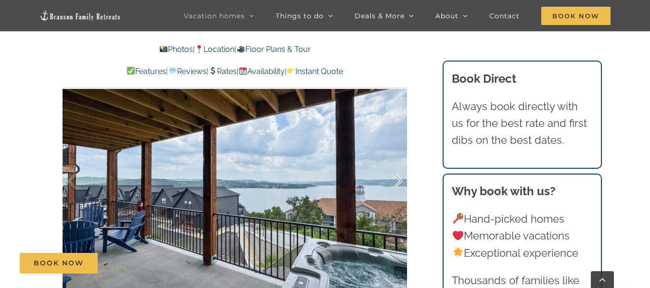
click at [400, 184] on div at bounding box center [387, 181] width 30 height 60
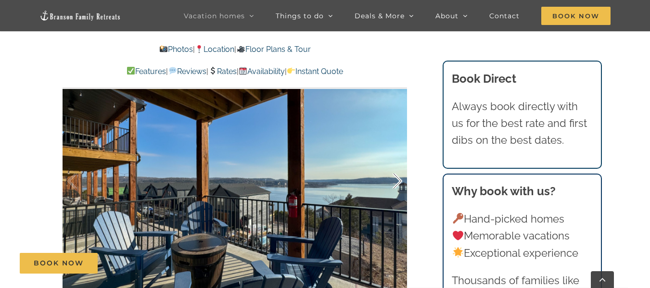
click at [400, 184] on div at bounding box center [387, 181] width 30 height 60
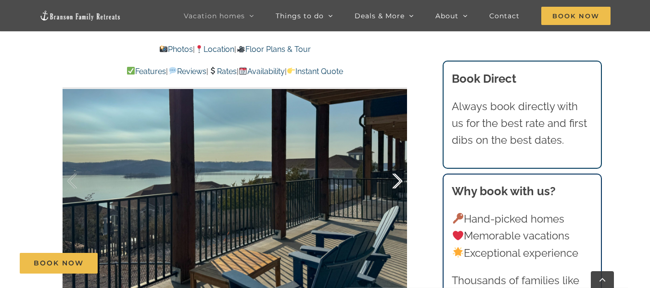
click at [400, 184] on div at bounding box center [387, 181] width 30 height 60
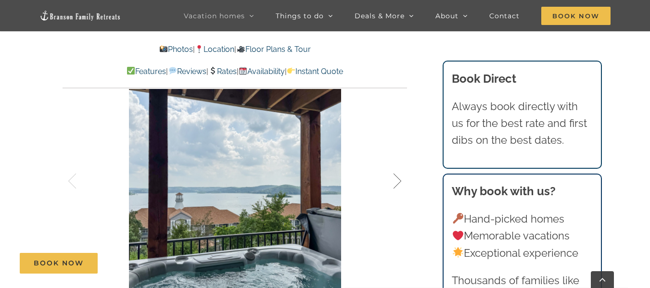
click at [400, 184] on div at bounding box center [387, 181] width 30 height 60
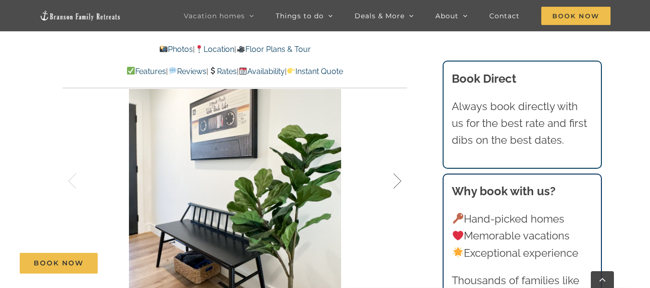
click at [400, 184] on div at bounding box center [387, 181] width 30 height 60
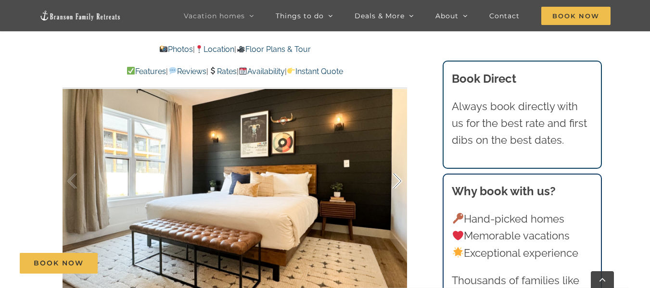
click at [400, 184] on div at bounding box center [387, 181] width 30 height 60
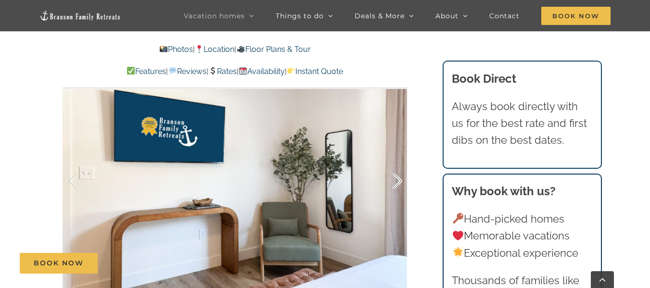
click at [400, 184] on div at bounding box center [387, 181] width 30 height 60
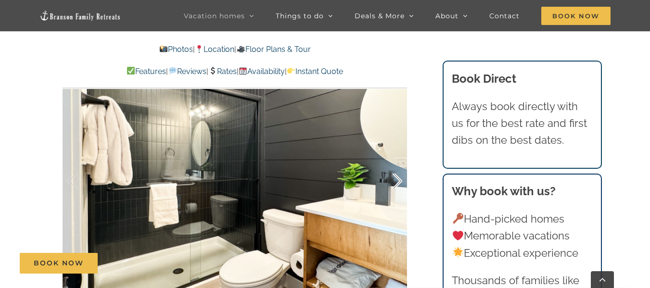
click at [400, 184] on div at bounding box center [387, 181] width 30 height 60
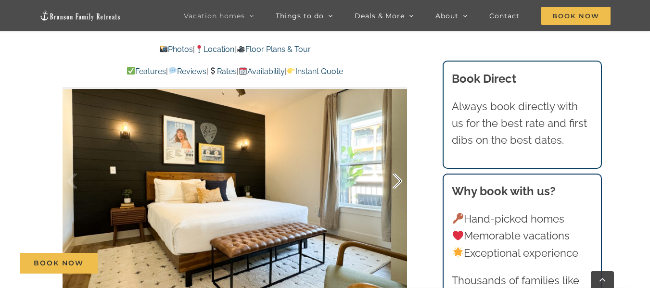
click at [400, 184] on div at bounding box center [387, 181] width 30 height 60
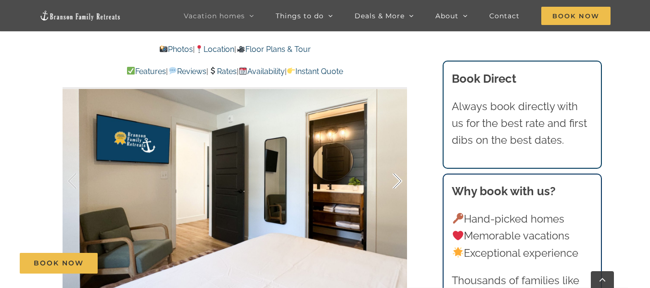
click at [400, 184] on div at bounding box center [387, 181] width 30 height 60
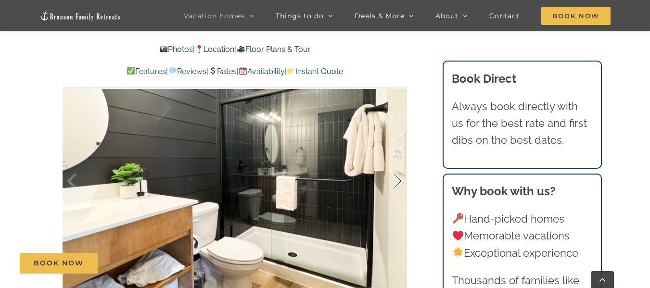
click at [400, 184] on div at bounding box center [387, 181] width 30 height 60
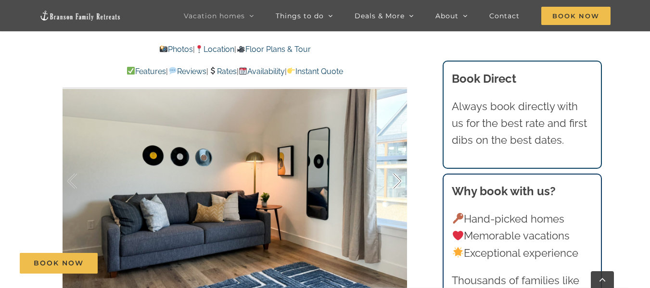
click at [400, 184] on div at bounding box center [387, 181] width 30 height 60
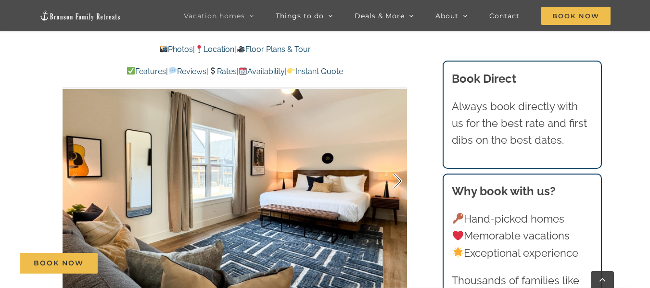
click at [400, 184] on div at bounding box center [387, 181] width 30 height 60
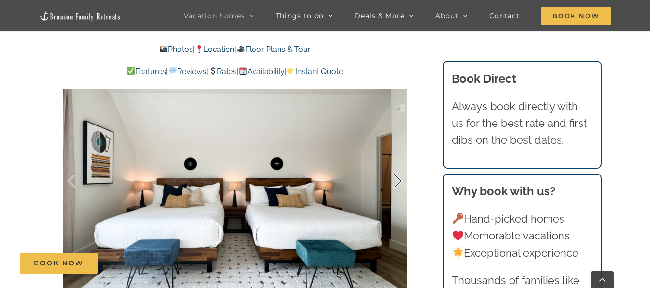
click at [400, 184] on div at bounding box center [387, 181] width 30 height 60
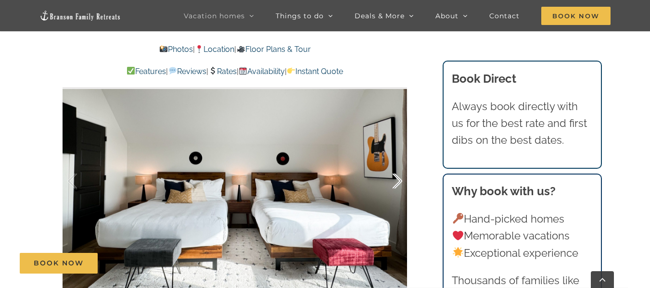
click at [399, 183] on div at bounding box center [387, 181] width 30 height 60
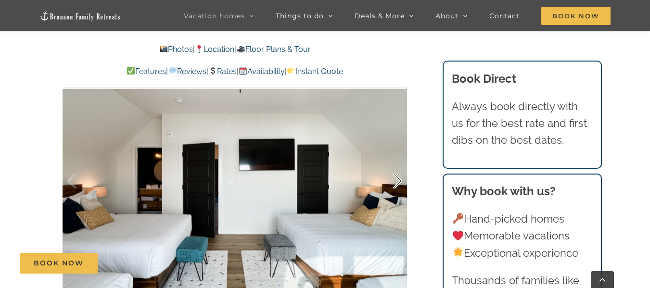
click at [399, 183] on div at bounding box center [387, 181] width 30 height 60
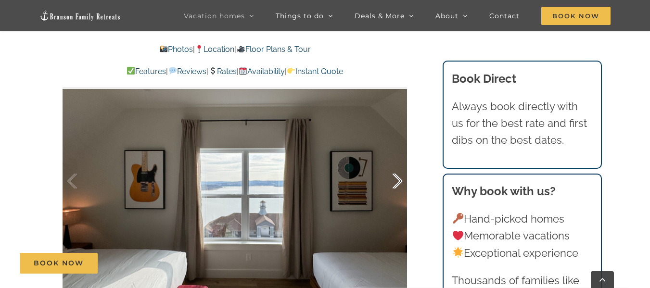
click at [399, 183] on div at bounding box center [387, 181] width 30 height 60
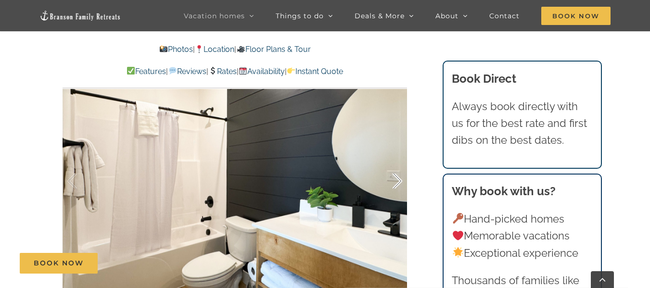
click at [399, 183] on div at bounding box center [387, 181] width 30 height 60
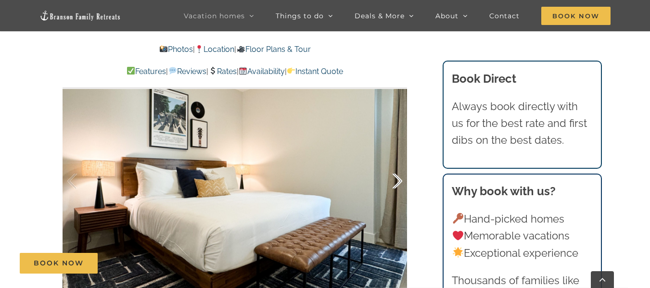
click at [399, 183] on div at bounding box center [387, 181] width 30 height 60
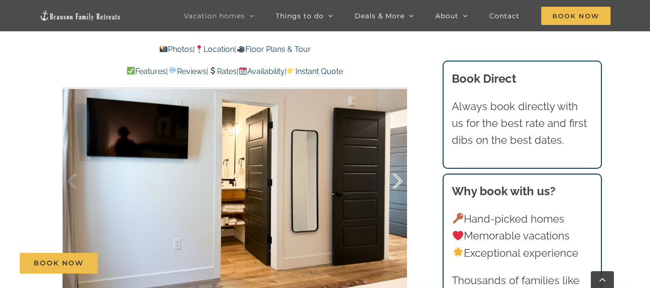
click at [399, 183] on div at bounding box center [387, 181] width 30 height 60
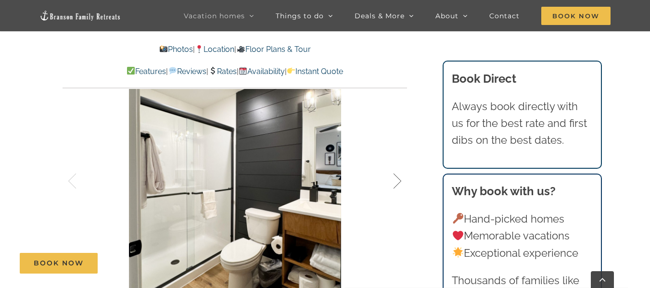
click at [399, 183] on div at bounding box center [387, 181] width 30 height 60
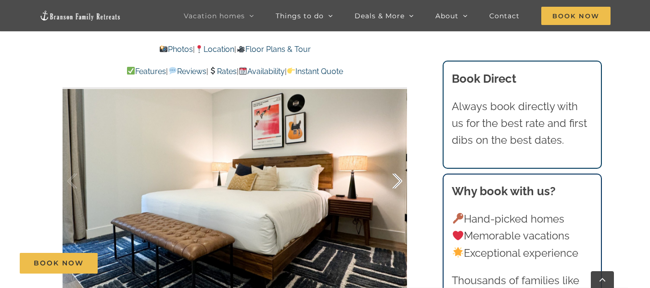
click at [399, 183] on div at bounding box center [387, 181] width 30 height 60
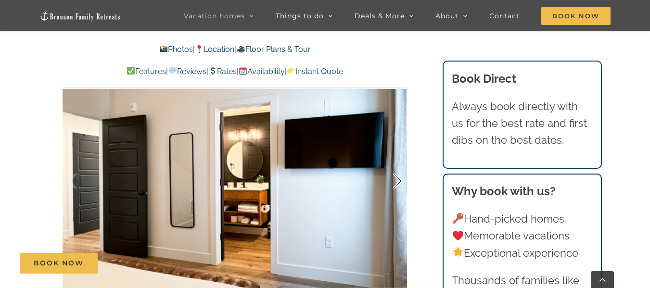
click at [399, 183] on div at bounding box center [387, 181] width 30 height 60
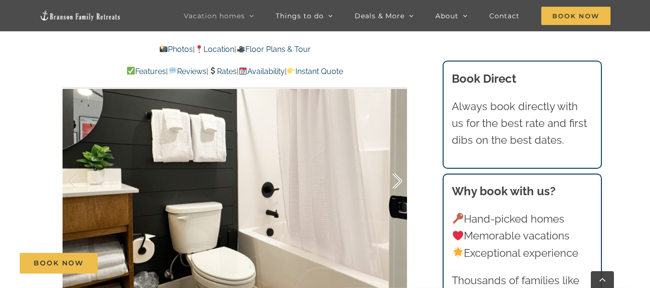
click at [399, 183] on div at bounding box center [387, 181] width 30 height 60
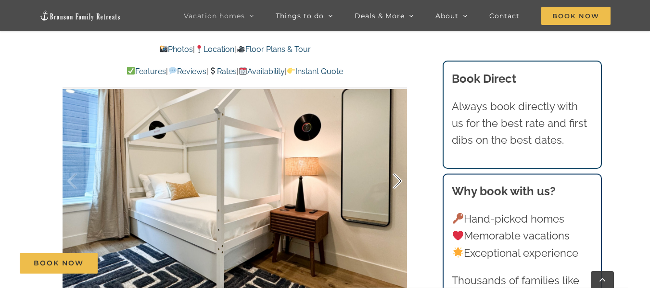
click at [399, 183] on div at bounding box center [387, 181] width 30 height 60
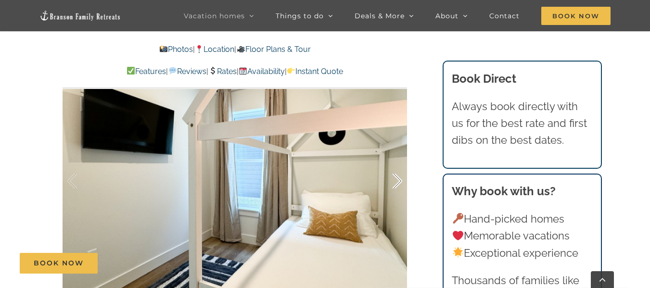
click at [399, 183] on div at bounding box center [387, 181] width 30 height 60
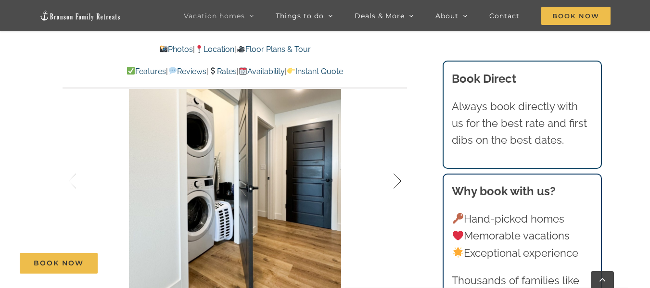
click at [399, 183] on div at bounding box center [387, 181] width 30 height 60
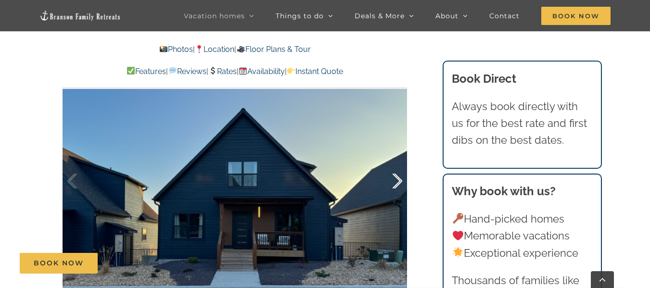
click at [399, 183] on div at bounding box center [387, 181] width 30 height 60
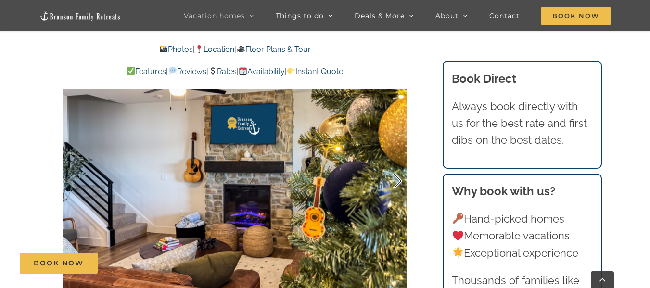
click at [399, 183] on div at bounding box center [387, 181] width 30 height 60
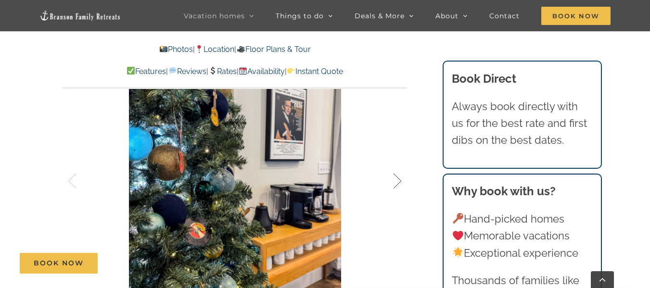
click at [399, 183] on div at bounding box center [387, 181] width 30 height 60
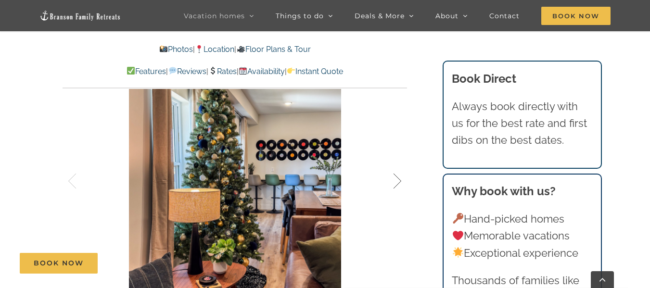
click at [399, 183] on div at bounding box center [387, 181] width 30 height 60
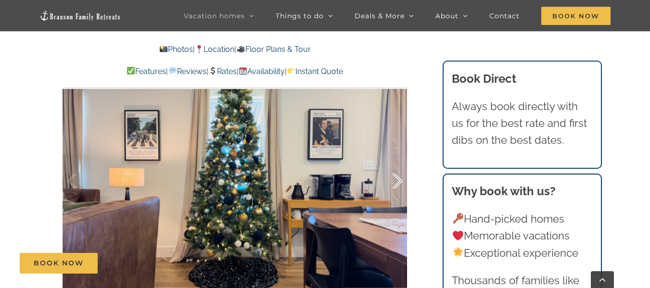
click at [399, 183] on div at bounding box center [387, 181] width 30 height 60
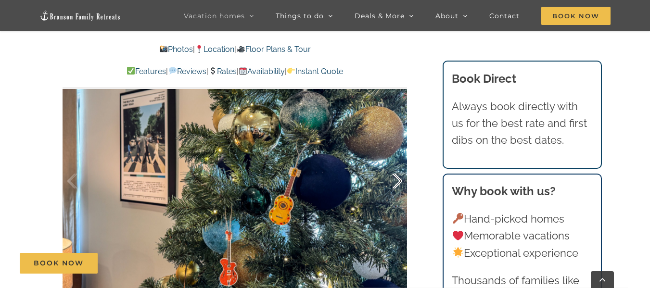
click at [399, 183] on div at bounding box center [387, 181] width 30 height 60
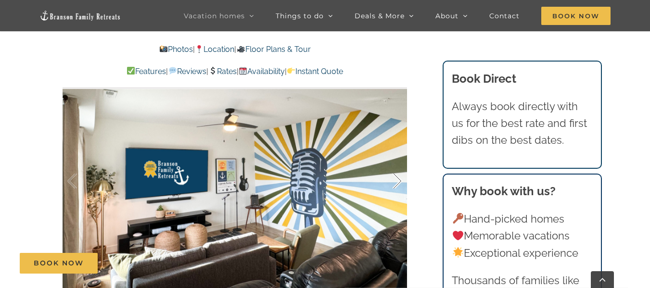
click at [399, 183] on div at bounding box center [387, 181] width 30 height 60
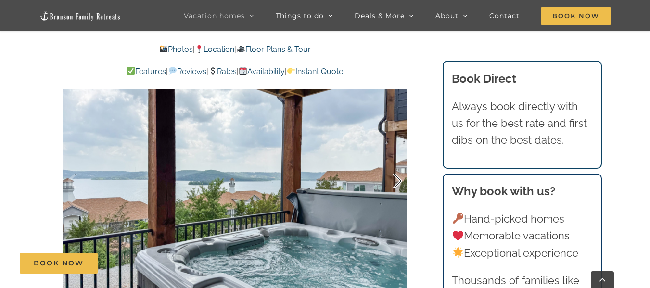
click at [399, 183] on div at bounding box center [387, 181] width 30 height 60
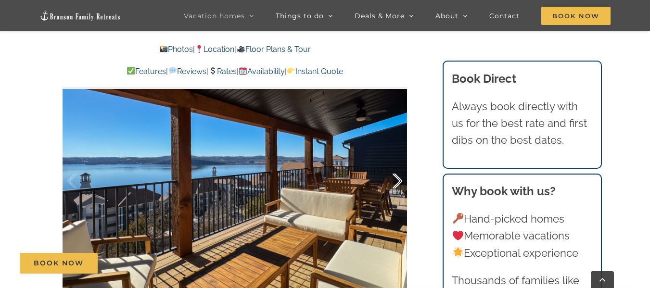
click at [399, 183] on div at bounding box center [387, 181] width 30 height 60
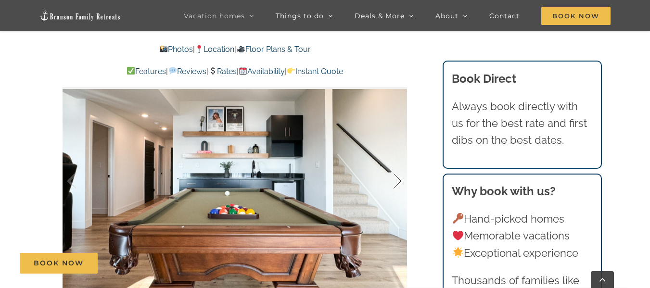
click at [399, 183] on div at bounding box center [387, 181] width 30 height 60
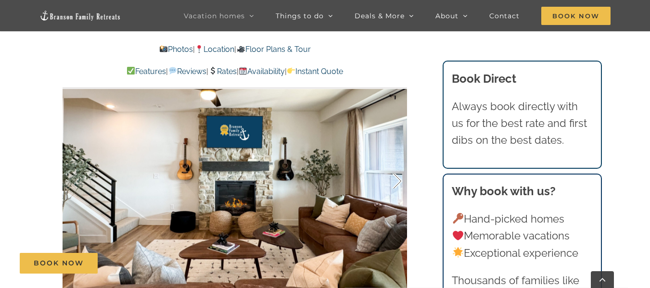
click at [399, 183] on div at bounding box center [387, 181] width 30 height 60
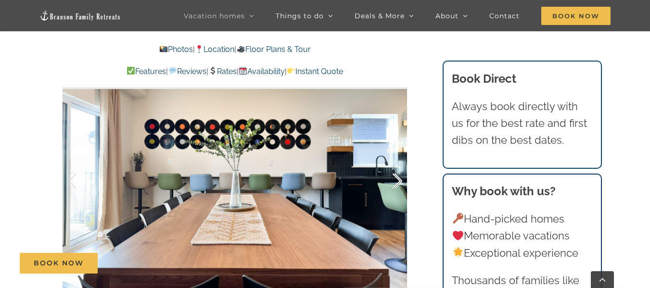
click at [399, 183] on div at bounding box center [387, 181] width 30 height 60
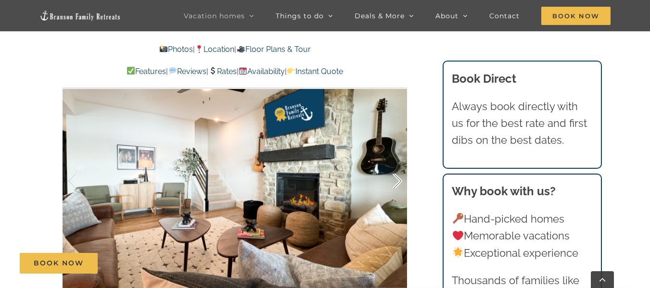
click at [397, 183] on div at bounding box center [387, 181] width 30 height 60
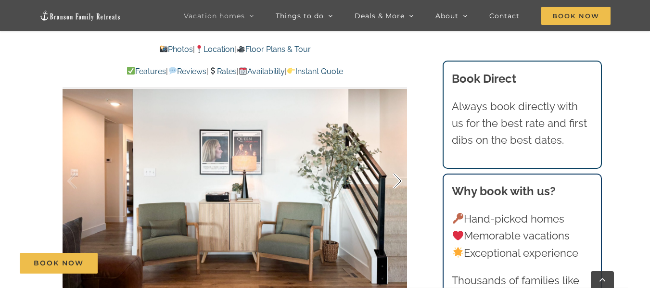
click at [397, 183] on div at bounding box center [387, 181] width 30 height 60
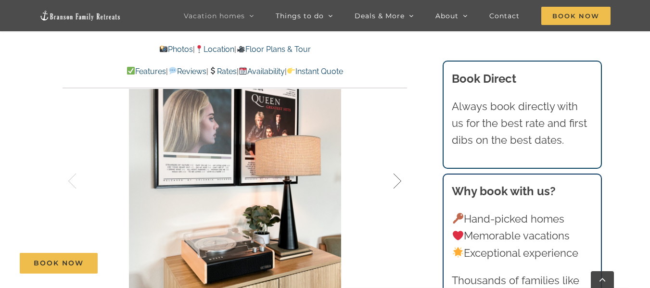
click at [397, 183] on div at bounding box center [387, 181] width 30 height 60
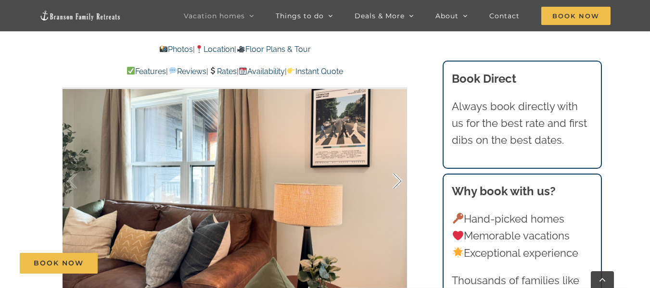
click at [397, 183] on div at bounding box center [387, 181] width 30 height 60
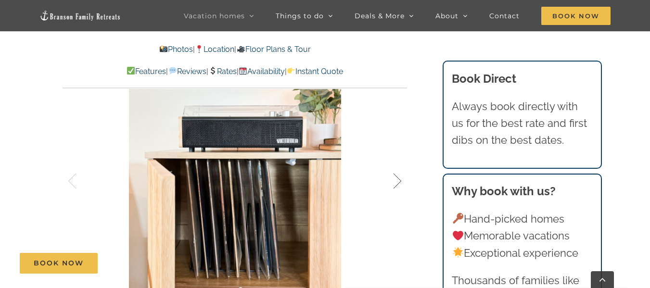
click at [397, 183] on div at bounding box center [387, 181] width 30 height 60
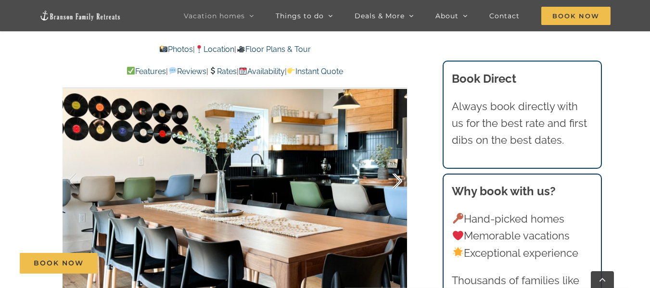
click at [397, 183] on div at bounding box center [387, 181] width 30 height 60
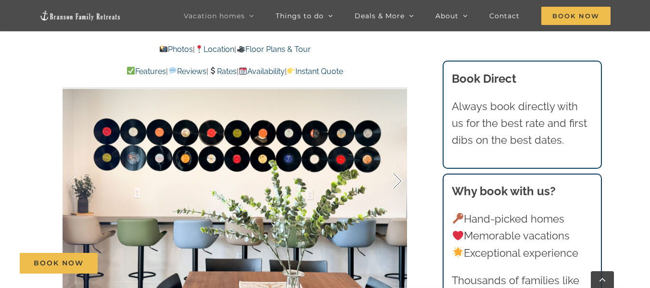
click at [397, 183] on div at bounding box center [387, 181] width 30 height 60
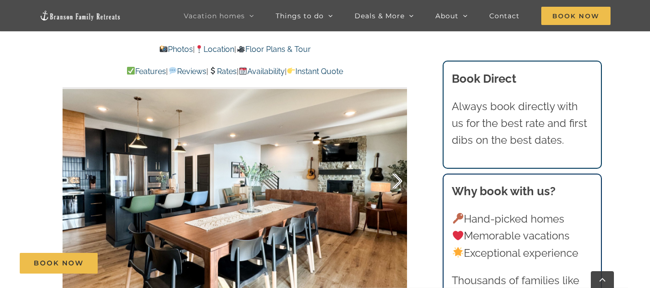
click at [397, 183] on div at bounding box center [387, 181] width 30 height 60
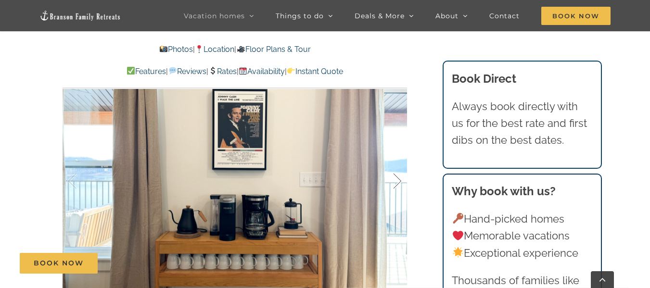
click at [397, 183] on div at bounding box center [387, 181] width 30 height 60
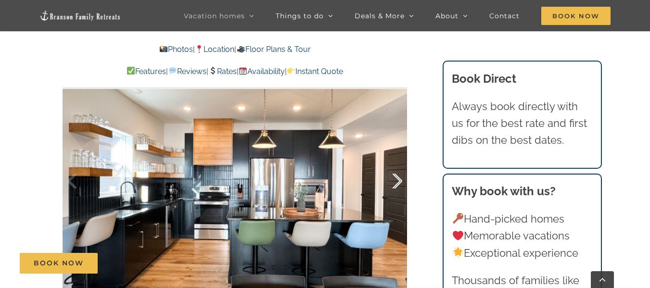
click at [397, 183] on div at bounding box center [387, 181] width 30 height 60
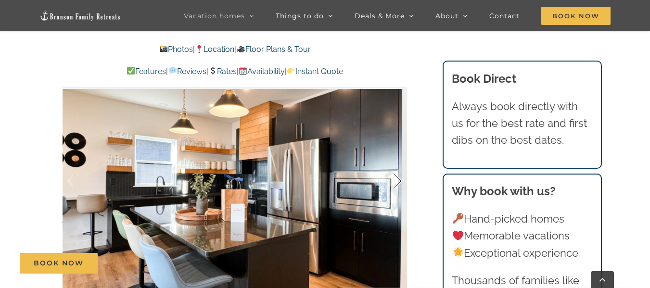
click at [397, 183] on div at bounding box center [387, 181] width 30 height 60
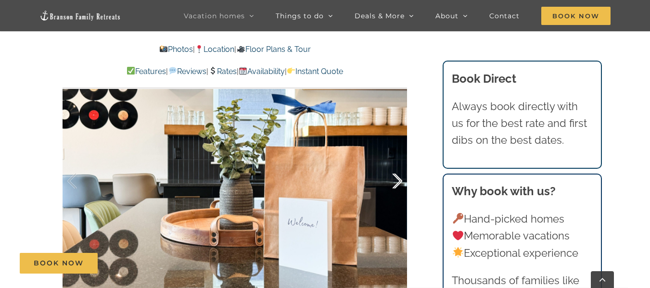
click at [397, 183] on div at bounding box center [387, 181] width 30 height 60
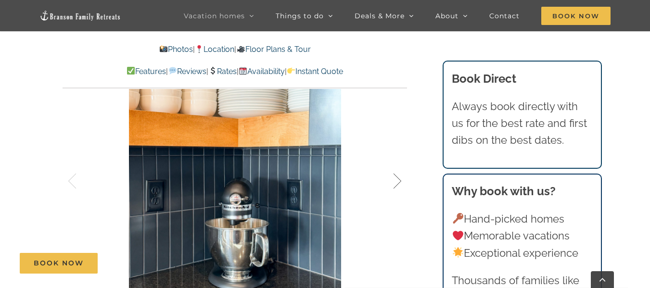
click at [397, 183] on div at bounding box center [387, 181] width 30 height 60
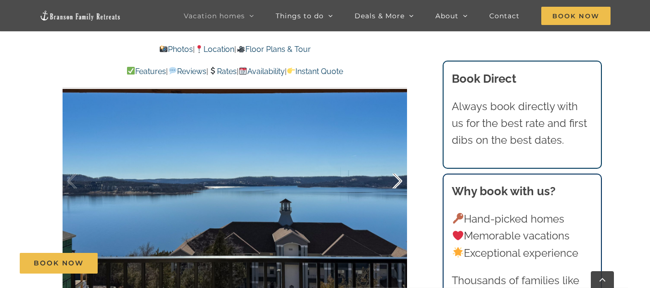
click at [397, 183] on div at bounding box center [387, 181] width 30 height 60
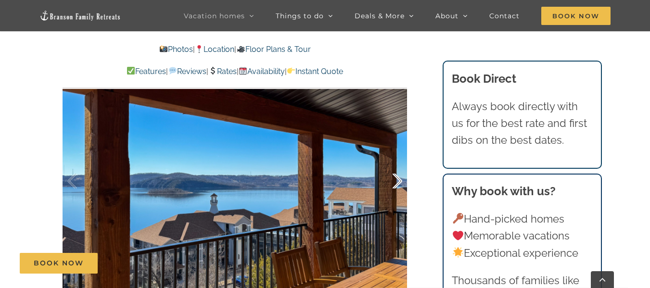
click at [397, 183] on div at bounding box center [387, 181] width 30 height 60
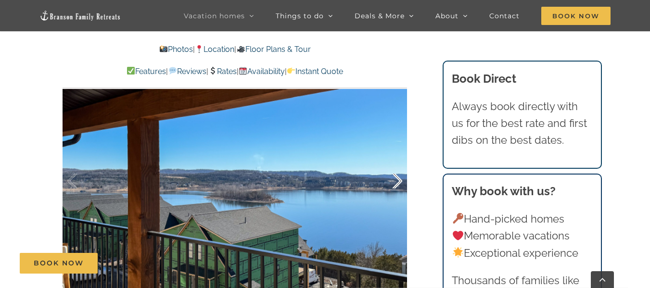
click at [397, 183] on div at bounding box center [387, 181] width 30 height 60
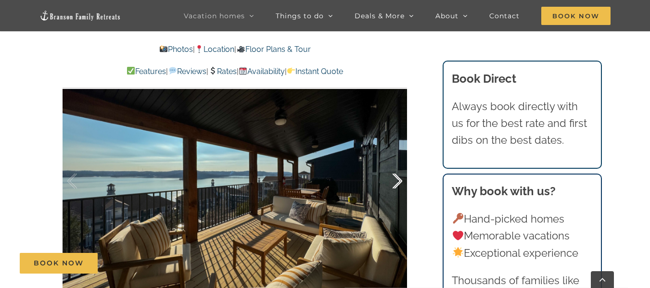
click at [397, 183] on div at bounding box center [387, 181] width 30 height 60
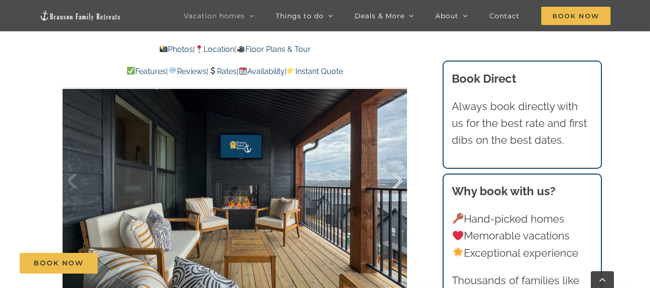
click at [397, 183] on div at bounding box center [387, 181] width 30 height 60
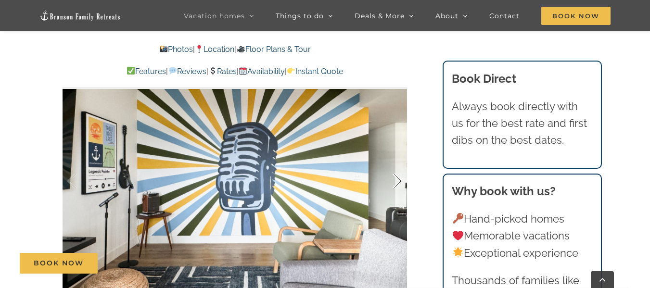
click at [397, 183] on div at bounding box center [387, 181] width 30 height 60
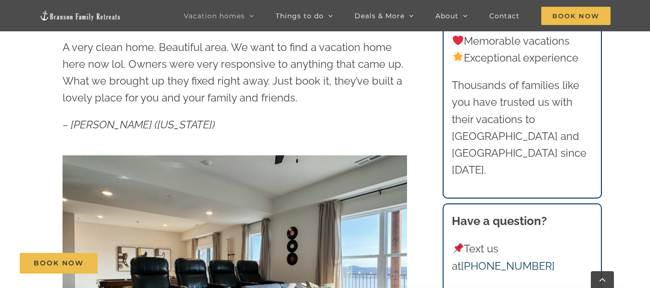
scroll to position [0, 0]
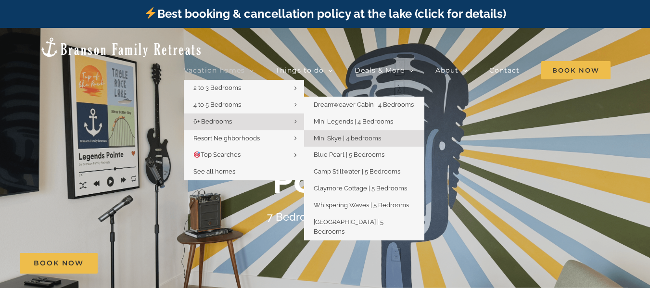
click at [341, 135] on span "Mini Skye | 4 bedrooms" at bounding box center [347, 138] width 67 height 7
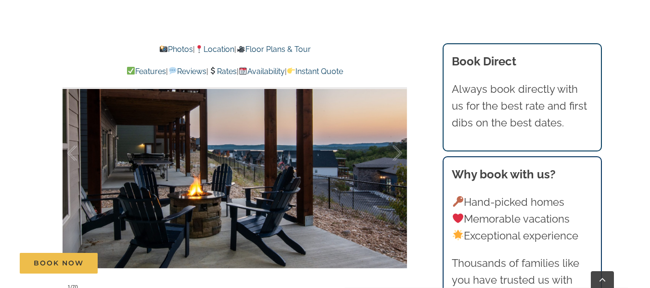
scroll to position [616, 0]
click at [396, 150] on div at bounding box center [387, 154] width 30 height 60
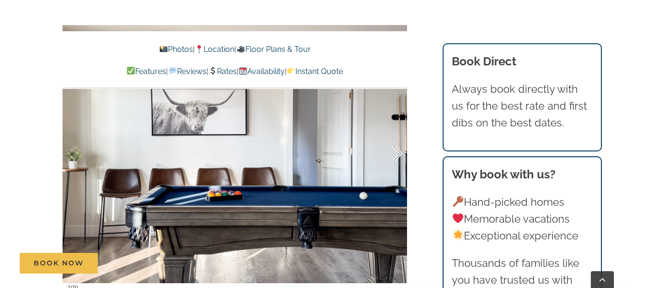
click at [396, 150] on div at bounding box center [387, 154] width 30 height 60
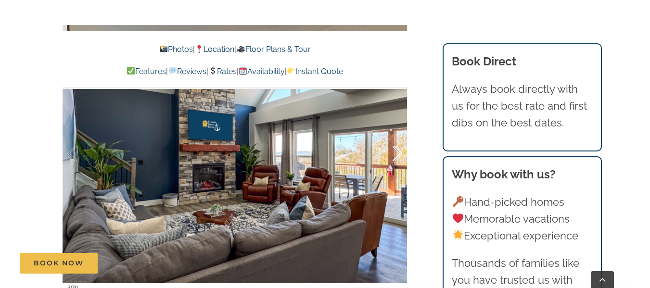
click at [396, 150] on div at bounding box center [387, 154] width 30 height 60
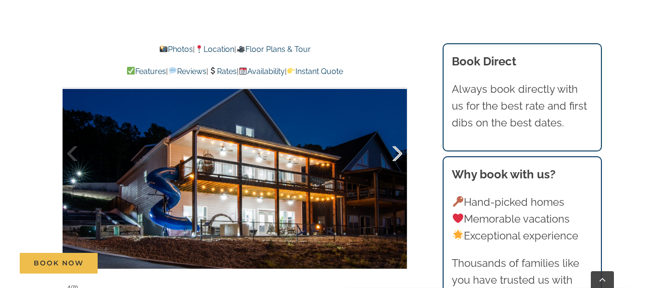
click at [396, 150] on div at bounding box center [387, 154] width 30 height 60
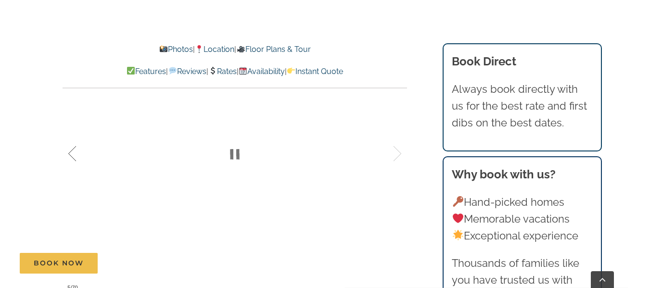
click at [70, 157] on div at bounding box center [82, 154] width 30 height 60
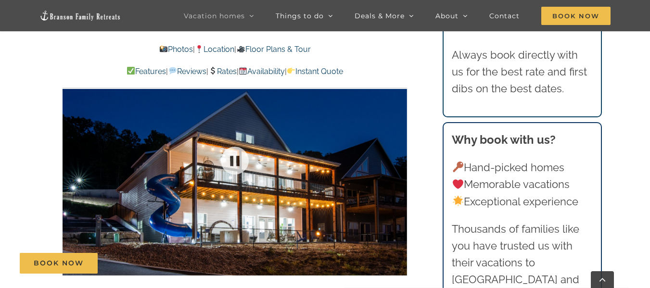
scroll to position [608, 0]
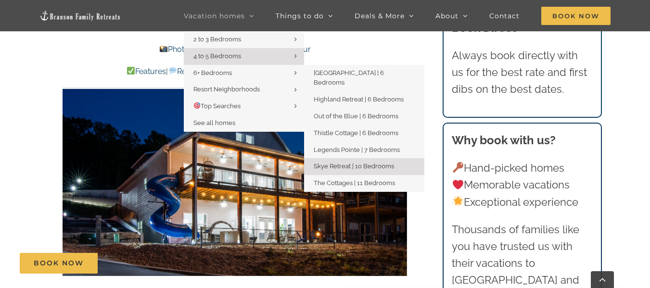
click at [343, 163] on span "Skye Retreat | 10 Bedrooms" at bounding box center [354, 166] width 80 height 7
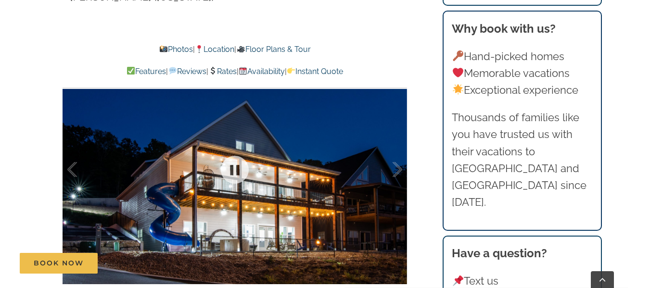
scroll to position [663, 0]
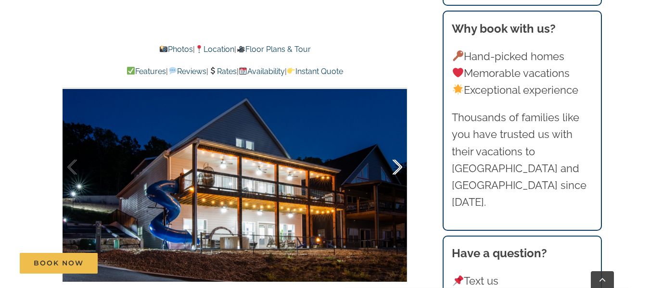
click at [397, 167] on div at bounding box center [387, 168] width 30 height 60
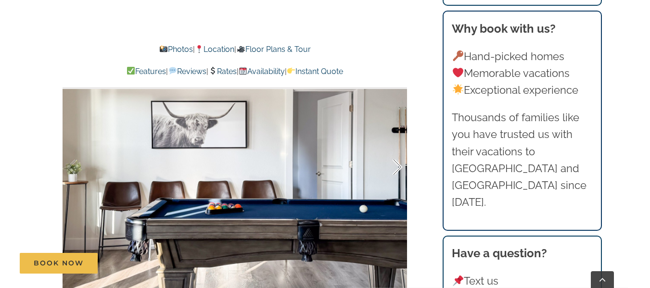
click at [397, 167] on div at bounding box center [387, 168] width 30 height 60
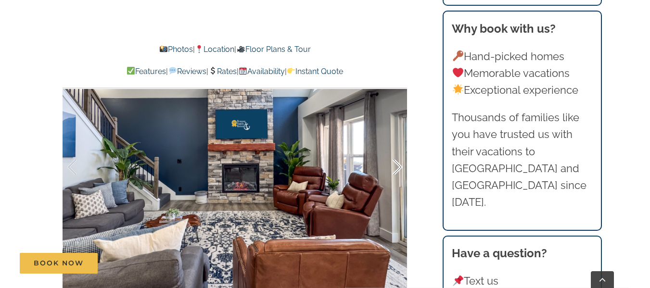
click at [397, 167] on div at bounding box center [387, 168] width 30 height 60
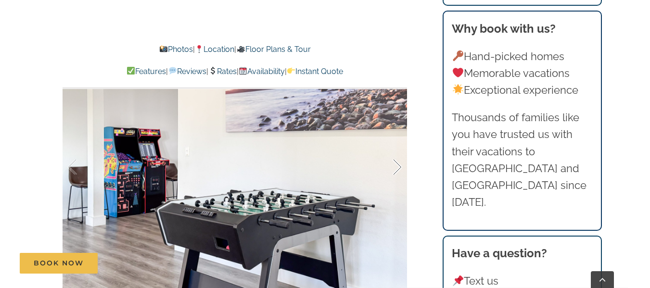
click at [397, 167] on div at bounding box center [387, 168] width 30 height 60
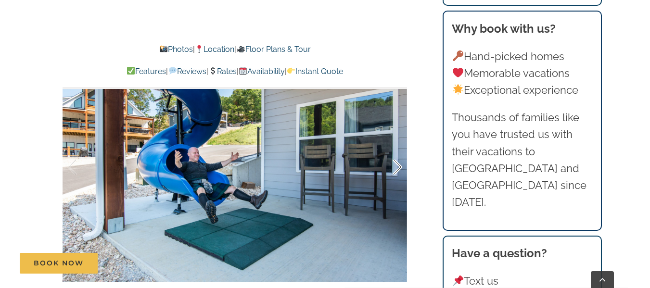
click at [397, 167] on div at bounding box center [387, 168] width 30 height 60
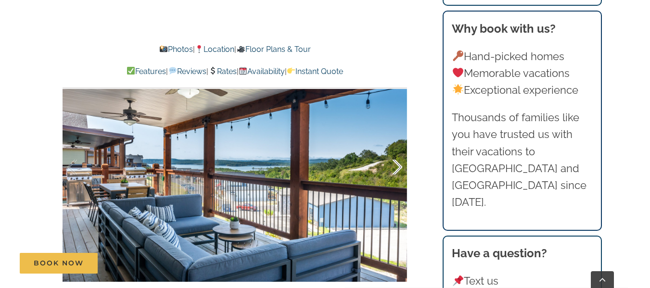
click at [397, 167] on div at bounding box center [387, 168] width 30 height 60
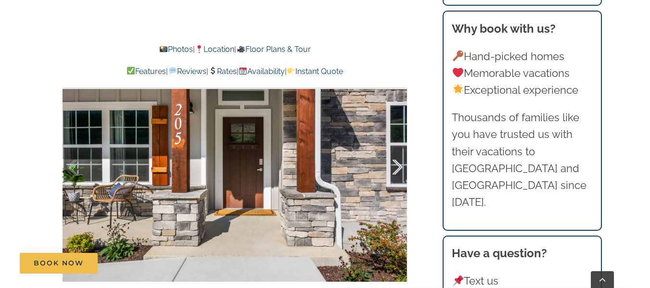
click at [397, 167] on div at bounding box center [387, 168] width 30 height 60
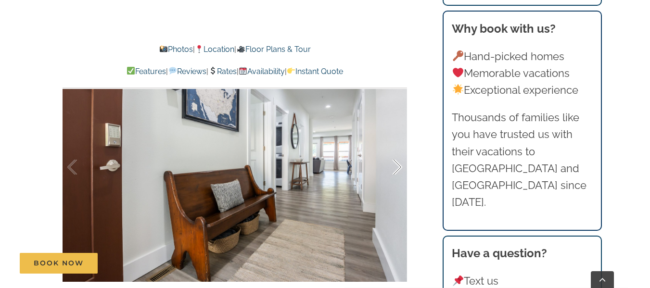
click at [397, 167] on div at bounding box center [387, 168] width 30 height 60
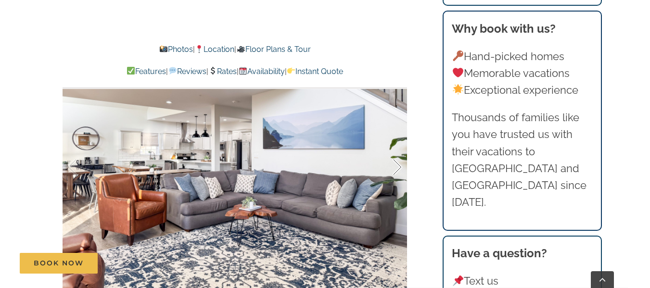
click at [397, 167] on div at bounding box center [387, 168] width 30 height 60
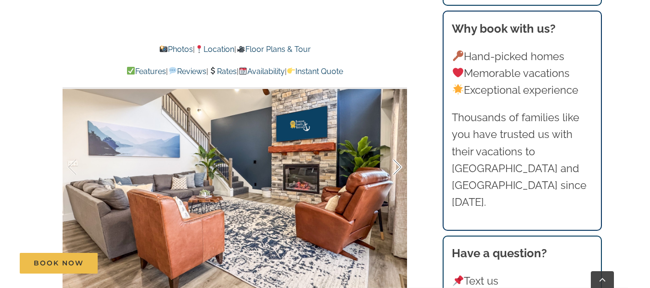
click at [397, 167] on div at bounding box center [387, 168] width 30 height 60
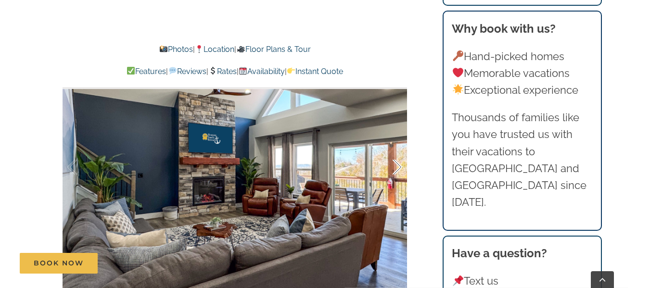
click at [397, 167] on div at bounding box center [387, 168] width 30 height 60
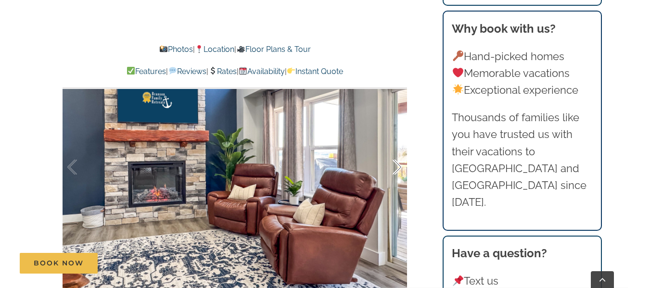
click at [397, 167] on div at bounding box center [387, 168] width 30 height 60
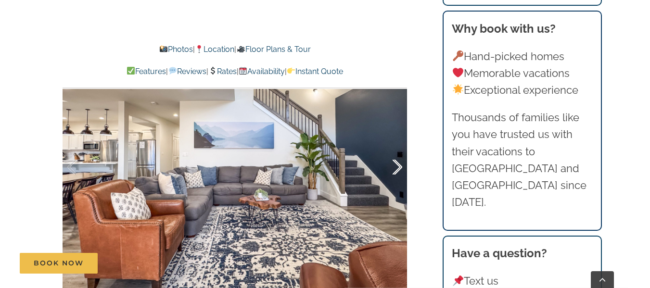
click at [397, 167] on div at bounding box center [387, 168] width 30 height 60
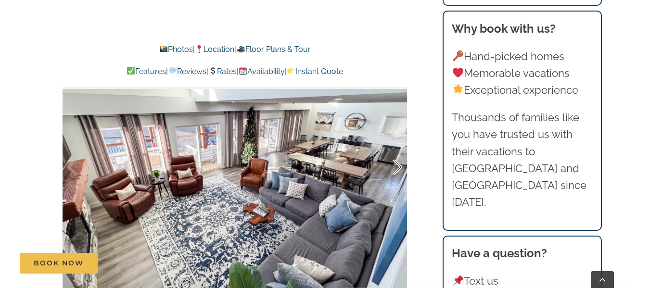
click at [397, 167] on div at bounding box center [387, 168] width 30 height 60
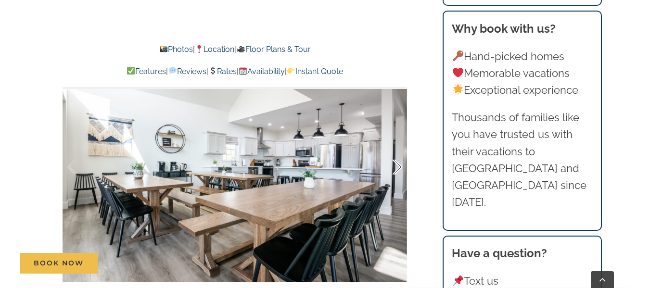
click at [397, 167] on div at bounding box center [387, 168] width 30 height 60
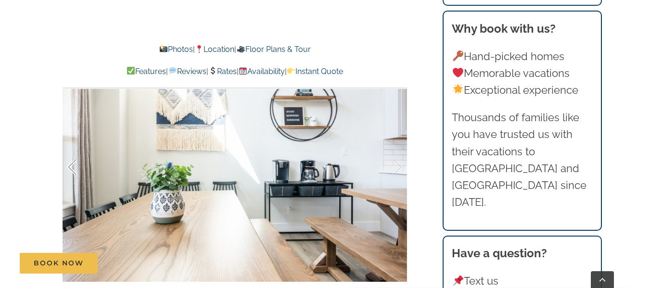
click at [75, 169] on div at bounding box center [82, 168] width 30 height 60
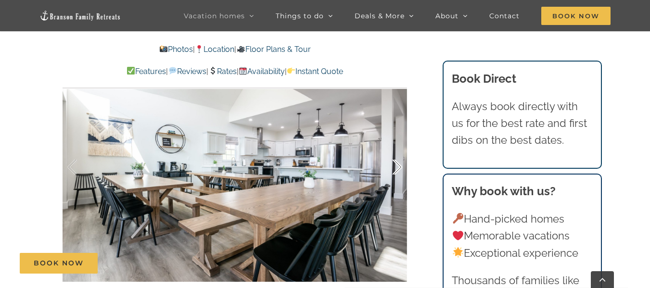
click at [397, 167] on div at bounding box center [387, 168] width 30 height 60
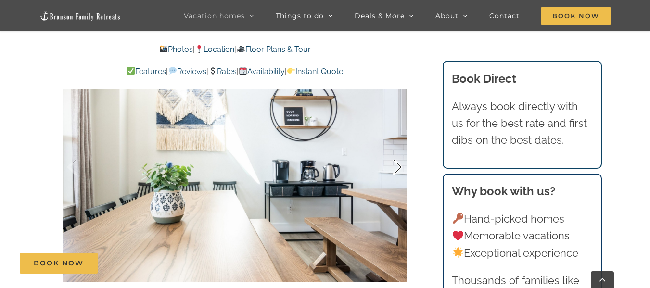
click at [397, 167] on div at bounding box center [387, 168] width 30 height 60
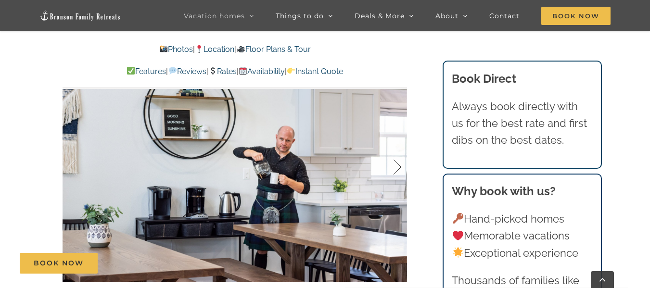
click at [397, 167] on div at bounding box center [387, 168] width 30 height 60
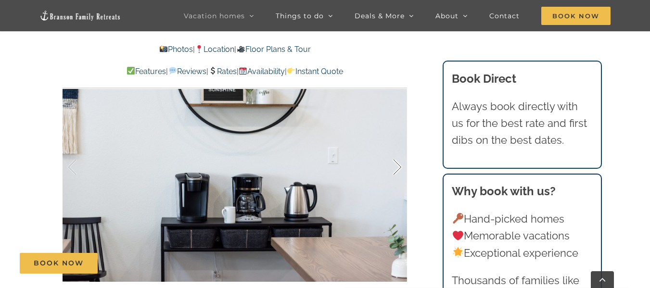
click at [397, 167] on div at bounding box center [387, 168] width 30 height 60
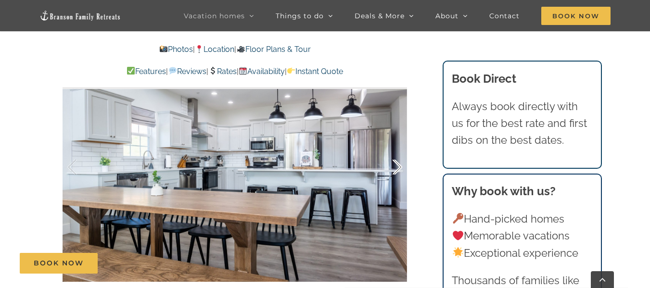
click at [397, 167] on div at bounding box center [387, 168] width 30 height 60
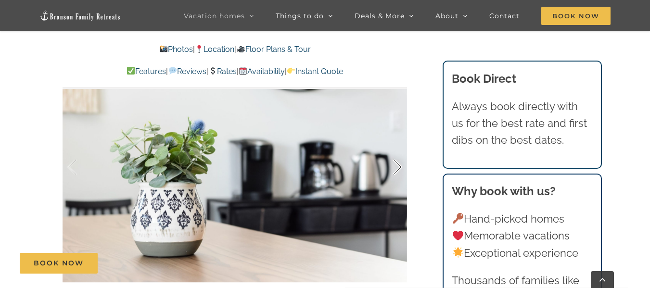
click at [397, 167] on div at bounding box center [387, 168] width 30 height 60
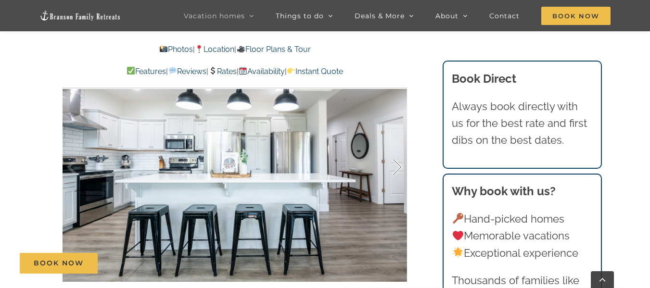
click at [397, 167] on div at bounding box center [387, 168] width 30 height 60
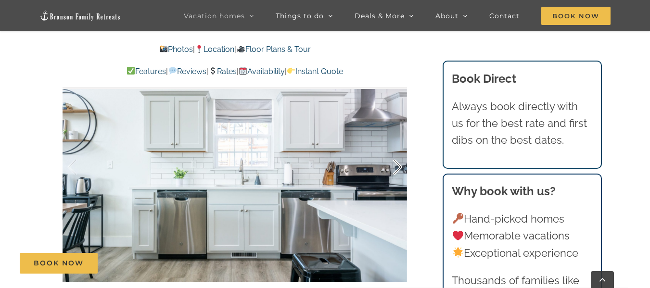
click at [397, 167] on div at bounding box center [387, 168] width 30 height 60
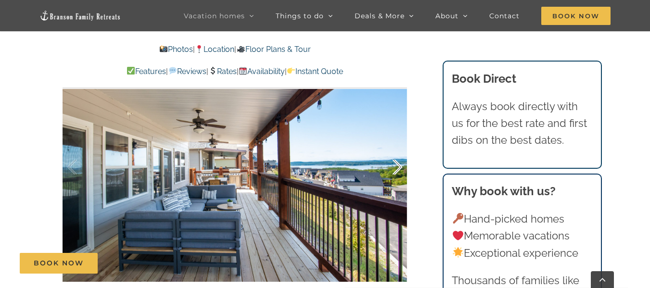
click at [397, 167] on div at bounding box center [387, 168] width 30 height 60
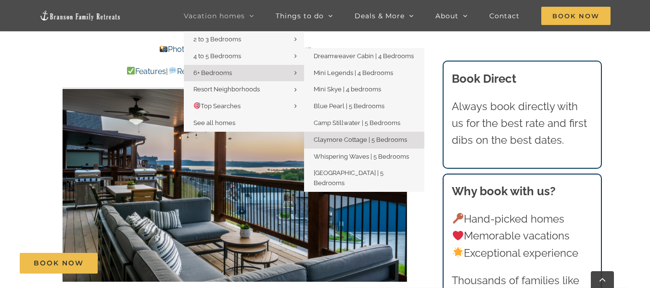
click at [344, 135] on link "Claymore Cottage | 5 Bedrooms" at bounding box center [364, 140] width 120 height 17
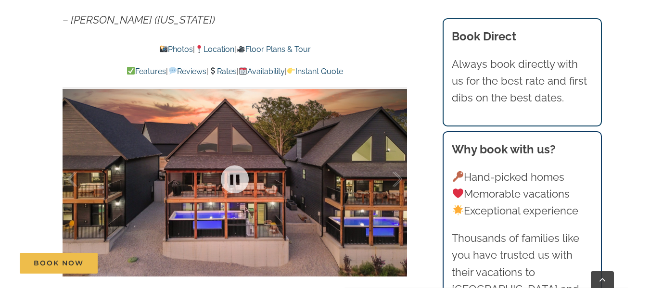
scroll to position [593, 0]
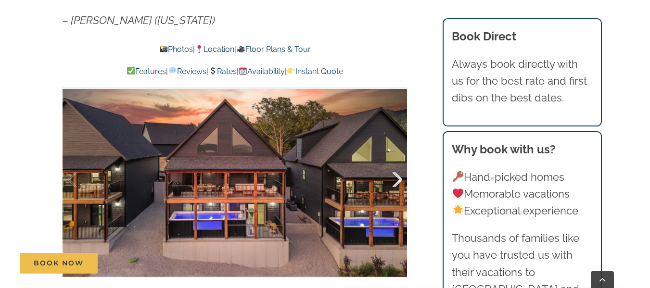
click at [399, 178] on div at bounding box center [387, 180] width 30 height 60
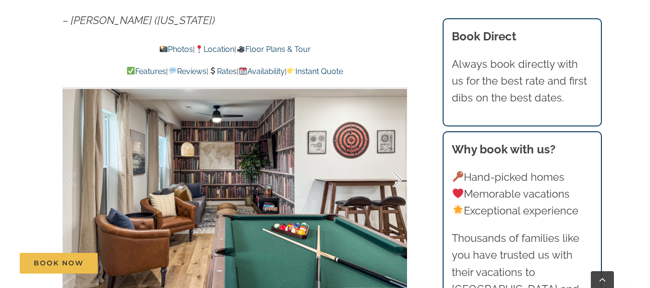
click at [399, 178] on div at bounding box center [387, 180] width 30 height 60
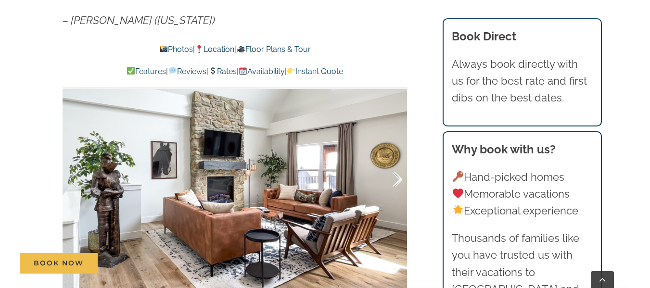
click at [399, 178] on div at bounding box center [387, 180] width 30 height 60
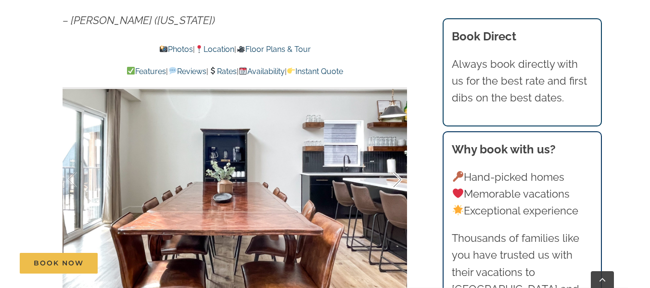
click at [399, 178] on div at bounding box center [387, 180] width 30 height 60
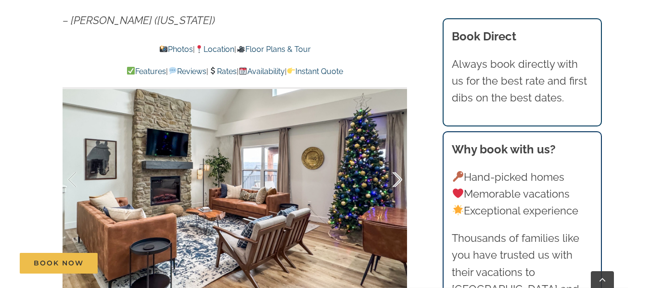
click at [399, 178] on div at bounding box center [387, 180] width 30 height 60
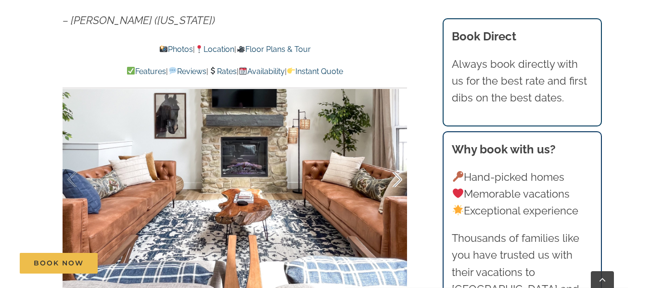
click at [399, 178] on div at bounding box center [387, 180] width 30 height 60
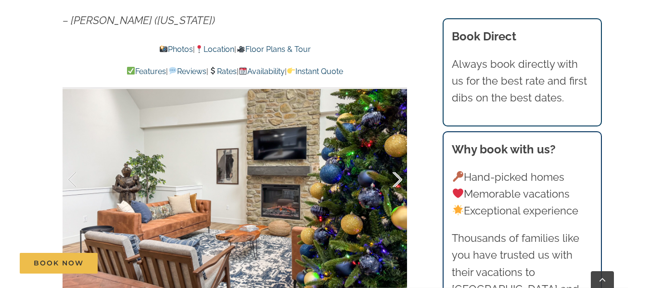
click at [399, 178] on div at bounding box center [387, 180] width 30 height 60
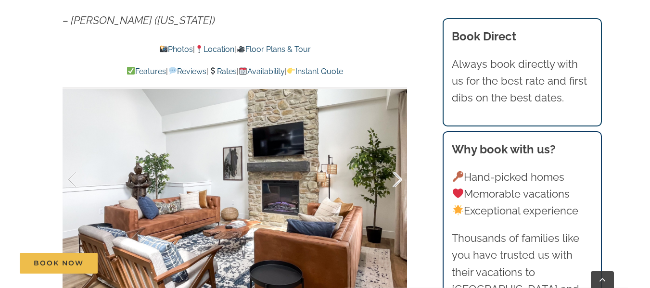
click at [399, 178] on div at bounding box center [387, 180] width 30 height 60
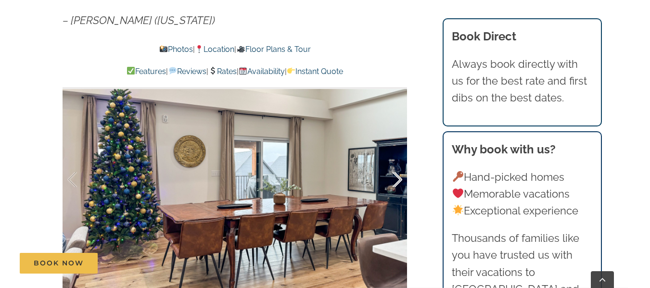
click at [399, 178] on div at bounding box center [387, 180] width 30 height 60
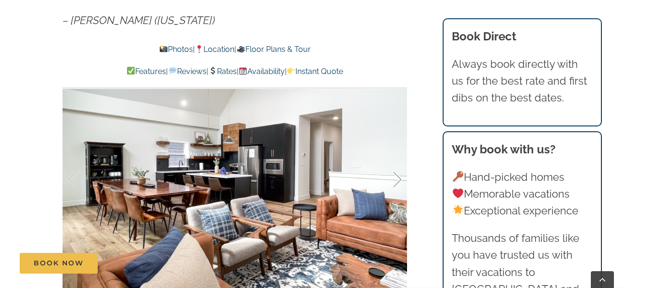
click at [399, 178] on div at bounding box center [387, 180] width 30 height 60
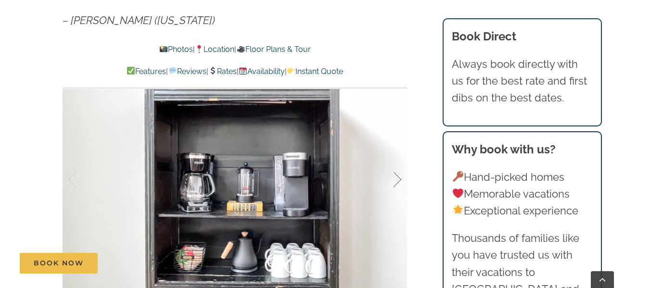
click at [399, 178] on div at bounding box center [387, 180] width 30 height 60
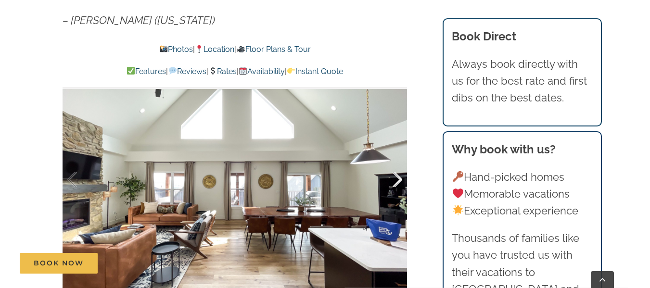
click at [399, 178] on div at bounding box center [387, 180] width 30 height 60
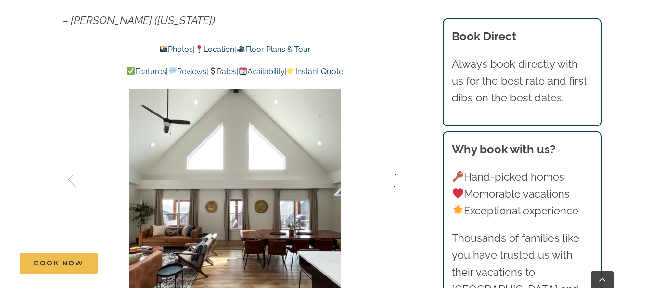
click at [399, 178] on div at bounding box center [387, 180] width 30 height 60
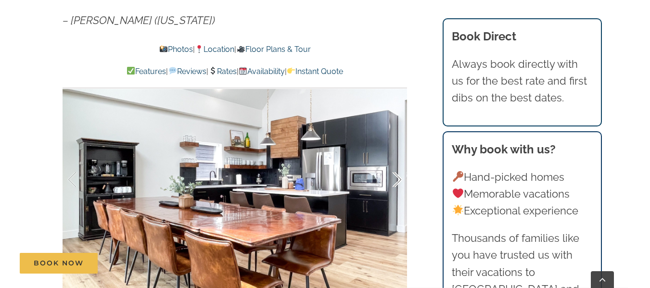
click at [399, 178] on div at bounding box center [387, 180] width 30 height 60
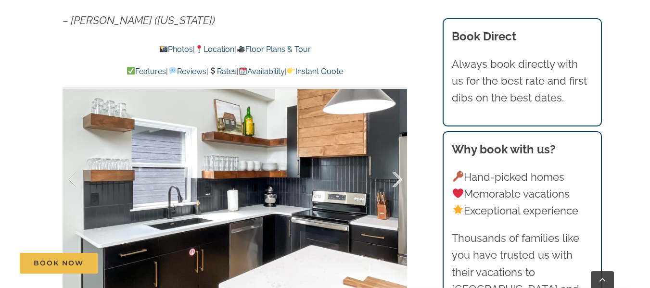
click at [399, 178] on div at bounding box center [387, 180] width 30 height 60
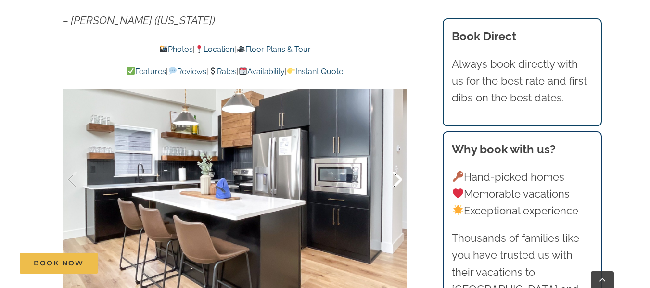
click at [399, 178] on div at bounding box center [387, 180] width 30 height 60
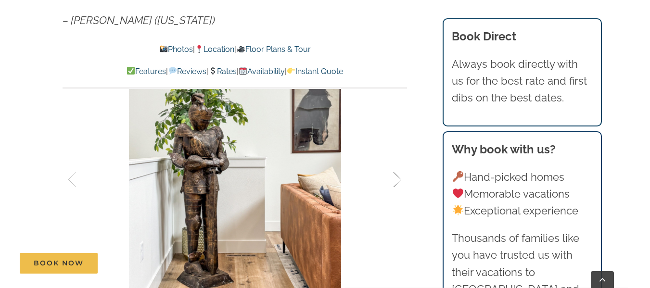
click at [399, 178] on div at bounding box center [387, 180] width 30 height 60
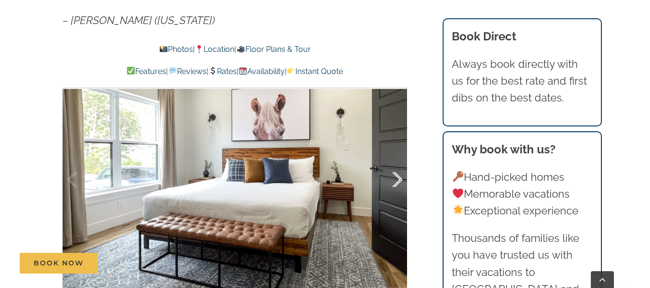
click at [399, 178] on div at bounding box center [387, 180] width 30 height 60
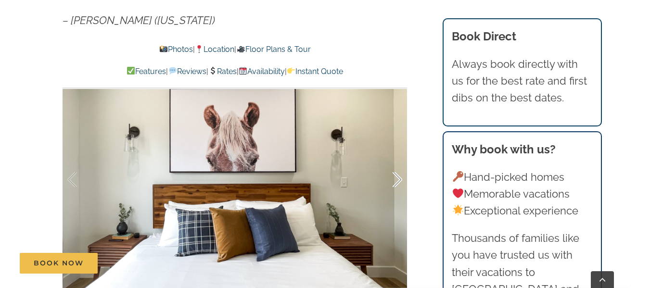
click at [399, 178] on div at bounding box center [387, 180] width 30 height 60
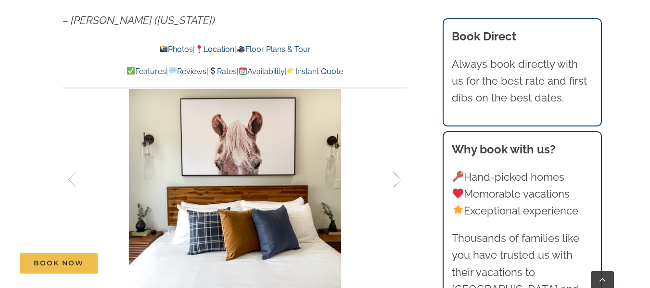
click at [399, 178] on div at bounding box center [387, 180] width 30 height 60
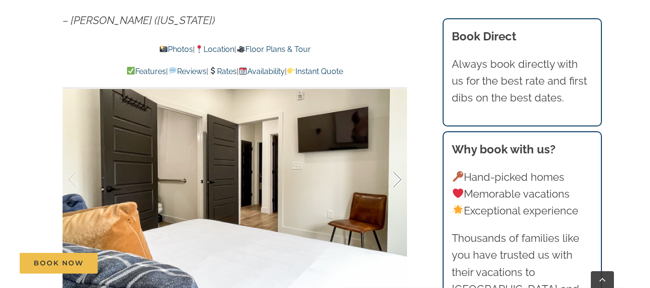
click at [399, 178] on div at bounding box center [387, 180] width 30 height 60
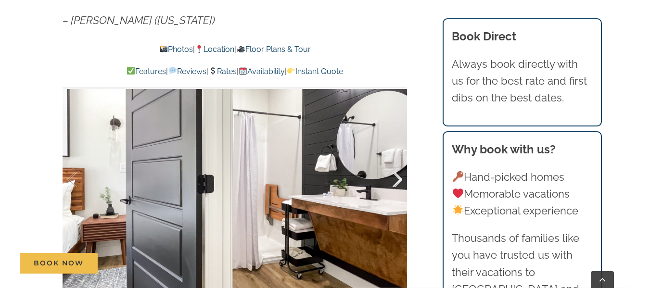
click at [399, 178] on div at bounding box center [387, 180] width 30 height 60
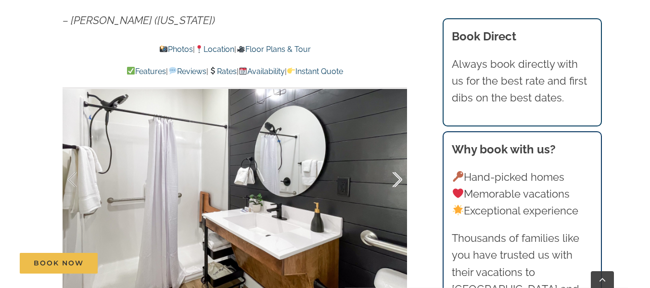
click at [399, 178] on div at bounding box center [387, 180] width 30 height 60
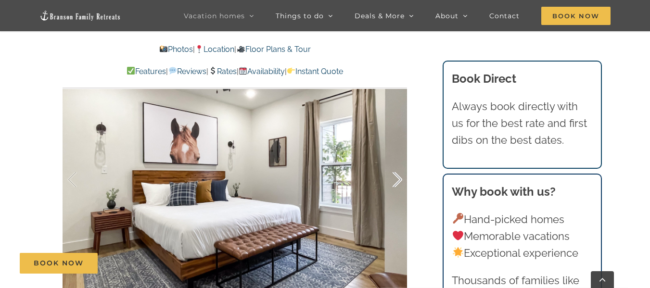
click at [399, 178] on div at bounding box center [387, 180] width 30 height 60
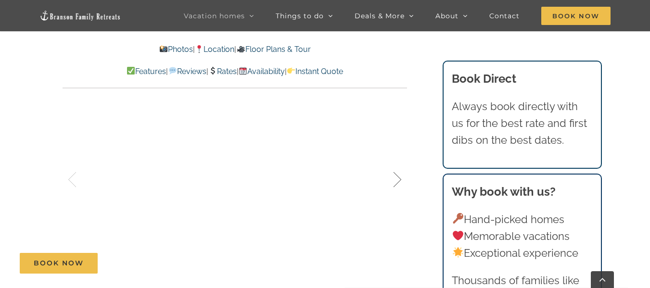
click at [399, 178] on div at bounding box center [387, 180] width 30 height 60
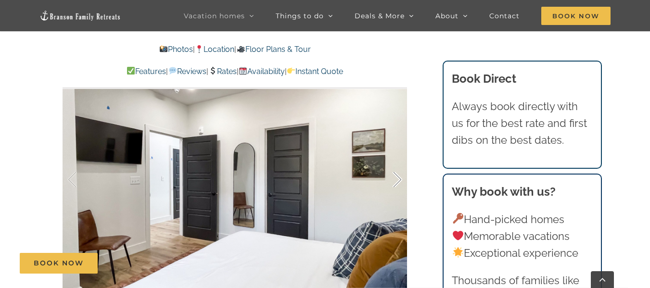
click at [399, 178] on div at bounding box center [387, 180] width 30 height 60
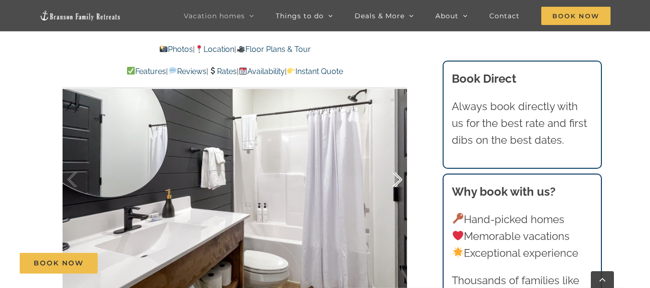
click at [399, 178] on div at bounding box center [387, 180] width 30 height 60
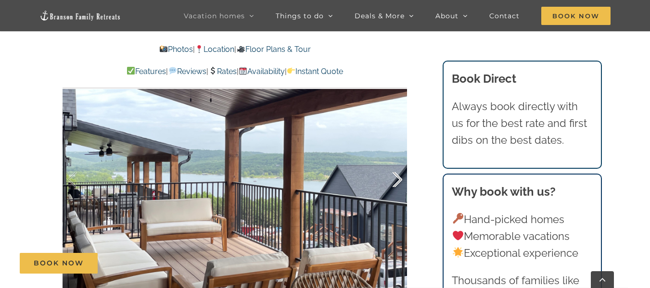
click at [399, 178] on div at bounding box center [387, 180] width 30 height 60
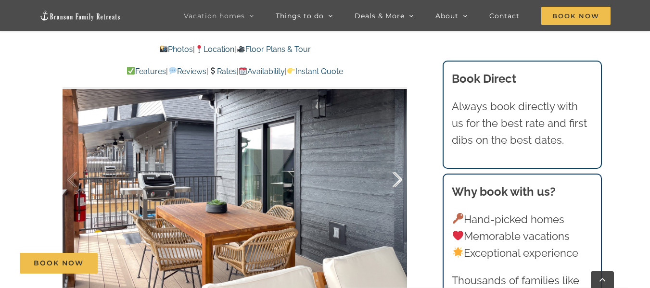
click at [399, 178] on div at bounding box center [387, 180] width 30 height 60
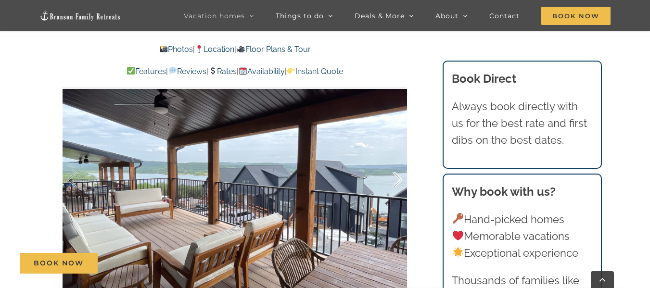
click at [399, 178] on div at bounding box center [387, 180] width 30 height 60
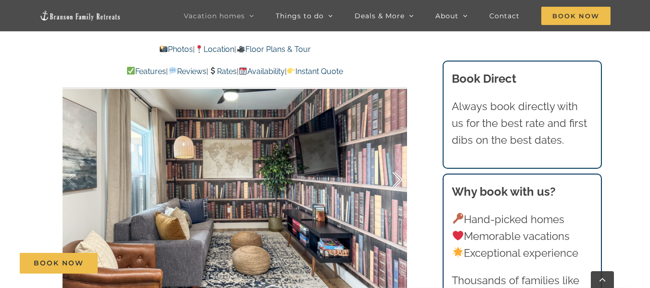
click at [399, 178] on div at bounding box center [387, 180] width 30 height 60
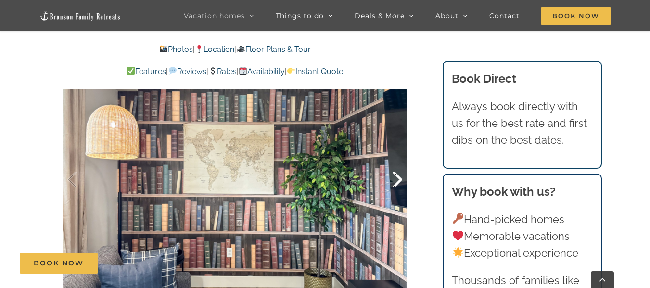
click at [399, 178] on div at bounding box center [387, 180] width 30 height 60
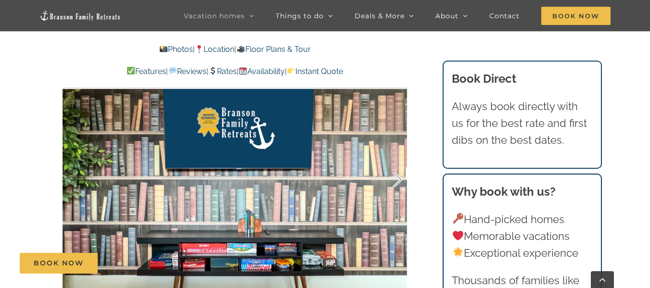
click at [399, 178] on div at bounding box center [387, 180] width 30 height 60
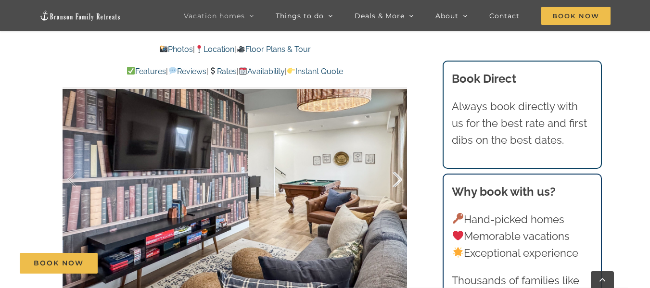
click at [399, 178] on div at bounding box center [387, 180] width 30 height 60
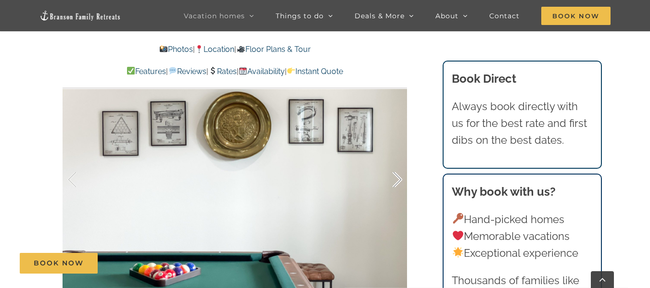
click at [399, 178] on div at bounding box center [387, 180] width 30 height 60
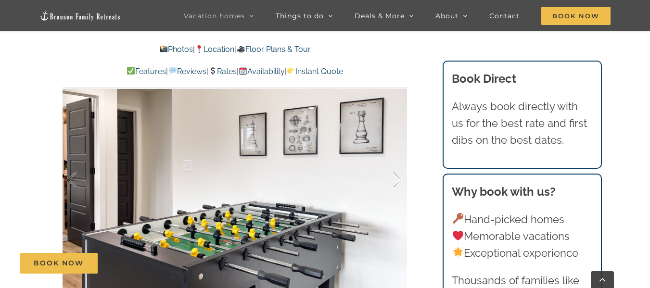
click at [399, 178] on div at bounding box center [387, 180] width 30 height 60
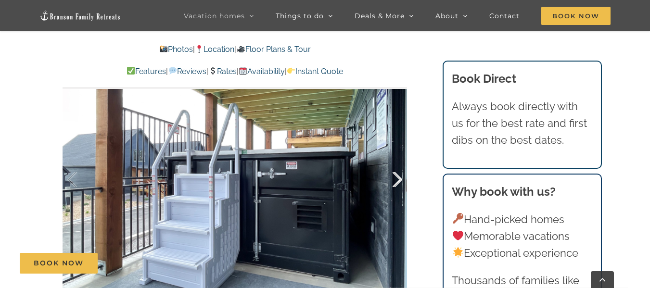
click at [399, 178] on div at bounding box center [387, 180] width 30 height 60
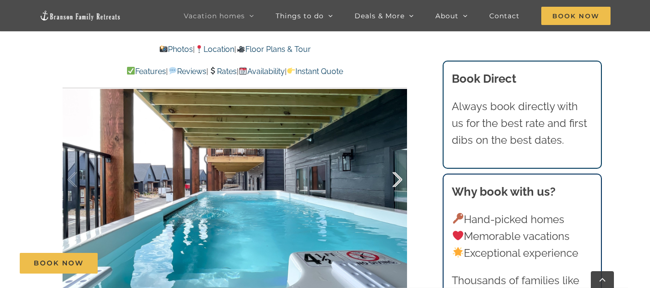
click at [399, 178] on div at bounding box center [387, 180] width 30 height 60
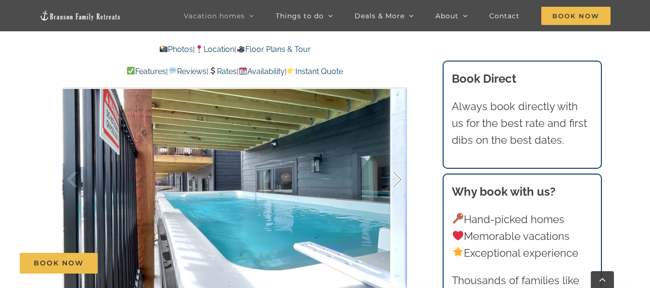
click at [399, 178] on div at bounding box center [387, 180] width 30 height 60
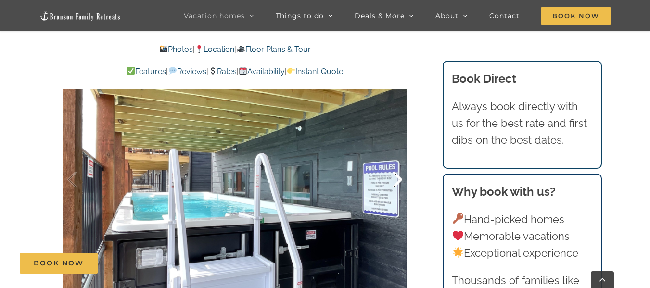
click at [399, 178] on div at bounding box center [387, 180] width 30 height 60
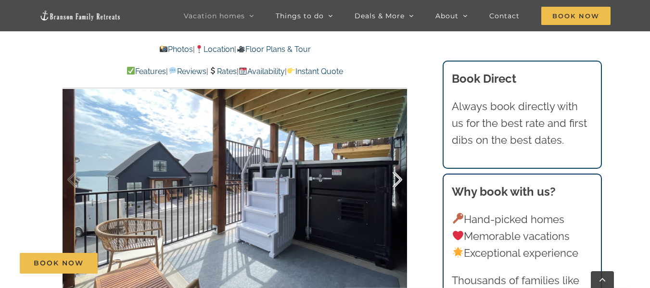
click at [399, 178] on div at bounding box center [387, 180] width 30 height 60
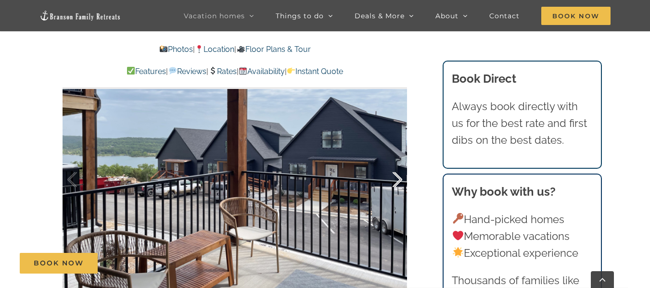
click at [399, 178] on div at bounding box center [387, 180] width 30 height 60
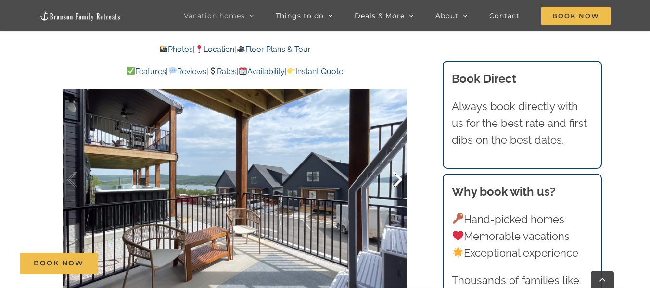
click at [399, 178] on div at bounding box center [387, 180] width 30 height 60
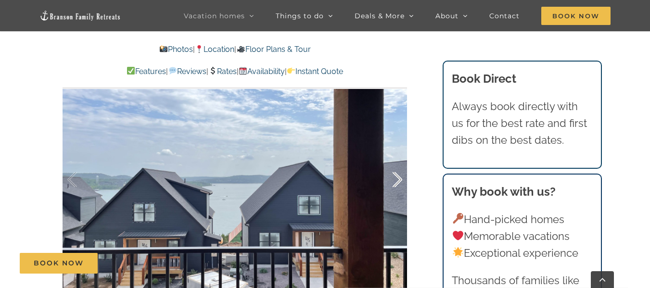
click at [399, 178] on div at bounding box center [387, 180] width 30 height 60
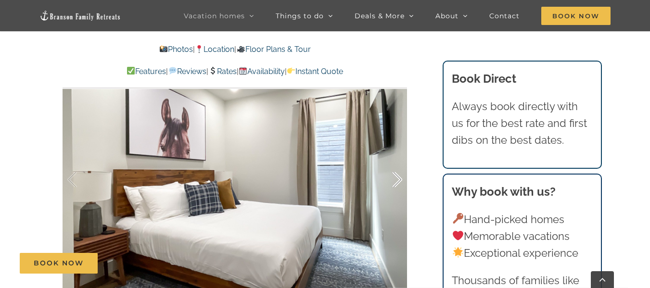
click at [399, 178] on div at bounding box center [387, 180] width 30 height 60
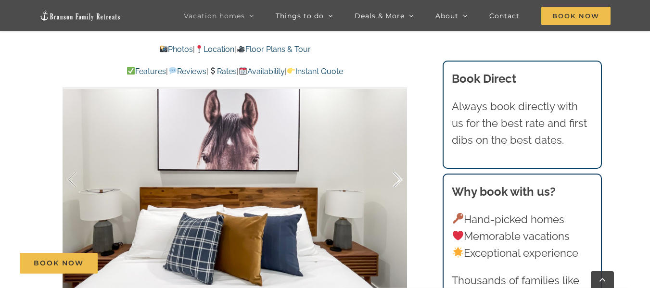
click at [399, 178] on div at bounding box center [387, 180] width 30 height 60
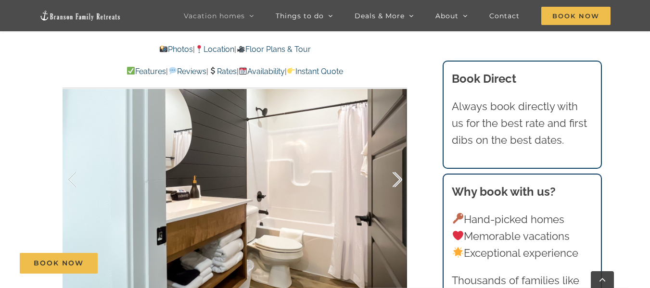
click at [399, 178] on div at bounding box center [387, 180] width 30 height 60
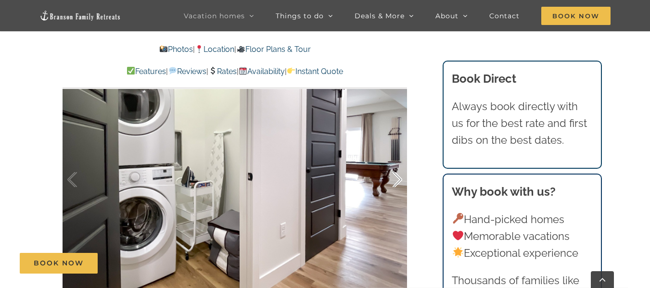
click at [399, 178] on div at bounding box center [387, 180] width 30 height 60
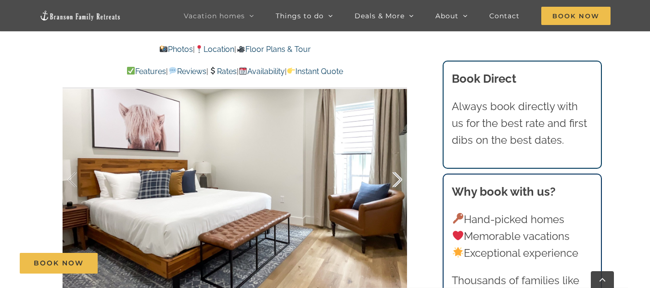
click at [399, 178] on div at bounding box center [387, 180] width 30 height 60
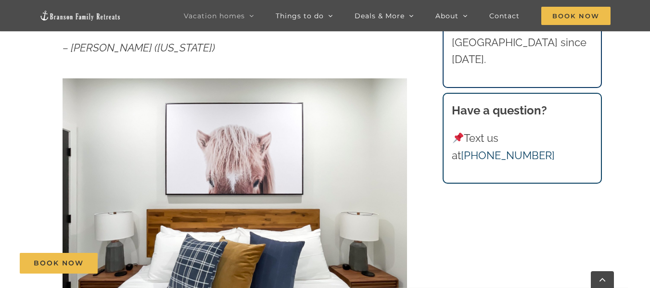
scroll to position [0, 0]
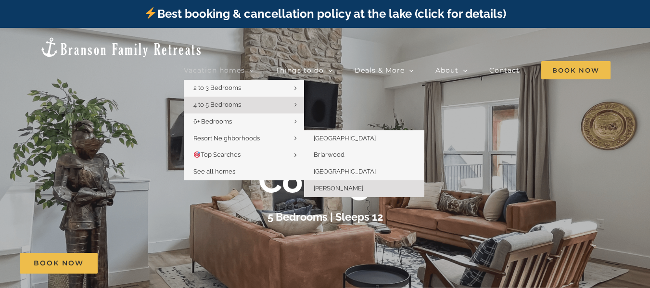
click at [347, 180] on link "[PERSON_NAME]" at bounding box center [364, 188] width 120 height 17
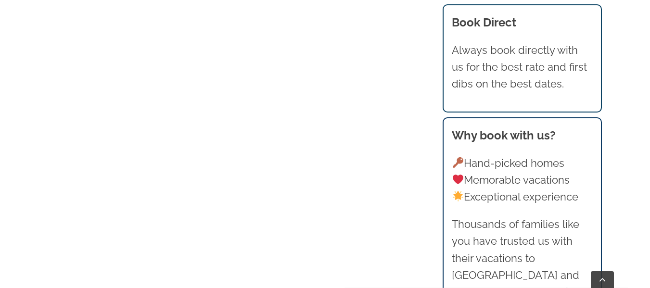
scroll to position [1272, 0]
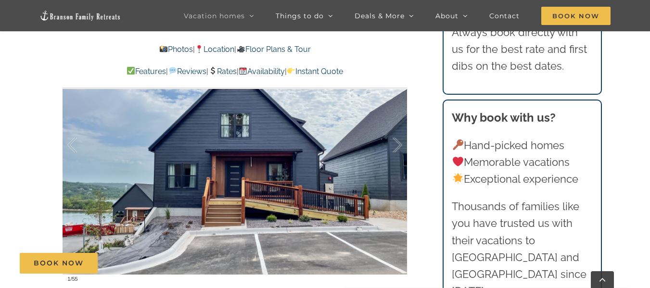
scroll to position [685, 0]
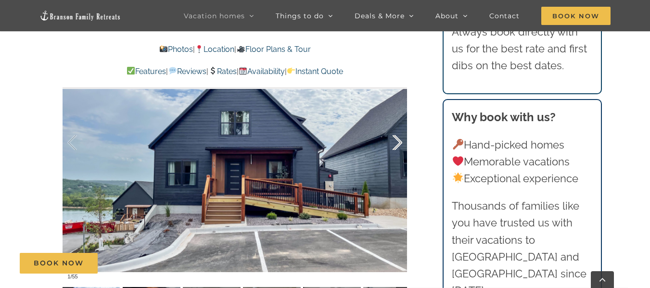
click at [397, 140] on div at bounding box center [387, 143] width 30 height 60
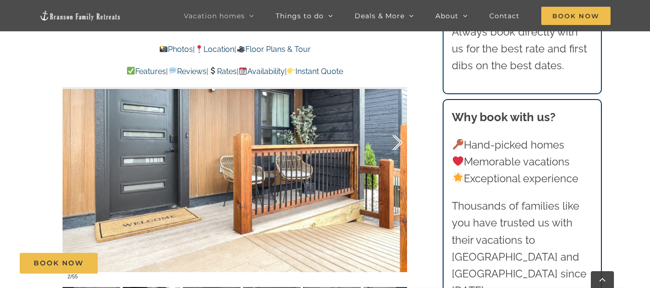
click at [397, 140] on div at bounding box center [387, 143] width 30 height 60
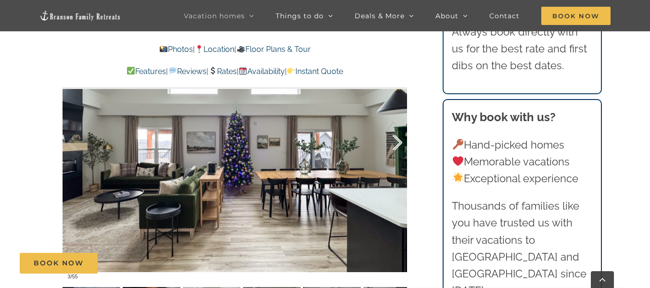
click at [397, 140] on div at bounding box center [387, 143] width 30 height 60
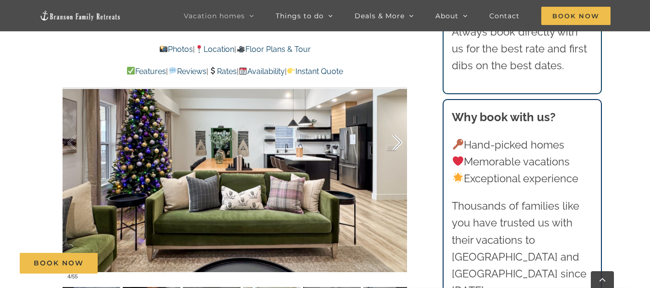
click at [397, 140] on div at bounding box center [387, 143] width 30 height 60
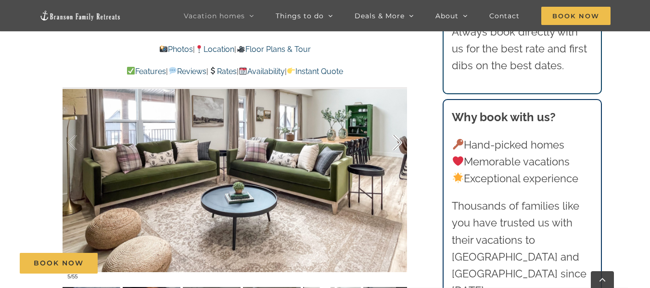
click at [397, 140] on div at bounding box center [387, 143] width 30 height 60
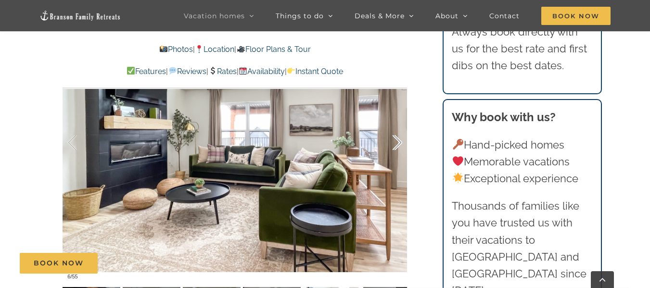
click at [397, 140] on div at bounding box center [387, 143] width 30 height 60
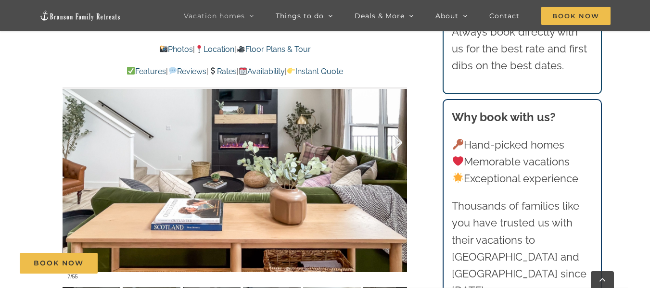
click at [397, 140] on div at bounding box center [387, 143] width 30 height 60
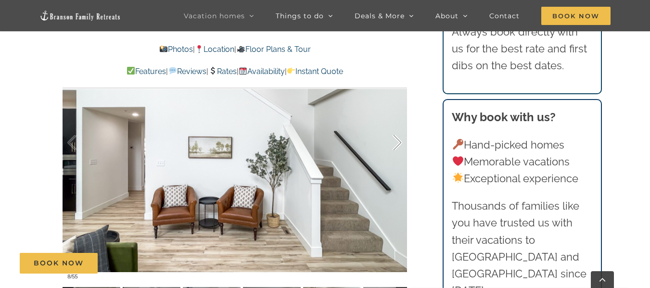
click at [397, 140] on div at bounding box center [387, 143] width 30 height 60
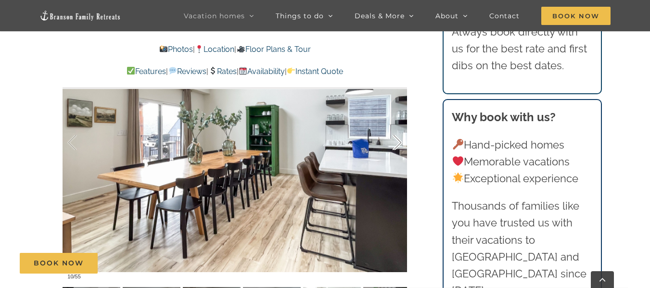
click at [397, 140] on div at bounding box center [387, 143] width 30 height 60
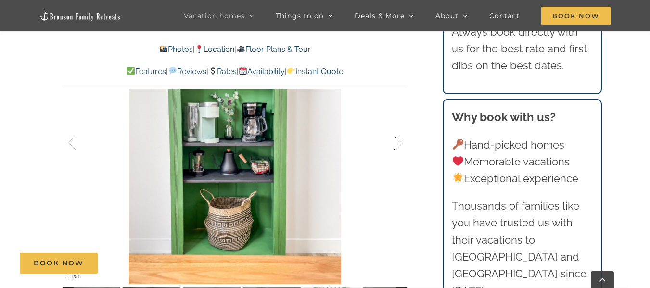
click at [397, 140] on div at bounding box center [387, 143] width 30 height 60
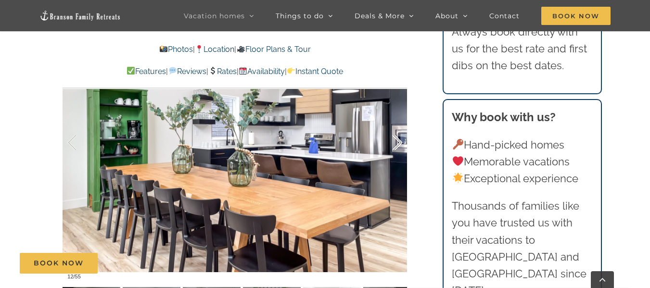
click at [397, 140] on div at bounding box center [387, 143] width 30 height 60
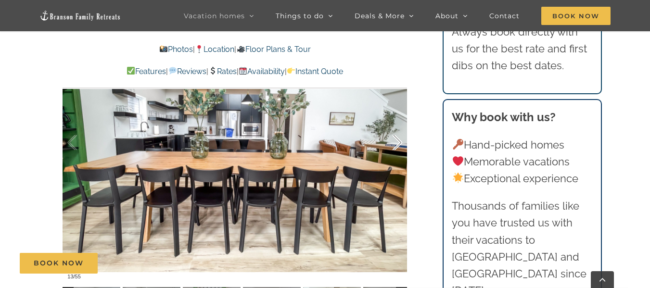
click at [397, 140] on div at bounding box center [387, 143] width 30 height 60
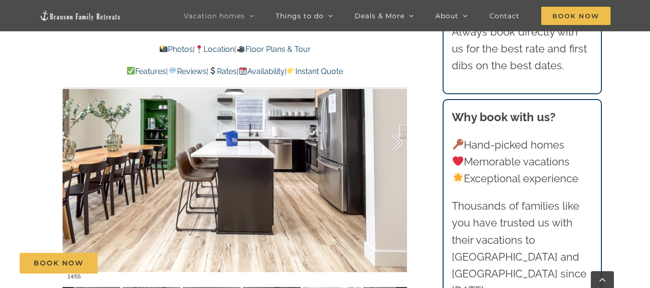
click at [397, 140] on div at bounding box center [387, 143] width 30 height 60
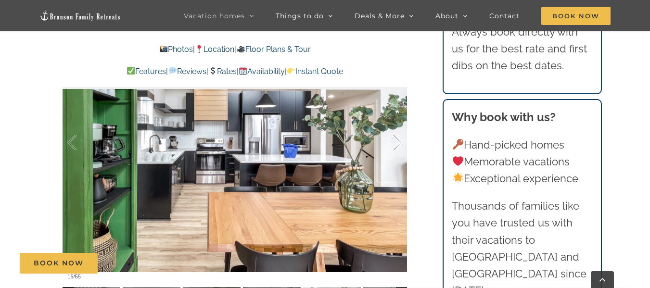
click at [397, 140] on div at bounding box center [387, 143] width 30 height 60
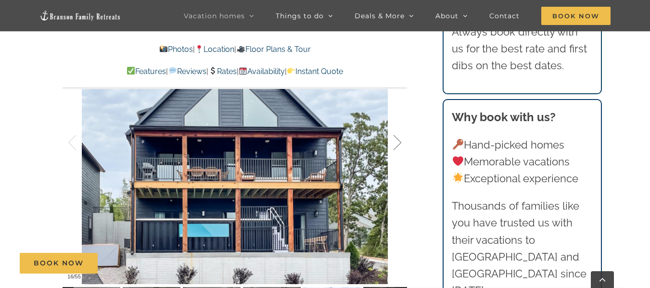
click at [397, 140] on div at bounding box center [387, 143] width 30 height 60
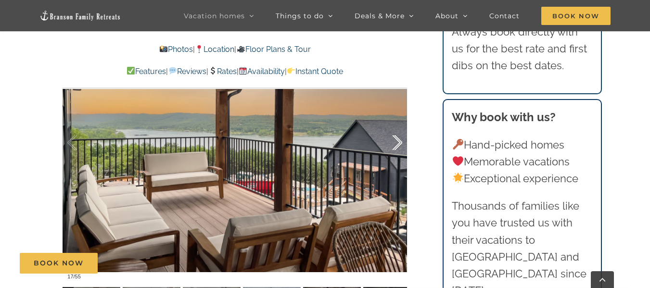
click at [397, 140] on div at bounding box center [387, 143] width 30 height 60
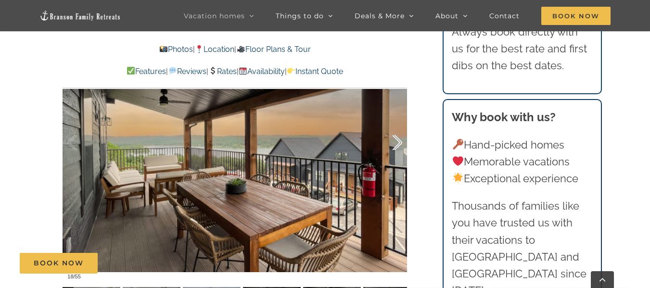
click at [397, 140] on div at bounding box center [387, 143] width 30 height 60
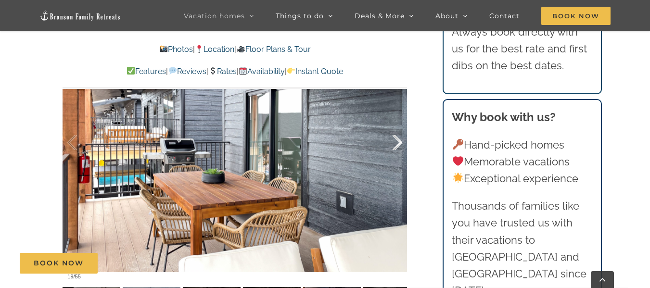
click at [397, 140] on div at bounding box center [387, 143] width 30 height 60
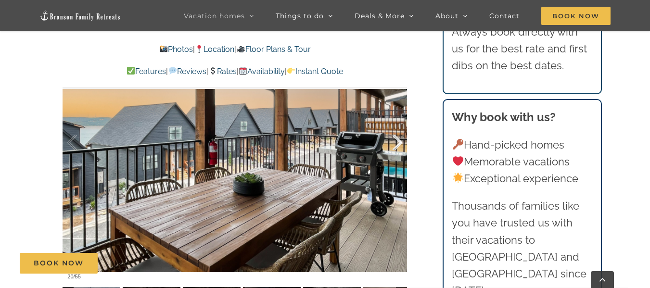
click at [397, 140] on div at bounding box center [387, 143] width 30 height 60
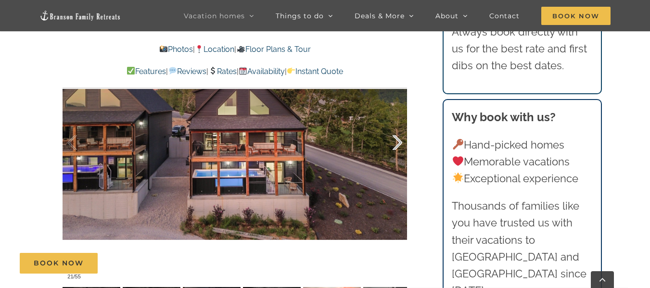
click at [397, 140] on div at bounding box center [387, 143] width 30 height 60
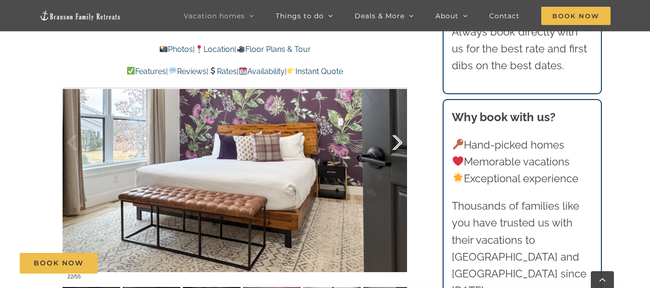
click at [397, 140] on div at bounding box center [387, 143] width 30 height 60
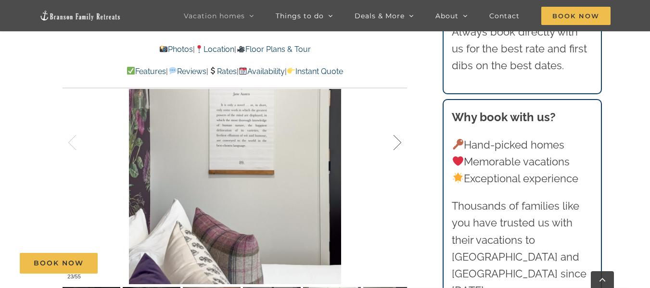
click at [397, 140] on div at bounding box center [387, 143] width 30 height 60
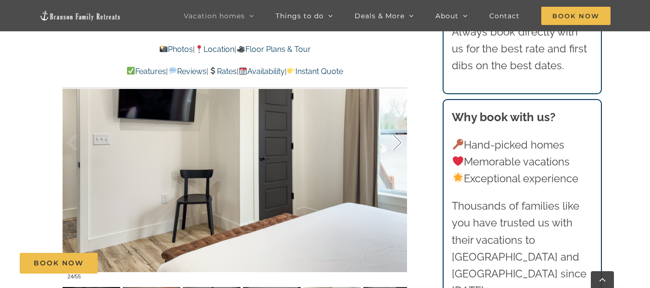
click at [397, 140] on div at bounding box center [387, 143] width 30 height 60
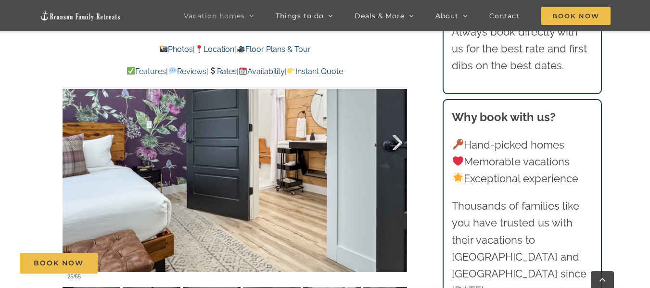
click at [397, 140] on div at bounding box center [387, 143] width 30 height 60
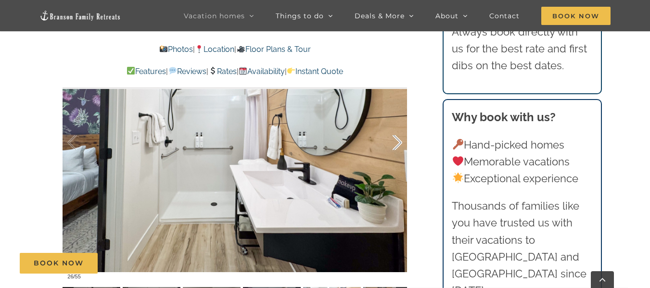
click at [397, 140] on div at bounding box center [387, 143] width 30 height 60
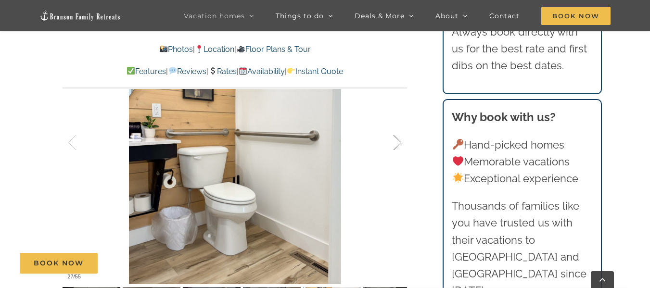
click at [397, 140] on div at bounding box center [387, 143] width 30 height 60
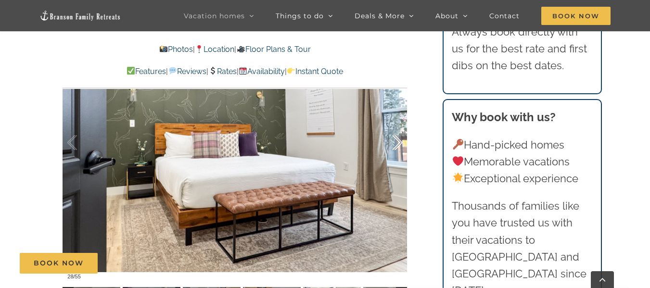
click at [397, 140] on div at bounding box center [387, 143] width 30 height 60
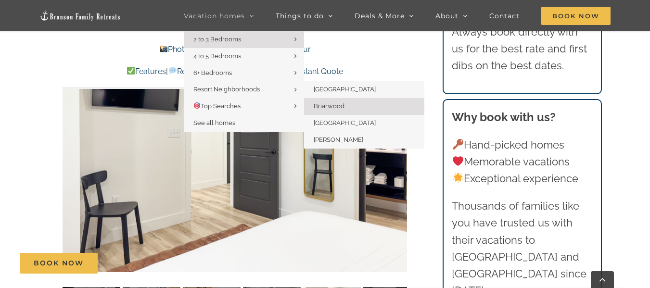
click at [324, 106] on span "Briarwood" at bounding box center [329, 105] width 31 height 7
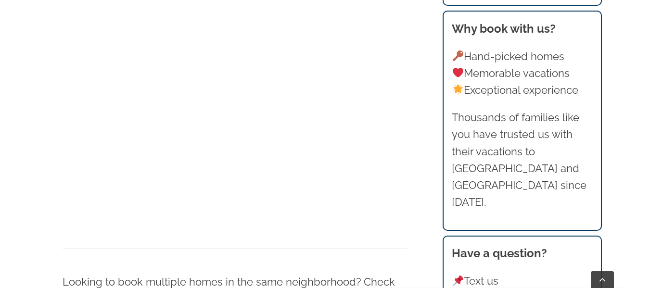
scroll to position [682, 0]
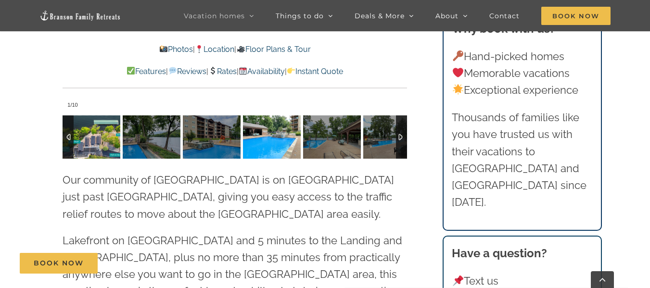
scroll to position [2208, 0]
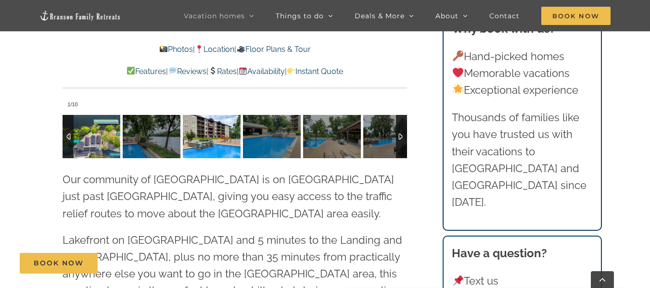
click at [221, 136] on img at bounding box center [212, 136] width 58 height 43
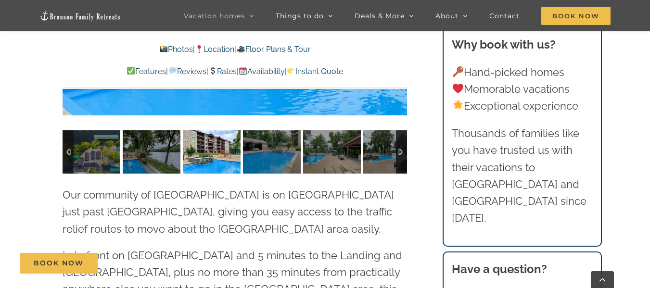
scroll to position [2192, 0]
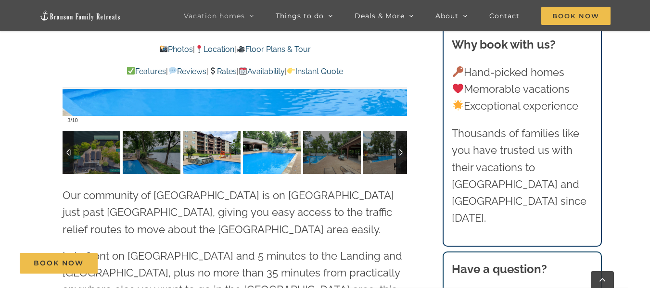
click at [281, 135] on img at bounding box center [272, 152] width 58 height 43
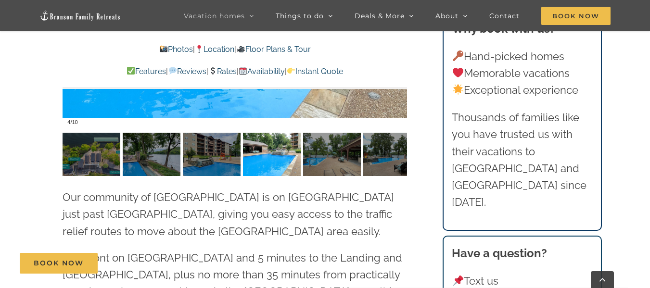
scroll to position [2191, 0]
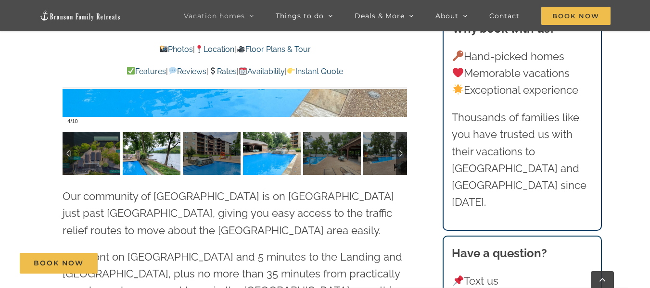
click at [152, 144] on img at bounding box center [152, 153] width 58 height 43
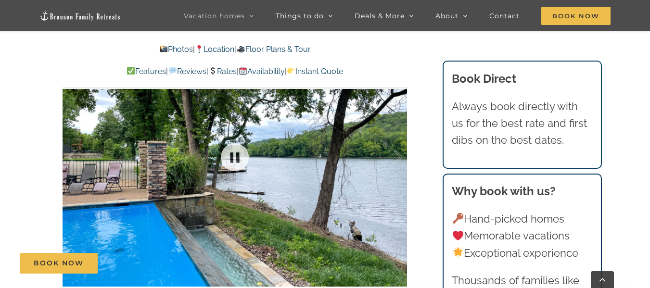
scroll to position [2021, 0]
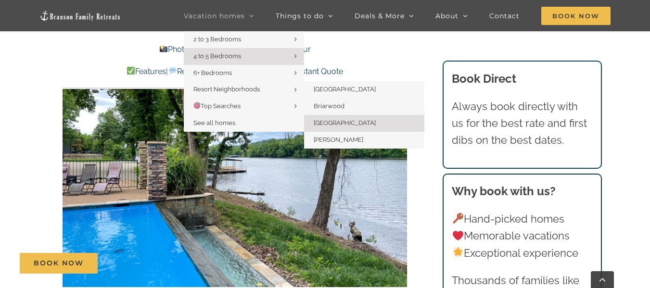
click at [337, 122] on span "[GEOGRAPHIC_DATA]" at bounding box center [345, 122] width 62 height 7
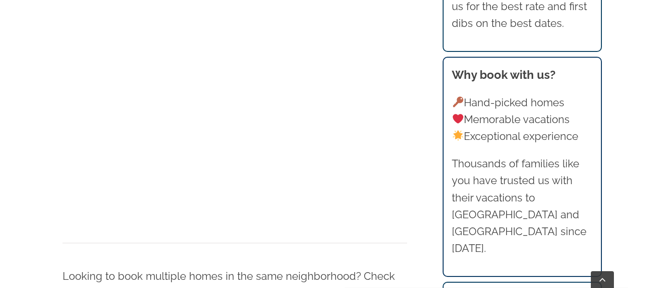
scroll to position [519, 0]
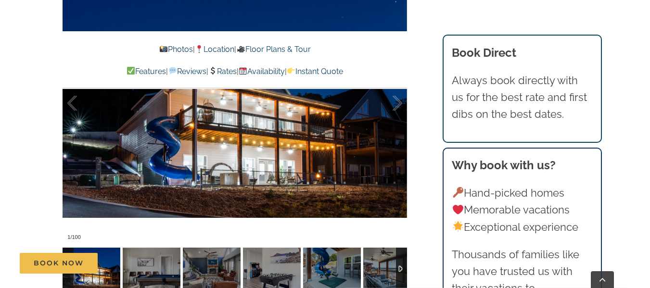
scroll to position [669, 0]
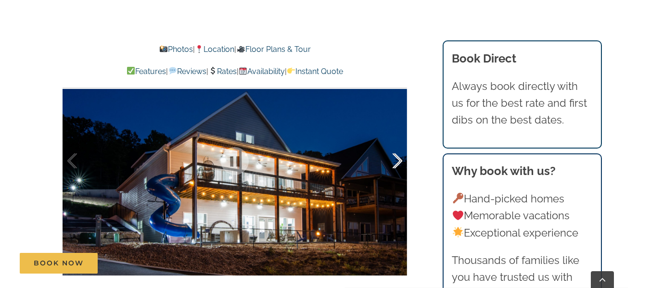
click at [400, 160] on div at bounding box center [387, 161] width 30 height 60
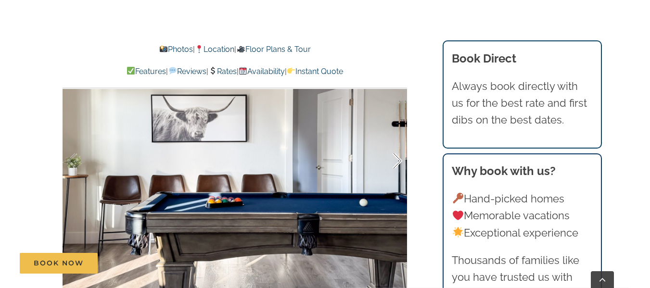
click at [400, 160] on div at bounding box center [387, 161] width 30 height 60
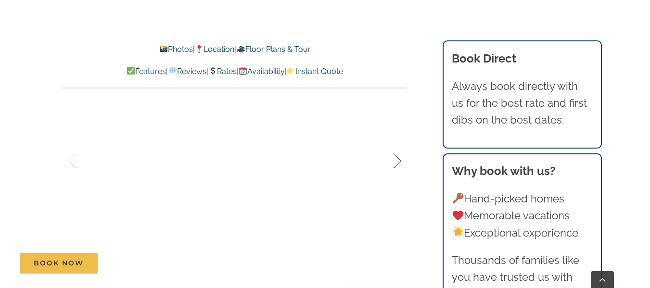
click at [400, 160] on div at bounding box center [387, 161] width 30 height 60
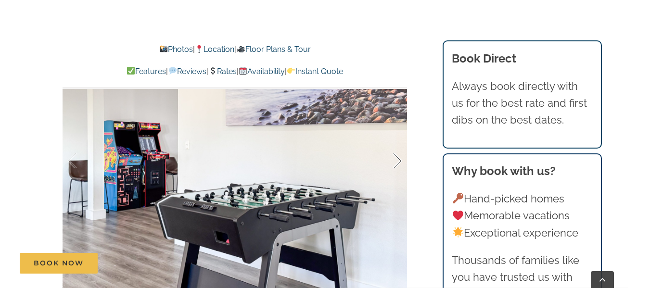
click at [400, 160] on div at bounding box center [387, 161] width 30 height 60
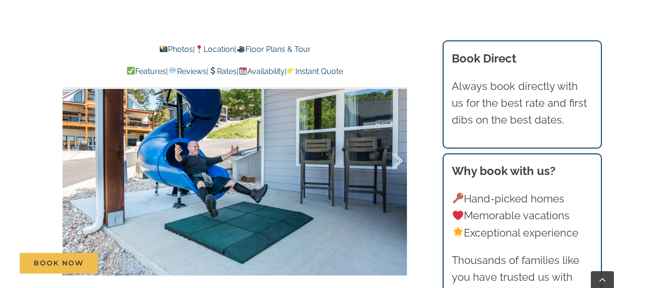
click at [400, 160] on div at bounding box center [387, 161] width 30 height 60
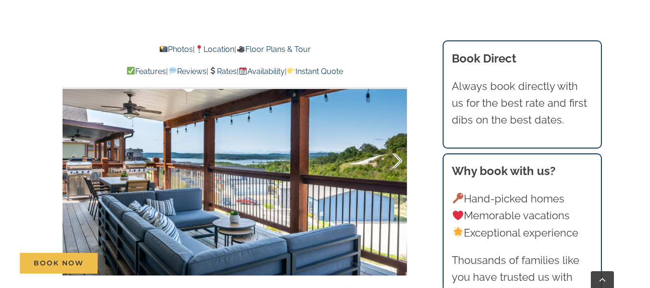
click at [400, 160] on div at bounding box center [387, 161] width 30 height 60
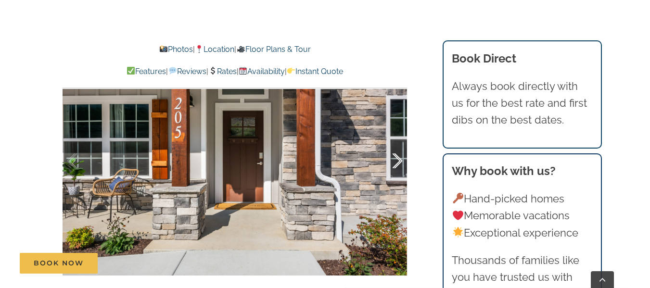
click at [400, 160] on div at bounding box center [387, 161] width 30 height 60
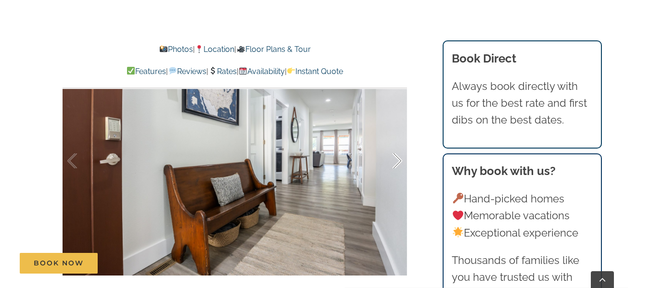
click at [400, 160] on div at bounding box center [387, 161] width 30 height 60
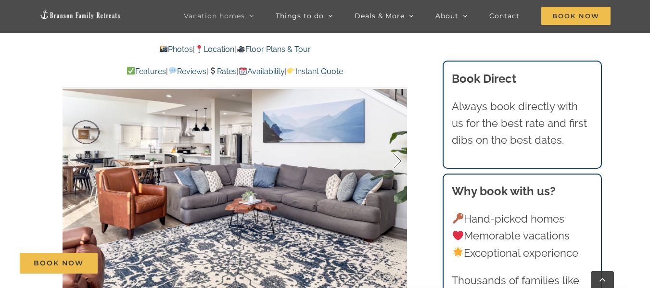
click at [400, 160] on div at bounding box center [387, 161] width 30 height 60
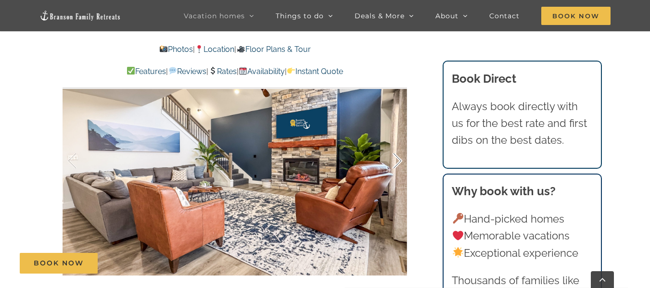
click at [400, 160] on div at bounding box center [387, 161] width 30 height 60
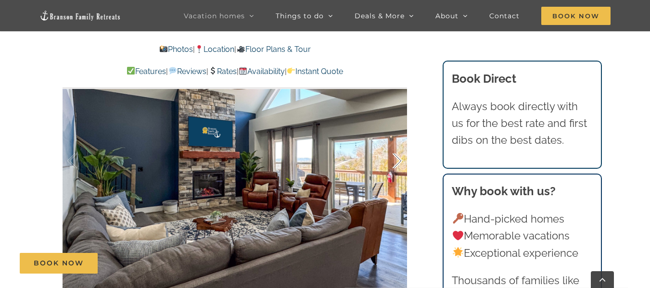
click at [400, 160] on div at bounding box center [387, 161] width 30 height 60
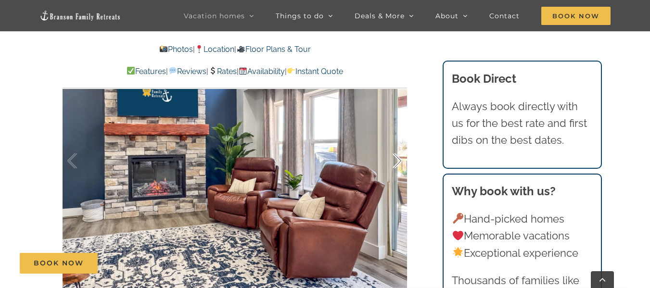
click at [400, 160] on div at bounding box center [387, 161] width 30 height 60
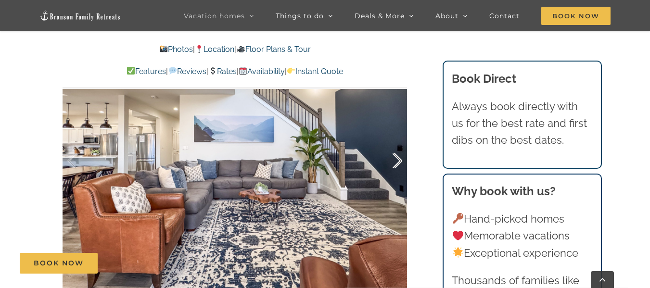
click at [400, 160] on div at bounding box center [387, 161] width 30 height 60
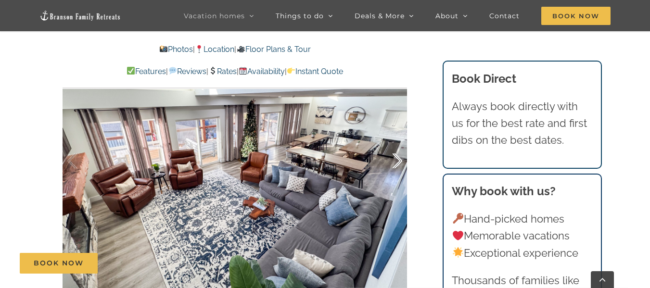
click at [400, 160] on div at bounding box center [387, 161] width 30 height 60
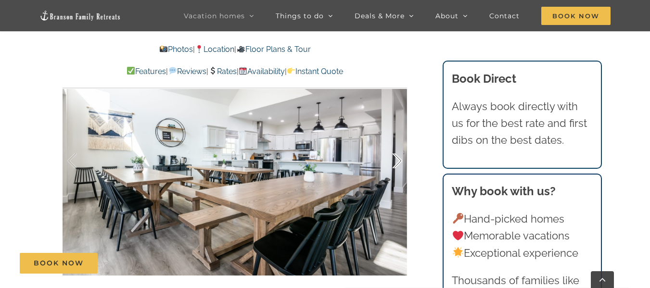
click at [400, 160] on div at bounding box center [387, 161] width 30 height 60
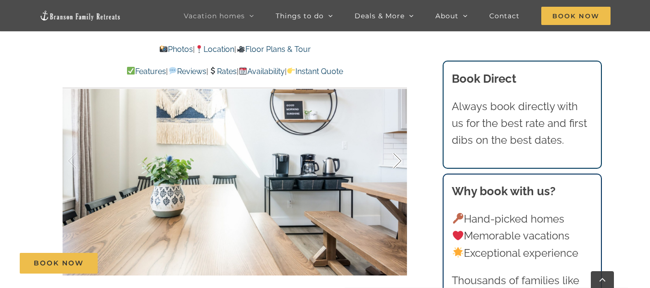
click at [400, 160] on div at bounding box center [387, 161] width 30 height 60
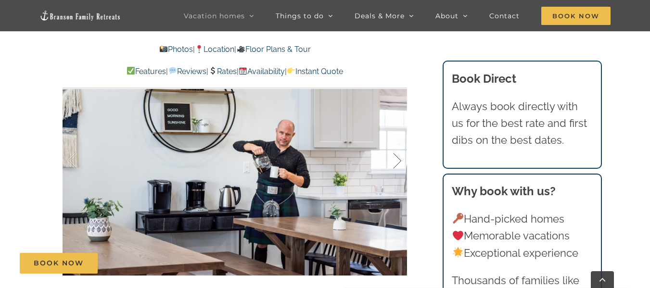
click at [400, 160] on div at bounding box center [387, 161] width 30 height 60
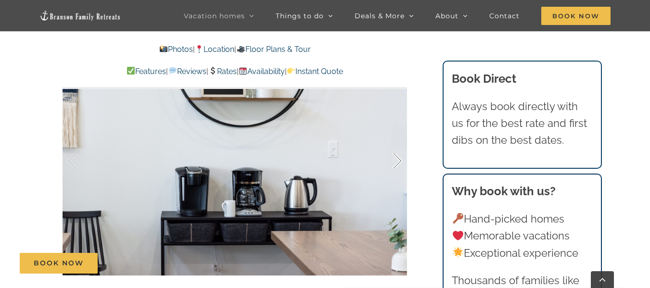
click at [400, 160] on div at bounding box center [387, 161] width 30 height 60
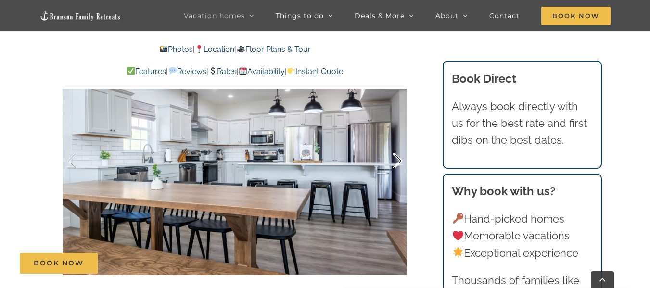
click at [400, 160] on div at bounding box center [387, 161] width 30 height 60
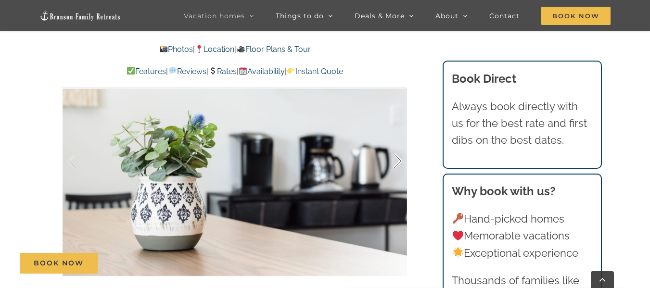
click at [400, 160] on div at bounding box center [387, 161] width 30 height 60
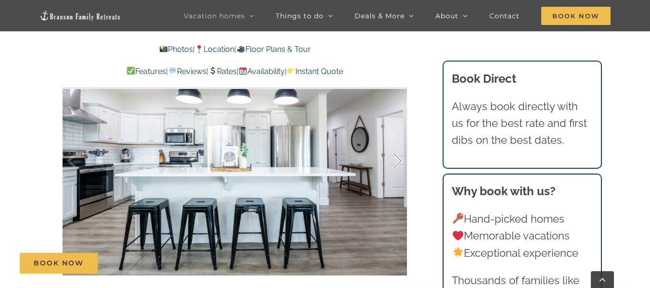
click at [400, 160] on div at bounding box center [387, 161] width 30 height 60
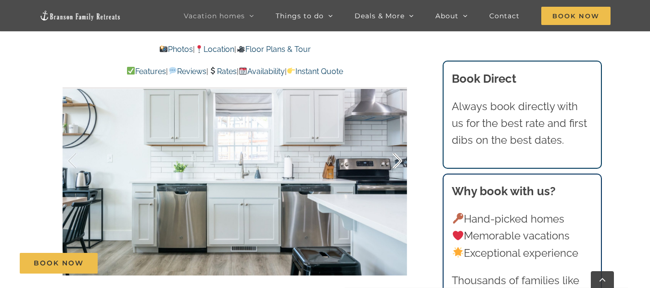
click at [400, 160] on div at bounding box center [387, 161] width 30 height 60
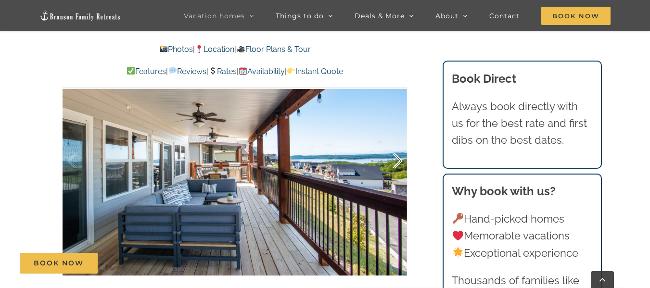
click at [400, 160] on div at bounding box center [387, 161] width 30 height 60
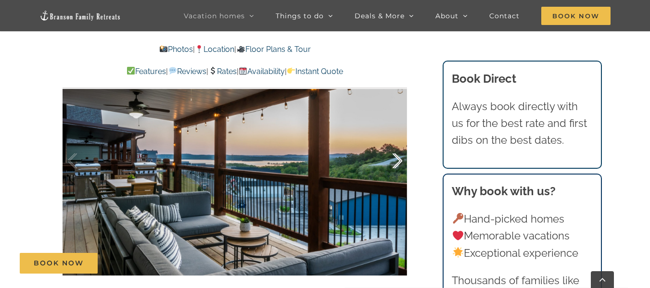
click at [400, 160] on div at bounding box center [387, 161] width 30 height 60
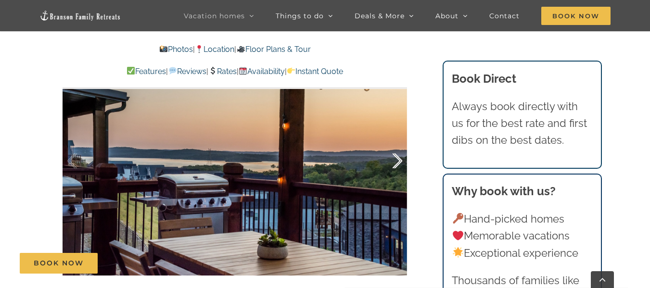
click at [400, 160] on div at bounding box center [387, 161] width 30 height 60
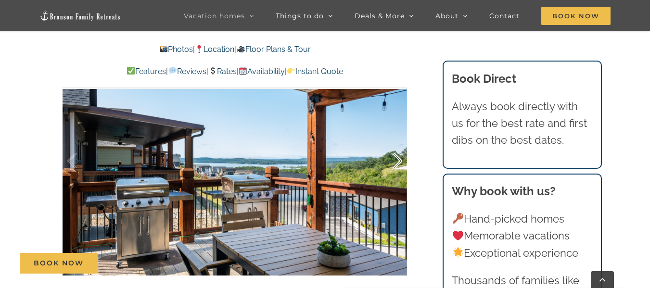
click at [400, 160] on div at bounding box center [387, 161] width 30 height 60
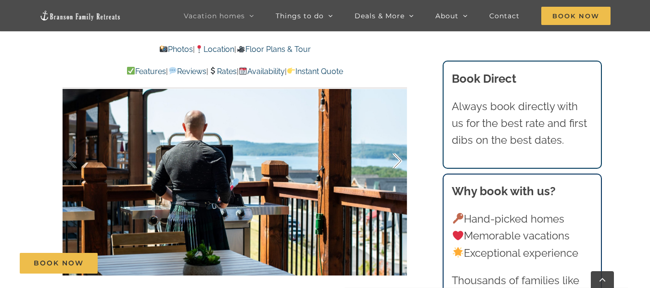
click at [400, 160] on div at bounding box center [387, 161] width 30 height 60
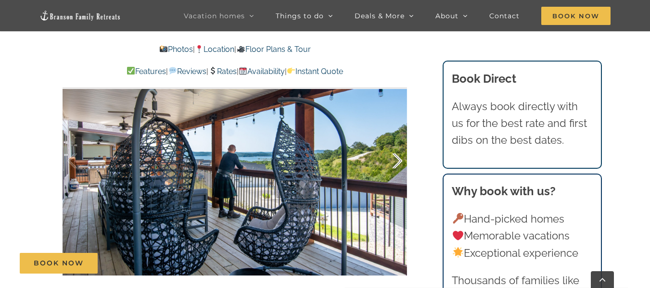
click at [400, 160] on div at bounding box center [387, 161] width 30 height 60
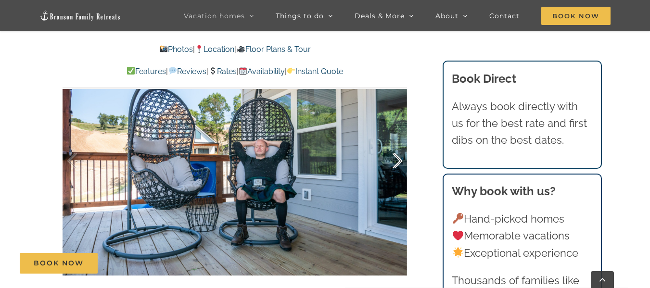
click at [400, 160] on div at bounding box center [387, 161] width 30 height 60
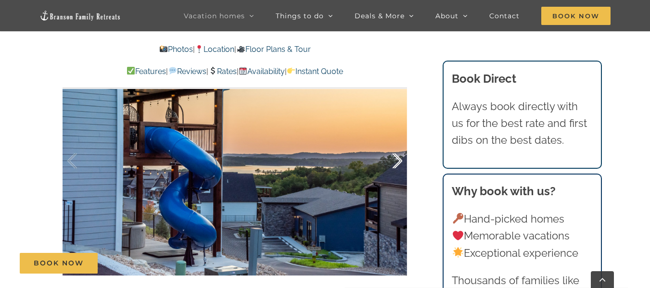
click at [400, 160] on div at bounding box center [387, 161] width 30 height 60
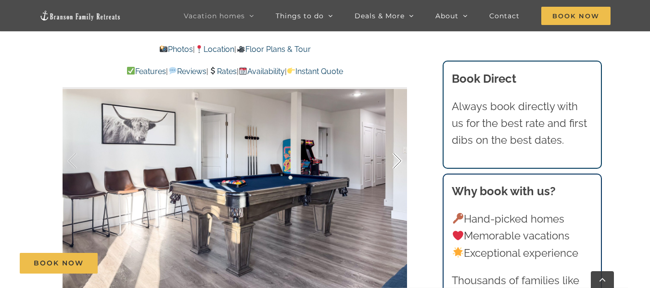
click at [400, 160] on div at bounding box center [387, 161] width 30 height 60
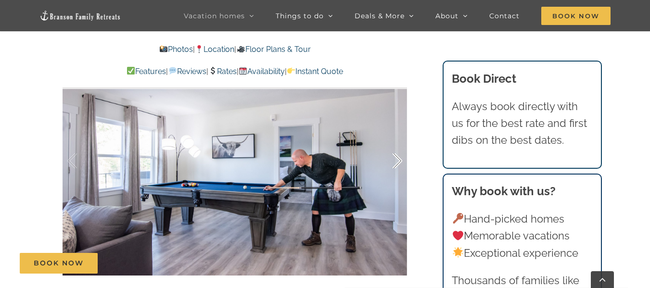
click at [400, 160] on div at bounding box center [387, 161] width 30 height 60
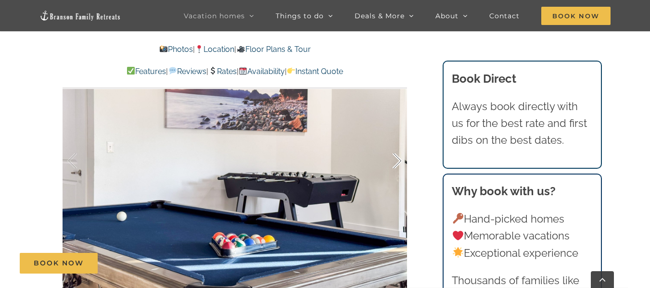
click at [400, 160] on div at bounding box center [387, 161] width 30 height 60
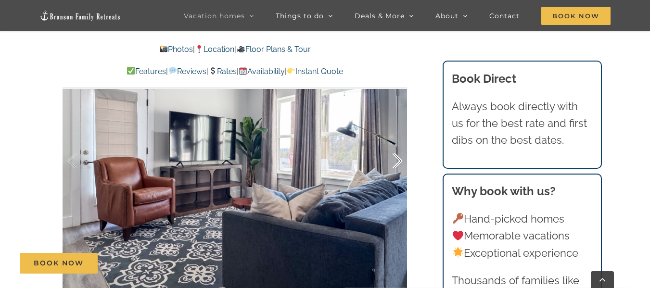
click at [400, 160] on div at bounding box center [387, 161] width 30 height 60
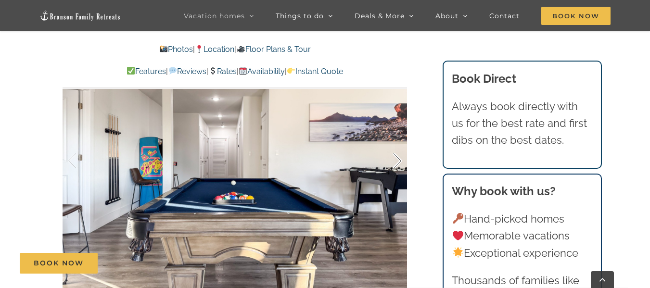
click at [400, 160] on div at bounding box center [387, 161] width 30 height 60
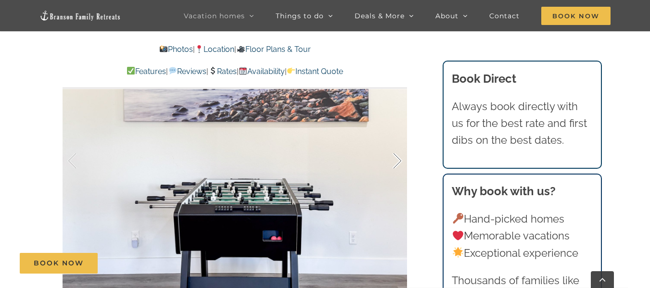
click at [400, 160] on div at bounding box center [387, 161] width 30 height 60
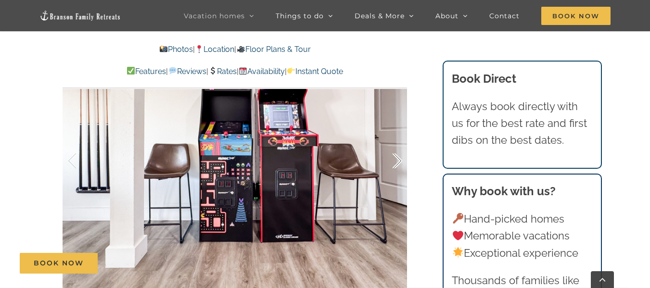
click at [400, 160] on div at bounding box center [387, 161] width 30 height 60
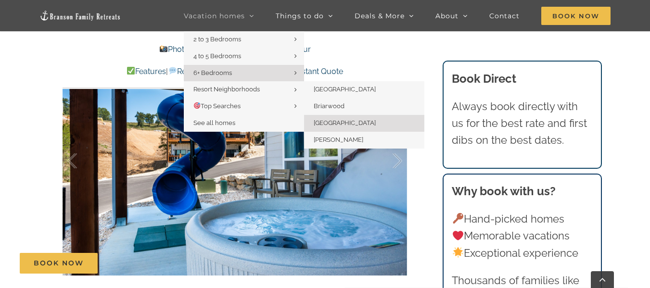
click at [331, 121] on span "[GEOGRAPHIC_DATA]" at bounding box center [345, 122] width 62 height 7
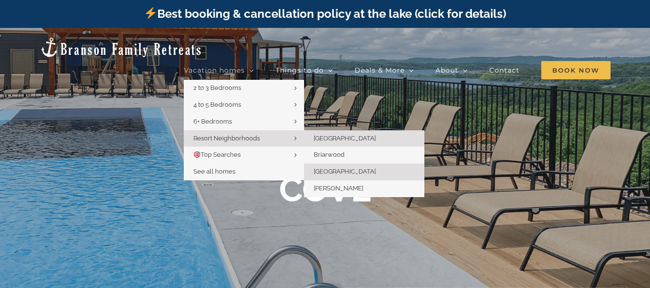
click at [325, 130] on link "[GEOGRAPHIC_DATA]" at bounding box center [364, 138] width 120 height 17
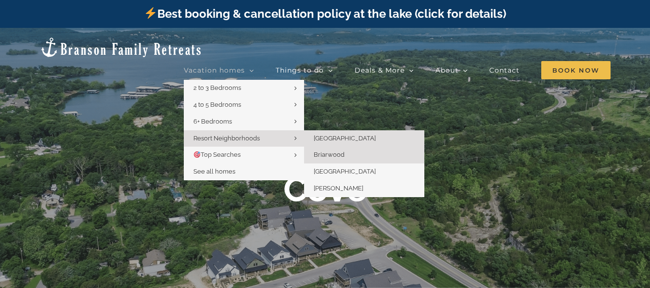
click at [328, 147] on link "Briarwood" at bounding box center [364, 155] width 120 height 17
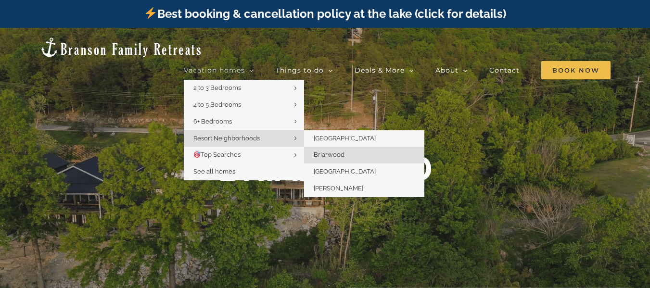
click at [335, 151] on span "Briarwood" at bounding box center [329, 154] width 31 height 7
click at [337, 185] on span "[PERSON_NAME]" at bounding box center [339, 188] width 50 height 7
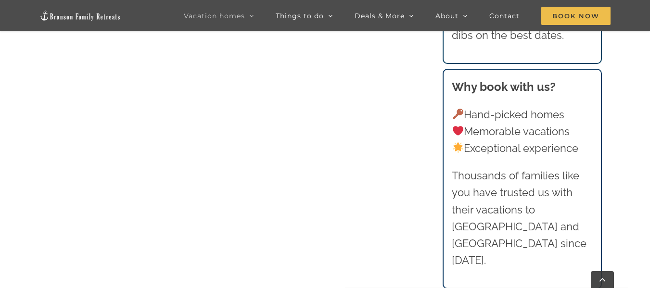
scroll to position [1590, 0]
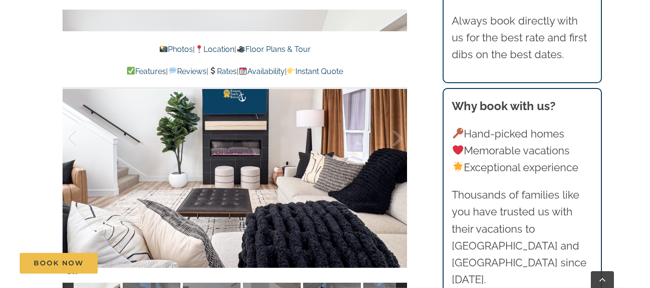
scroll to position [666, 0]
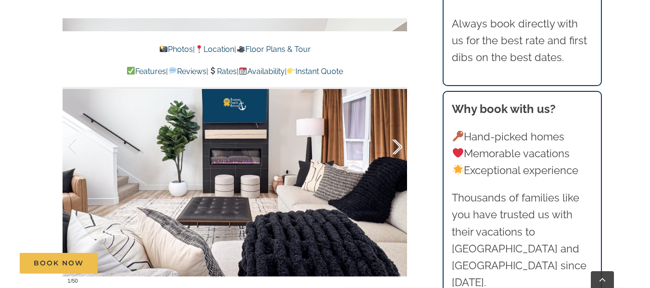
click at [396, 157] on div at bounding box center [387, 147] width 30 height 60
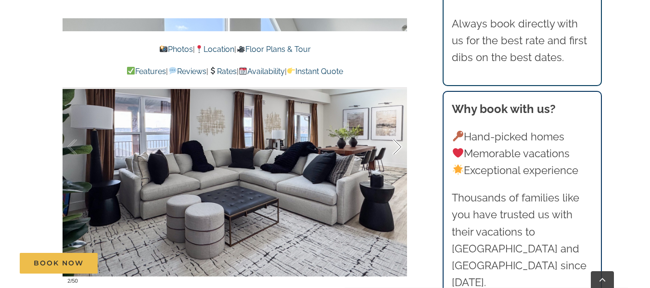
click at [396, 157] on div at bounding box center [387, 147] width 30 height 60
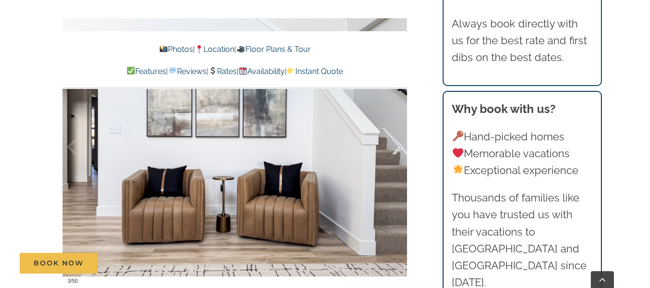
click at [396, 157] on div at bounding box center [387, 147] width 30 height 60
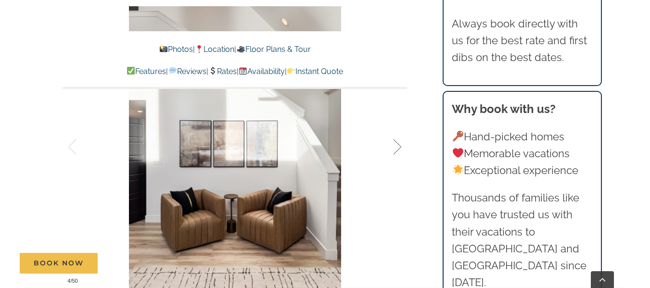
click at [396, 157] on div at bounding box center [387, 147] width 30 height 60
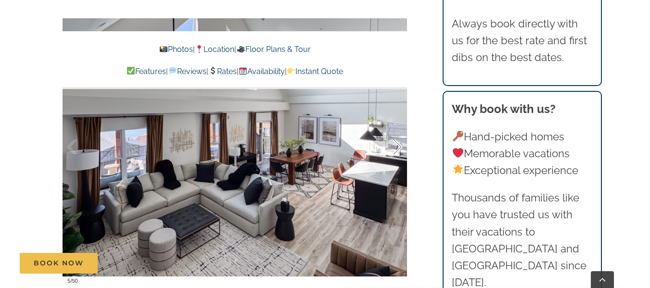
click at [396, 157] on div at bounding box center [387, 147] width 30 height 60
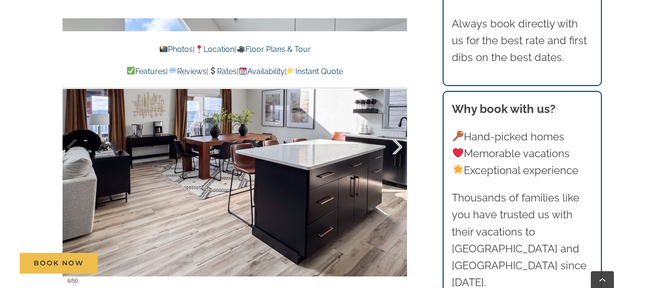
click at [396, 157] on div at bounding box center [387, 147] width 30 height 60
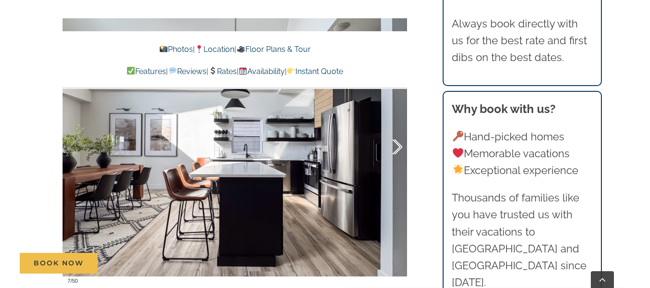
click at [396, 157] on div at bounding box center [387, 147] width 30 height 60
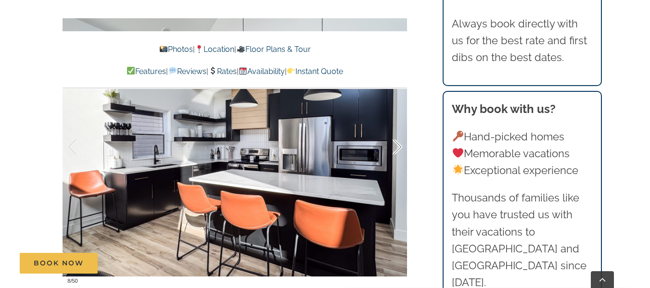
click at [396, 157] on div at bounding box center [387, 147] width 30 height 60
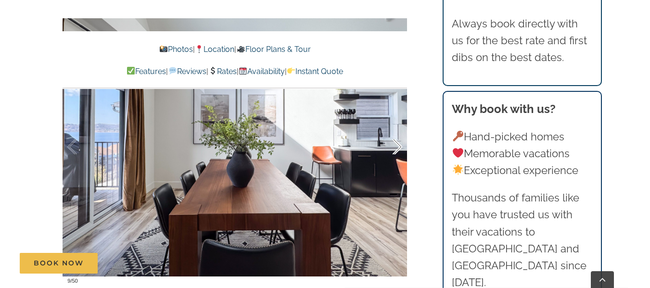
click at [396, 157] on div at bounding box center [387, 147] width 30 height 60
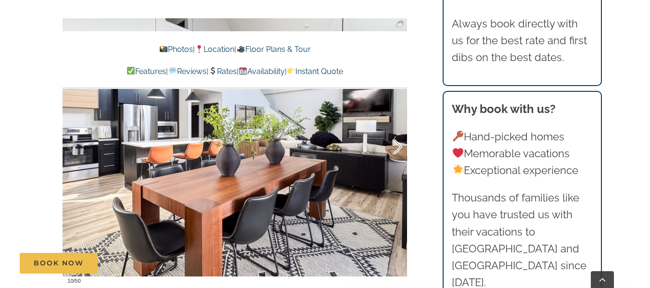
click at [396, 157] on div at bounding box center [387, 147] width 30 height 60
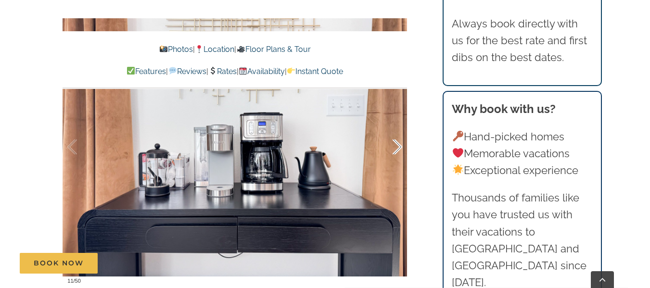
click at [396, 157] on div at bounding box center [387, 147] width 30 height 60
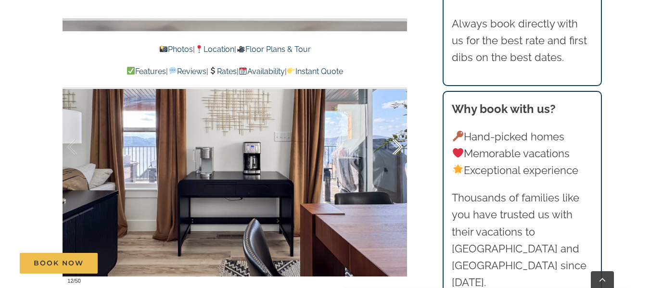
click at [396, 157] on div at bounding box center [387, 147] width 30 height 60
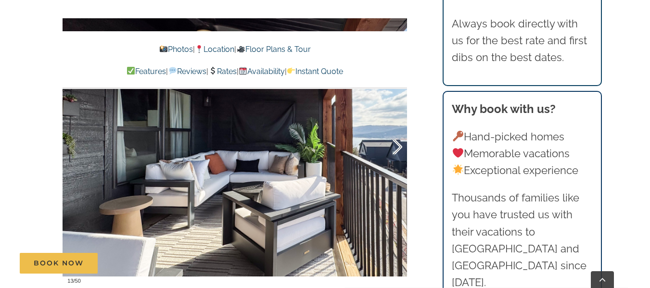
click at [396, 157] on div at bounding box center [387, 147] width 30 height 60
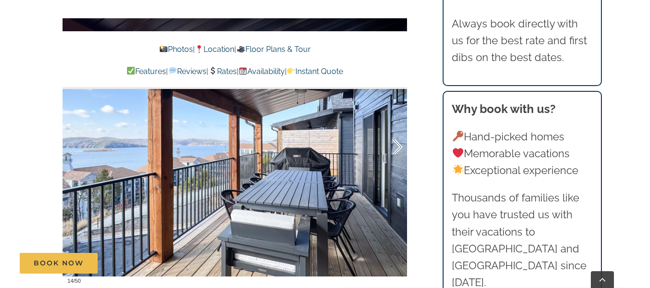
click at [396, 157] on div at bounding box center [387, 147] width 30 height 60
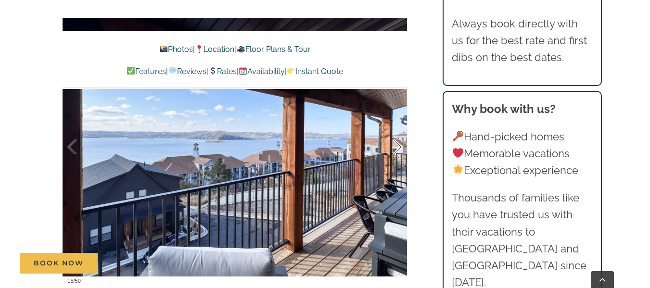
click at [396, 157] on div at bounding box center [387, 147] width 30 height 60
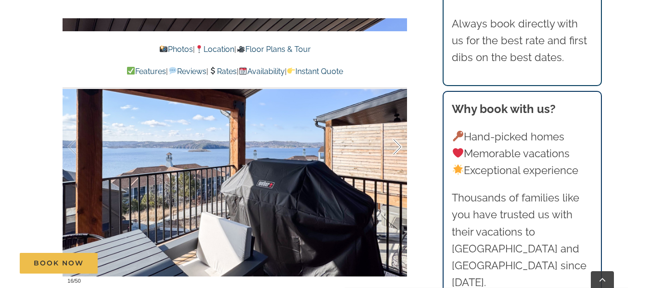
click at [396, 157] on div at bounding box center [387, 147] width 30 height 60
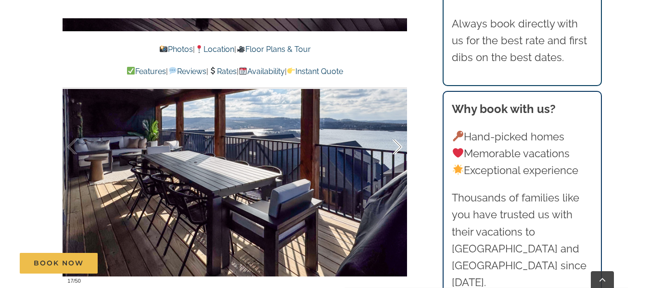
click at [396, 157] on div at bounding box center [387, 147] width 30 height 60
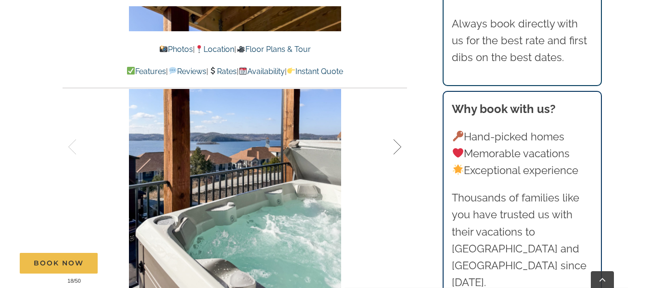
click at [396, 157] on div at bounding box center [387, 147] width 30 height 60
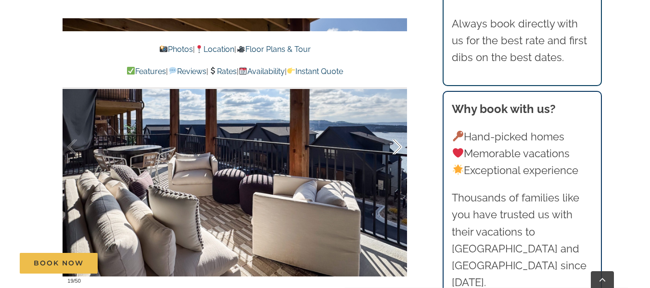
click at [396, 157] on div at bounding box center [387, 147] width 30 height 60
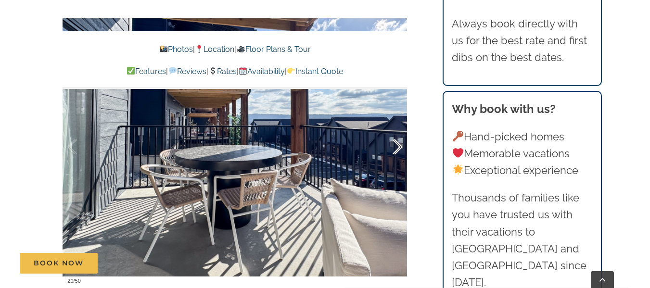
click at [396, 157] on div at bounding box center [387, 147] width 30 height 60
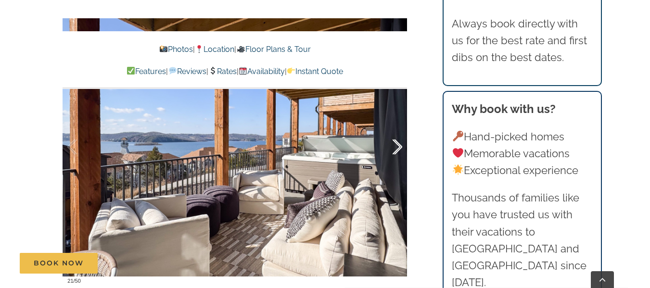
click at [396, 157] on div at bounding box center [387, 147] width 30 height 60
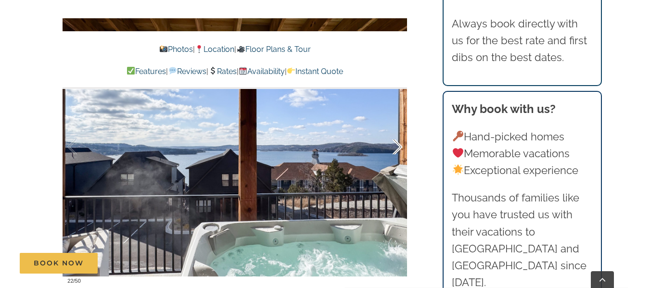
click at [396, 157] on div at bounding box center [387, 147] width 30 height 60
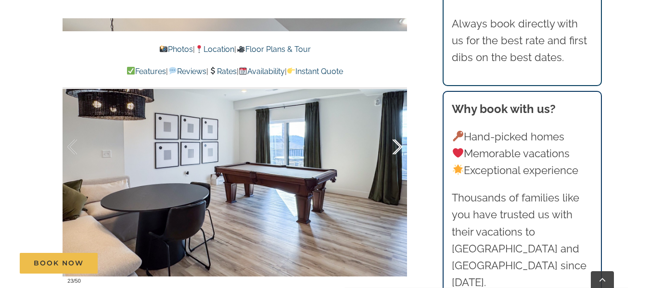
click at [396, 157] on div at bounding box center [387, 147] width 30 height 60
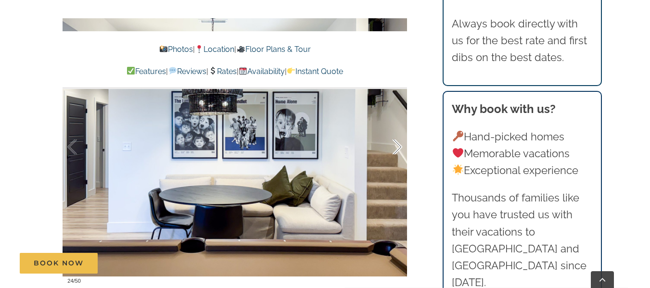
click at [396, 157] on div at bounding box center [387, 147] width 30 height 60
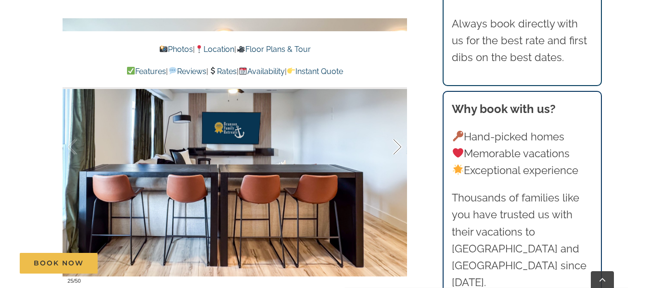
click at [396, 157] on div at bounding box center [387, 147] width 30 height 60
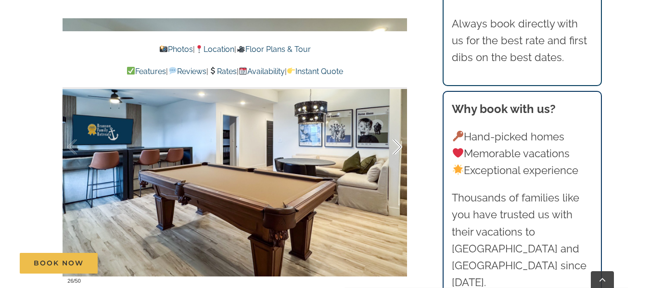
click at [396, 157] on div at bounding box center [387, 147] width 30 height 60
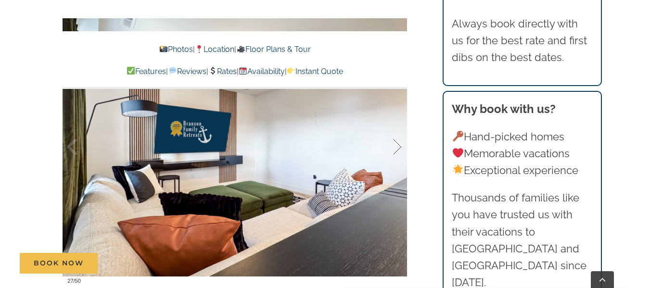
click at [396, 157] on div at bounding box center [387, 147] width 30 height 60
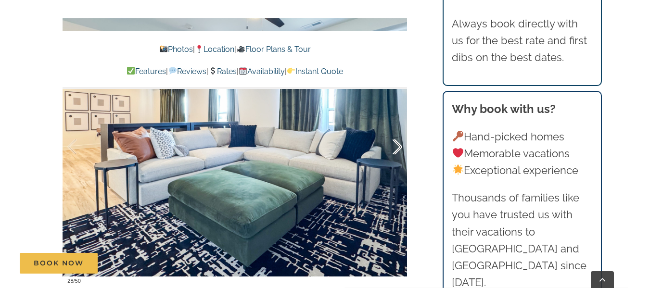
click at [396, 157] on div at bounding box center [387, 147] width 30 height 60
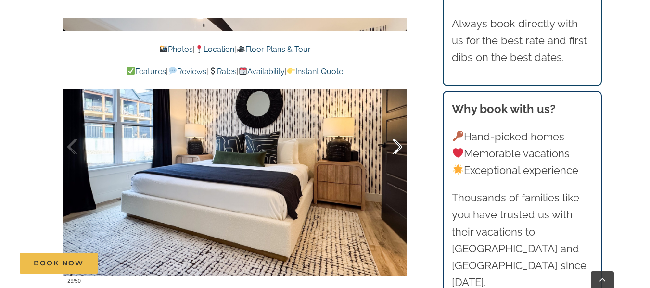
click at [396, 157] on div at bounding box center [387, 147] width 30 height 60
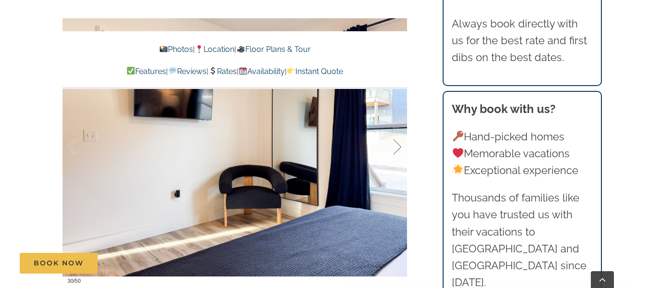
click at [396, 157] on div at bounding box center [387, 147] width 30 height 60
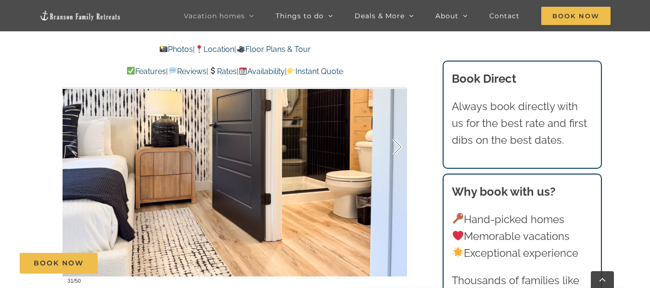
click at [396, 157] on div at bounding box center [387, 147] width 30 height 60
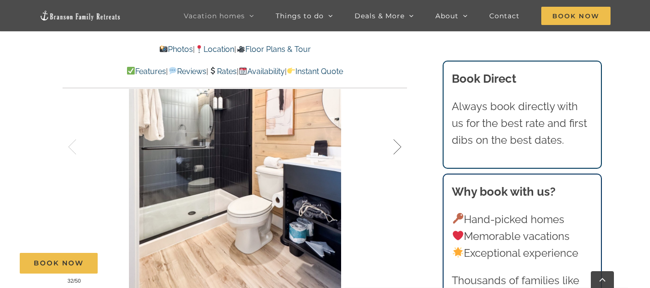
click at [396, 157] on div at bounding box center [387, 147] width 30 height 60
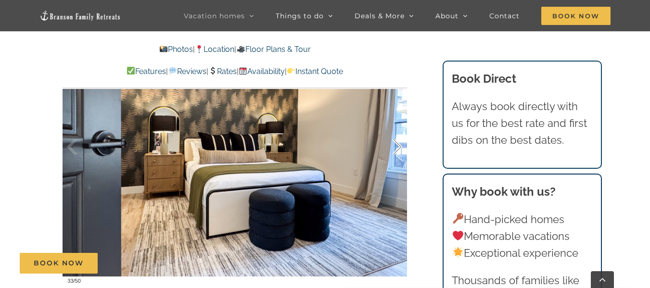
click at [396, 157] on div at bounding box center [387, 147] width 30 height 60
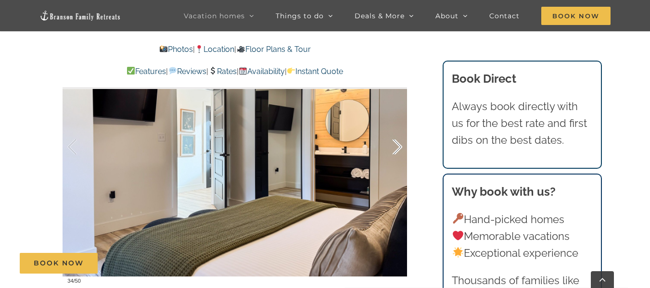
click at [396, 157] on div at bounding box center [387, 147] width 30 height 60
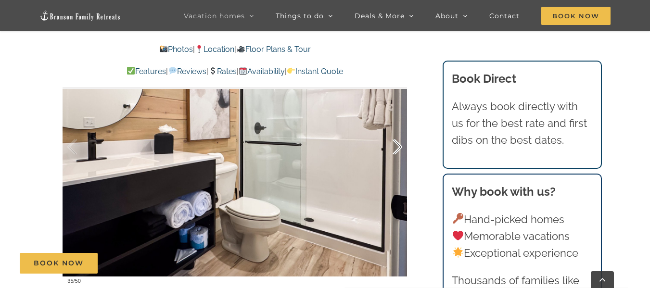
click at [396, 157] on div at bounding box center [387, 147] width 30 height 60
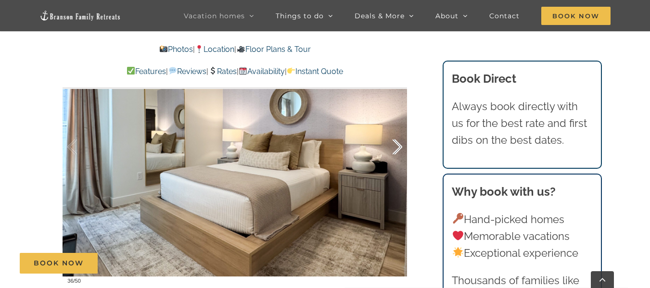
click at [396, 157] on div at bounding box center [387, 147] width 30 height 60
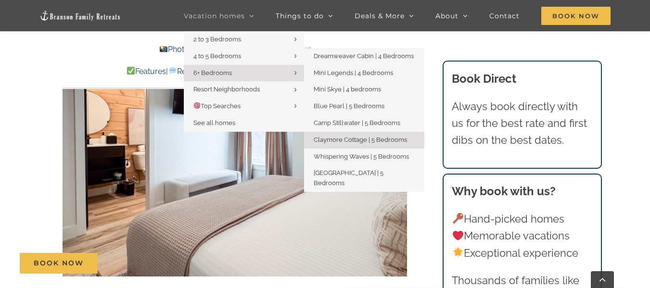
click at [343, 138] on span "Claymore Cottage | 5 Bedrooms" at bounding box center [360, 139] width 93 height 7
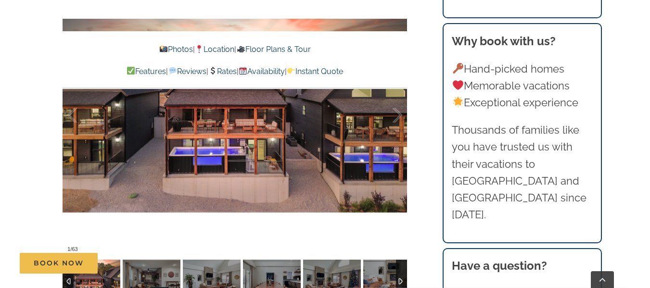
scroll to position [652, 0]
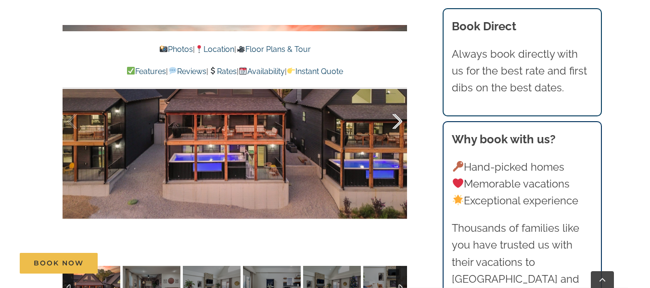
click at [394, 118] on div at bounding box center [387, 122] width 30 height 60
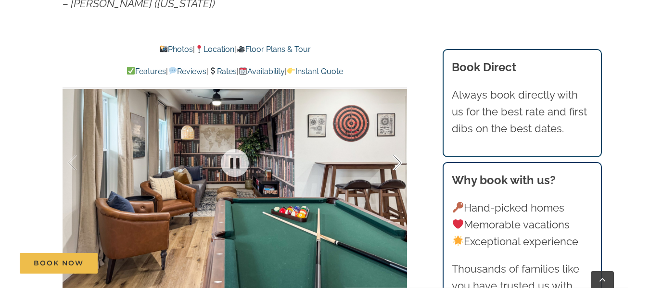
scroll to position [614, 0]
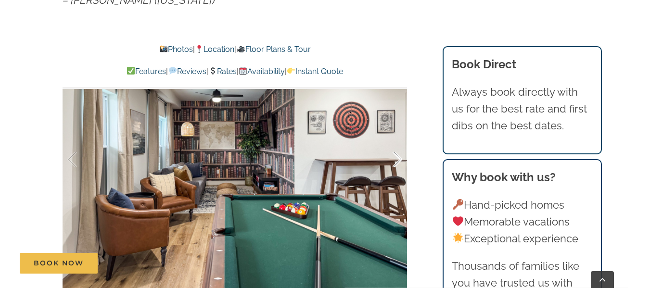
click at [396, 157] on div at bounding box center [387, 160] width 30 height 60
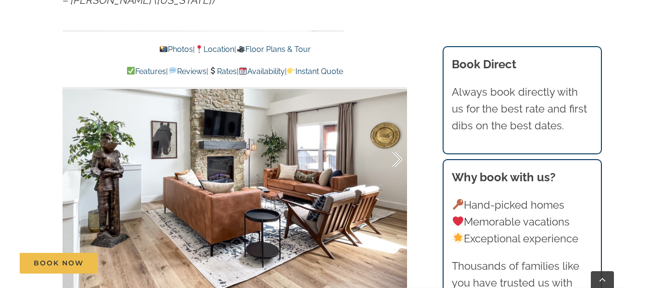
click at [396, 157] on div at bounding box center [387, 160] width 30 height 60
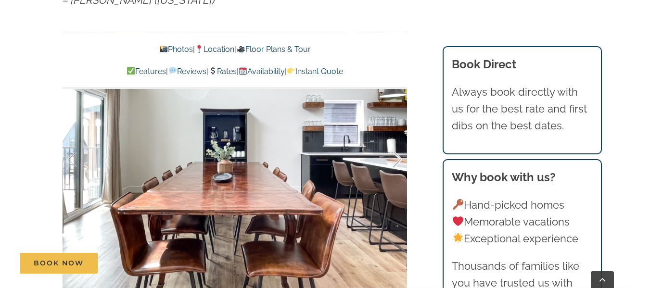
click at [396, 157] on div at bounding box center [387, 160] width 30 height 60
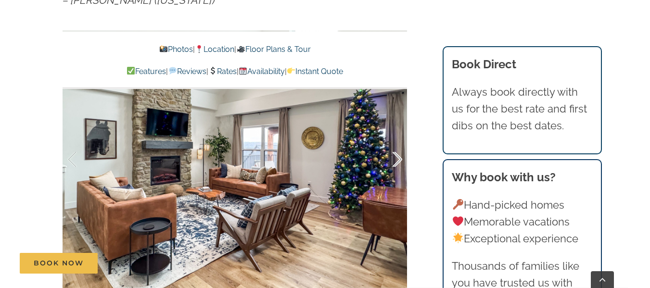
click at [396, 157] on div at bounding box center [387, 160] width 30 height 60
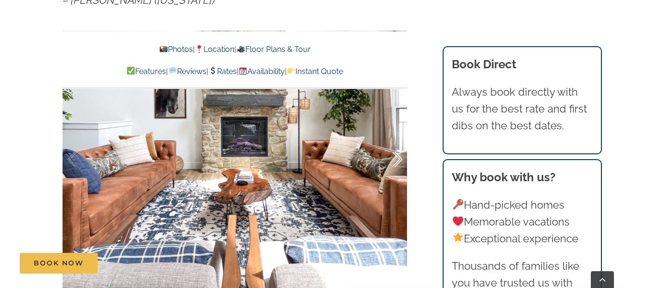
click at [396, 157] on div at bounding box center [387, 160] width 30 height 60
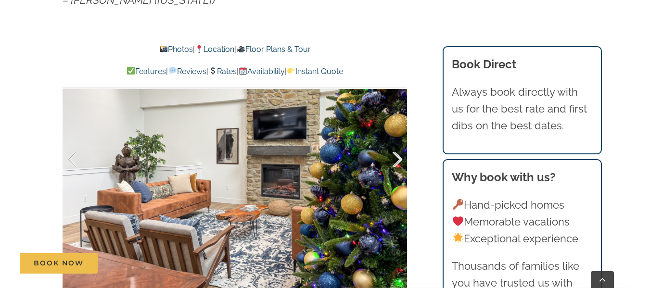
click at [396, 157] on div at bounding box center [387, 160] width 30 height 60
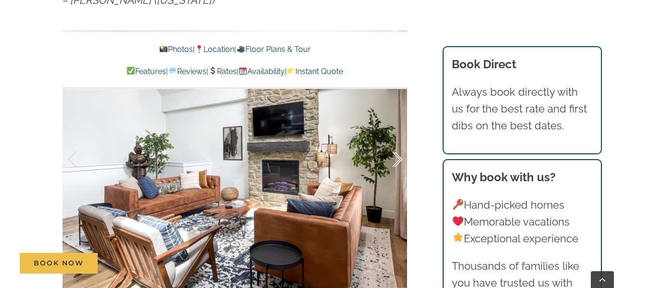
click at [396, 157] on div at bounding box center [387, 160] width 30 height 60
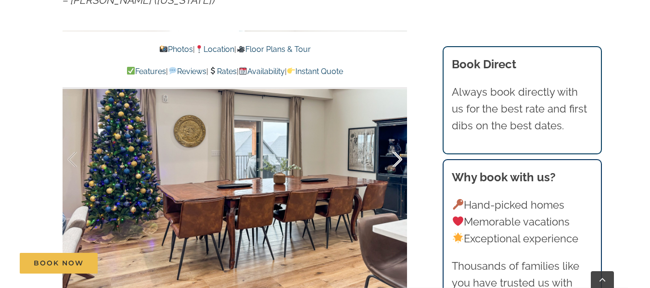
click at [396, 157] on div at bounding box center [387, 160] width 30 height 60
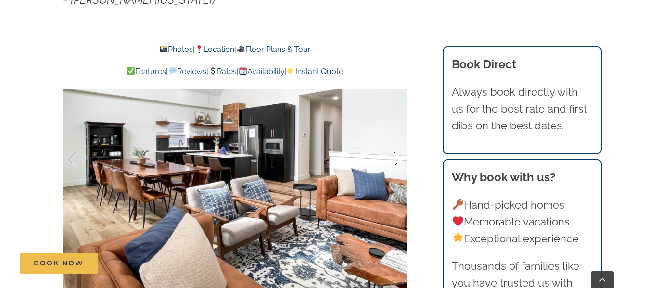
click at [396, 157] on div at bounding box center [387, 160] width 30 height 60
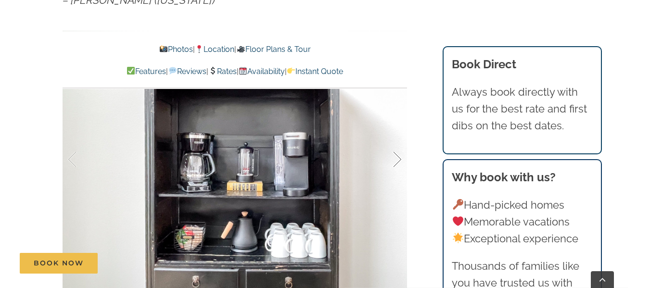
click at [396, 157] on div at bounding box center [387, 160] width 30 height 60
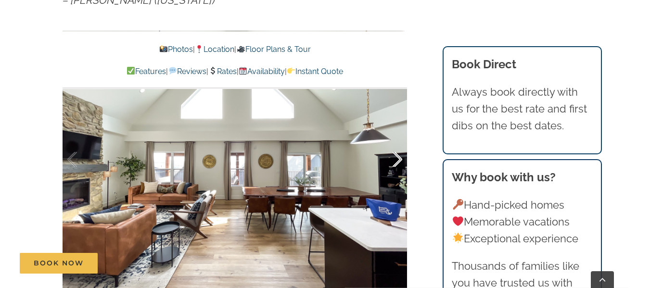
click at [396, 157] on div at bounding box center [387, 160] width 30 height 60
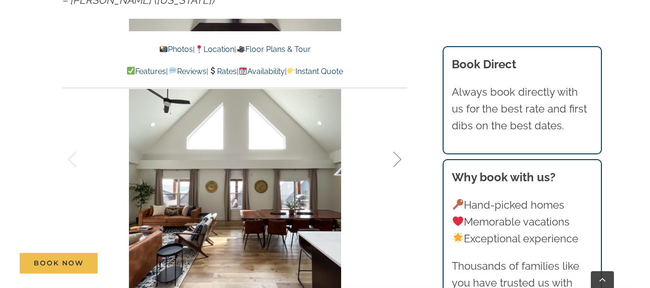
click at [396, 157] on div at bounding box center [387, 160] width 30 height 60
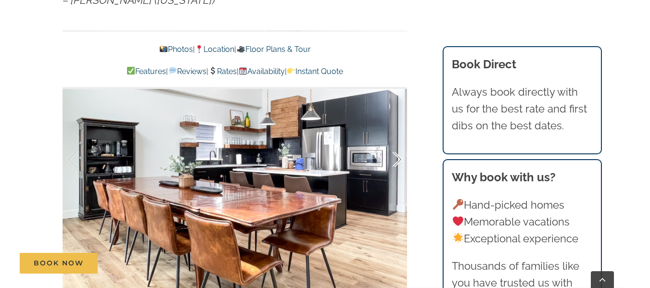
click at [396, 157] on div at bounding box center [387, 160] width 30 height 60
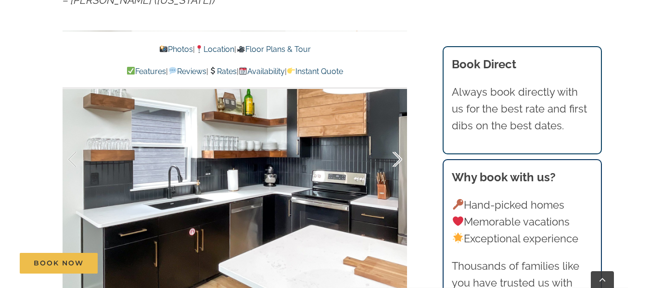
click at [396, 157] on div at bounding box center [387, 160] width 30 height 60
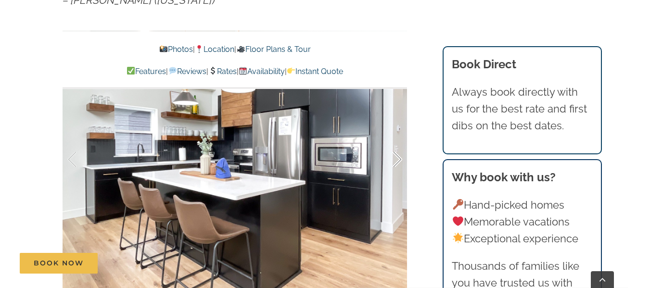
click at [396, 157] on div at bounding box center [387, 160] width 30 height 60
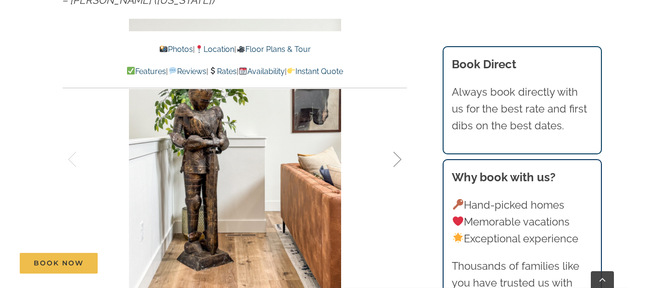
click at [396, 157] on div at bounding box center [387, 160] width 30 height 60
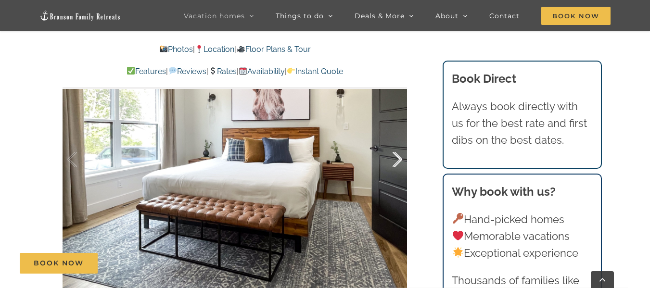
click at [396, 157] on div at bounding box center [387, 160] width 30 height 60
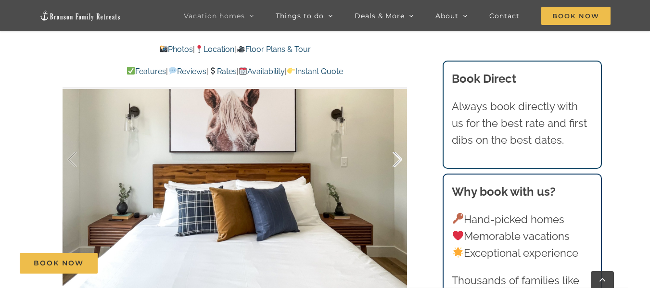
click at [396, 157] on div at bounding box center [387, 160] width 30 height 60
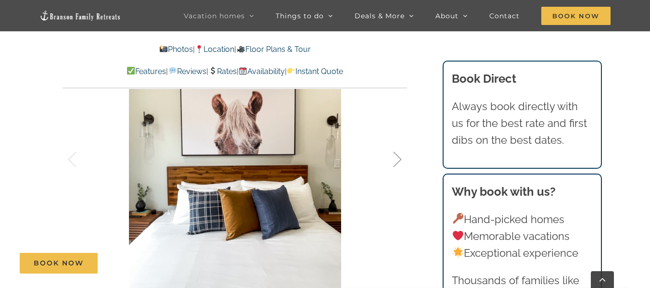
click at [396, 157] on div at bounding box center [387, 160] width 30 height 60
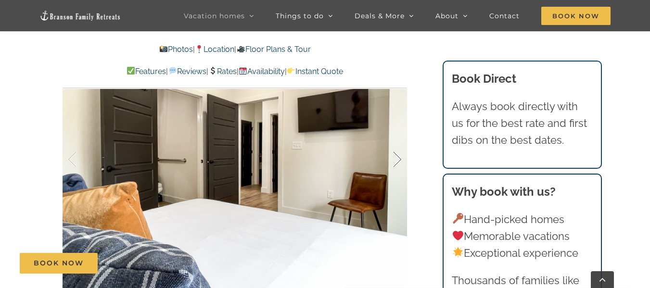
click at [396, 157] on div at bounding box center [387, 160] width 30 height 60
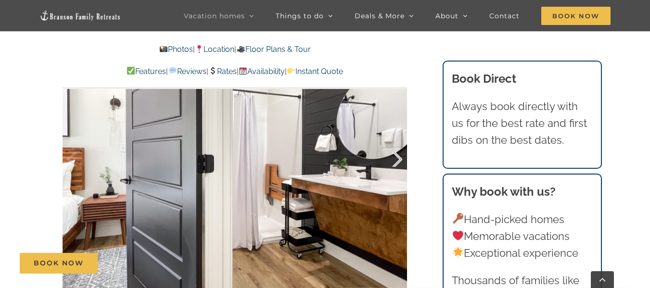
click at [396, 157] on div at bounding box center [387, 160] width 30 height 60
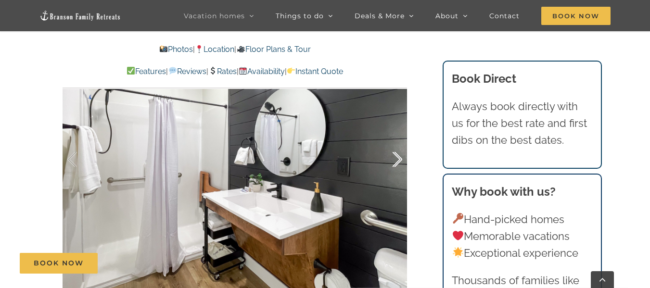
click at [396, 157] on div at bounding box center [387, 160] width 30 height 60
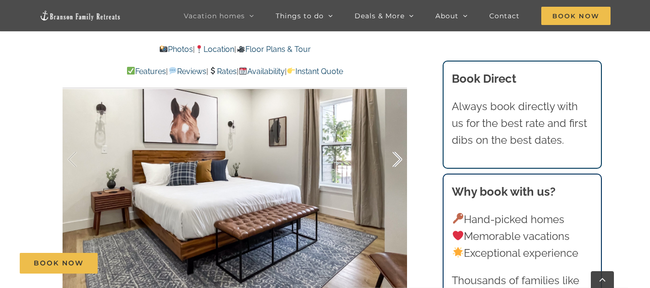
click at [396, 157] on div at bounding box center [387, 160] width 30 height 60
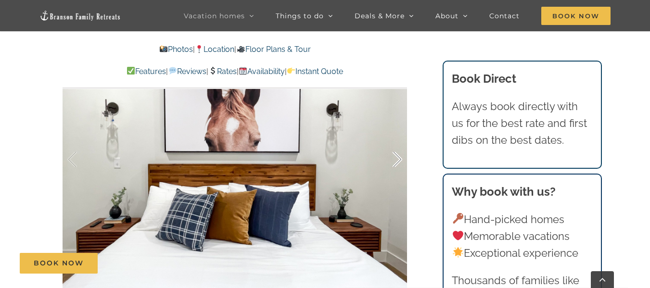
click at [396, 157] on div at bounding box center [387, 160] width 30 height 60
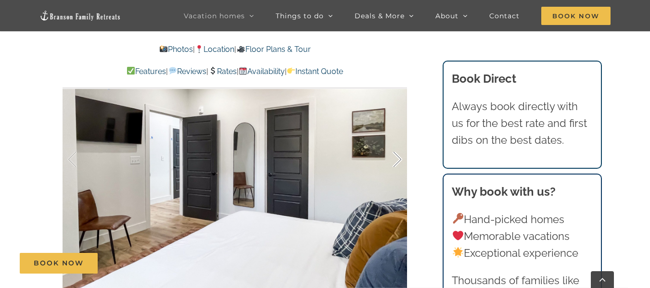
click at [396, 157] on div at bounding box center [387, 160] width 30 height 60
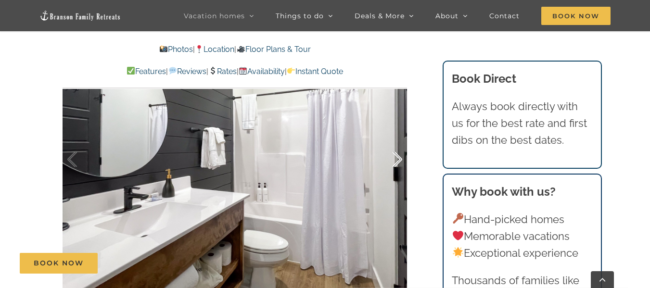
click at [396, 157] on div at bounding box center [387, 160] width 30 height 60
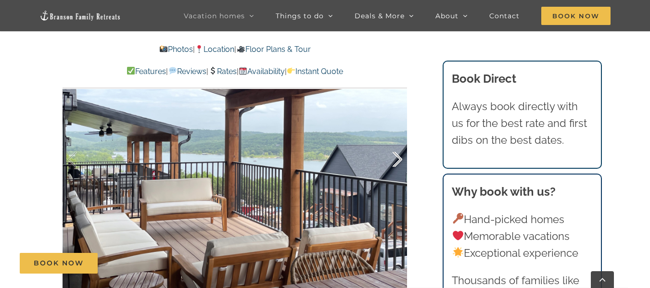
click at [396, 157] on div at bounding box center [387, 160] width 30 height 60
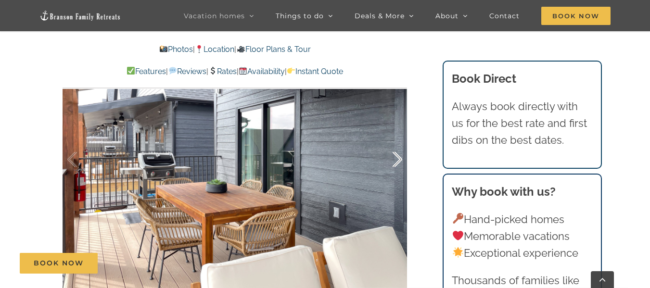
click at [396, 157] on div at bounding box center [387, 160] width 30 height 60
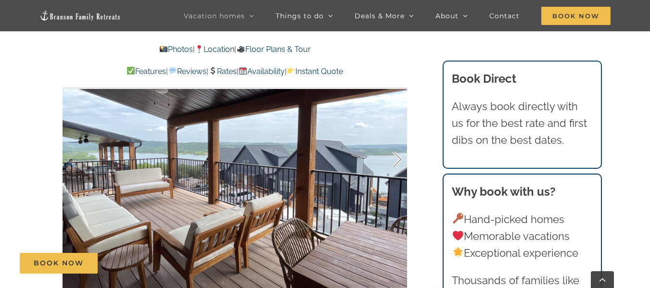
click at [396, 157] on div at bounding box center [387, 160] width 30 height 60
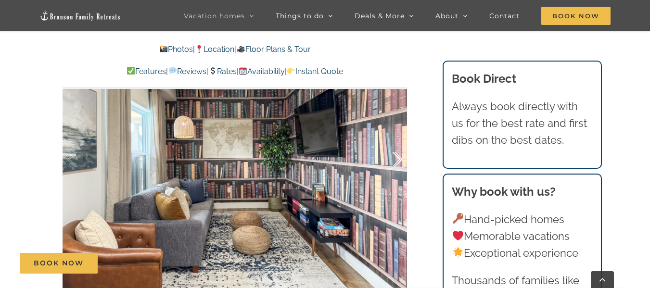
click at [396, 157] on div at bounding box center [387, 160] width 30 height 60
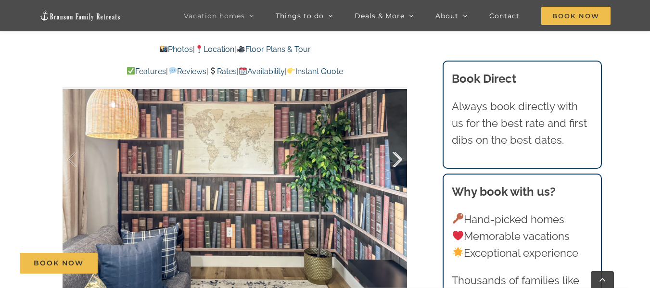
click at [396, 157] on div at bounding box center [387, 160] width 30 height 60
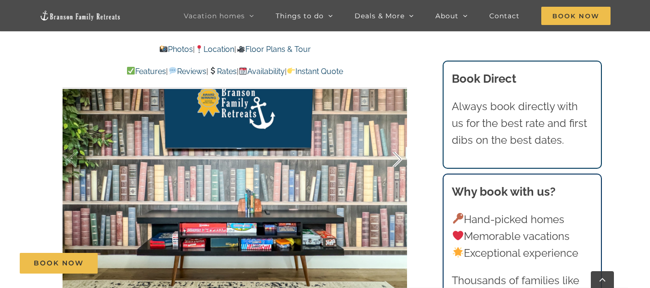
click at [396, 157] on div at bounding box center [387, 160] width 30 height 60
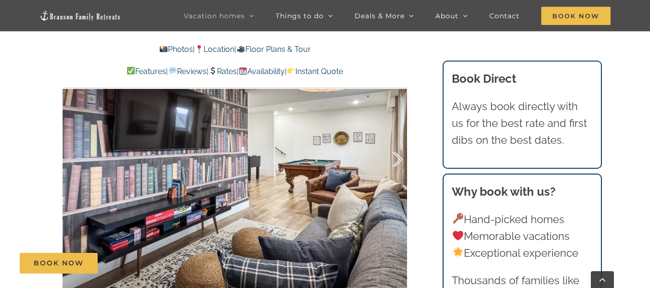
click at [396, 157] on div at bounding box center [387, 160] width 30 height 60
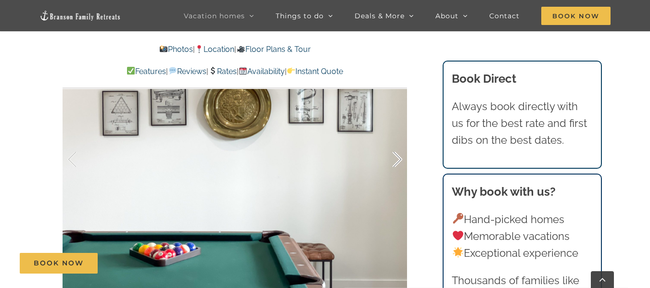
click at [396, 157] on div at bounding box center [387, 160] width 30 height 60
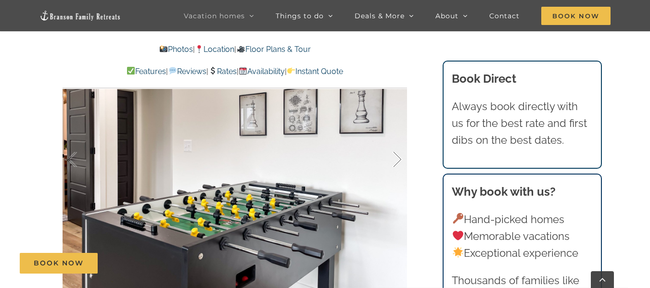
click at [396, 157] on div at bounding box center [387, 160] width 30 height 60
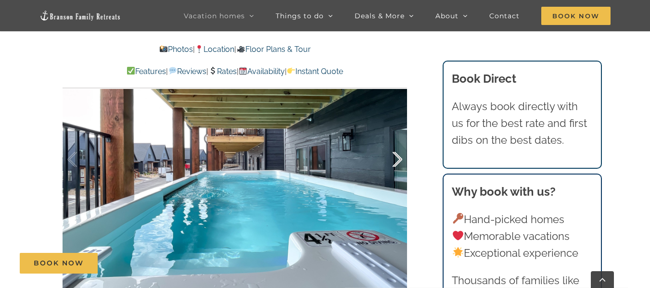
click at [396, 157] on div at bounding box center [387, 160] width 30 height 60
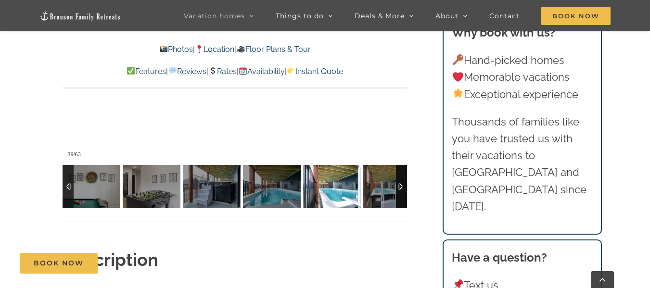
scroll to position [774, 0]
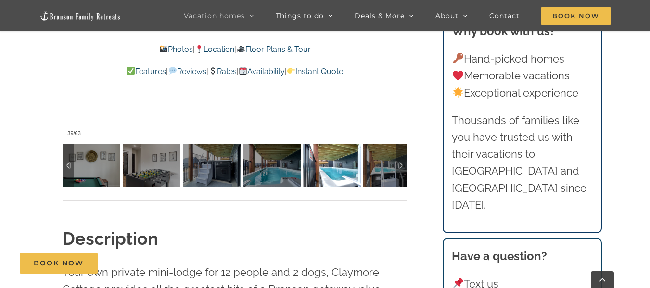
click at [67, 163] on div at bounding box center [68, 165] width 11 height 43
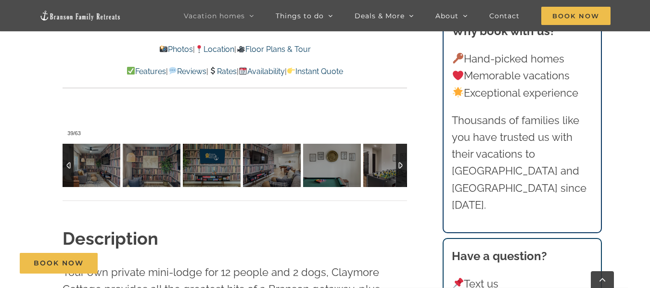
click at [67, 163] on div at bounding box center [68, 165] width 11 height 43
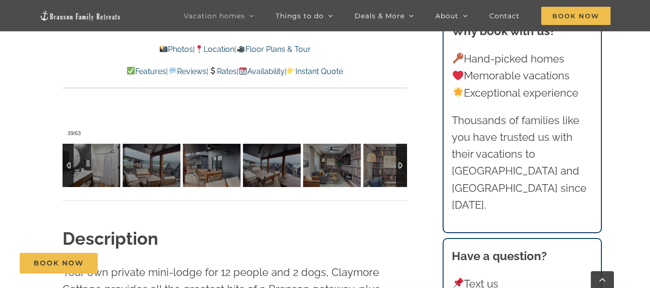
click at [67, 163] on div at bounding box center [68, 165] width 11 height 43
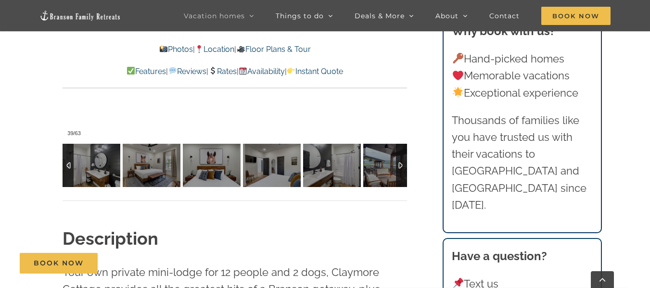
click at [67, 163] on div at bounding box center [68, 165] width 11 height 43
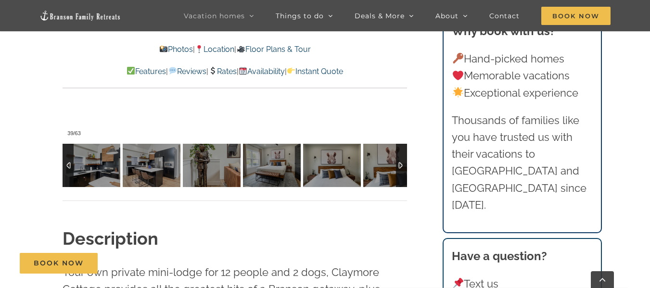
click at [67, 163] on div at bounding box center [68, 165] width 11 height 43
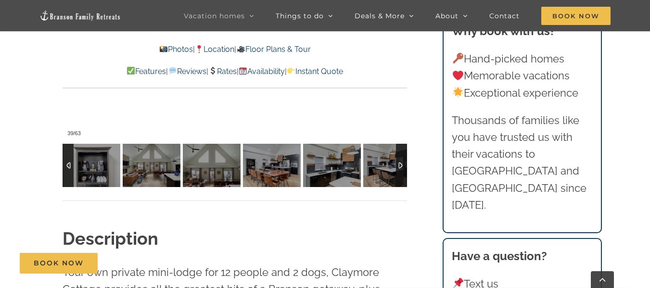
click at [67, 163] on div at bounding box center [68, 165] width 11 height 43
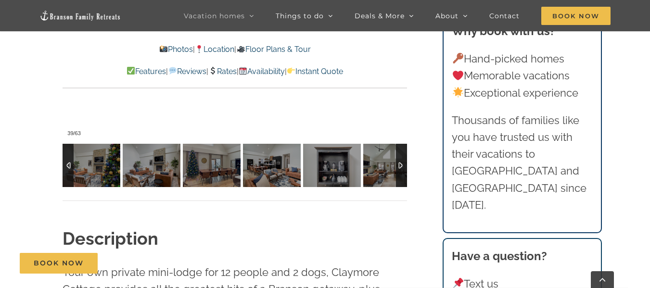
click at [67, 163] on div at bounding box center [68, 165] width 11 height 43
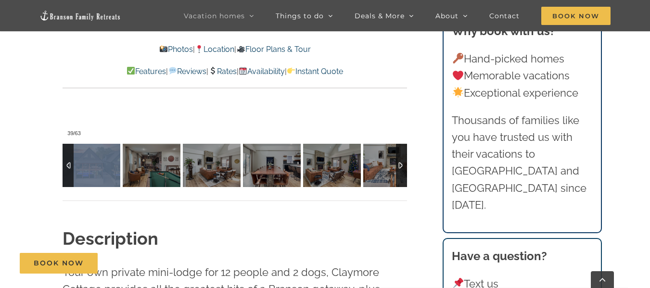
click at [67, 163] on div at bounding box center [68, 165] width 11 height 43
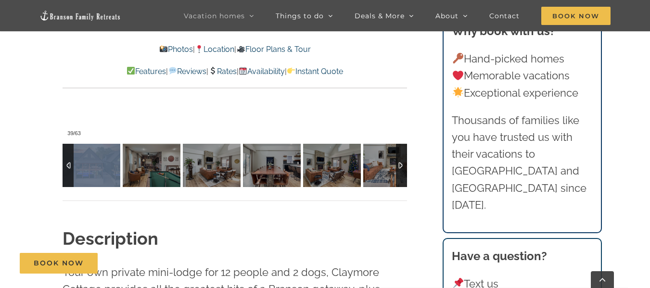
click at [67, 163] on div at bounding box center [68, 165] width 11 height 43
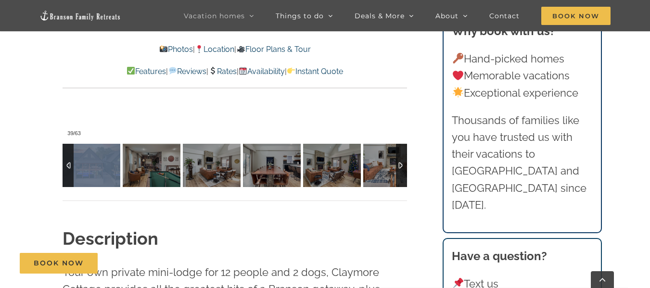
click at [67, 163] on div at bounding box center [68, 165] width 11 height 43
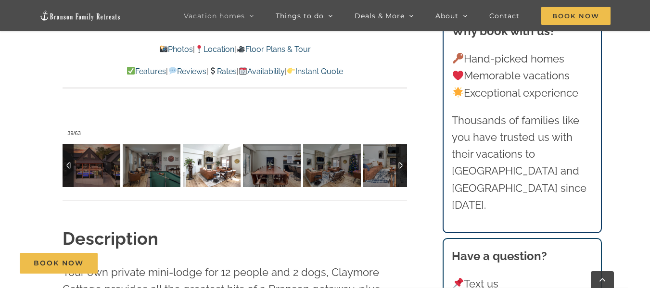
click at [213, 180] on img at bounding box center [212, 165] width 58 height 43
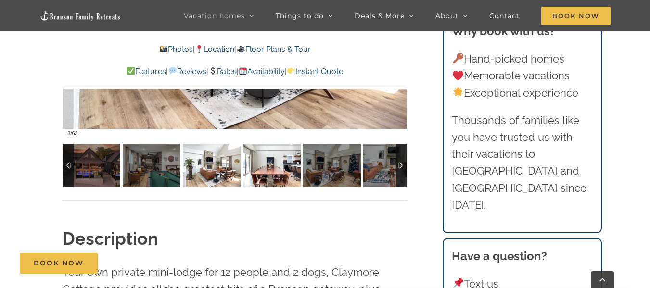
click at [260, 173] on img at bounding box center [272, 165] width 58 height 43
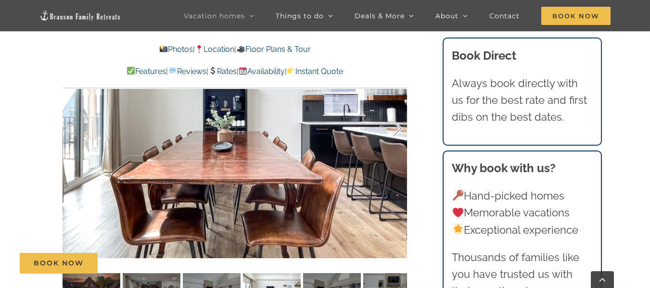
scroll to position [636, 0]
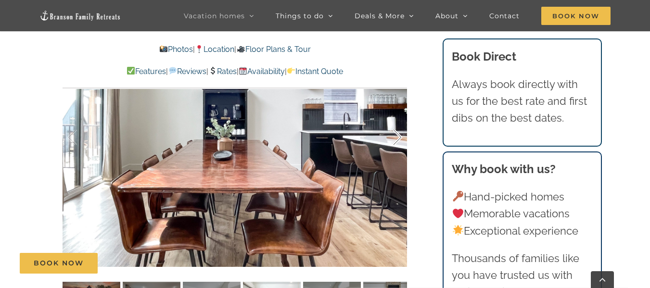
click at [398, 139] on div at bounding box center [387, 138] width 30 height 60
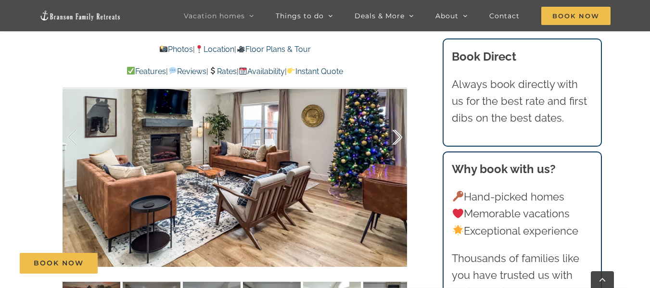
click at [398, 139] on div at bounding box center [387, 138] width 30 height 60
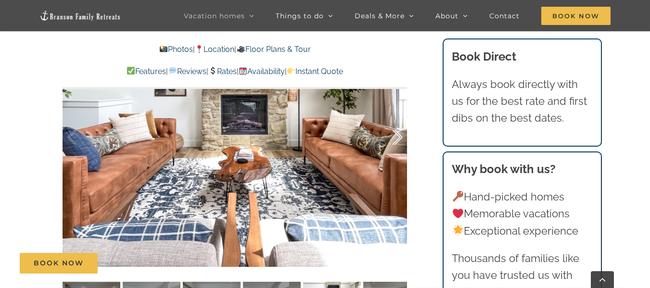
click at [398, 139] on div at bounding box center [387, 138] width 30 height 60
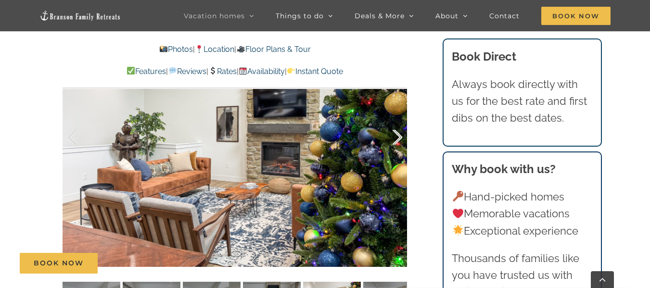
click at [398, 139] on div at bounding box center [387, 138] width 30 height 60
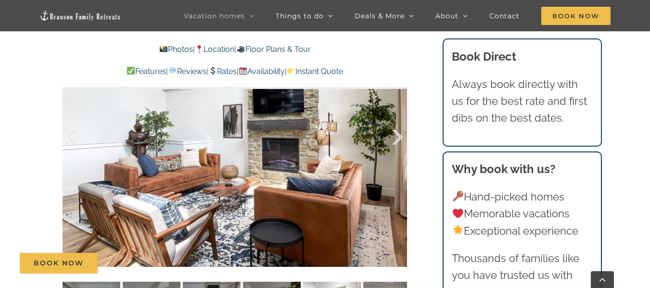
click at [398, 139] on div at bounding box center [387, 138] width 30 height 60
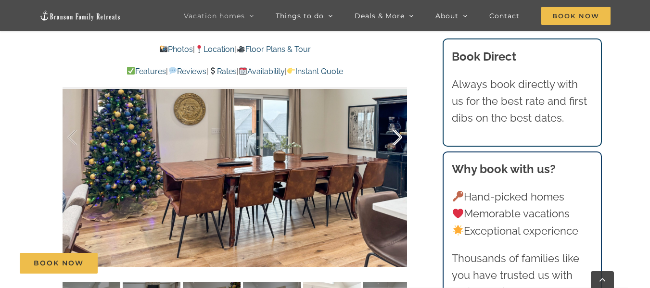
click at [398, 139] on div at bounding box center [387, 138] width 30 height 60
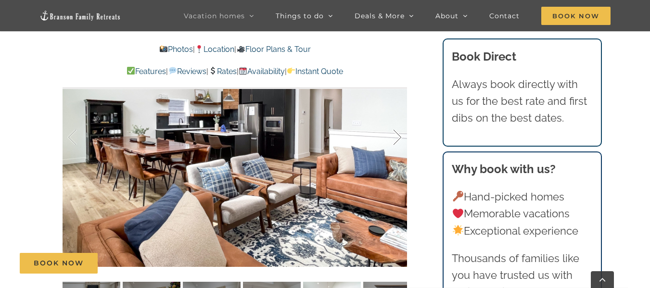
click at [398, 139] on div at bounding box center [387, 138] width 30 height 60
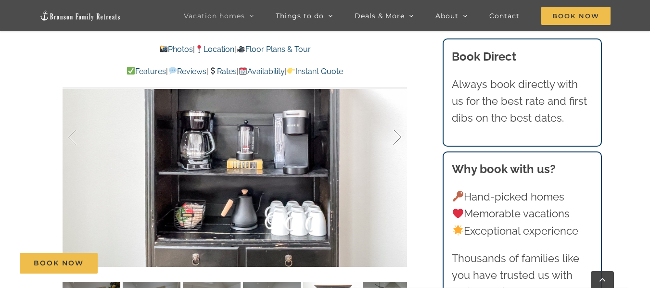
click at [398, 139] on div at bounding box center [387, 138] width 30 height 60
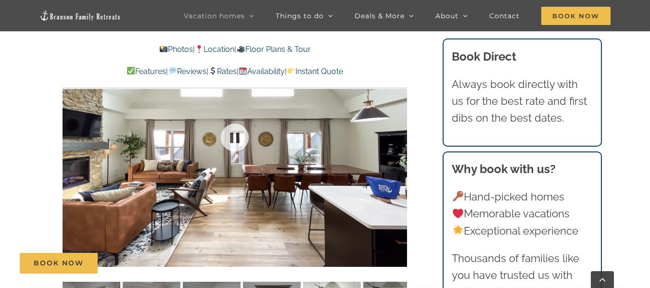
click at [398, 139] on div at bounding box center [235, 137] width 344 height 283
click at [398, 139] on div at bounding box center [387, 138] width 30 height 60
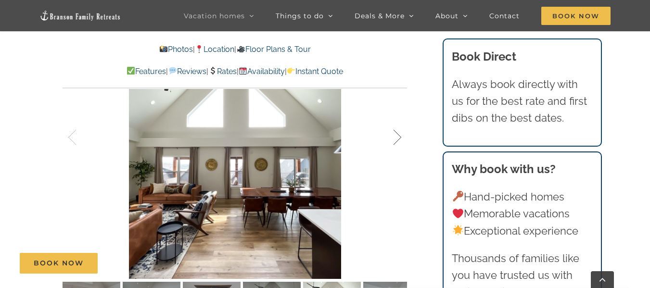
click at [398, 139] on div at bounding box center [387, 138] width 30 height 60
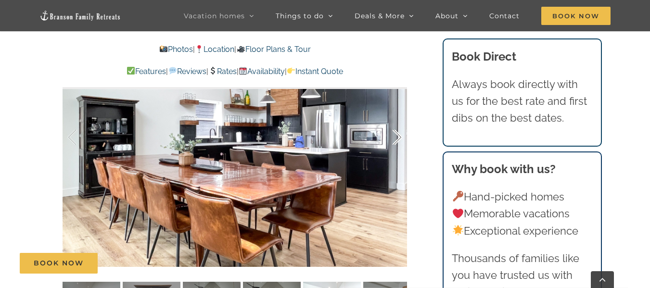
click at [398, 139] on div at bounding box center [387, 138] width 30 height 60
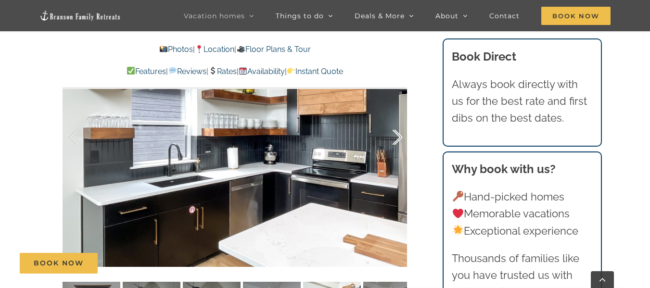
click at [398, 139] on div at bounding box center [387, 138] width 30 height 60
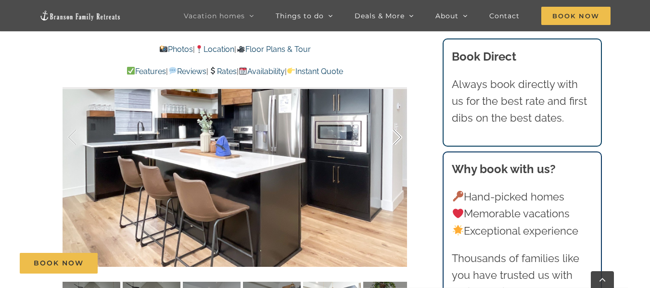
click at [398, 139] on div at bounding box center [387, 138] width 30 height 60
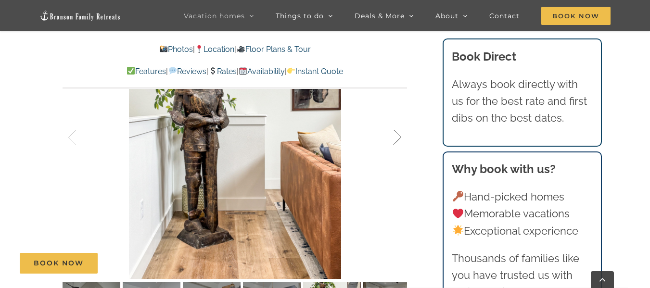
click at [398, 139] on div at bounding box center [387, 138] width 30 height 60
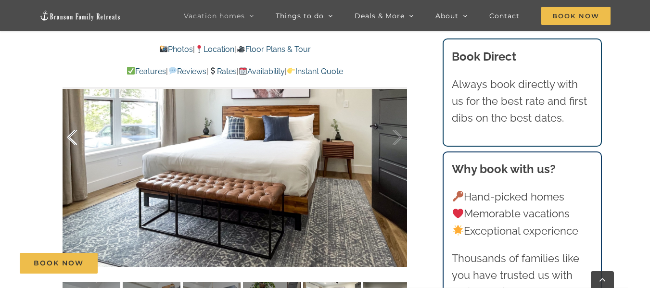
click at [72, 138] on div at bounding box center [82, 138] width 30 height 60
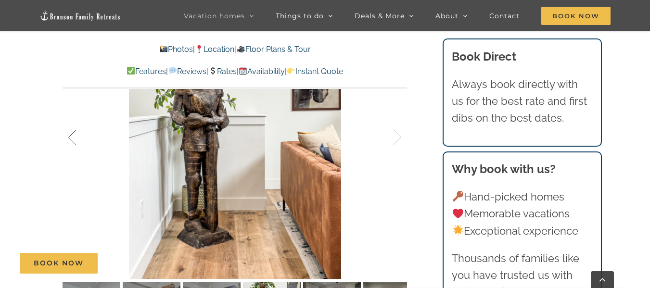
click at [72, 138] on div at bounding box center [82, 138] width 30 height 60
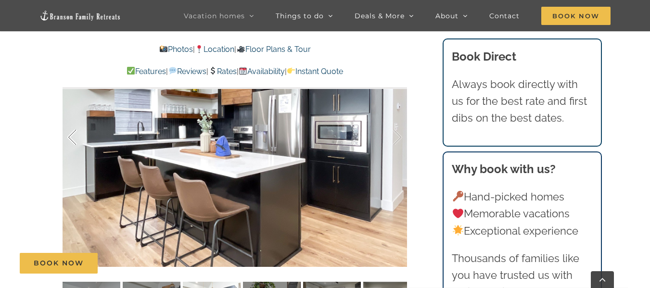
click at [72, 138] on div at bounding box center [82, 138] width 30 height 60
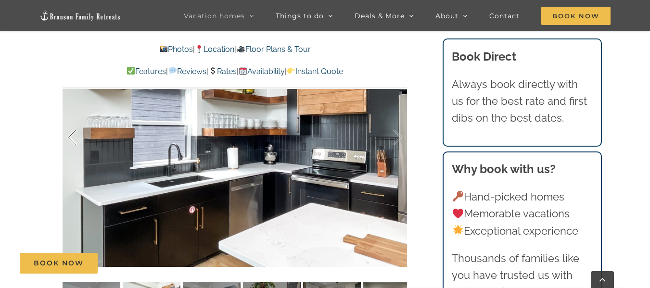
click at [72, 138] on div at bounding box center [82, 138] width 30 height 60
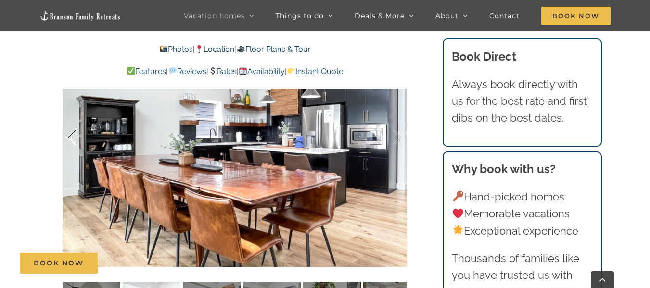
click at [72, 138] on div at bounding box center [82, 138] width 30 height 60
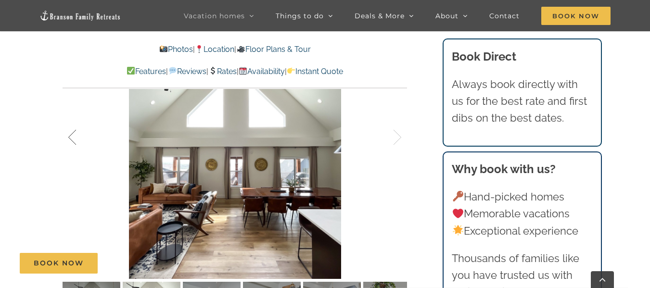
click at [72, 138] on div at bounding box center [82, 138] width 30 height 60
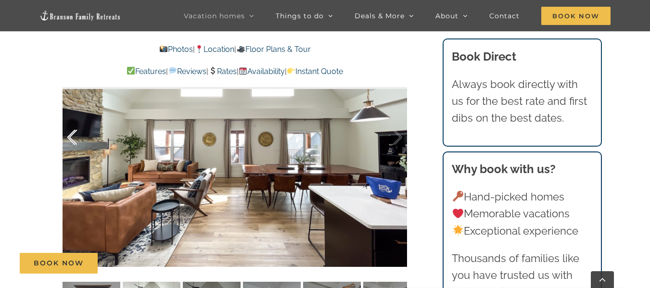
click at [72, 138] on div at bounding box center [82, 138] width 30 height 60
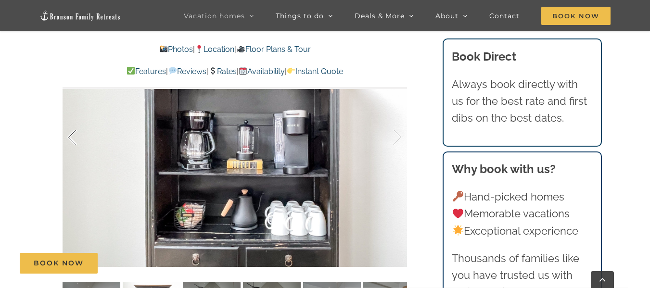
click at [72, 138] on div at bounding box center [82, 138] width 30 height 60
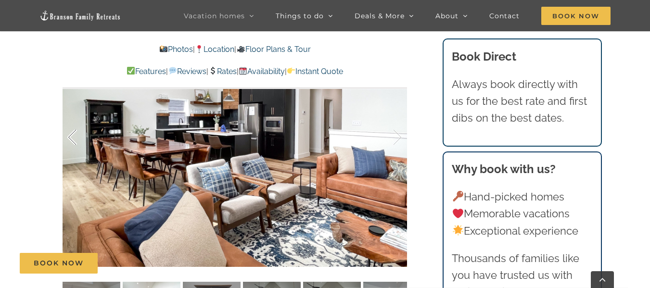
click at [72, 138] on div at bounding box center [82, 138] width 30 height 60
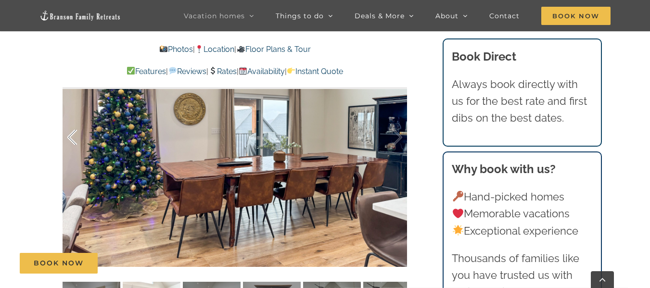
click at [72, 138] on div at bounding box center [82, 138] width 30 height 60
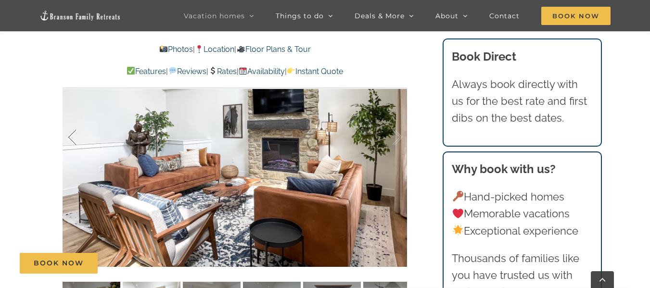
click at [72, 138] on div at bounding box center [82, 138] width 30 height 60
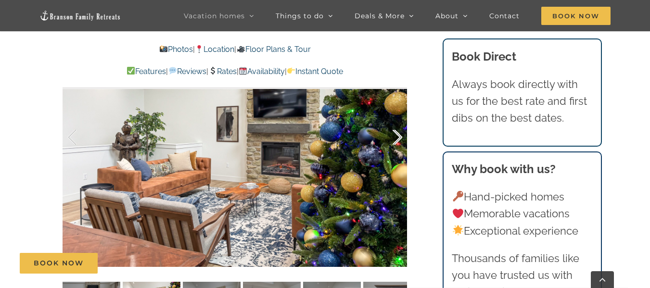
click at [397, 140] on div at bounding box center [387, 138] width 30 height 60
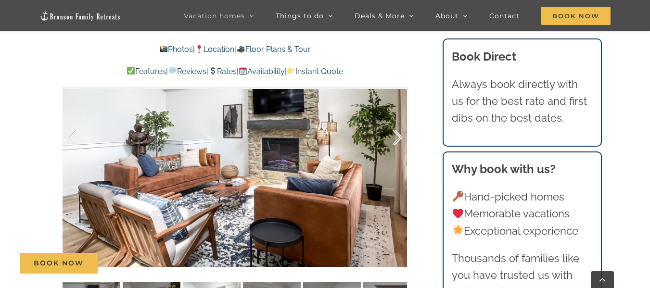
click at [397, 141] on div at bounding box center [387, 138] width 30 height 60
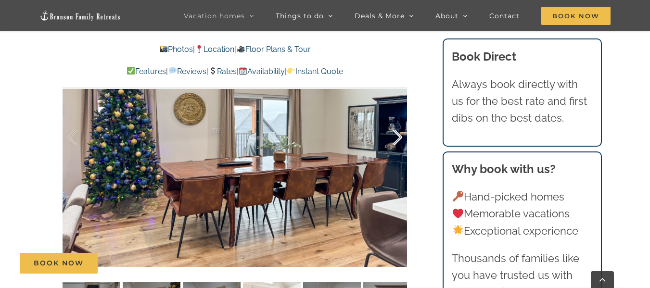
click at [397, 141] on div at bounding box center [387, 138] width 30 height 60
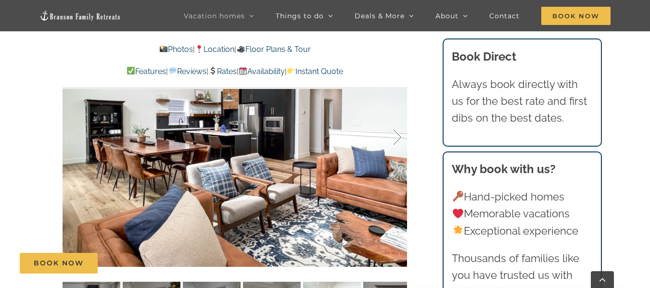
click at [397, 141] on div at bounding box center [387, 138] width 30 height 60
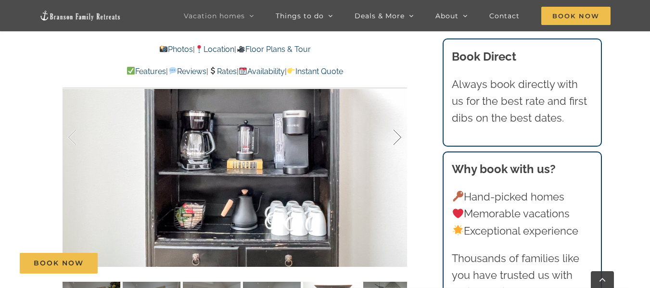
click at [397, 141] on div at bounding box center [387, 138] width 30 height 60
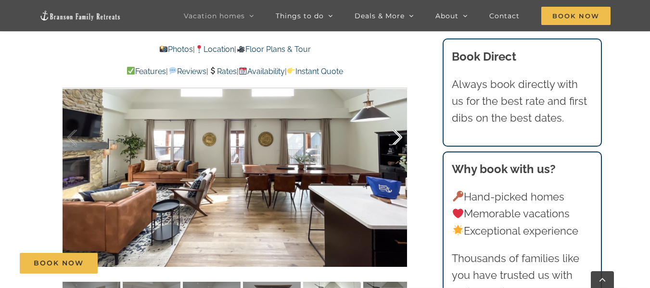
click at [397, 141] on div at bounding box center [387, 138] width 30 height 60
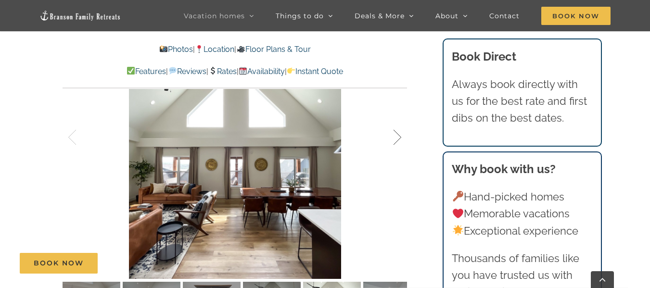
click at [397, 141] on div at bounding box center [387, 138] width 30 height 60
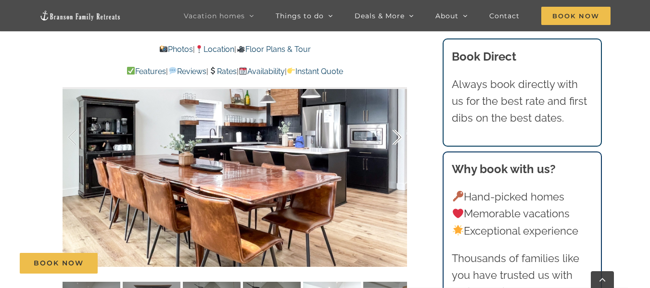
click at [397, 141] on div at bounding box center [387, 138] width 30 height 60
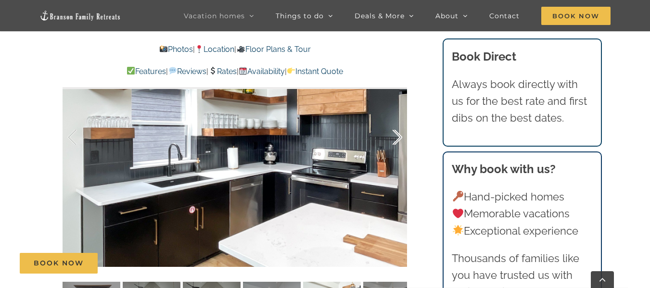
click at [397, 141] on div at bounding box center [387, 138] width 30 height 60
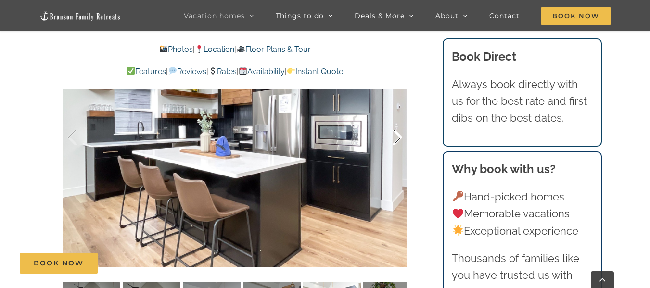
click at [397, 141] on div at bounding box center [387, 138] width 30 height 60
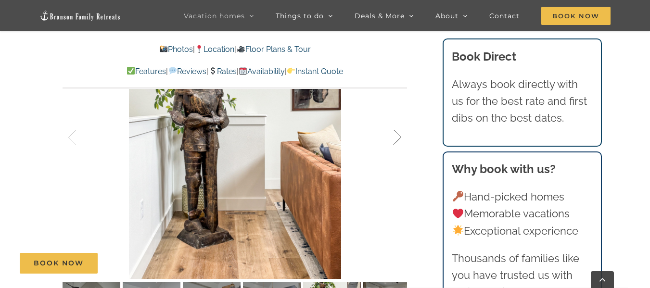
click at [397, 141] on div at bounding box center [387, 138] width 30 height 60
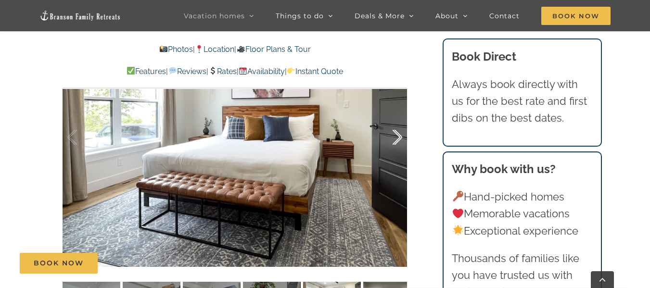
click at [397, 141] on div at bounding box center [387, 138] width 30 height 60
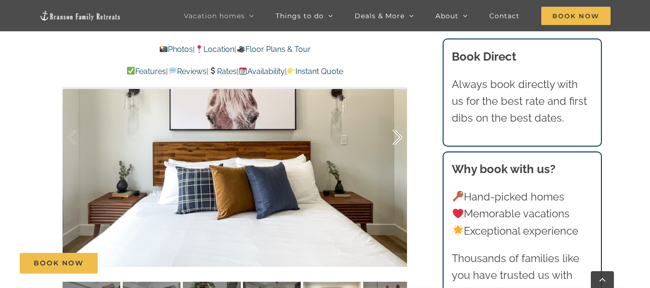
click at [397, 141] on div at bounding box center [387, 138] width 30 height 60
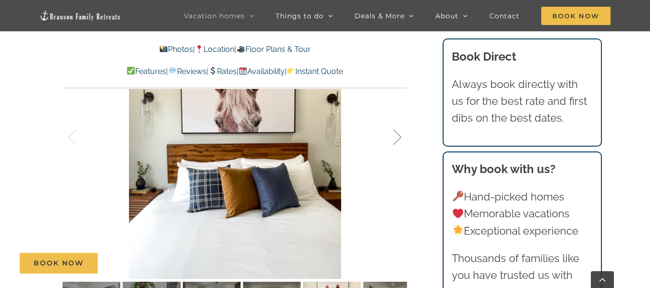
click at [397, 141] on div at bounding box center [387, 138] width 30 height 60
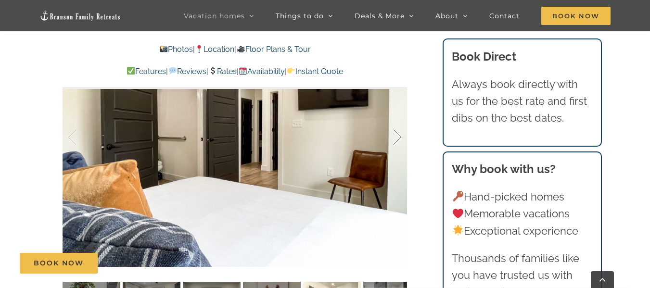
click at [397, 141] on div at bounding box center [387, 138] width 30 height 60
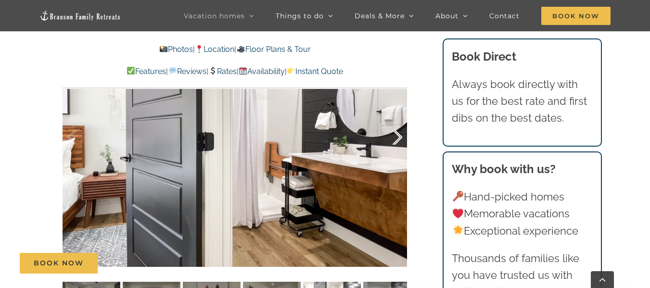
click at [397, 141] on div at bounding box center [387, 138] width 30 height 60
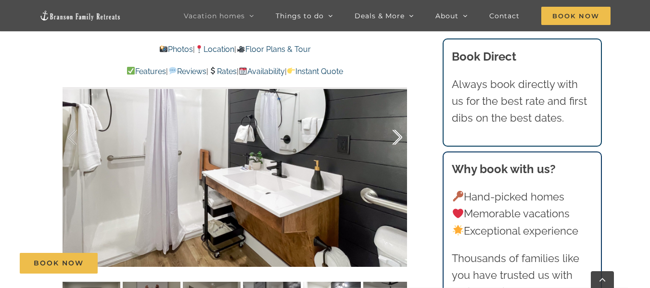
click at [397, 141] on div at bounding box center [387, 138] width 30 height 60
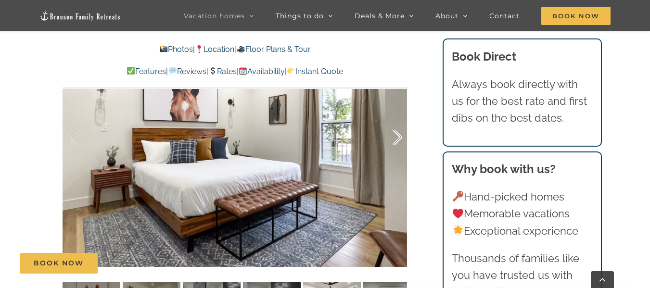
click at [397, 141] on div at bounding box center [387, 138] width 30 height 60
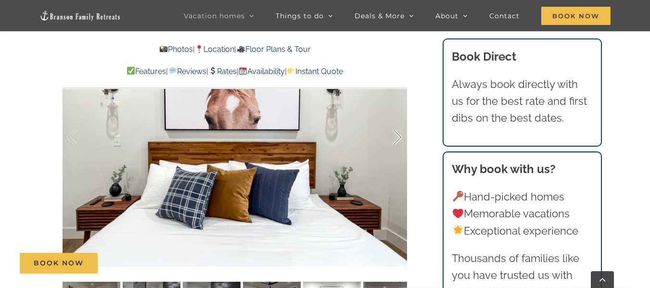
click at [397, 141] on div at bounding box center [387, 138] width 30 height 60
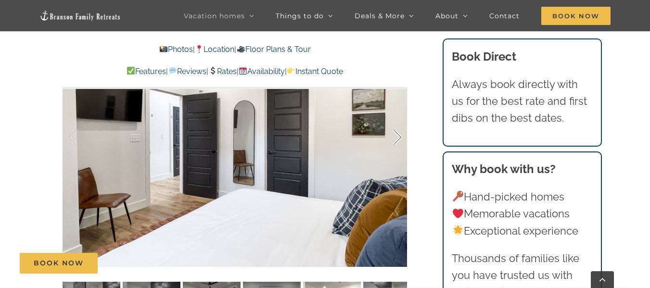
click at [397, 141] on div at bounding box center [387, 138] width 30 height 60
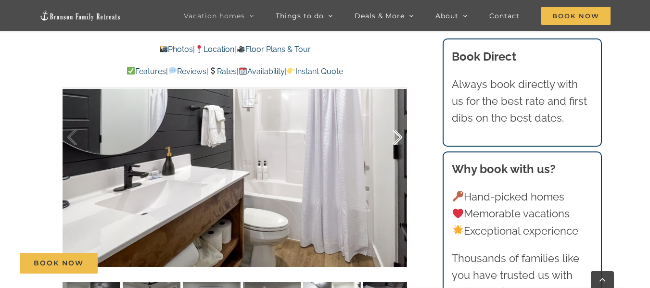
click at [397, 141] on div at bounding box center [387, 138] width 30 height 60
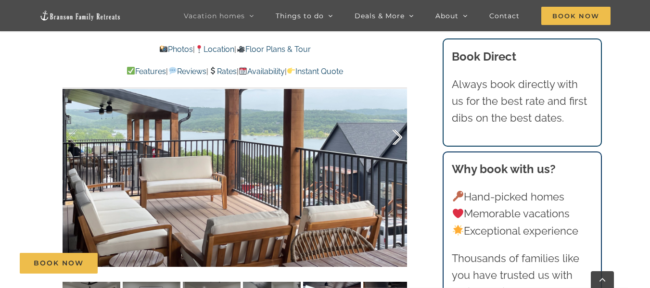
click at [397, 141] on div at bounding box center [387, 138] width 30 height 60
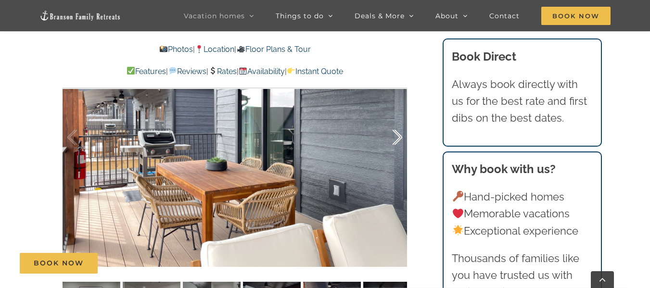
click at [397, 141] on div at bounding box center [387, 138] width 30 height 60
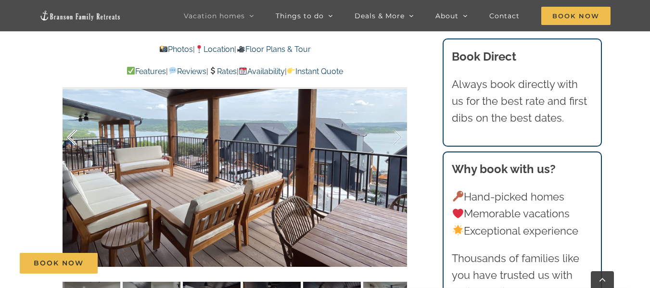
click at [73, 141] on div at bounding box center [82, 138] width 30 height 60
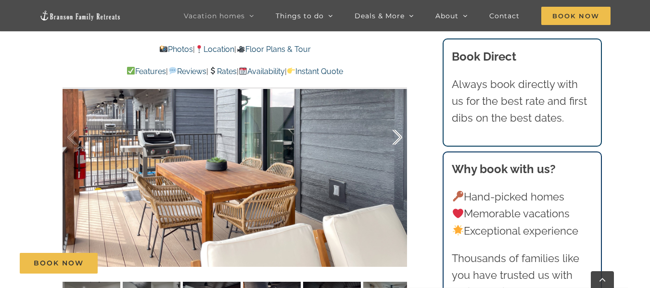
click at [395, 137] on div at bounding box center [387, 138] width 30 height 60
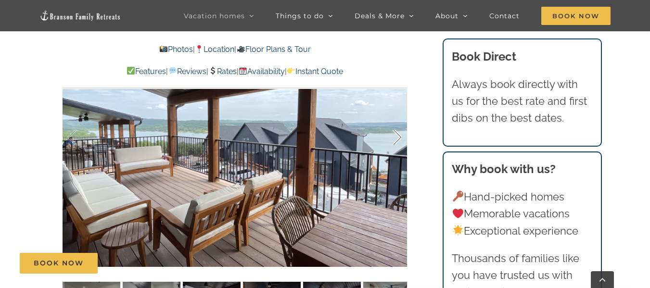
click at [400, 138] on div at bounding box center [387, 138] width 30 height 60
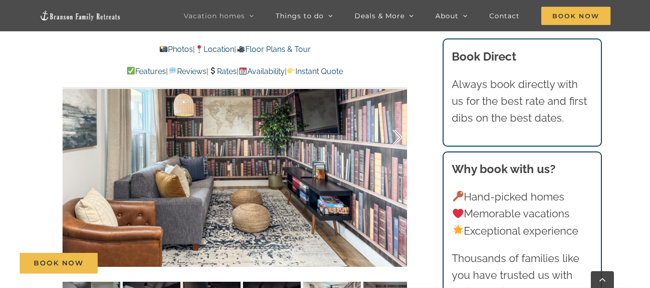
click at [400, 138] on div at bounding box center [387, 138] width 30 height 60
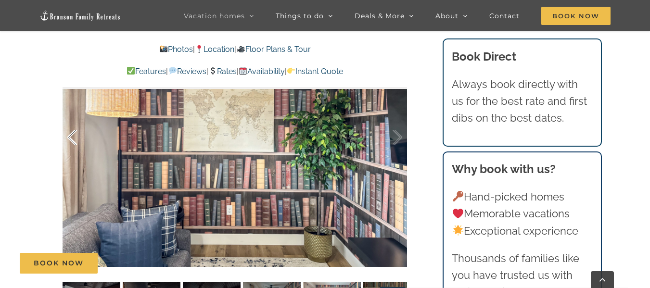
click at [77, 142] on div at bounding box center [82, 138] width 30 height 60
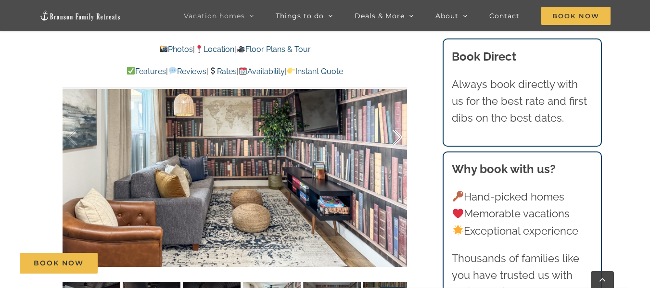
click at [398, 140] on div at bounding box center [387, 138] width 30 height 60
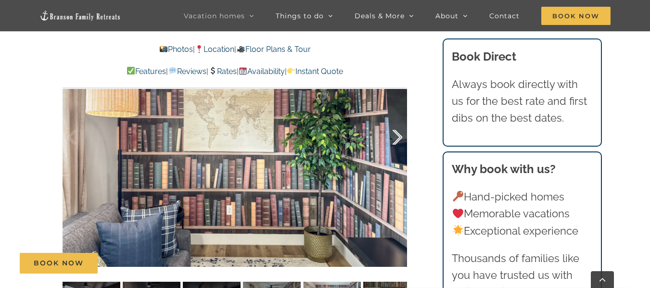
click at [398, 140] on div at bounding box center [387, 138] width 30 height 60
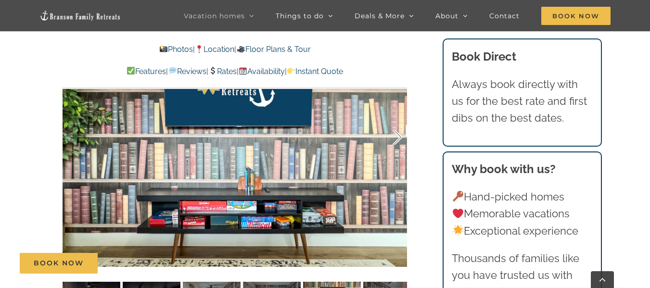
click at [398, 140] on div at bounding box center [387, 138] width 30 height 60
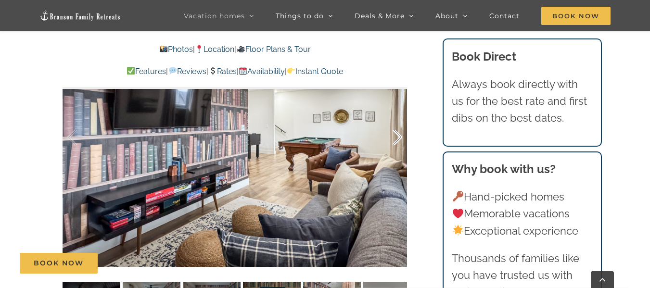
click at [398, 140] on div at bounding box center [387, 138] width 30 height 60
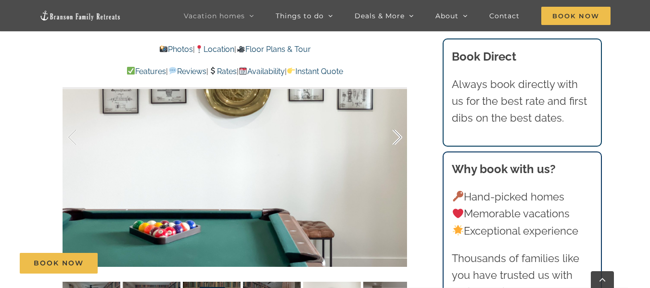
click at [398, 140] on div at bounding box center [387, 138] width 30 height 60
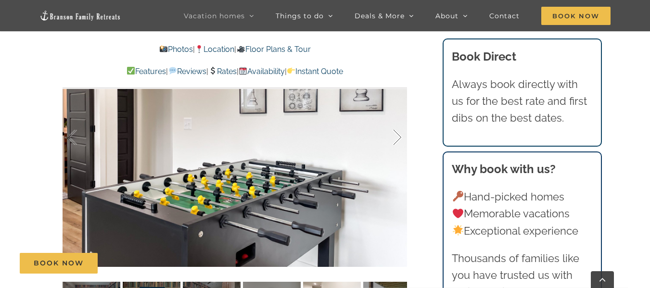
click at [398, 140] on div at bounding box center [387, 138] width 30 height 60
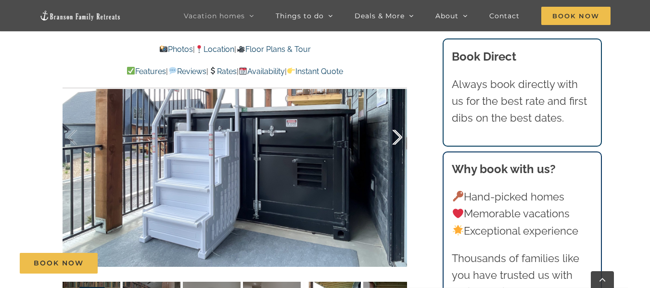
click at [398, 140] on div at bounding box center [387, 138] width 30 height 60
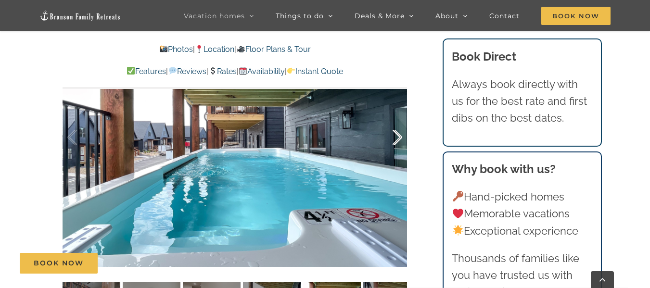
click at [398, 140] on div at bounding box center [387, 138] width 30 height 60
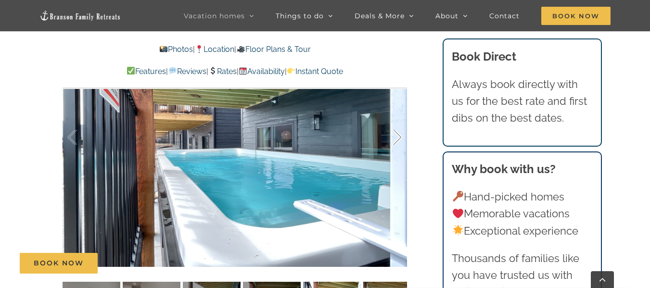
click at [398, 140] on div at bounding box center [387, 138] width 30 height 60
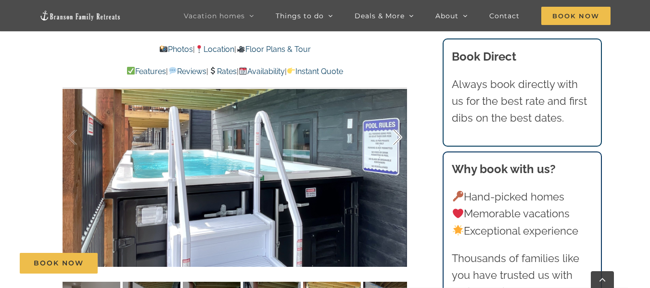
click at [398, 140] on div at bounding box center [387, 138] width 30 height 60
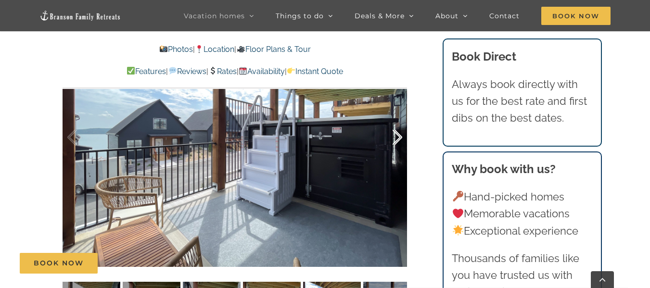
click at [398, 140] on div at bounding box center [387, 138] width 30 height 60
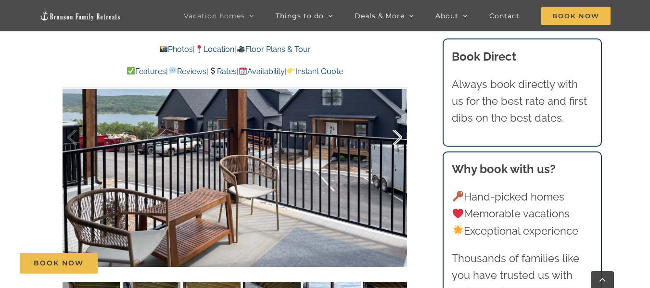
click at [398, 140] on div at bounding box center [387, 138] width 30 height 60
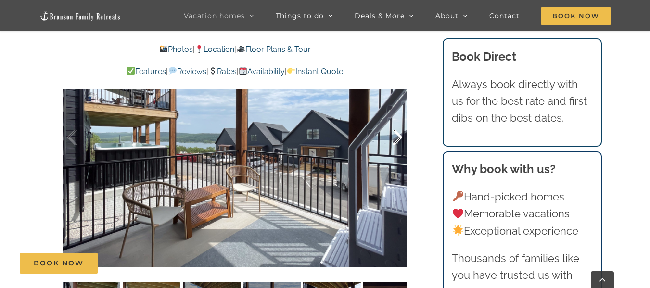
click at [398, 140] on div at bounding box center [387, 138] width 30 height 60
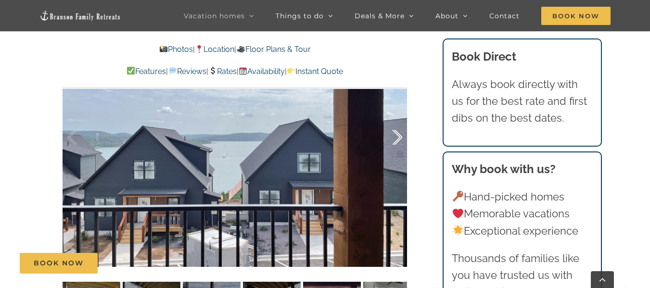
click at [398, 140] on div at bounding box center [387, 138] width 30 height 60
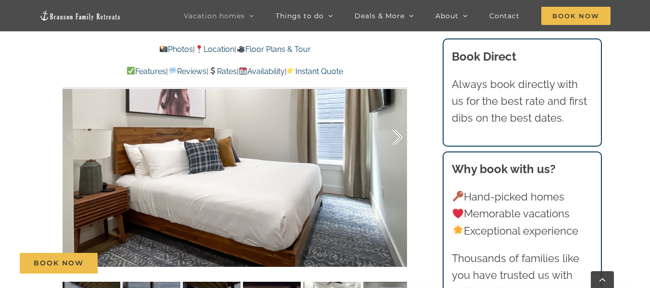
click at [398, 140] on div at bounding box center [387, 138] width 30 height 60
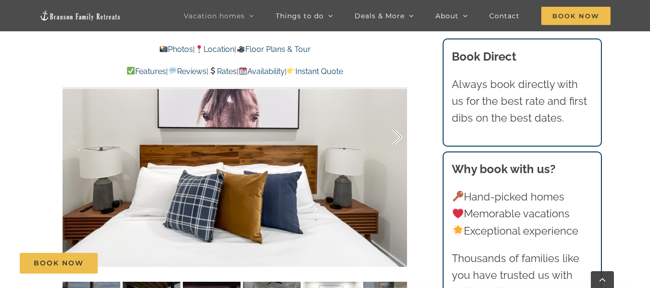
click at [398, 140] on div at bounding box center [387, 138] width 30 height 60
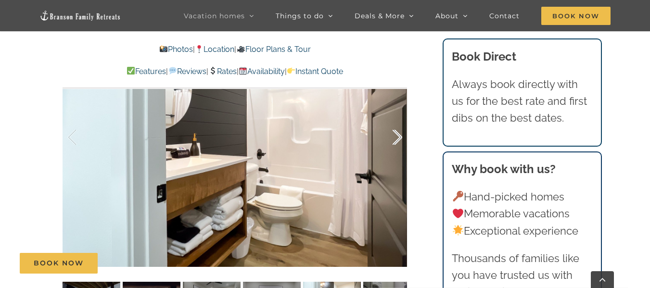
click at [398, 140] on div at bounding box center [387, 138] width 30 height 60
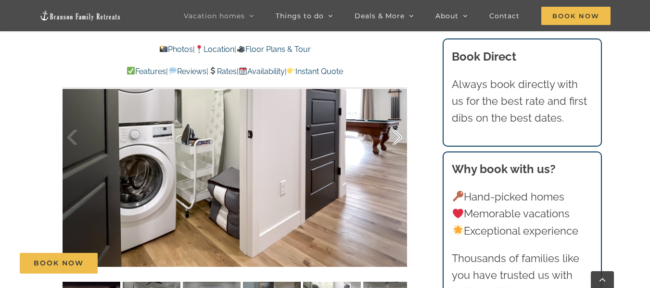
click at [398, 140] on div at bounding box center [387, 138] width 30 height 60
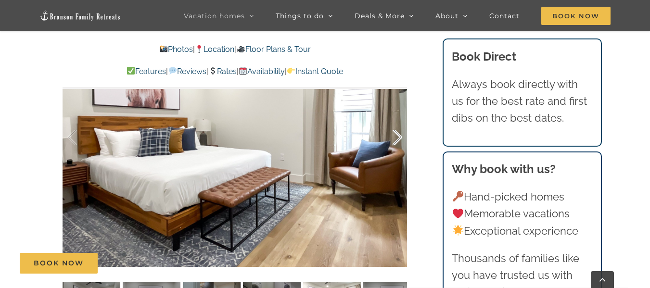
click at [398, 140] on div at bounding box center [387, 138] width 30 height 60
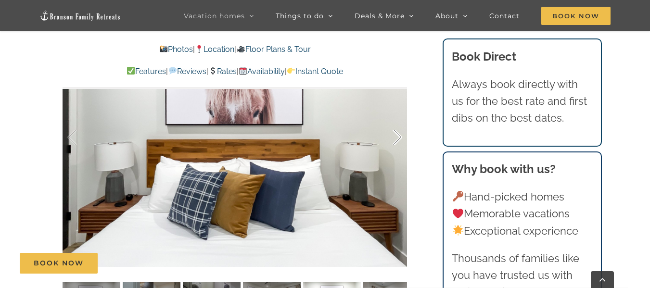
click at [398, 140] on div at bounding box center [387, 138] width 30 height 60
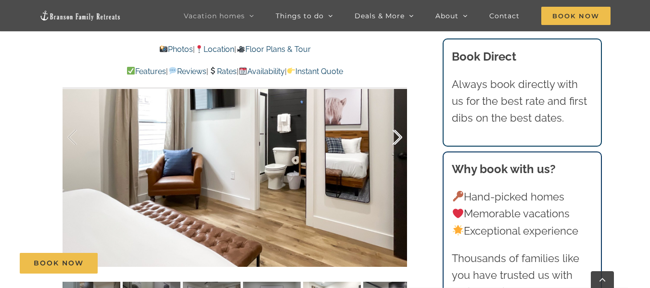
click at [398, 140] on div at bounding box center [387, 138] width 30 height 60
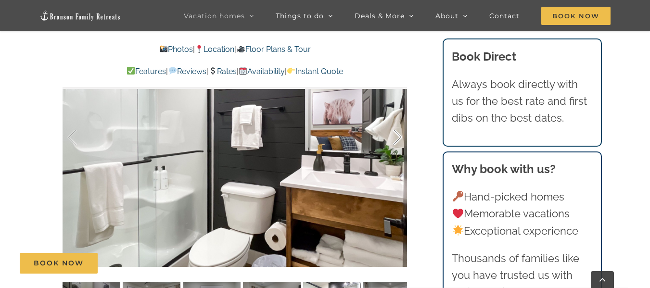
click at [398, 140] on div at bounding box center [387, 138] width 30 height 60
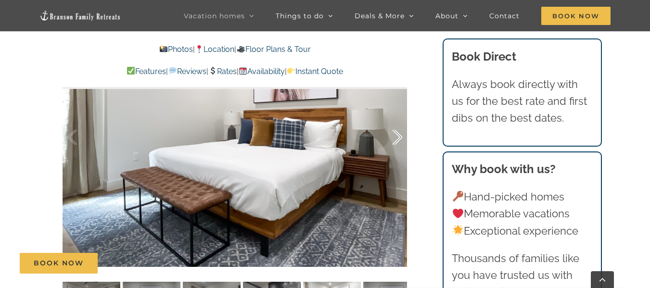
click at [398, 140] on div at bounding box center [387, 138] width 30 height 60
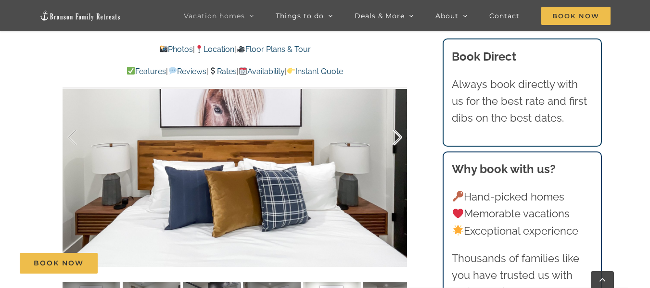
click at [398, 140] on div at bounding box center [387, 138] width 30 height 60
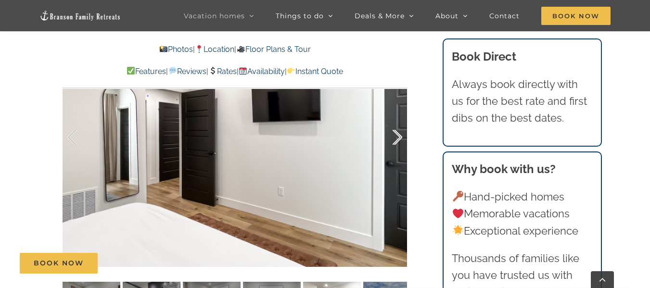
click at [398, 140] on div at bounding box center [387, 138] width 30 height 60
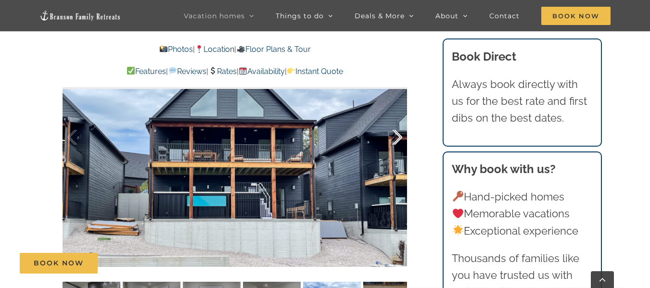
click at [398, 140] on div at bounding box center [387, 138] width 30 height 60
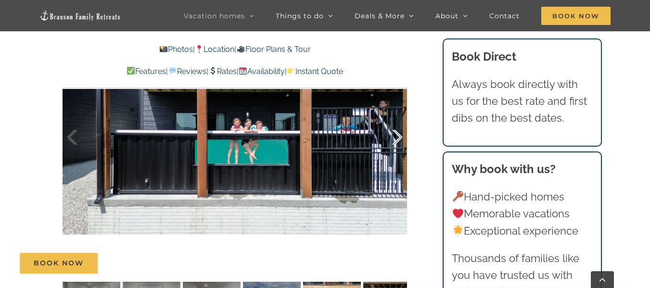
click at [398, 140] on div at bounding box center [387, 138] width 30 height 60
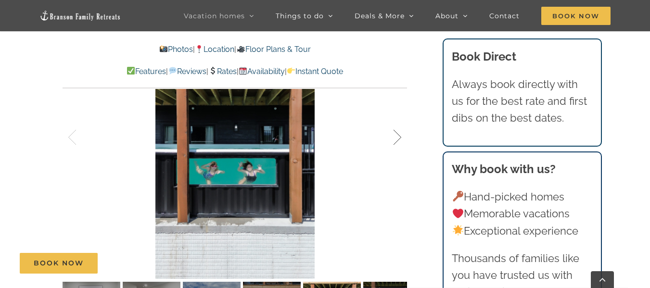
click at [398, 140] on div at bounding box center [387, 138] width 30 height 60
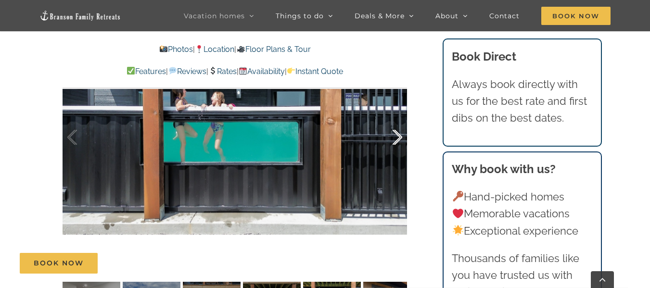
click at [398, 140] on div at bounding box center [387, 138] width 30 height 60
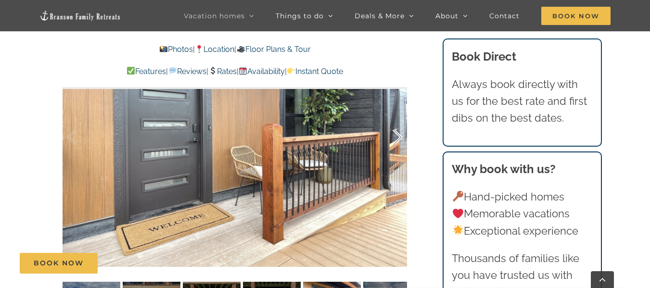
click at [398, 140] on div at bounding box center [387, 138] width 30 height 60
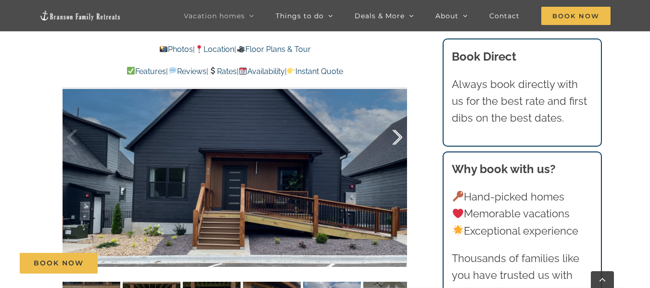
click at [398, 140] on div at bounding box center [387, 138] width 30 height 60
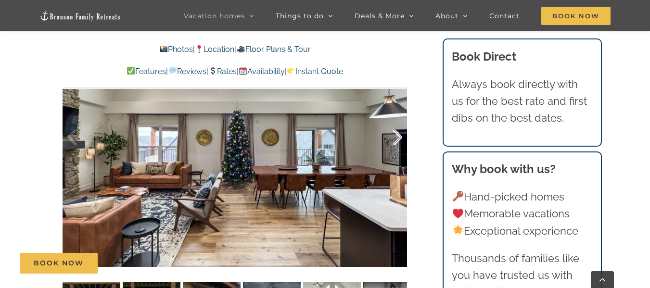
click at [398, 140] on div at bounding box center [387, 138] width 30 height 60
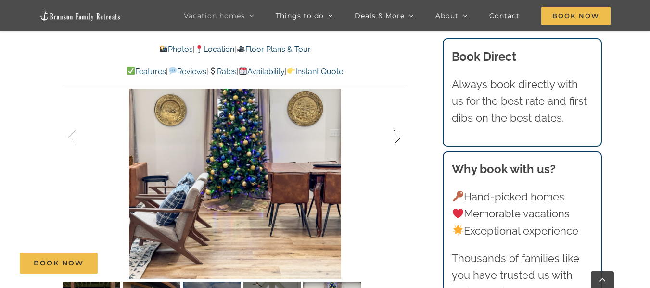
click at [398, 140] on div at bounding box center [387, 138] width 30 height 60
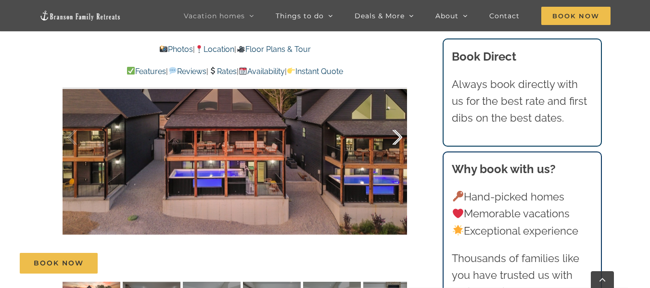
click at [398, 140] on div at bounding box center [387, 138] width 30 height 60
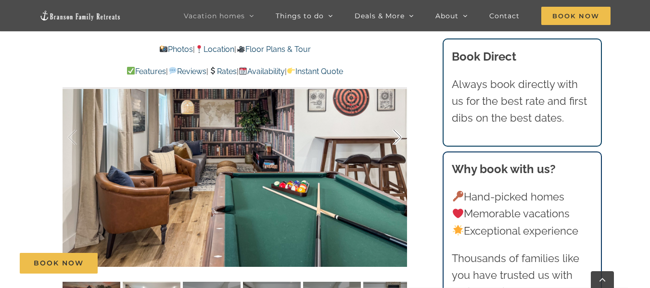
click at [398, 140] on div at bounding box center [387, 138] width 30 height 60
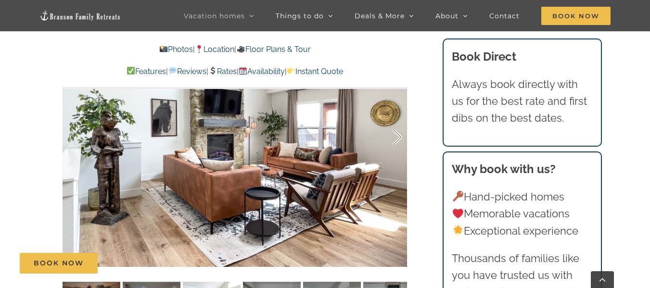
click at [398, 140] on div at bounding box center [387, 138] width 30 height 60
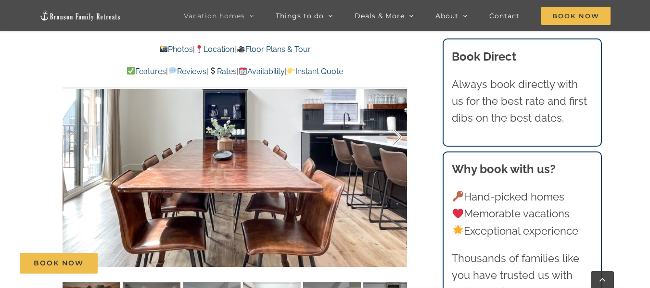
click at [398, 140] on div at bounding box center [387, 138] width 30 height 60
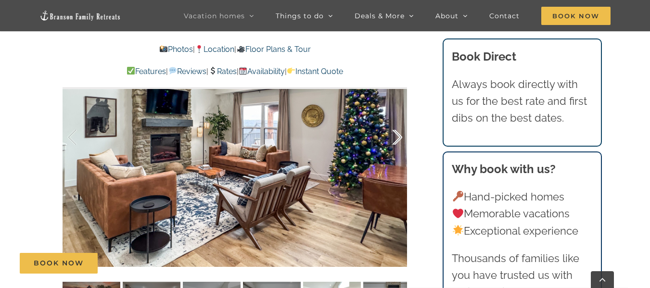
click at [398, 140] on div at bounding box center [387, 138] width 30 height 60
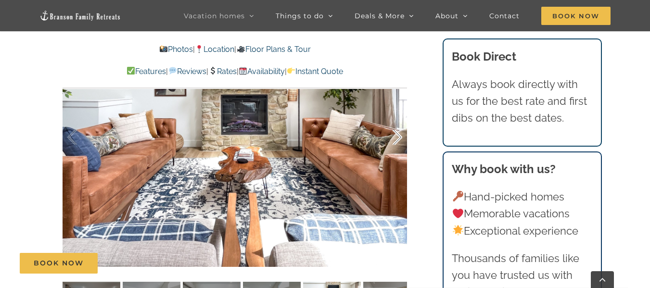
click at [398, 140] on div at bounding box center [387, 138] width 30 height 60
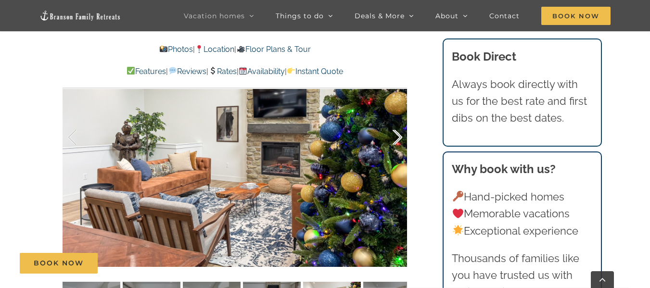
click at [398, 140] on div at bounding box center [387, 138] width 30 height 60
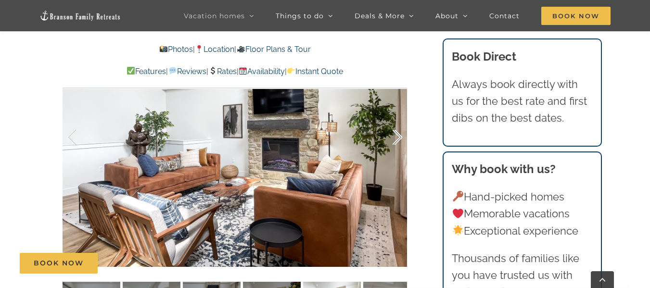
click at [398, 140] on div at bounding box center [387, 138] width 30 height 60
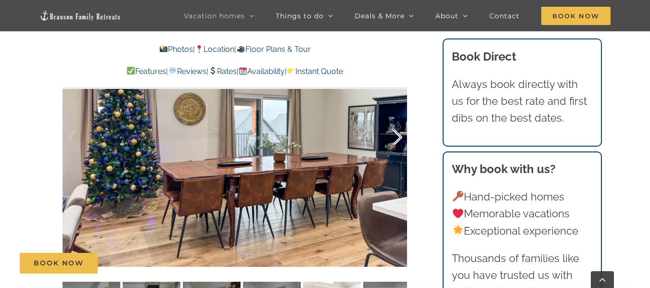
click at [398, 140] on div at bounding box center [387, 138] width 30 height 60
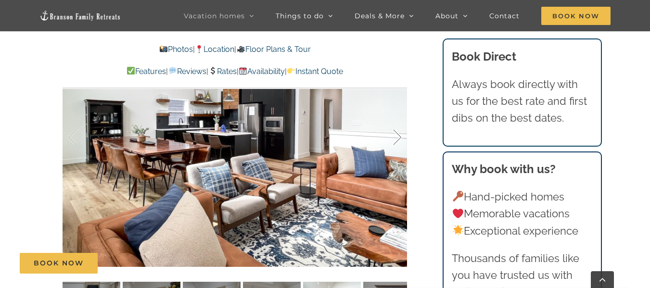
click at [398, 140] on div at bounding box center [387, 138] width 30 height 60
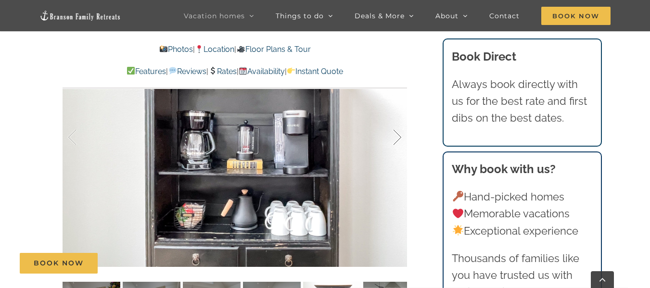
click at [398, 140] on div at bounding box center [387, 138] width 30 height 60
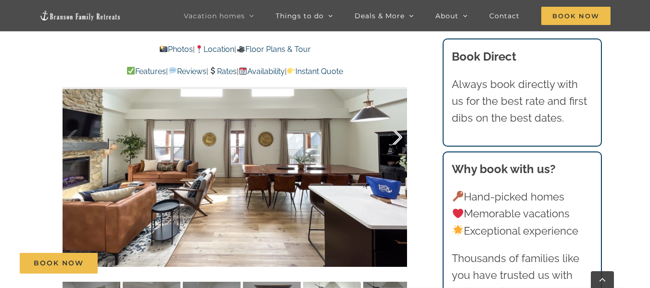
click at [398, 140] on div at bounding box center [387, 138] width 30 height 60
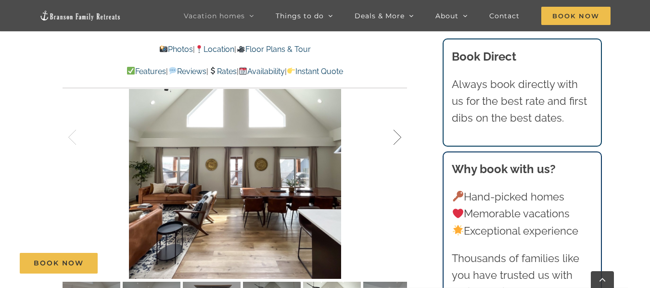
click at [398, 140] on div at bounding box center [387, 138] width 30 height 60
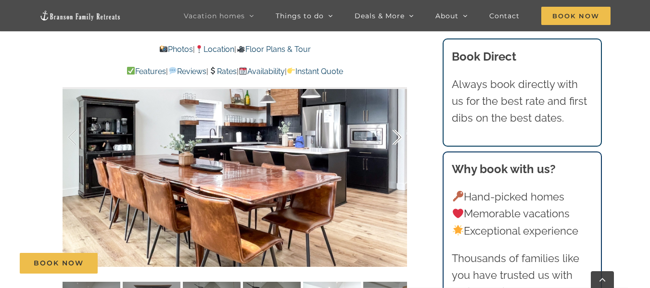
click at [398, 140] on div at bounding box center [387, 138] width 30 height 60
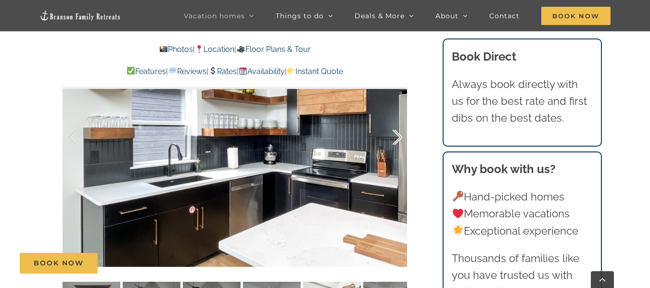
click at [398, 140] on div at bounding box center [387, 138] width 30 height 60
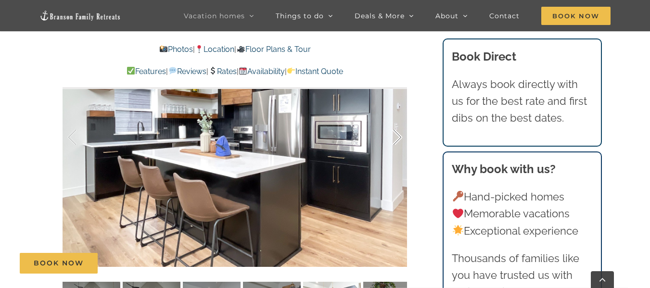
click at [398, 140] on div at bounding box center [387, 138] width 30 height 60
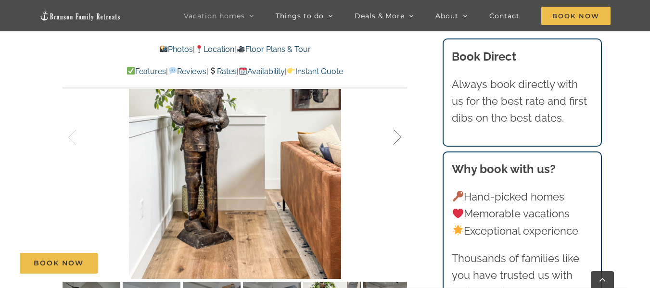
click at [398, 140] on div at bounding box center [387, 138] width 30 height 60
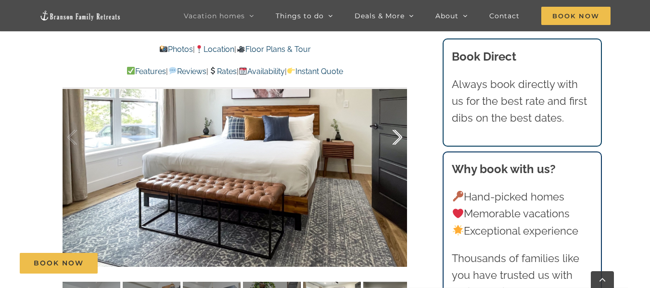
click at [398, 140] on div at bounding box center [387, 138] width 30 height 60
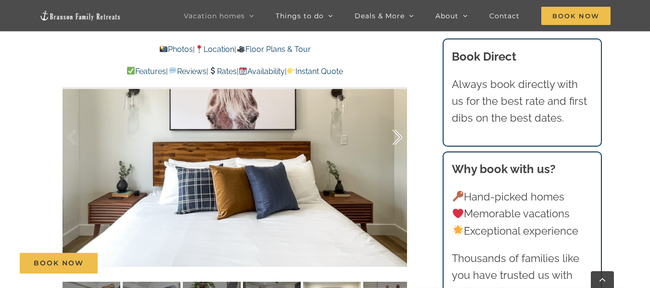
click at [398, 140] on div at bounding box center [387, 138] width 30 height 60
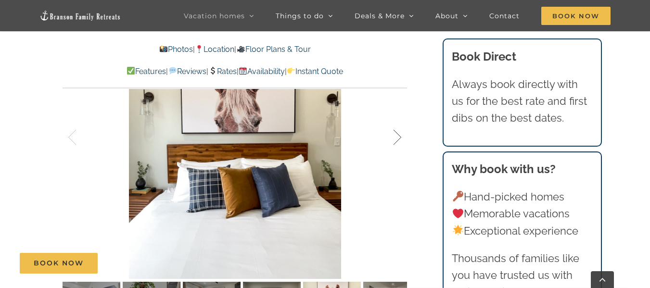
click at [398, 140] on div at bounding box center [387, 138] width 30 height 60
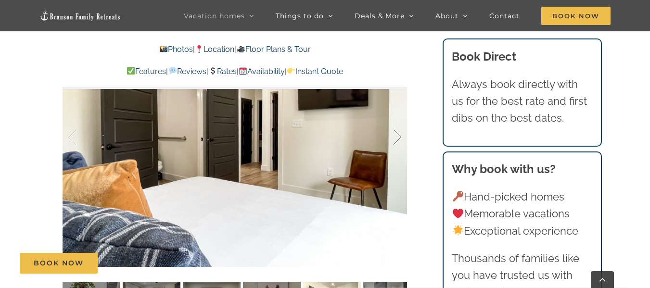
click at [398, 140] on div at bounding box center [387, 138] width 30 height 60
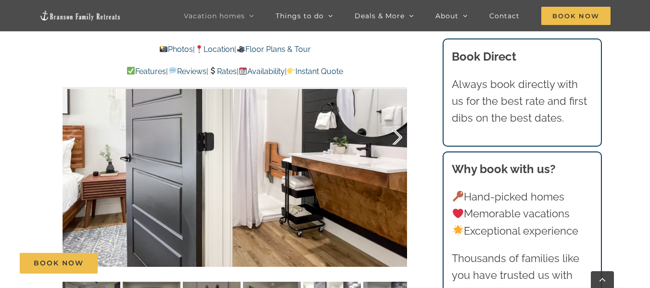
click at [398, 140] on div at bounding box center [387, 138] width 30 height 60
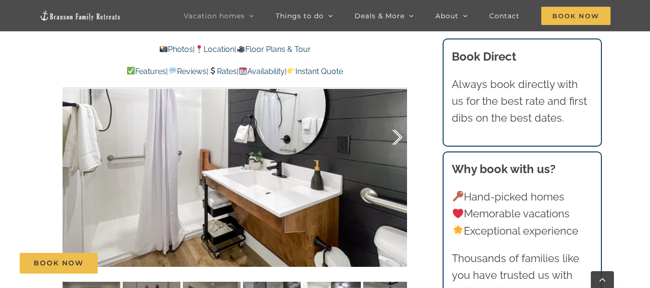
click at [398, 140] on div at bounding box center [387, 138] width 30 height 60
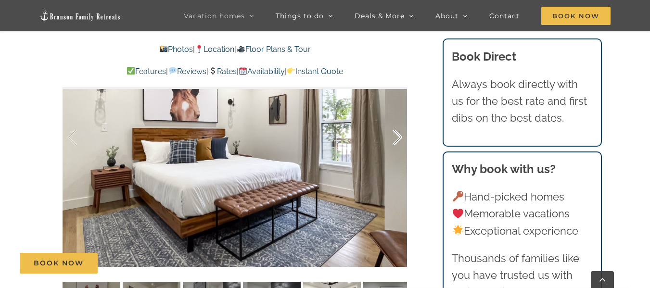
click at [398, 140] on div at bounding box center [387, 138] width 30 height 60
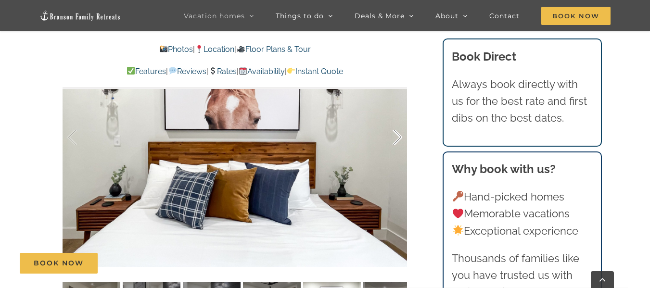
click at [398, 140] on div at bounding box center [387, 138] width 30 height 60
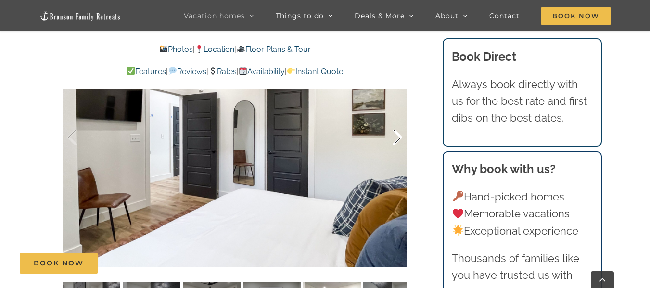
click at [398, 140] on div at bounding box center [387, 138] width 30 height 60
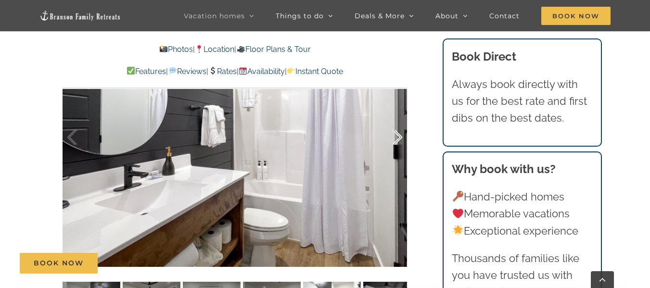
click at [398, 140] on div at bounding box center [387, 138] width 30 height 60
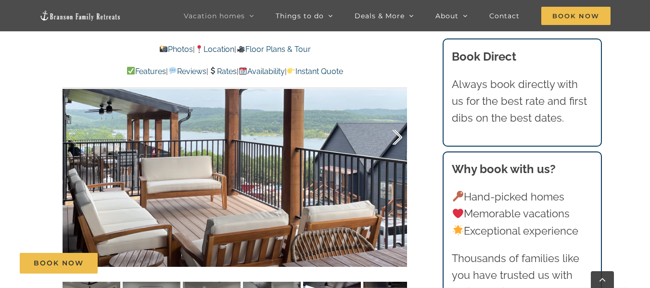
click at [398, 140] on div at bounding box center [387, 138] width 30 height 60
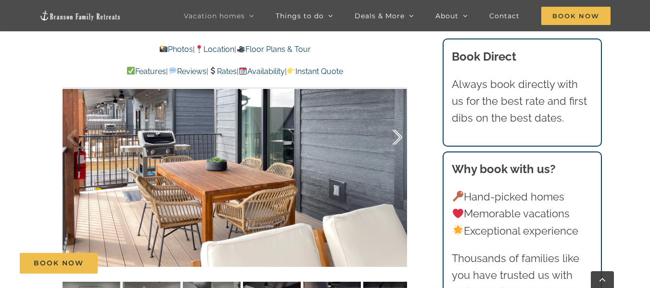
click at [398, 140] on div at bounding box center [387, 138] width 30 height 60
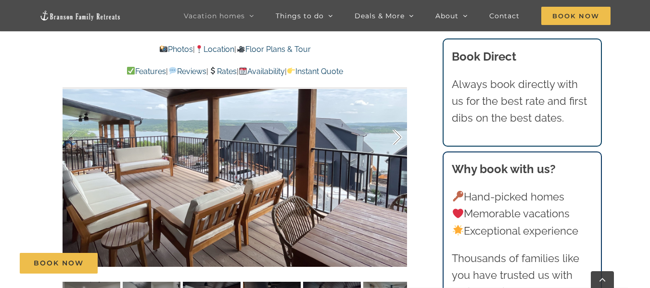
click at [398, 140] on div at bounding box center [387, 138] width 30 height 60
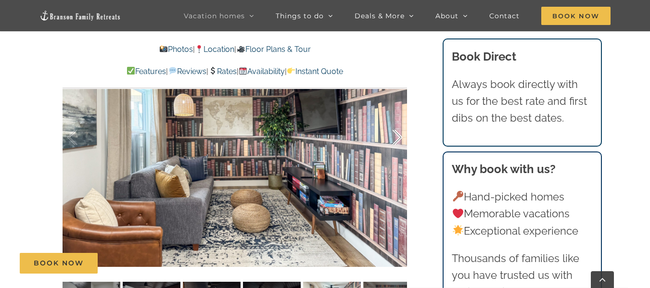
click at [398, 140] on div at bounding box center [387, 138] width 30 height 60
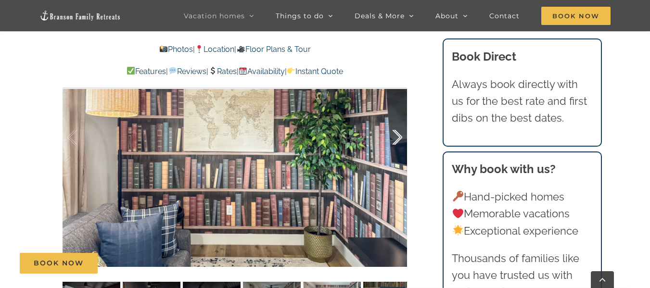
click at [398, 140] on div at bounding box center [387, 138] width 30 height 60
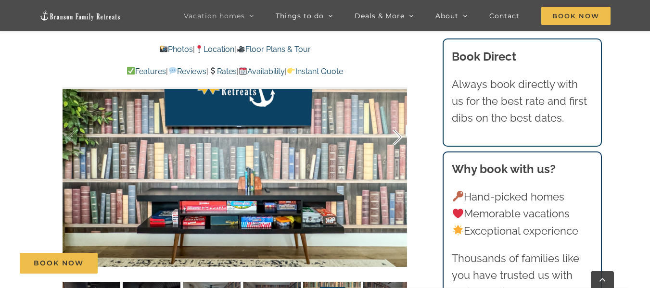
click at [398, 140] on div at bounding box center [387, 138] width 30 height 60
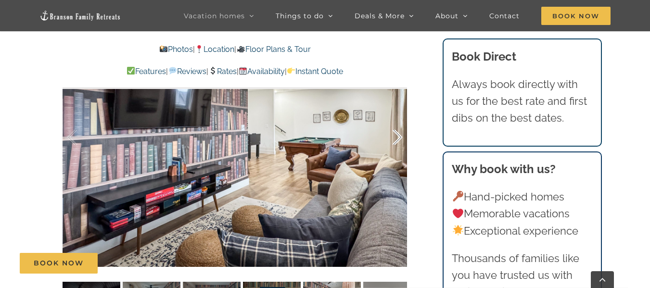
click at [398, 140] on div at bounding box center [387, 138] width 30 height 60
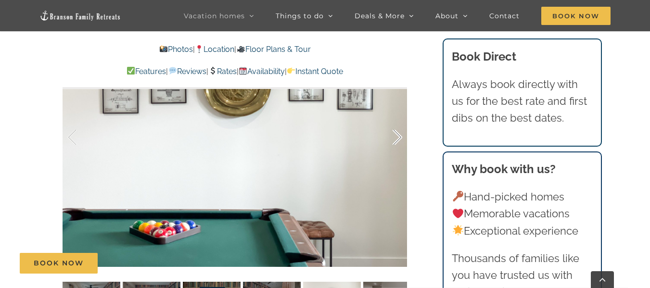
click at [398, 140] on div at bounding box center [387, 138] width 30 height 60
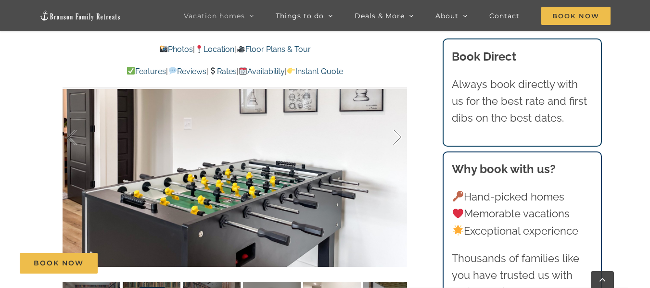
click at [398, 140] on div at bounding box center [387, 138] width 30 height 60
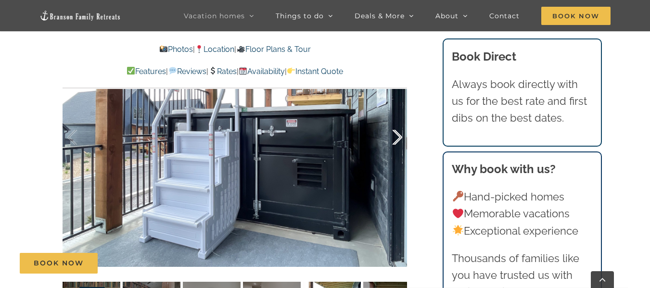
click at [398, 140] on div at bounding box center [387, 138] width 30 height 60
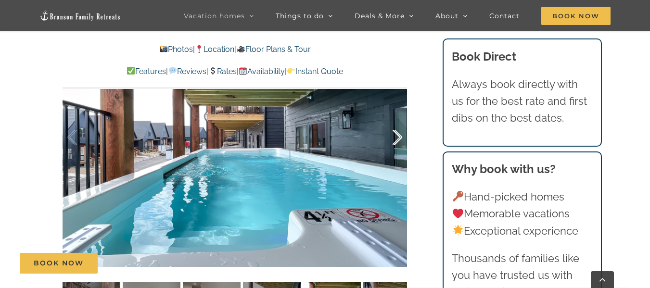
click at [398, 140] on div at bounding box center [387, 138] width 30 height 60
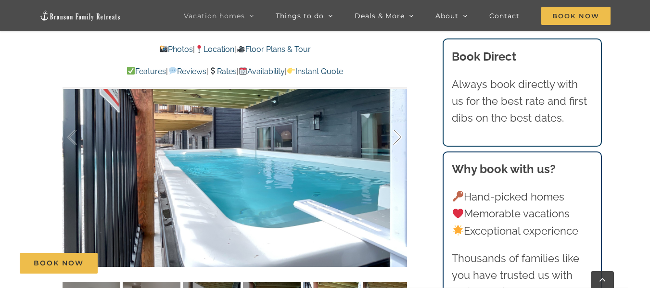
click at [398, 140] on div at bounding box center [387, 138] width 30 height 60
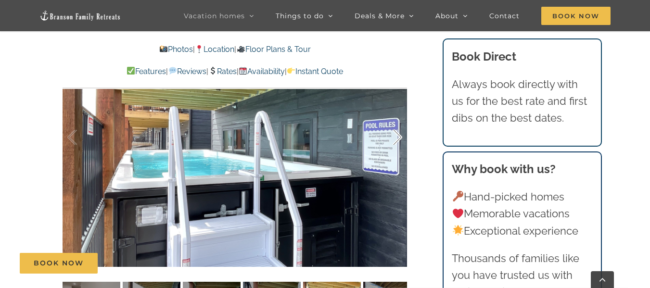
click at [398, 140] on div at bounding box center [387, 138] width 30 height 60
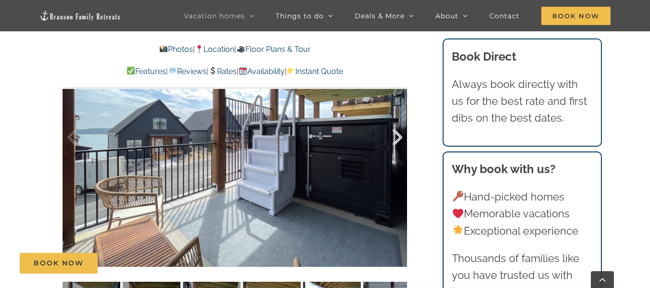
click at [398, 140] on div at bounding box center [387, 138] width 30 height 60
